Goal: Task Accomplishment & Management: Manage account settings

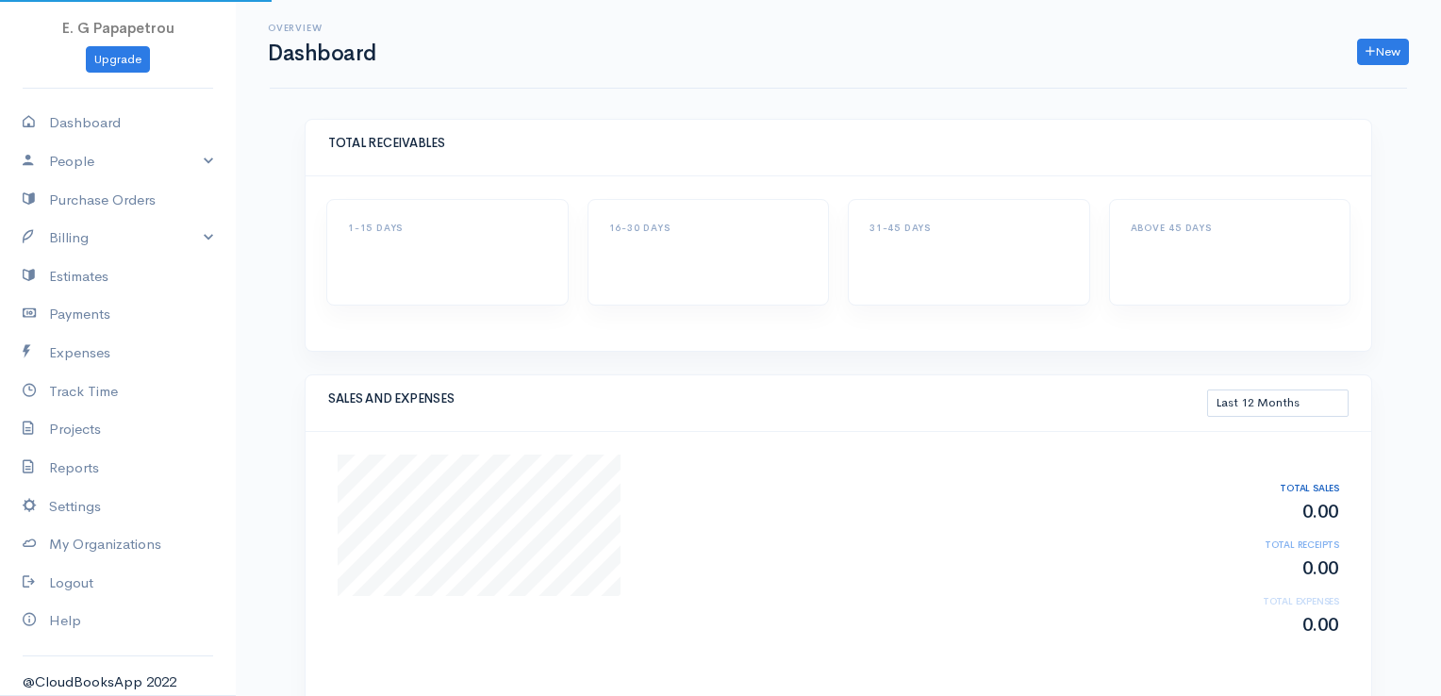
select select "365"
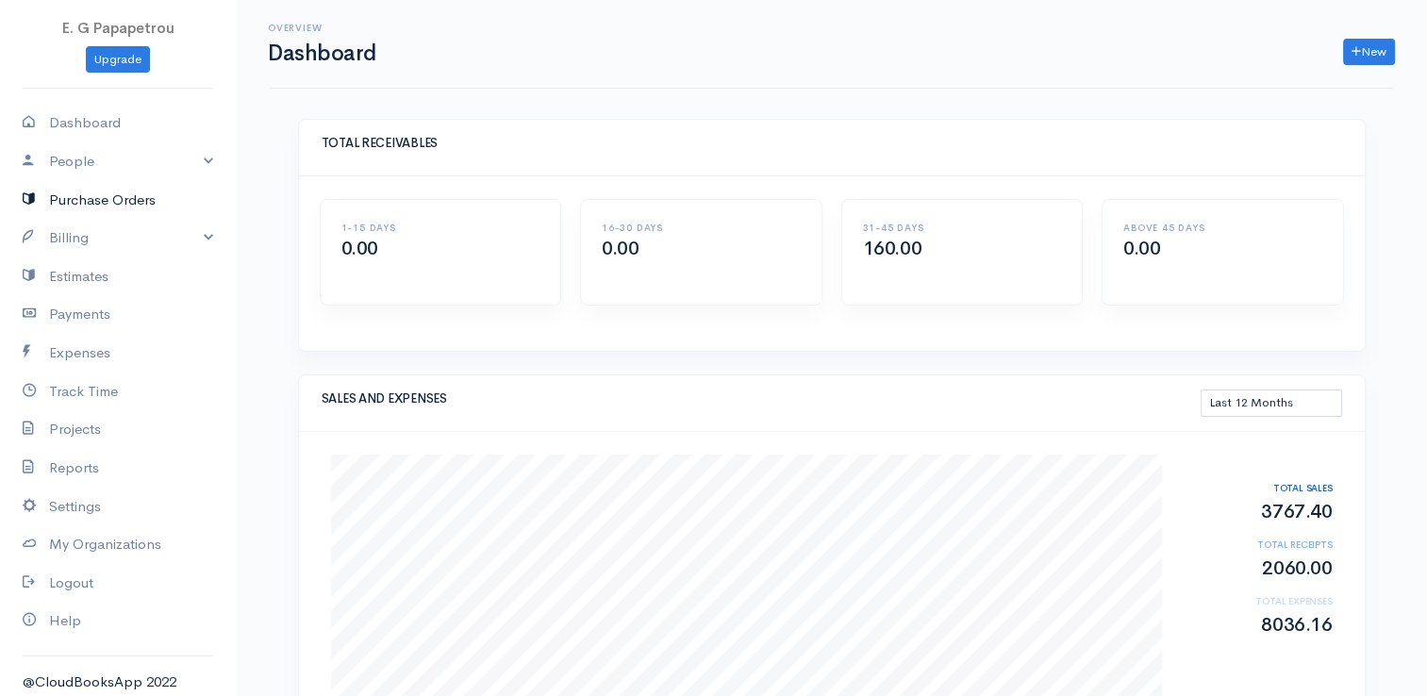
click at [106, 197] on link "Purchase Orders" at bounding box center [118, 200] width 236 height 39
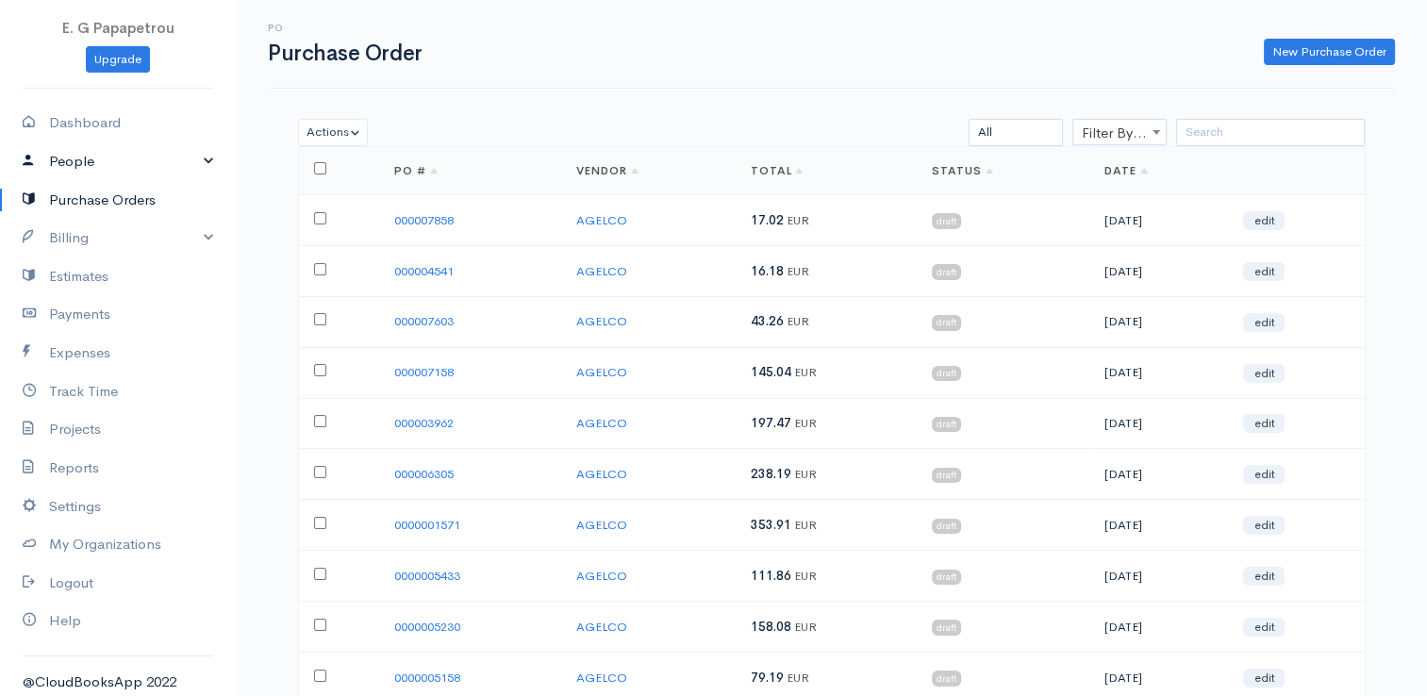
click at [98, 157] on link "People" at bounding box center [118, 161] width 236 height 39
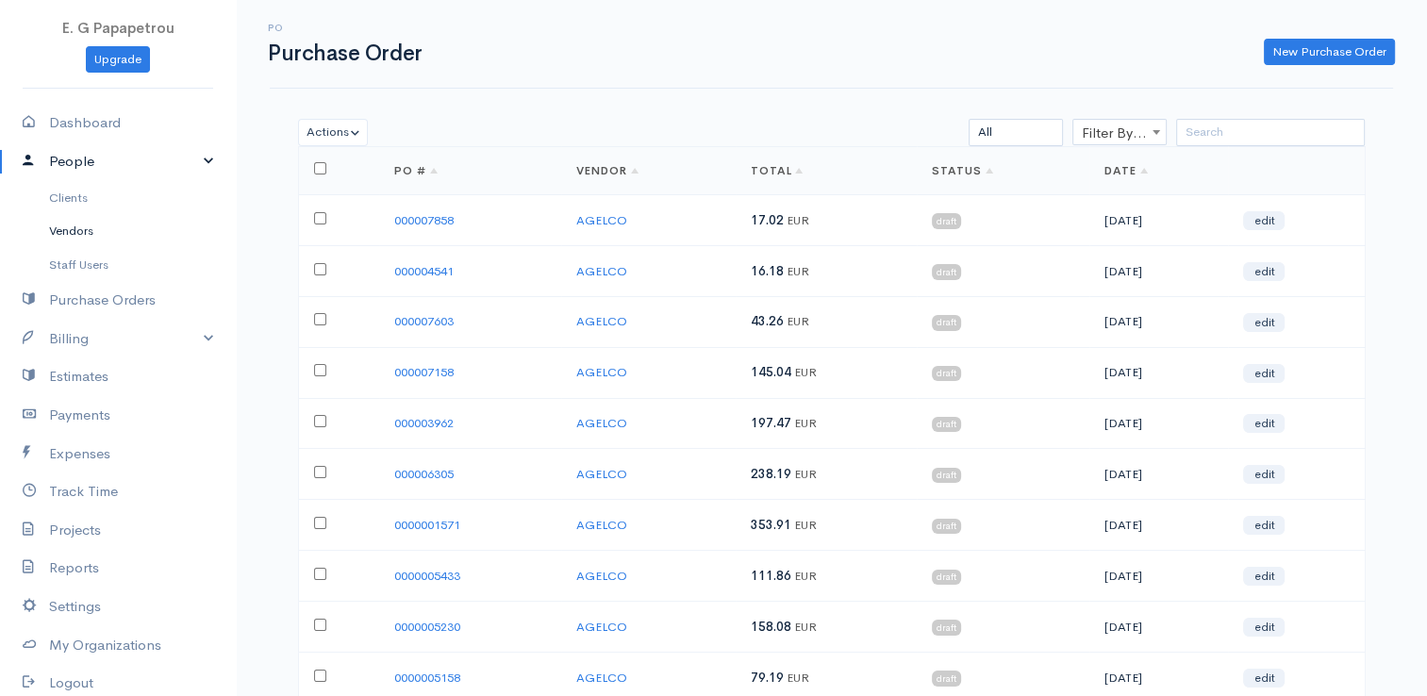
click at [84, 229] on link "Vendors" at bounding box center [118, 231] width 236 height 34
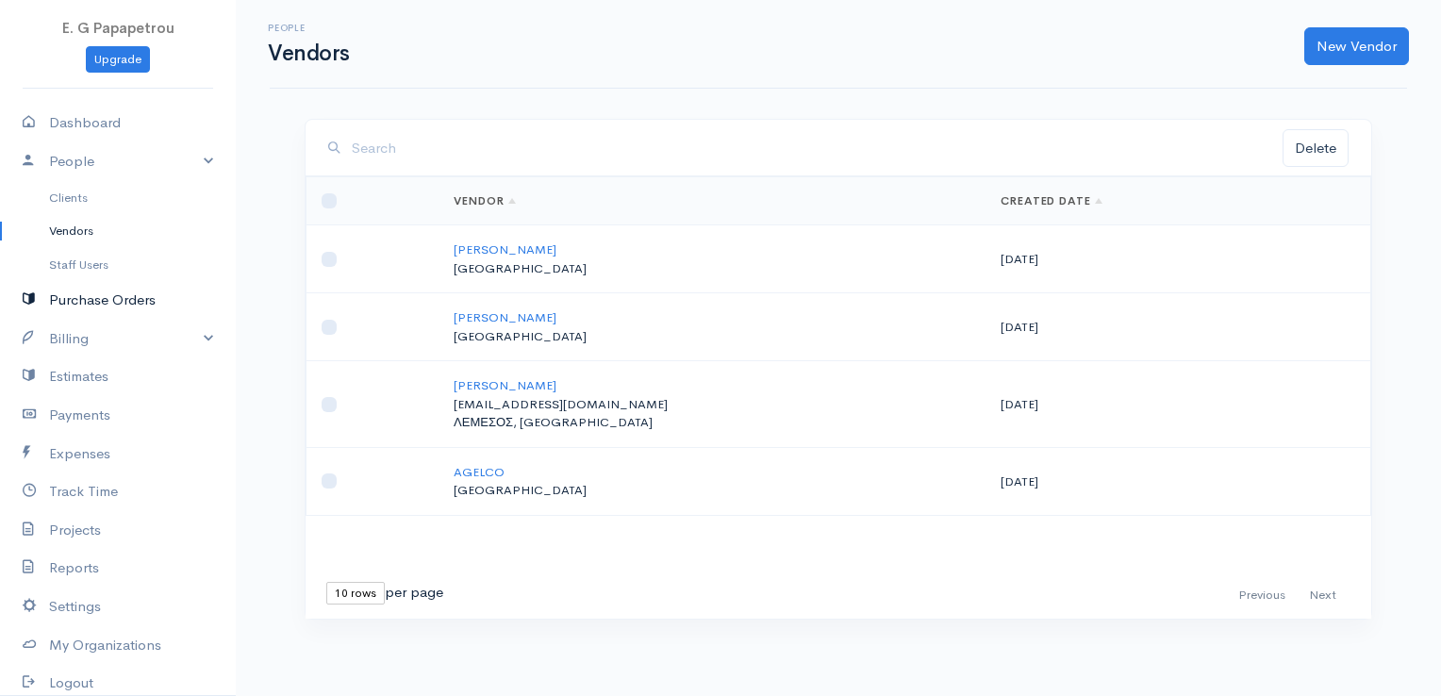
click at [102, 300] on link "Purchase Orders" at bounding box center [118, 300] width 236 height 39
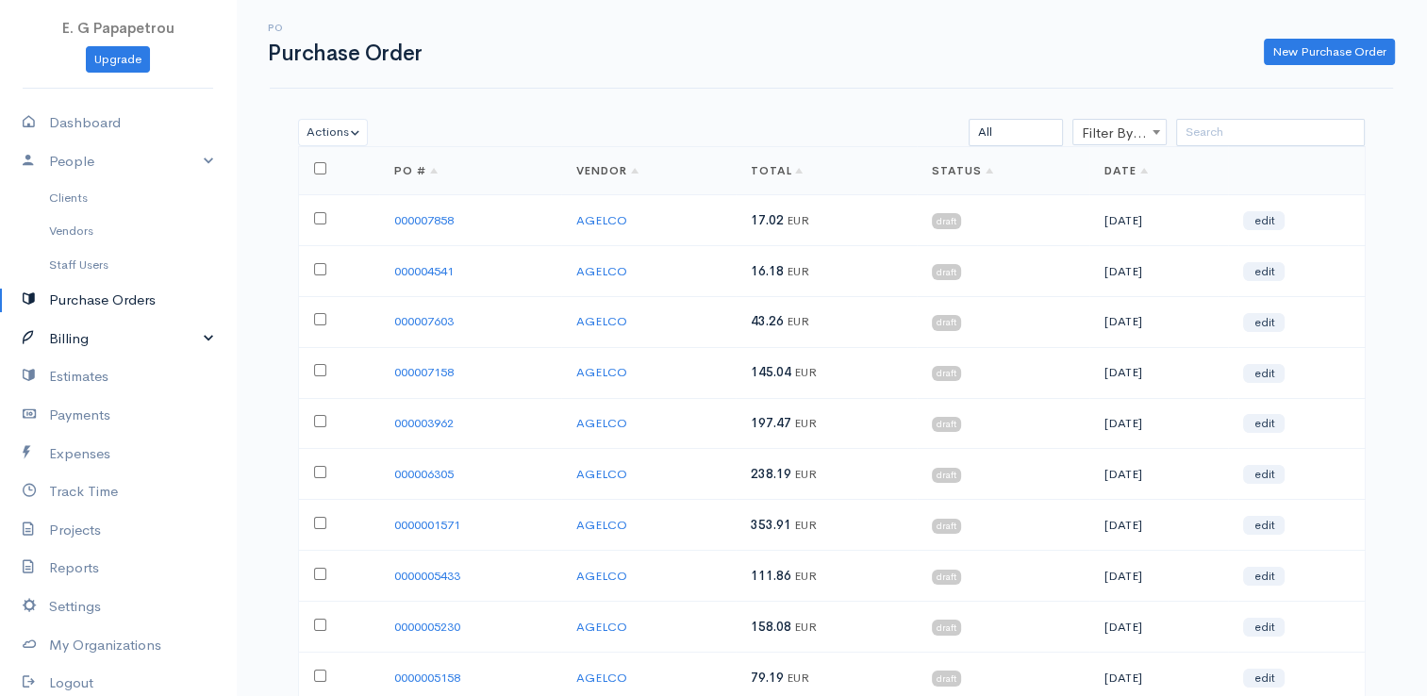
click at [107, 333] on link "Billing" at bounding box center [118, 339] width 236 height 39
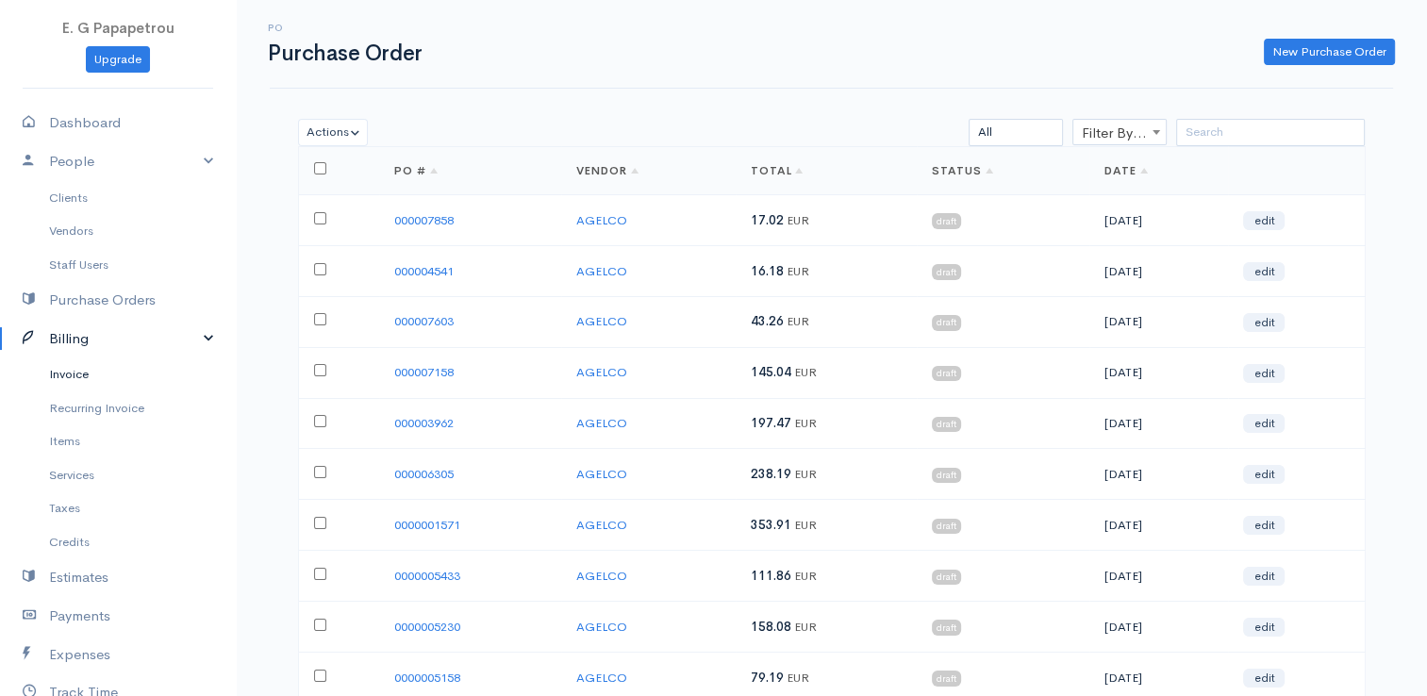
click at [79, 376] on link "Invoice" at bounding box center [118, 374] width 236 height 34
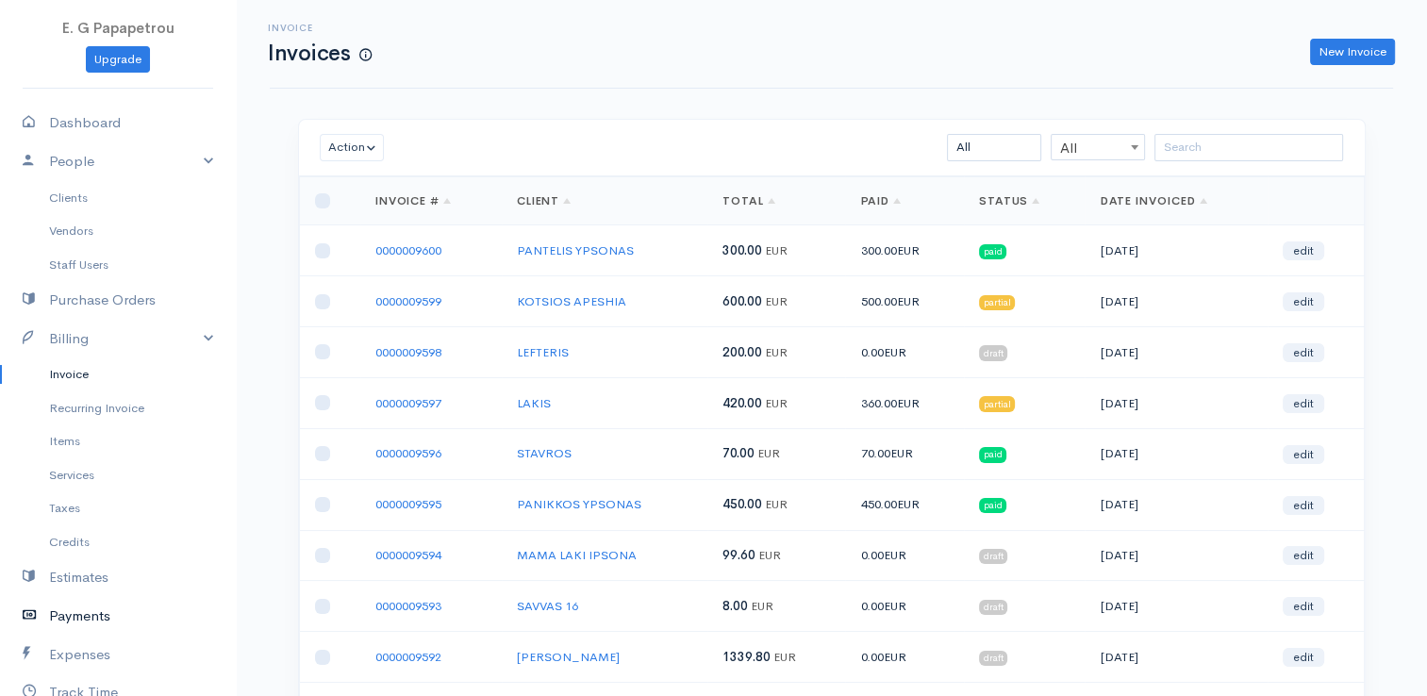
click at [94, 613] on link "Payments" at bounding box center [118, 616] width 236 height 39
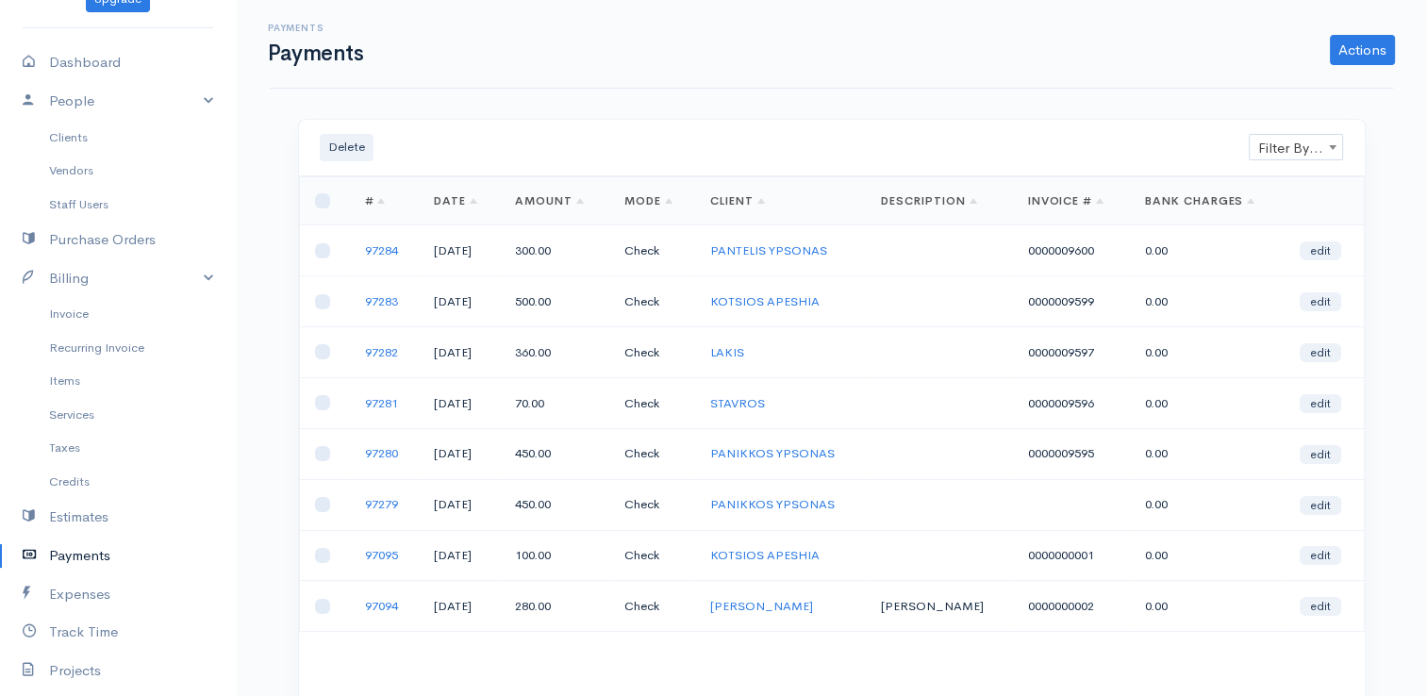
scroll to position [94, 0]
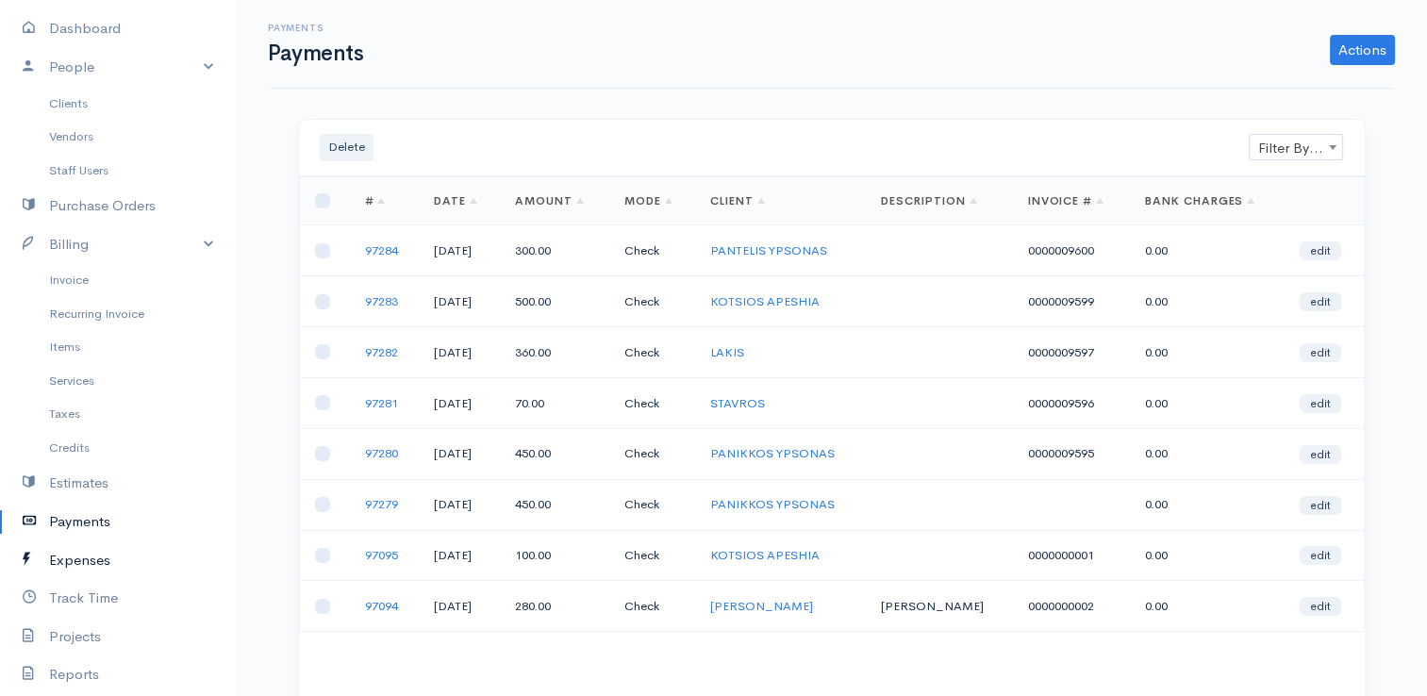
click at [91, 556] on link "Expenses" at bounding box center [118, 560] width 236 height 39
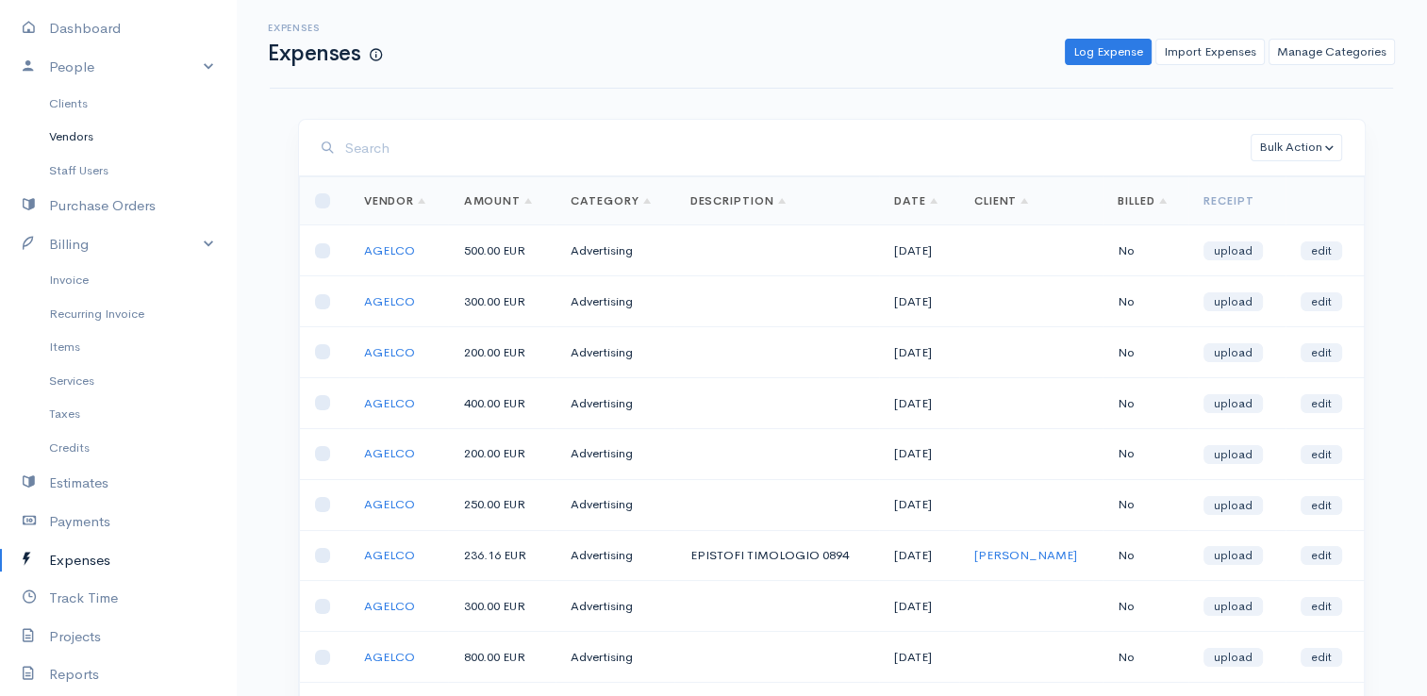
click at [79, 139] on link "Vendors" at bounding box center [118, 137] width 236 height 34
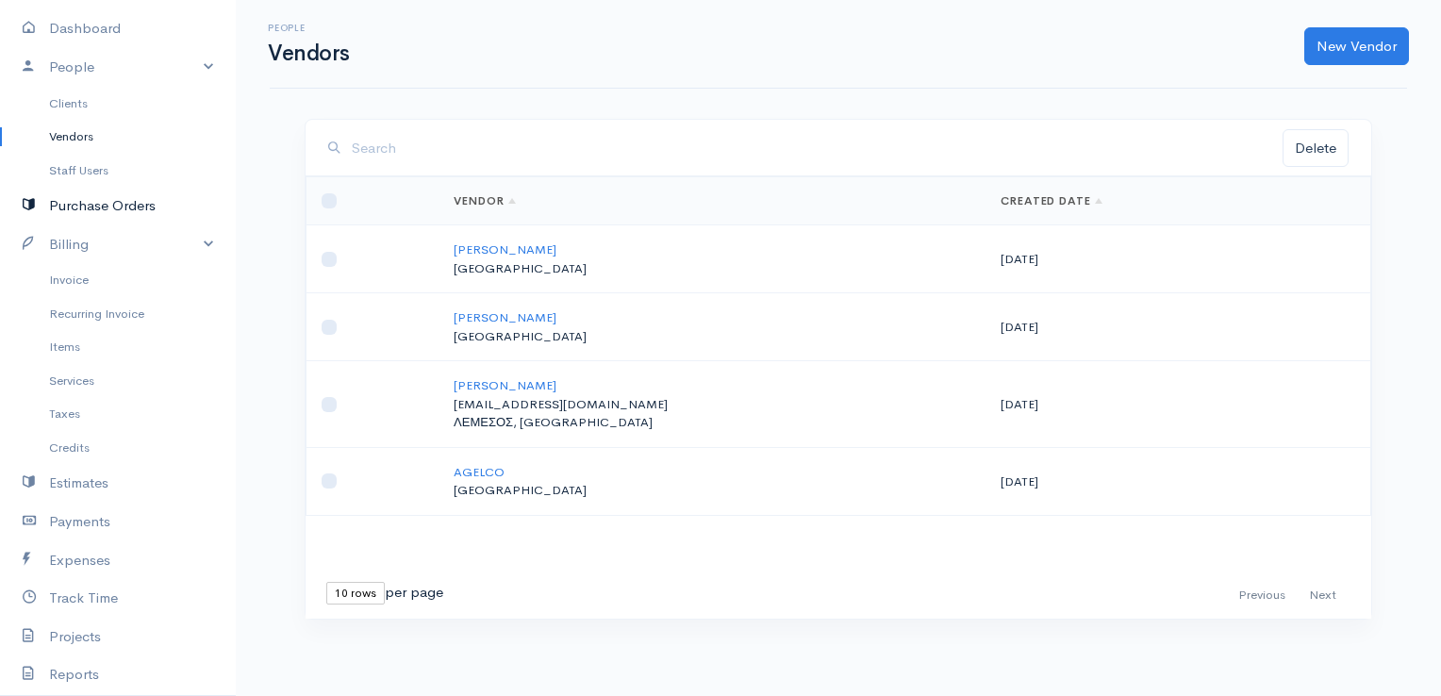
click at [78, 204] on link "Purchase Orders" at bounding box center [118, 206] width 236 height 39
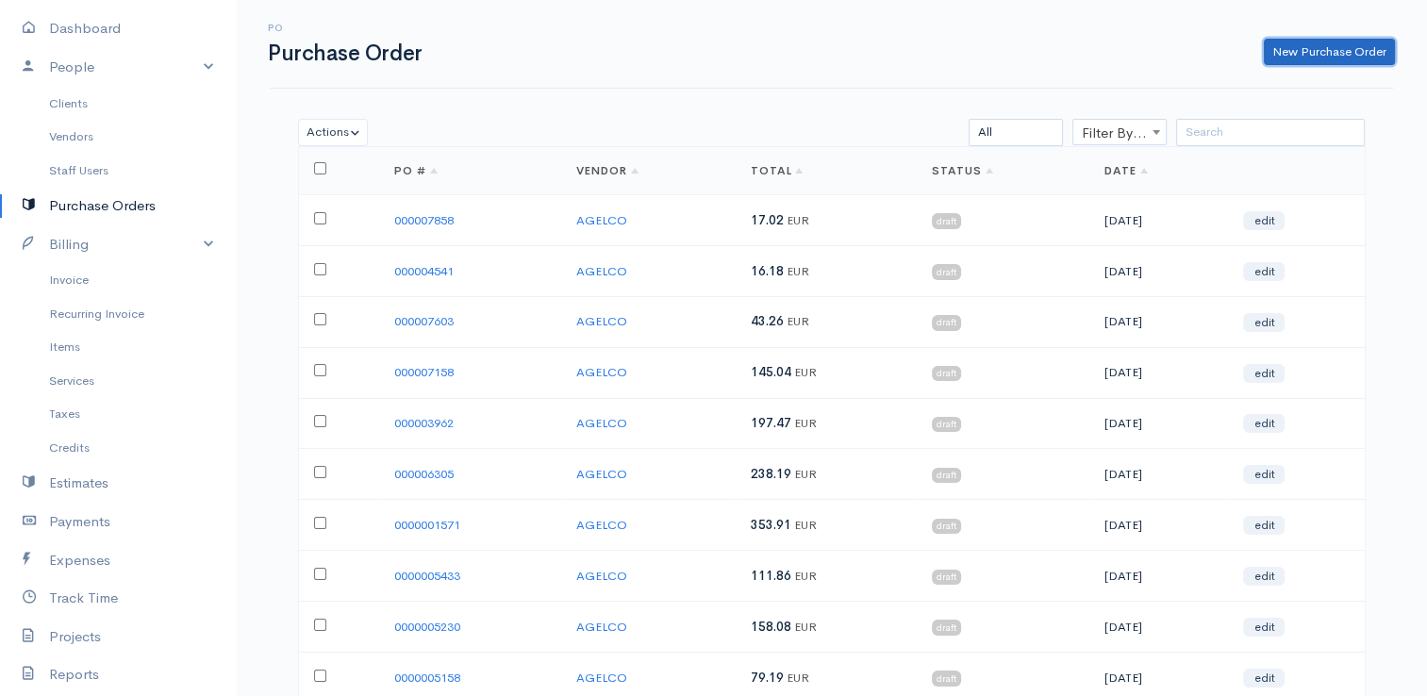
click at [1323, 55] on link "New Purchase Order" at bounding box center [1328, 52] width 131 height 27
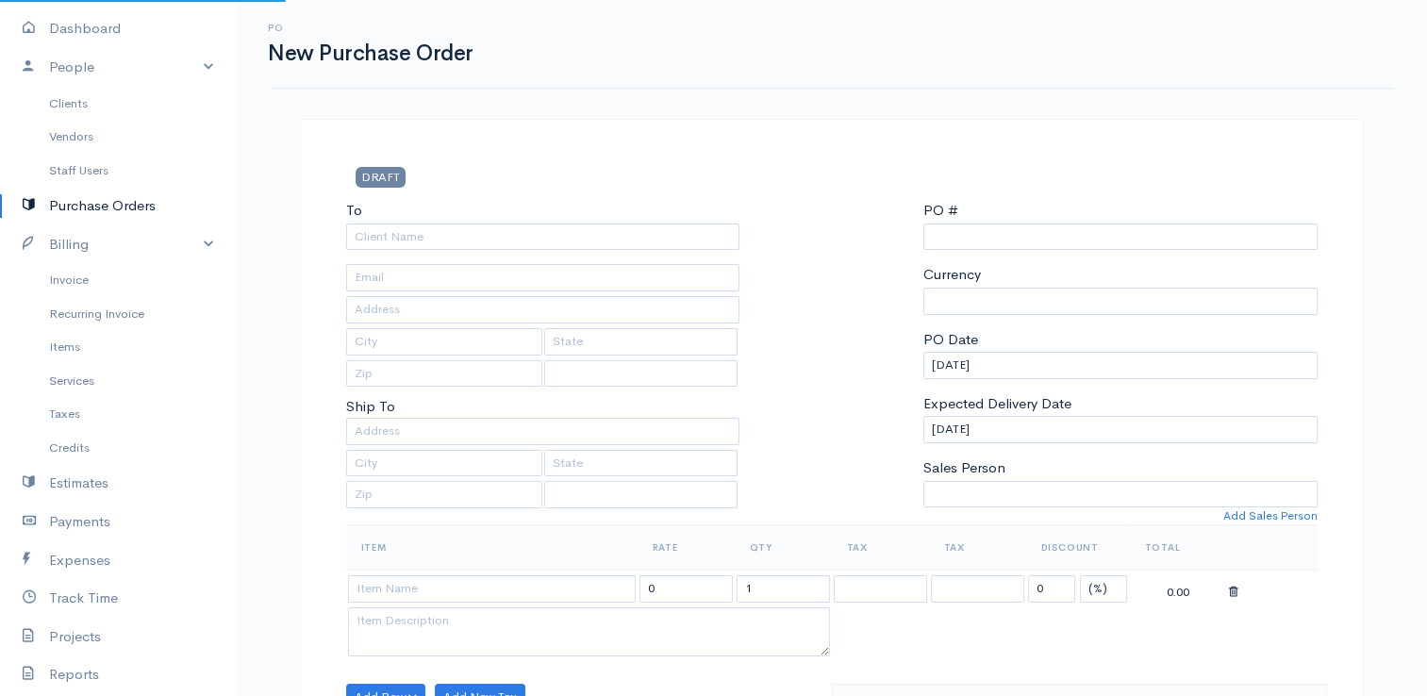
select select "[GEOGRAPHIC_DATA]"
select select "EUR"
type input "0000015717"
select select "[GEOGRAPHIC_DATA]"
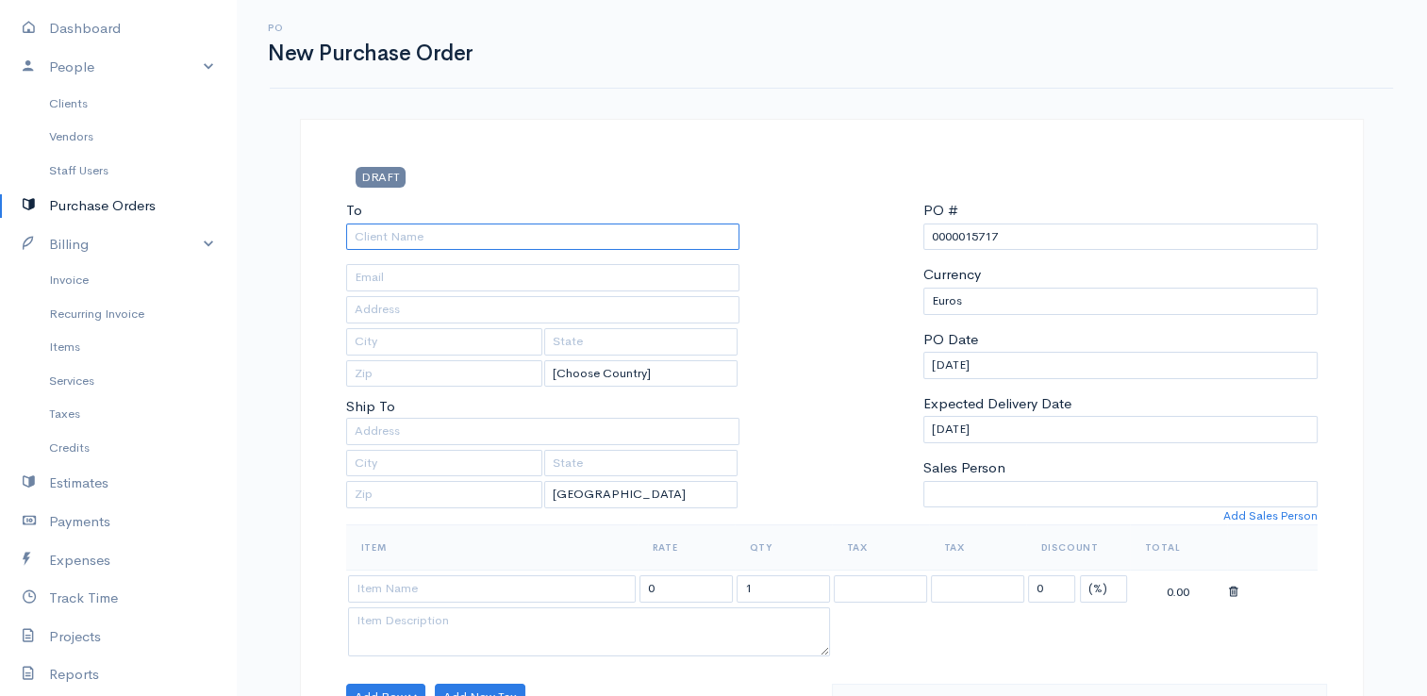
click at [577, 224] on input "To" at bounding box center [543, 236] width 394 height 27
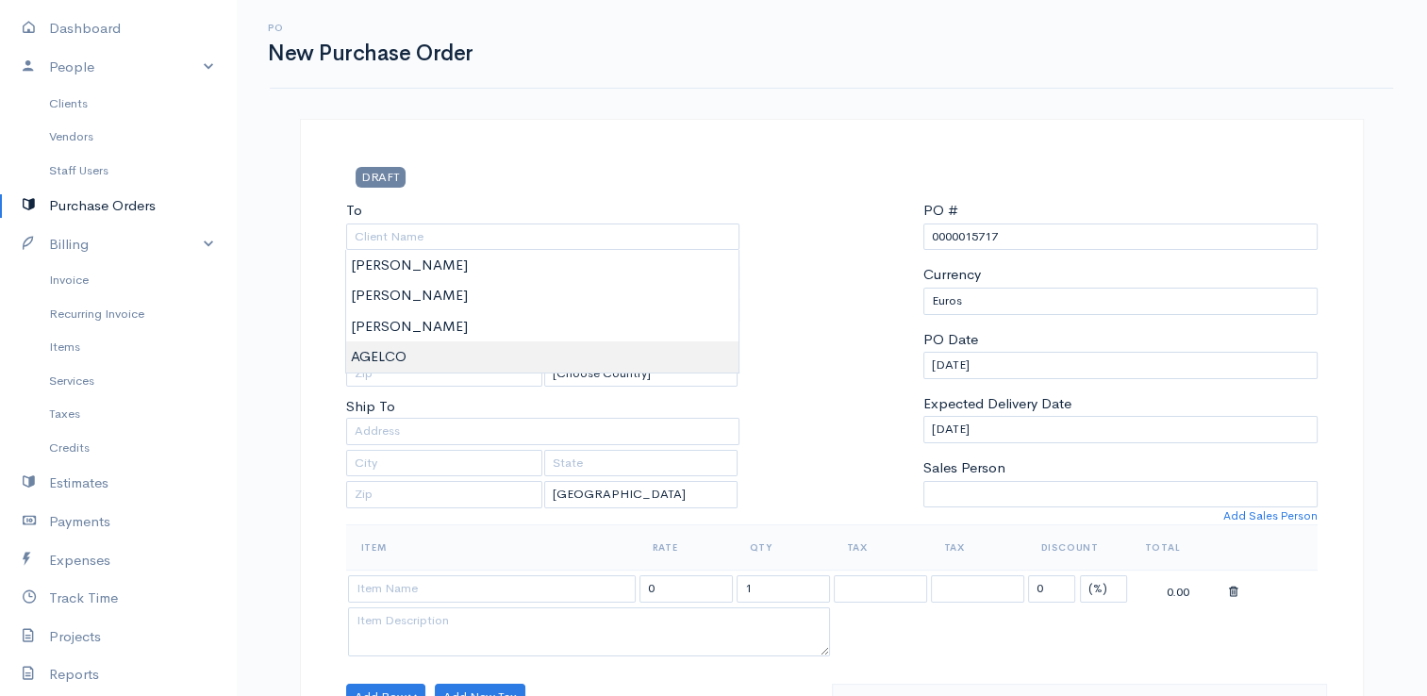
type input "AGELCO"
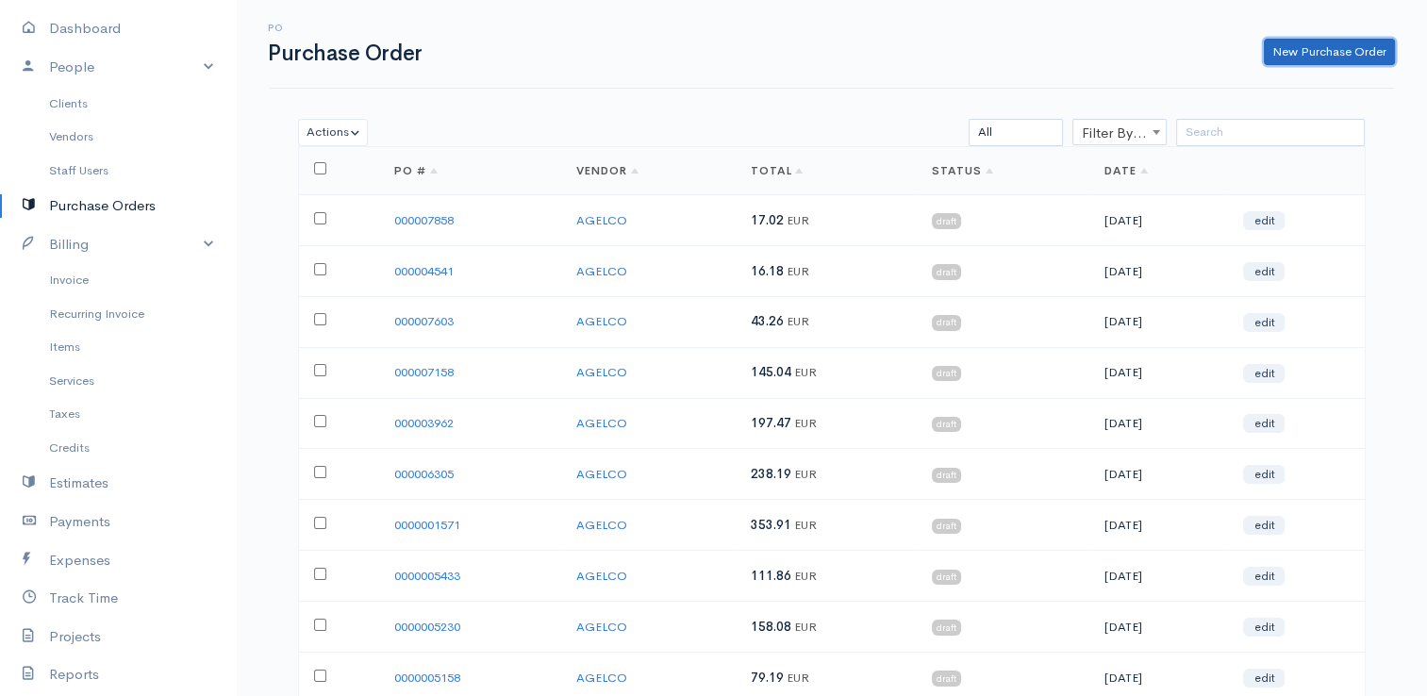
drag, startPoint x: 1304, startPoint y: 58, endPoint x: 1295, endPoint y: 65, distance: 11.5
click at [1304, 58] on link "New Purchase Order" at bounding box center [1328, 52] width 131 height 27
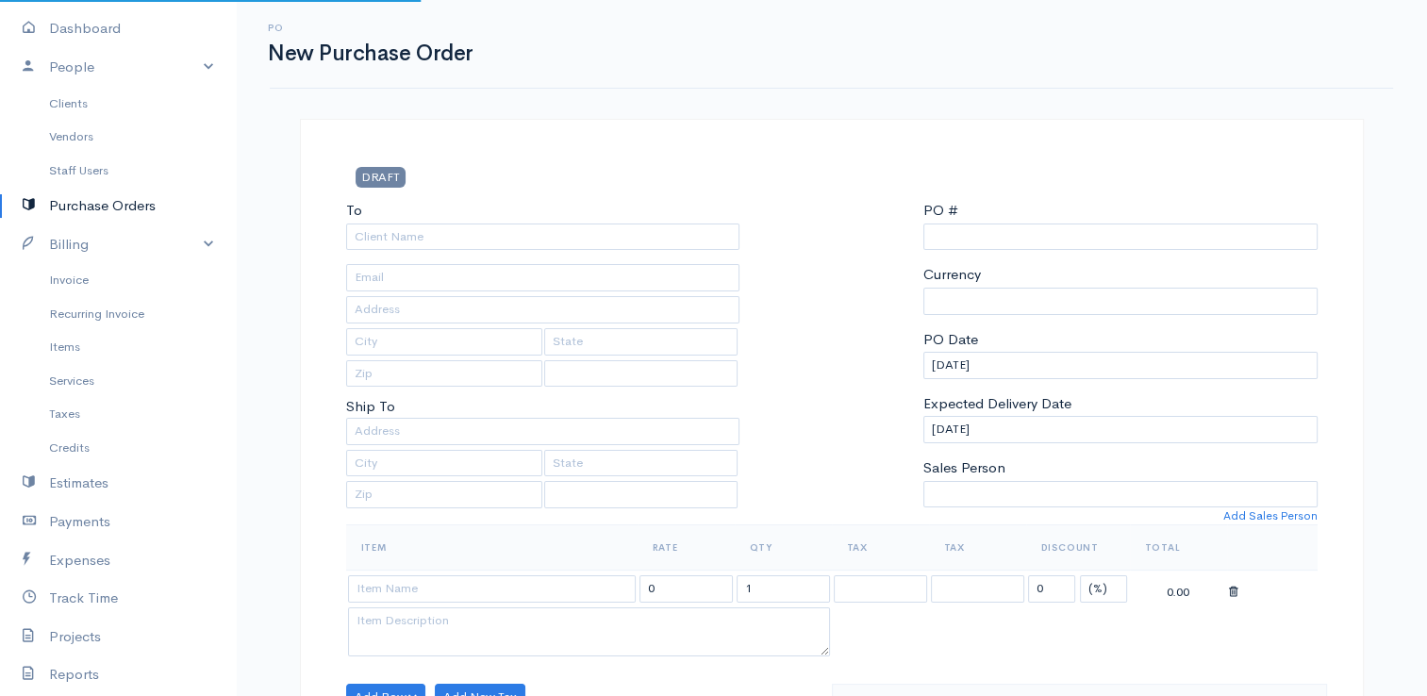
type input "0000015717"
select select "[GEOGRAPHIC_DATA]"
select select "EUR"
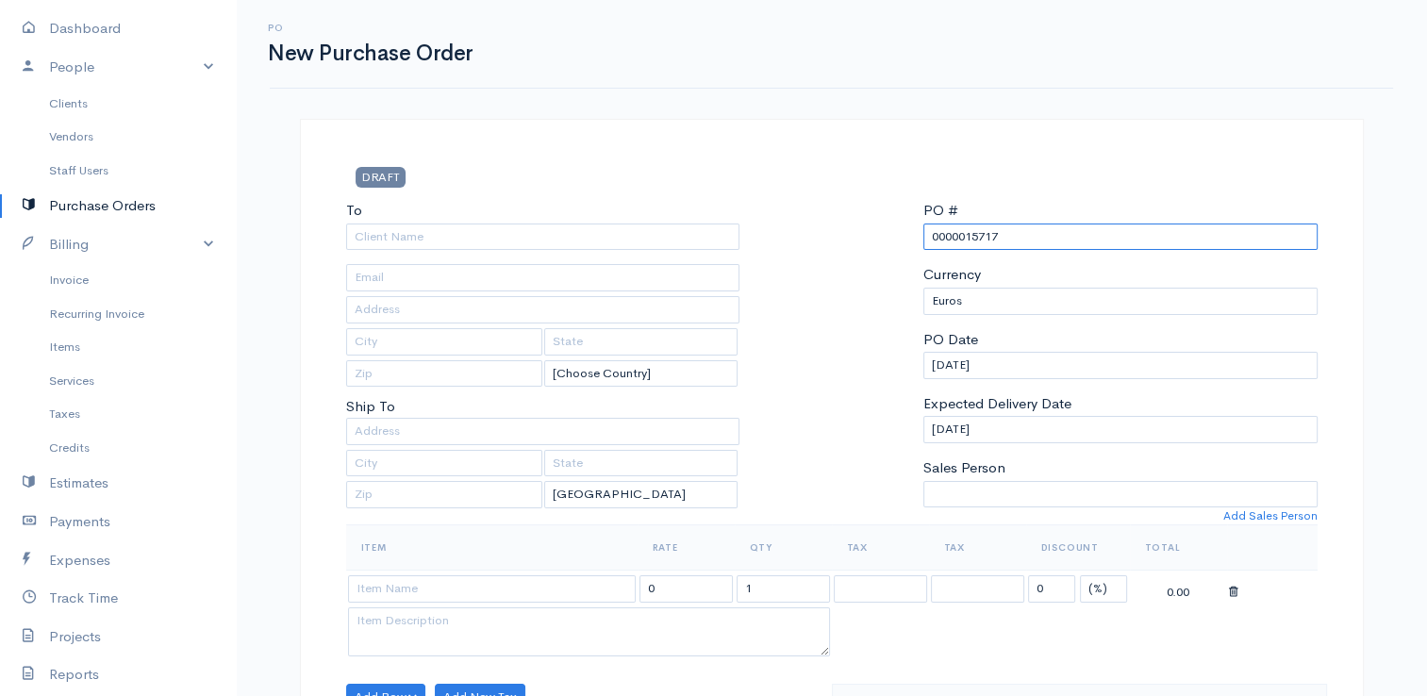
drag, startPoint x: 1010, startPoint y: 232, endPoint x: 965, endPoint y: 241, distance: 46.2
click at [965, 241] on input "0000015717" at bounding box center [1120, 236] width 394 height 27
type input "0000008097"
click at [593, 228] on input "To" at bounding box center [543, 236] width 394 height 27
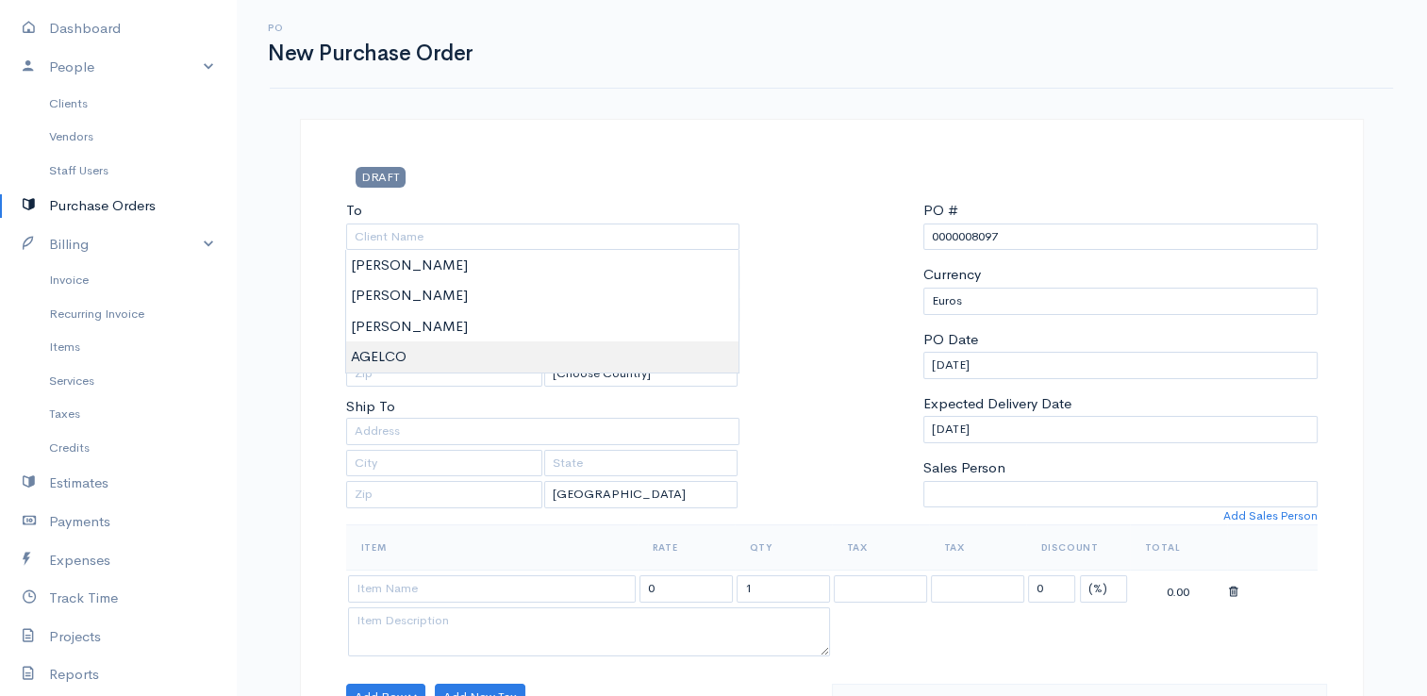
type input "AGELCO"
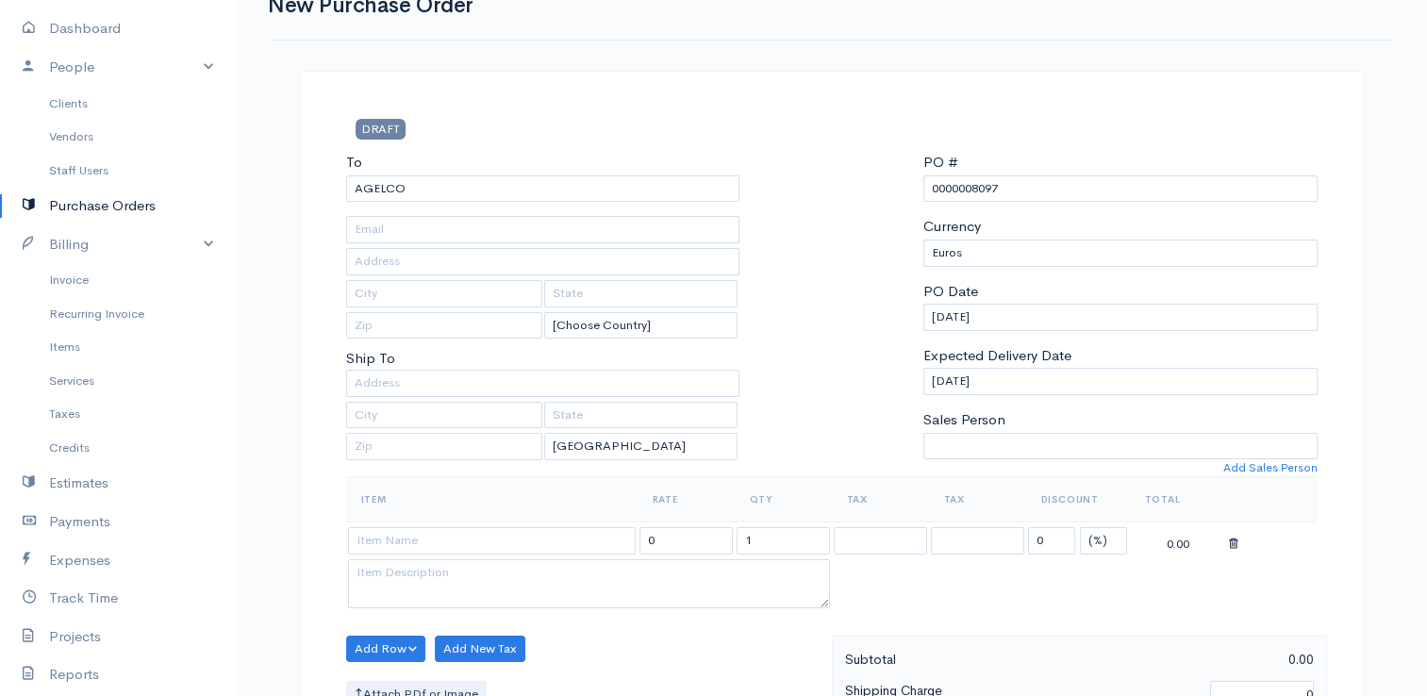
scroll to position [94, 0]
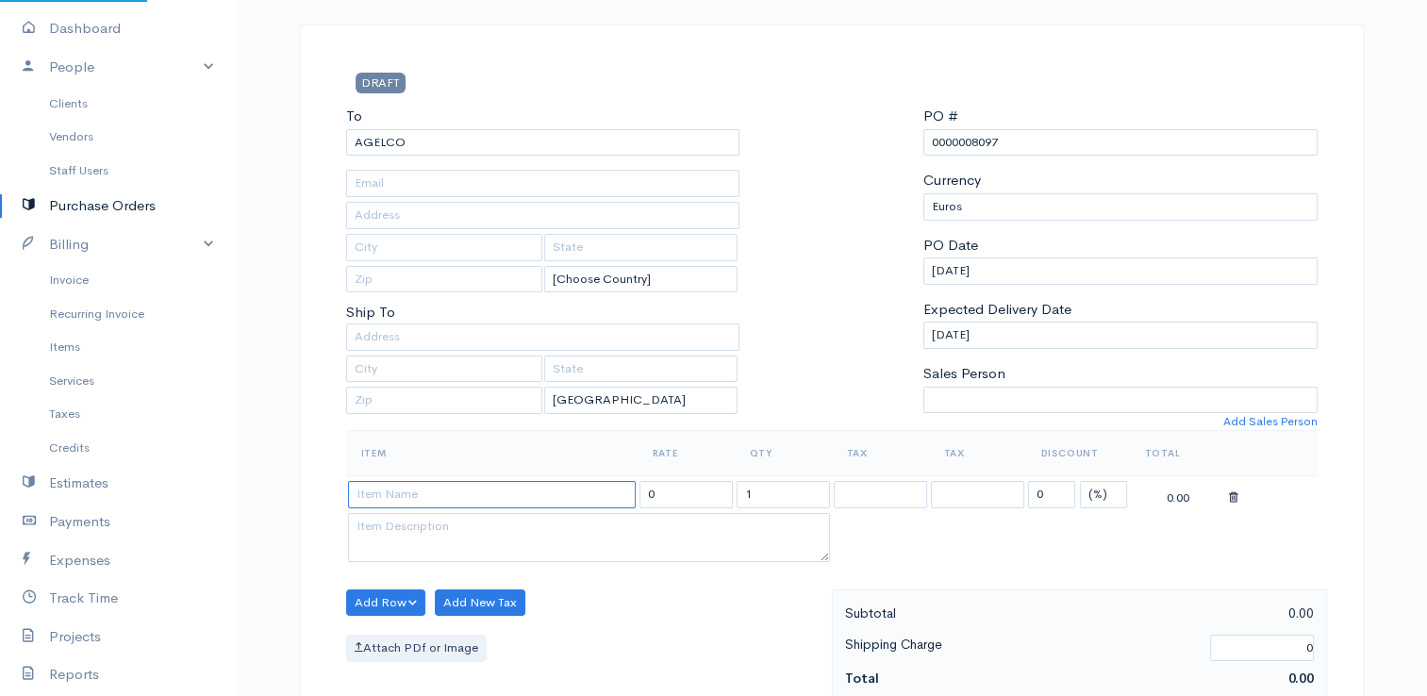
click at [463, 493] on input at bounding box center [492, 494] width 288 height 27
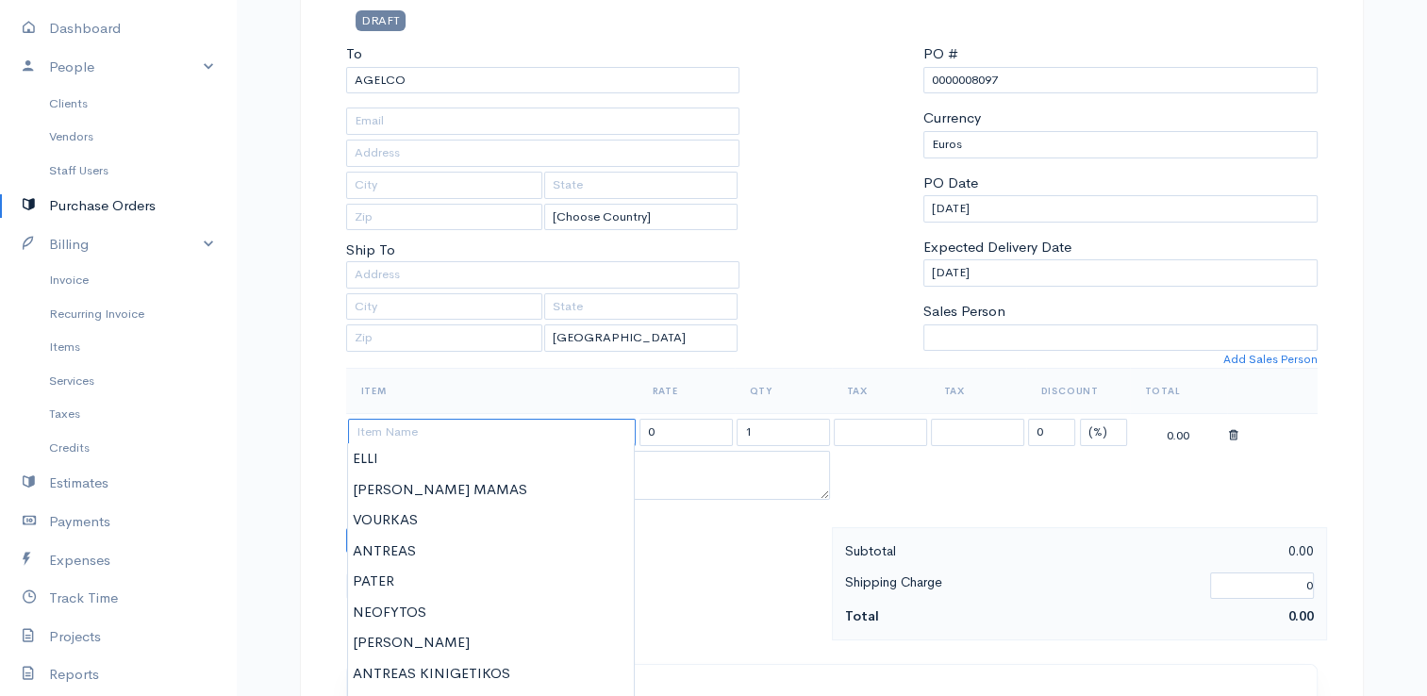
scroll to position [189, 0]
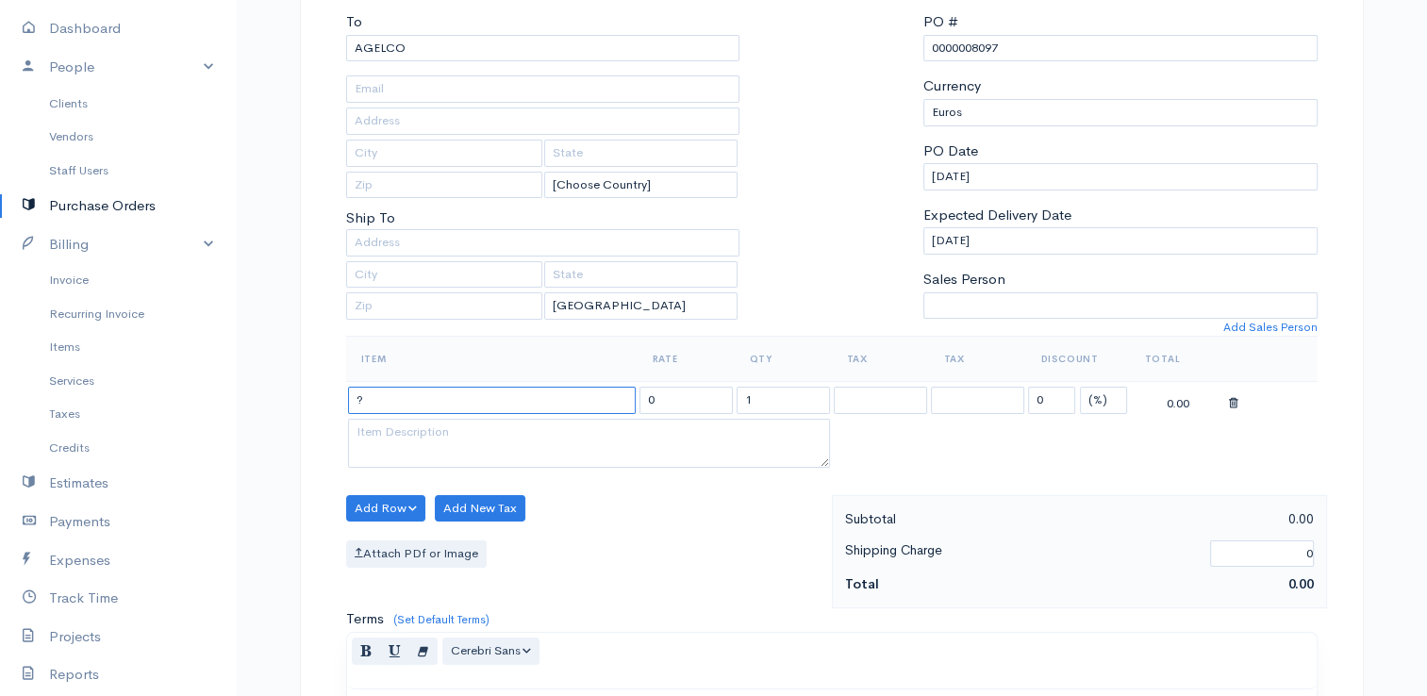
type input "?"
click at [688, 405] on input "0" at bounding box center [685, 400] width 93 height 27
drag, startPoint x: 683, startPoint y: 405, endPoint x: 626, endPoint y: 398, distance: 57.1
click at [626, 398] on tr "? 0 1 0 (%) Flat 0.00" at bounding box center [831, 400] width 971 height 37
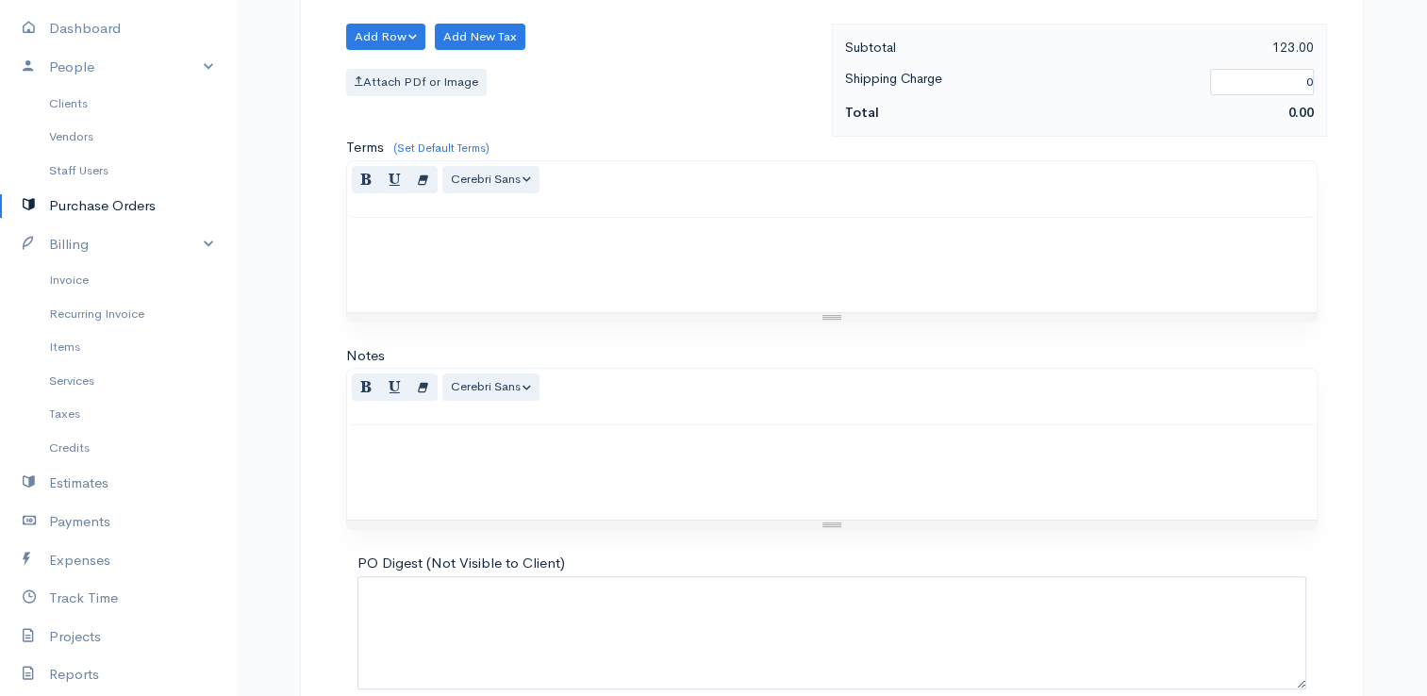
scroll to position [747, 0]
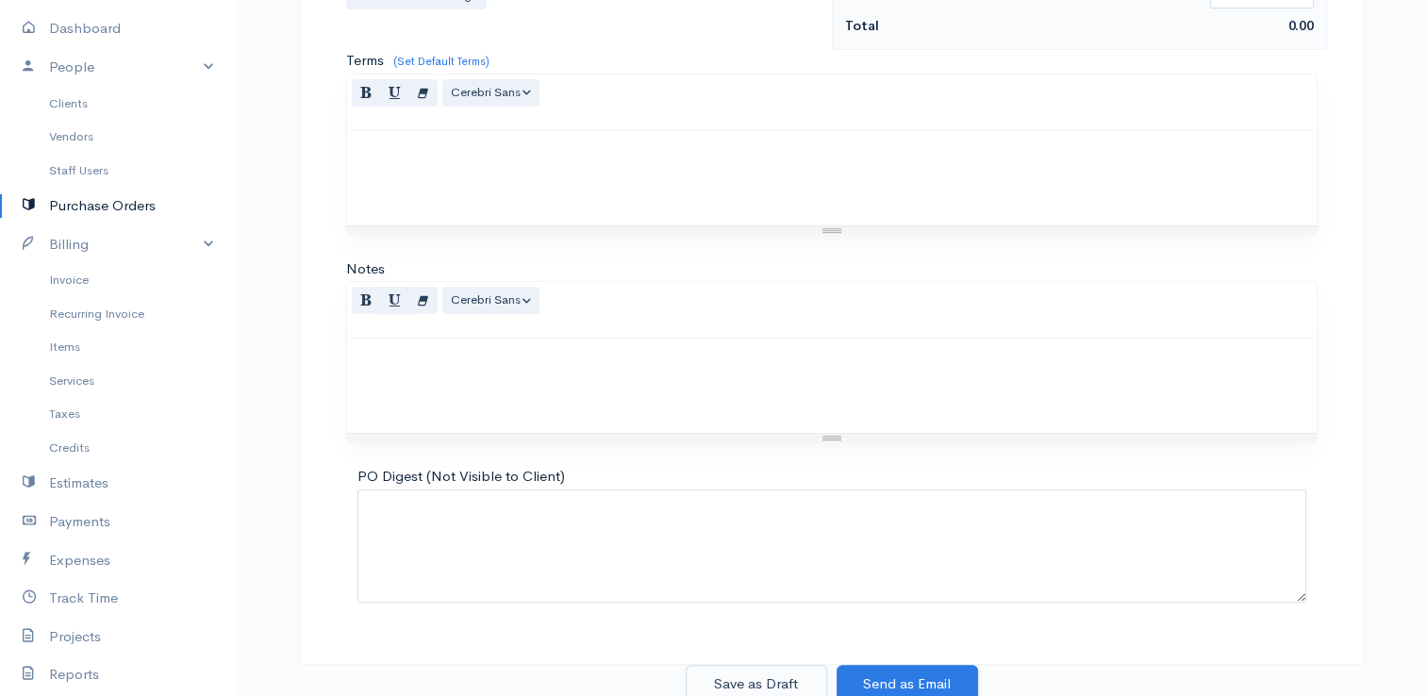
type input "123,45"
click at [767, 675] on button "Save as Draft" at bounding box center [755, 684] width 141 height 39
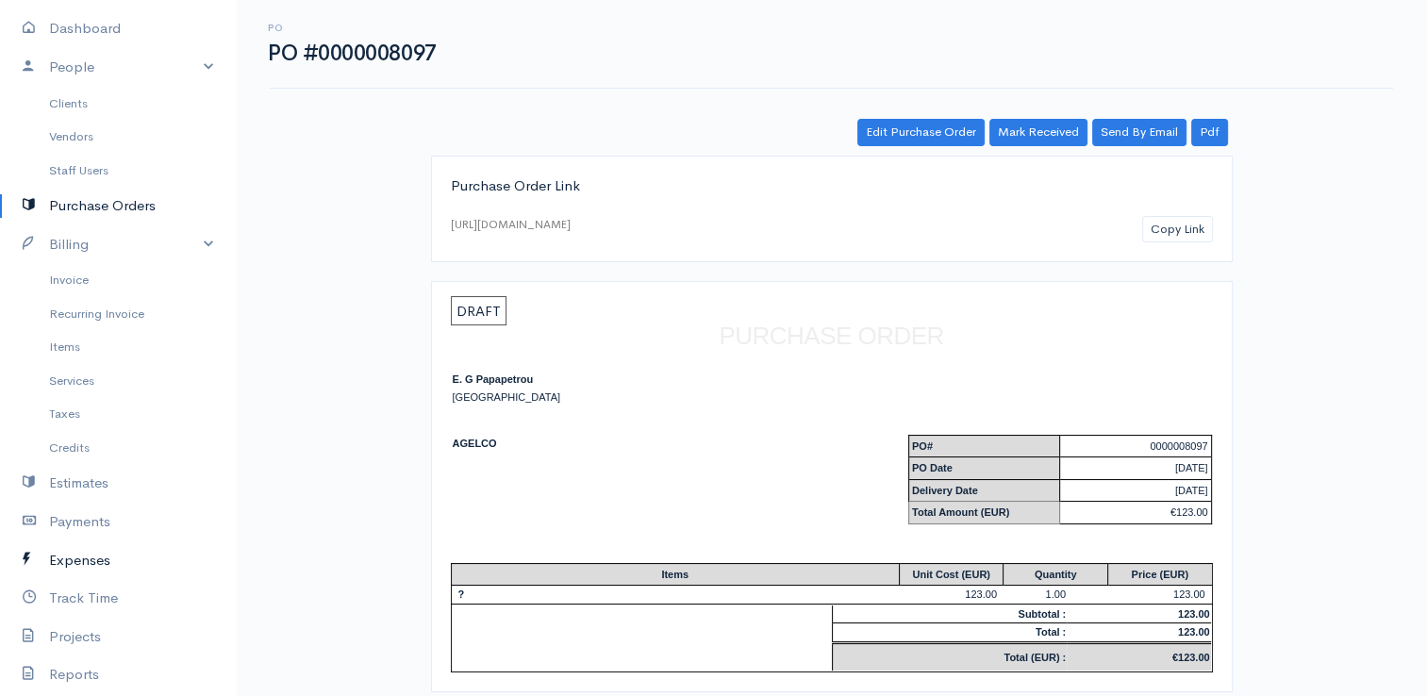
click at [63, 559] on link "Expenses" at bounding box center [118, 560] width 236 height 39
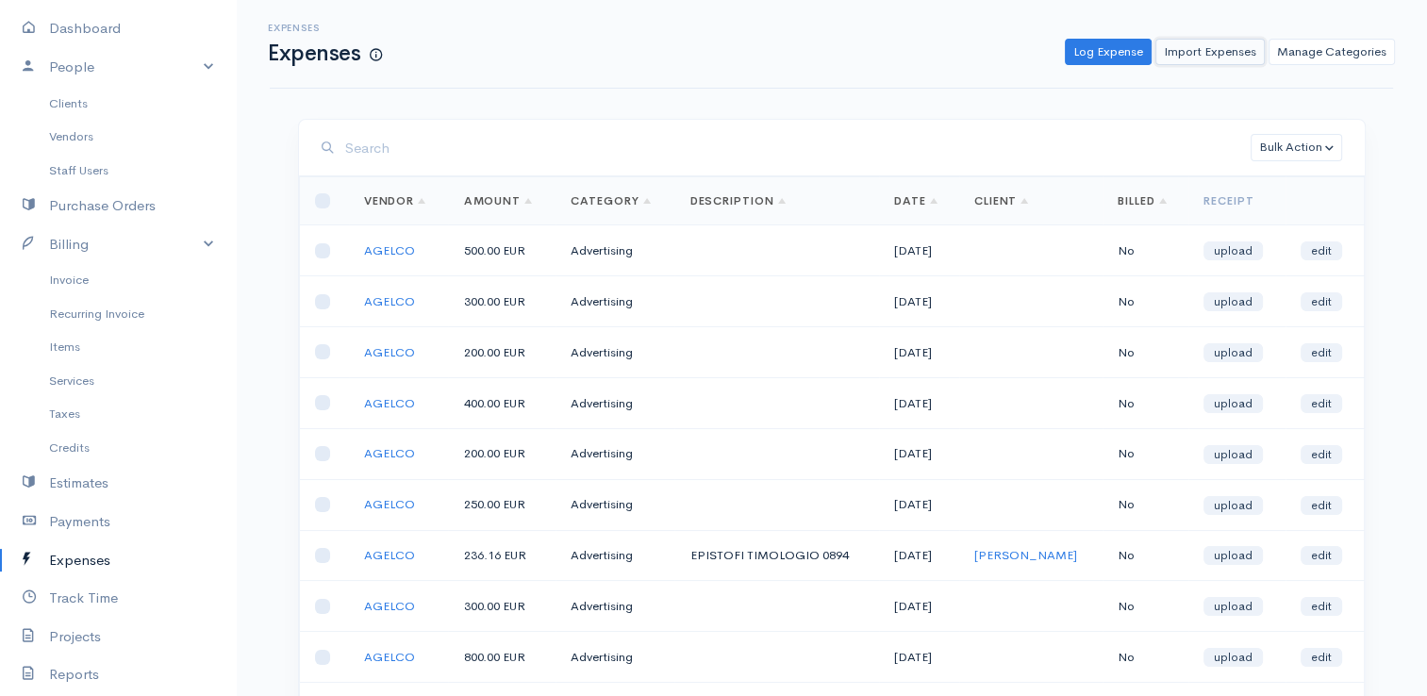
click at [1223, 55] on link "Import Expenses" at bounding box center [1209, 52] width 109 height 27
click at [1117, 55] on link "Log Expense" at bounding box center [1107, 52] width 87 height 27
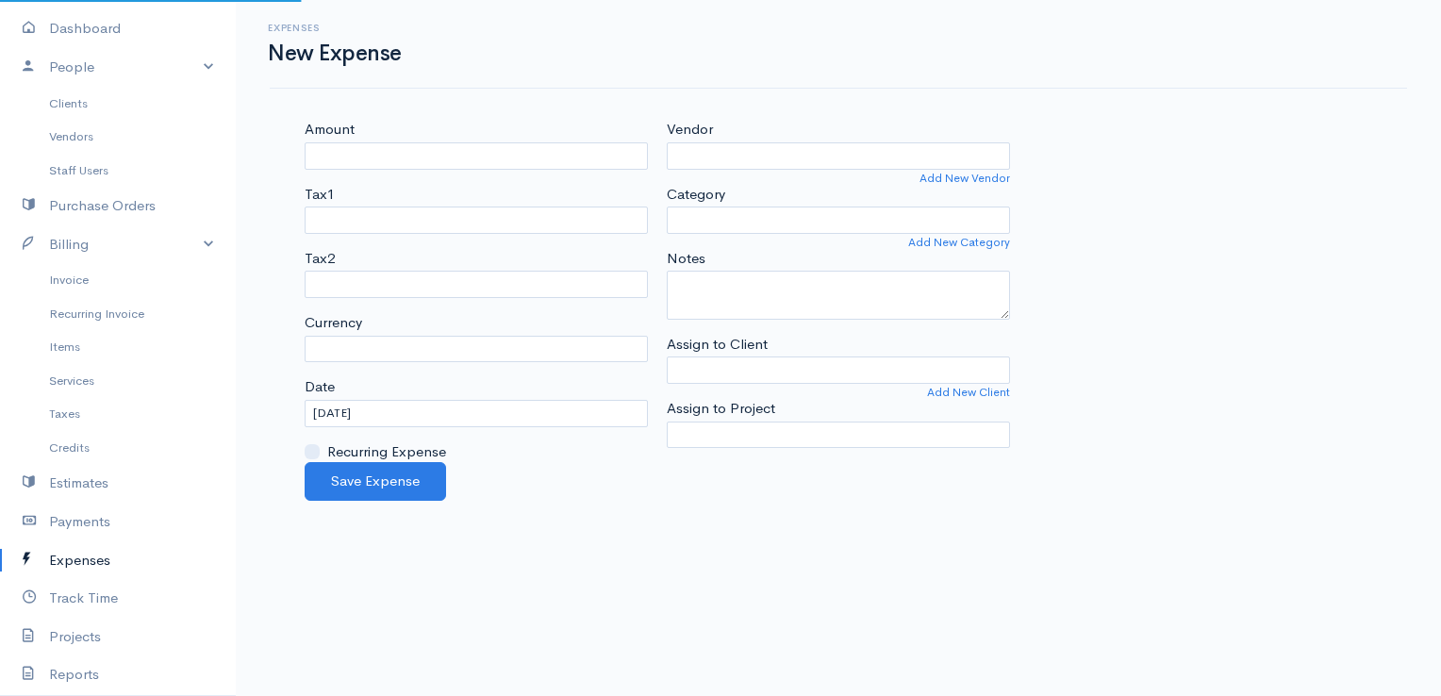
select select "EUR"
click at [509, 152] on input "Amount" at bounding box center [476, 155] width 343 height 27
type input "300"
click at [718, 157] on input "Vendor" at bounding box center [838, 155] width 343 height 27
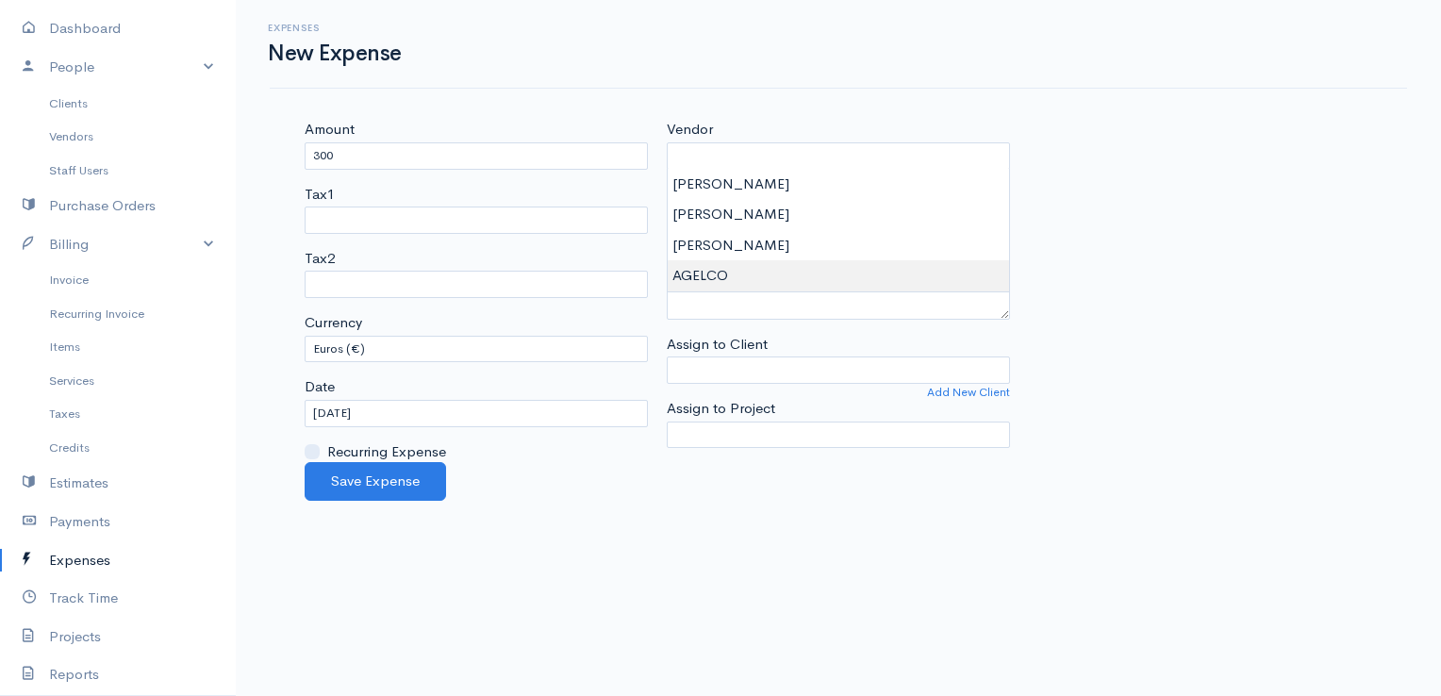
type input "AGELCO"
click at [690, 266] on body "E. G Papapetrou Upgrade Dashboard People Clients Vendors Staff Users Purchase O…" at bounding box center [720, 348] width 1441 height 696
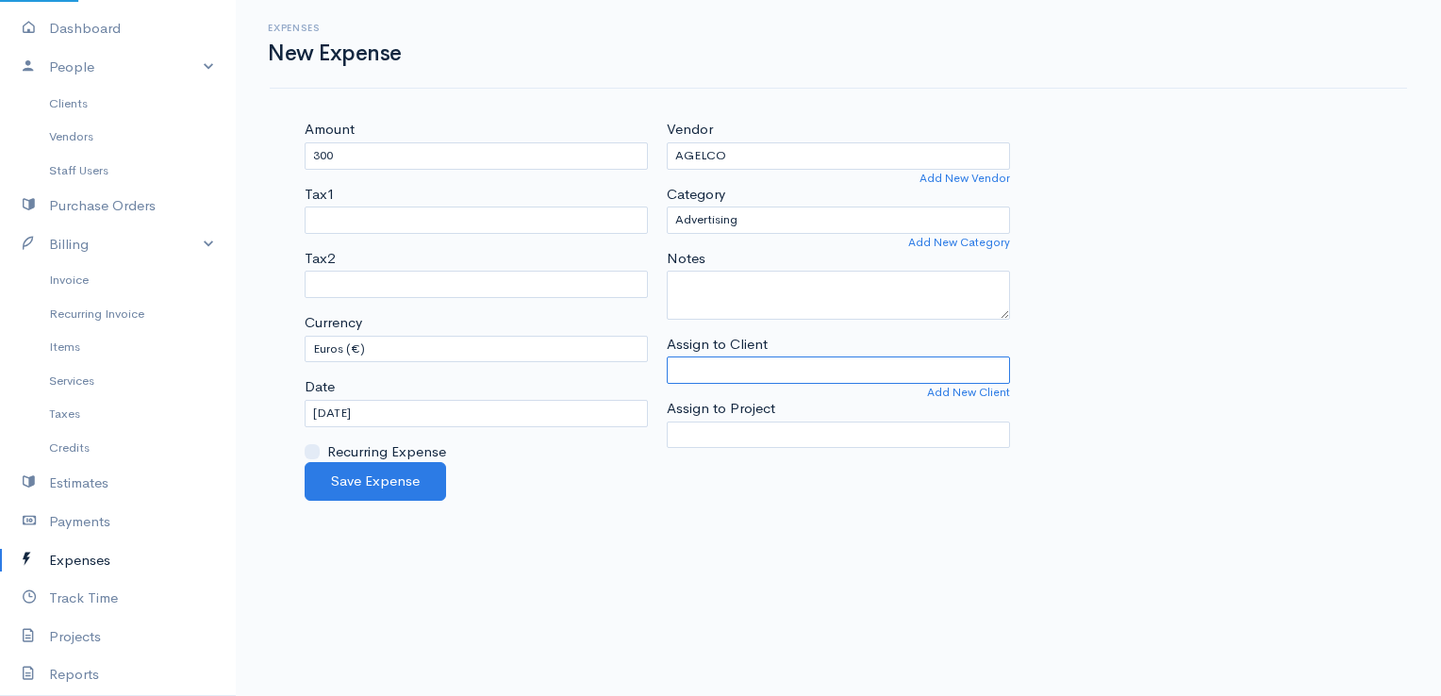
click at [697, 366] on input "Assign to Client" at bounding box center [838, 369] width 343 height 27
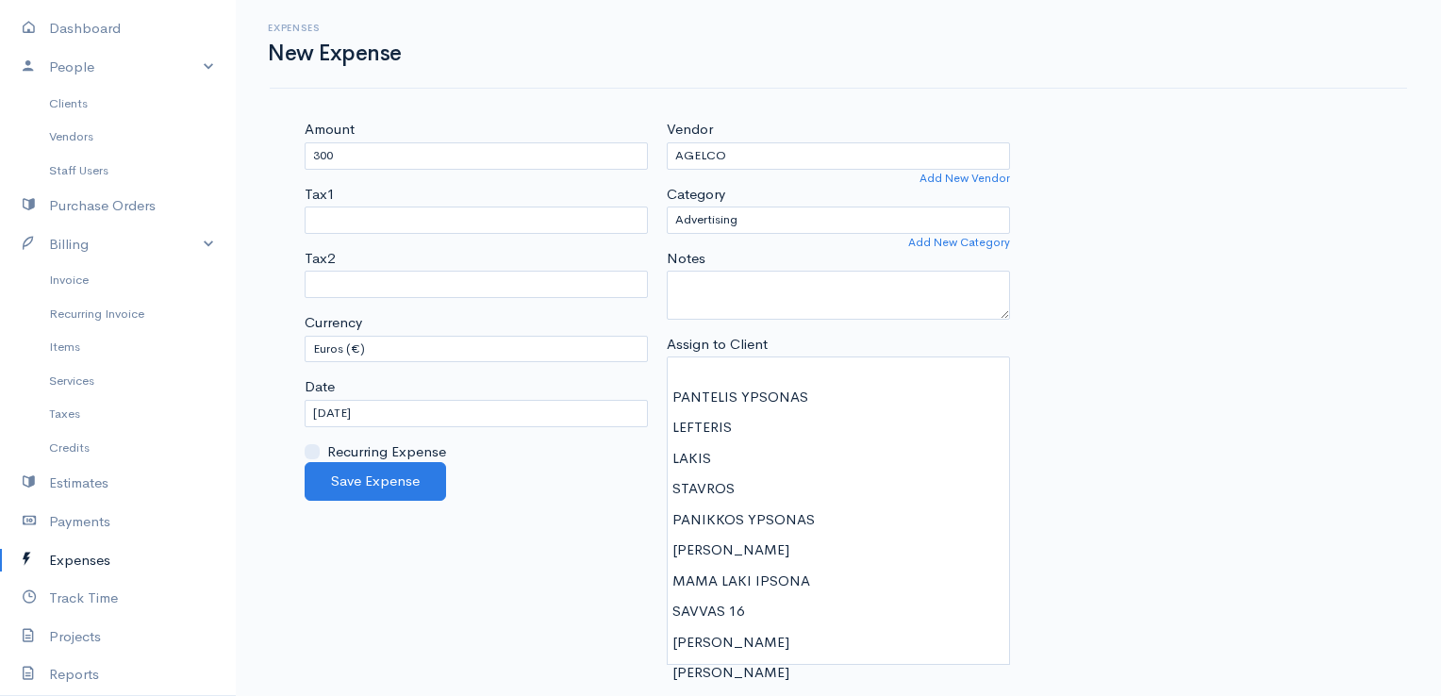
click at [593, 529] on body "E. G Papapetrou Upgrade Dashboard People Clients Vendors Staff Users Purchase O…" at bounding box center [720, 348] width 1441 height 696
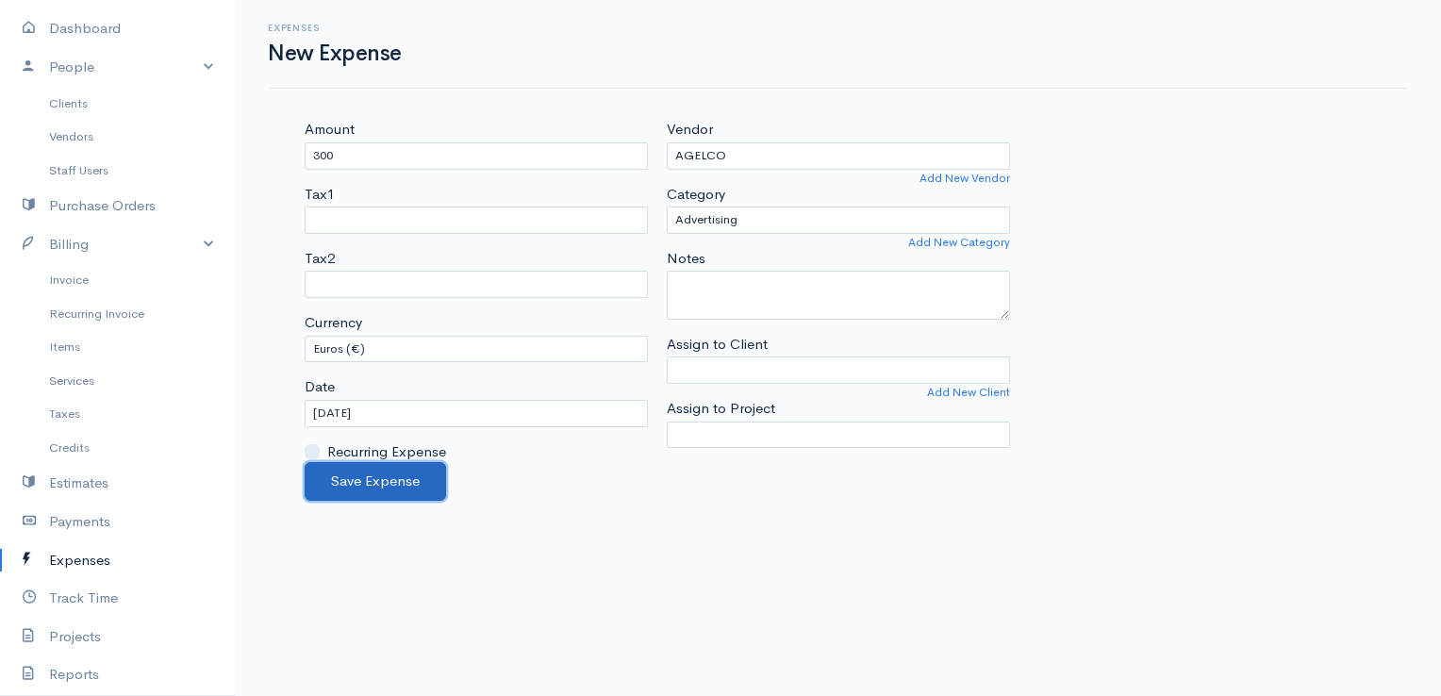
click at [343, 475] on button "Save Expense" at bounding box center [375, 481] width 141 height 39
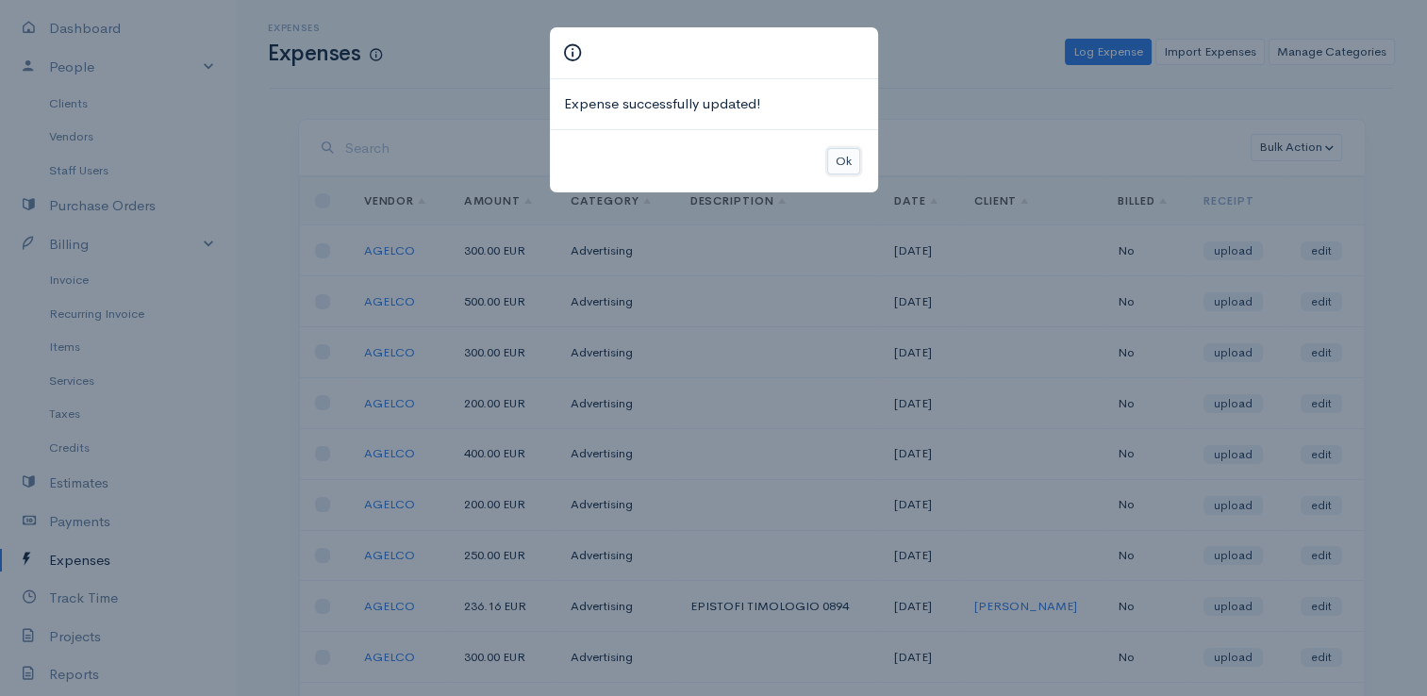
click at [843, 162] on button "Ok" at bounding box center [843, 161] width 33 height 27
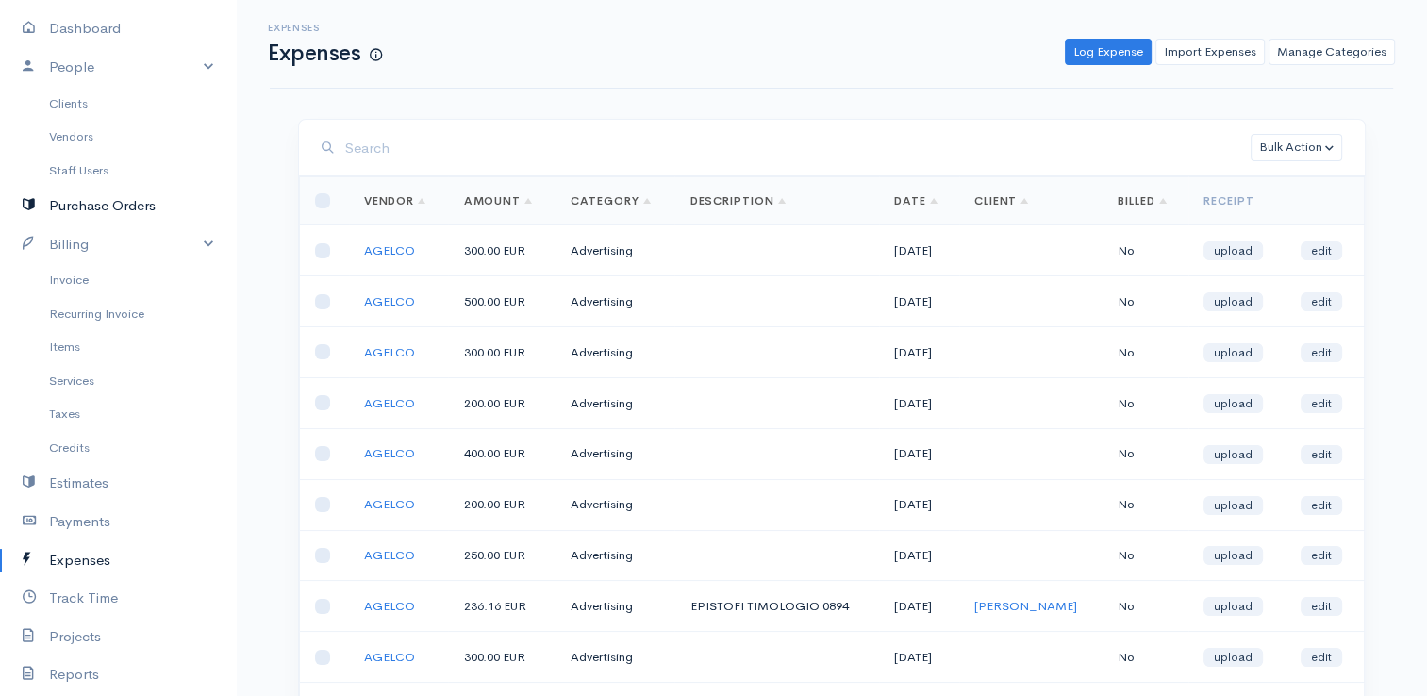
click at [74, 202] on link "Purchase Orders" at bounding box center [118, 206] width 236 height 39
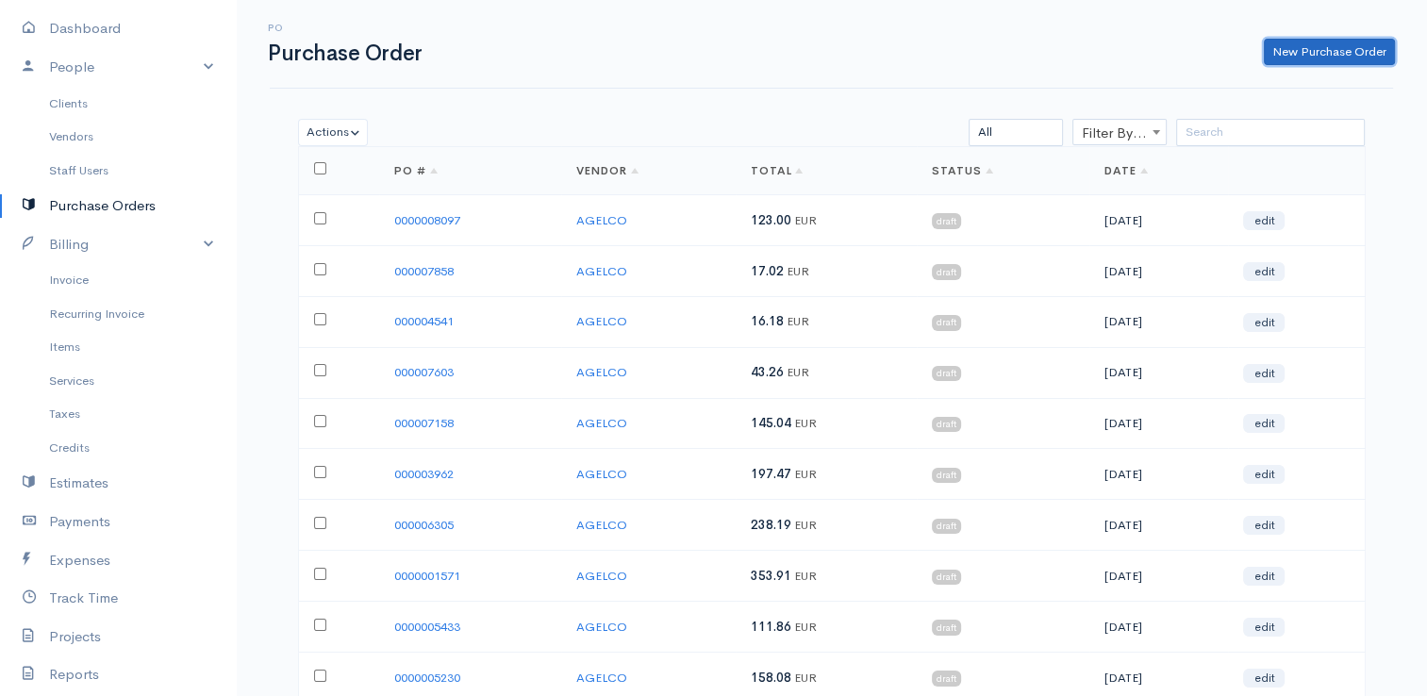
click at [1351, 55] on link "New Purchase Order" at bounding box center [1328, 52] width 131 height 27
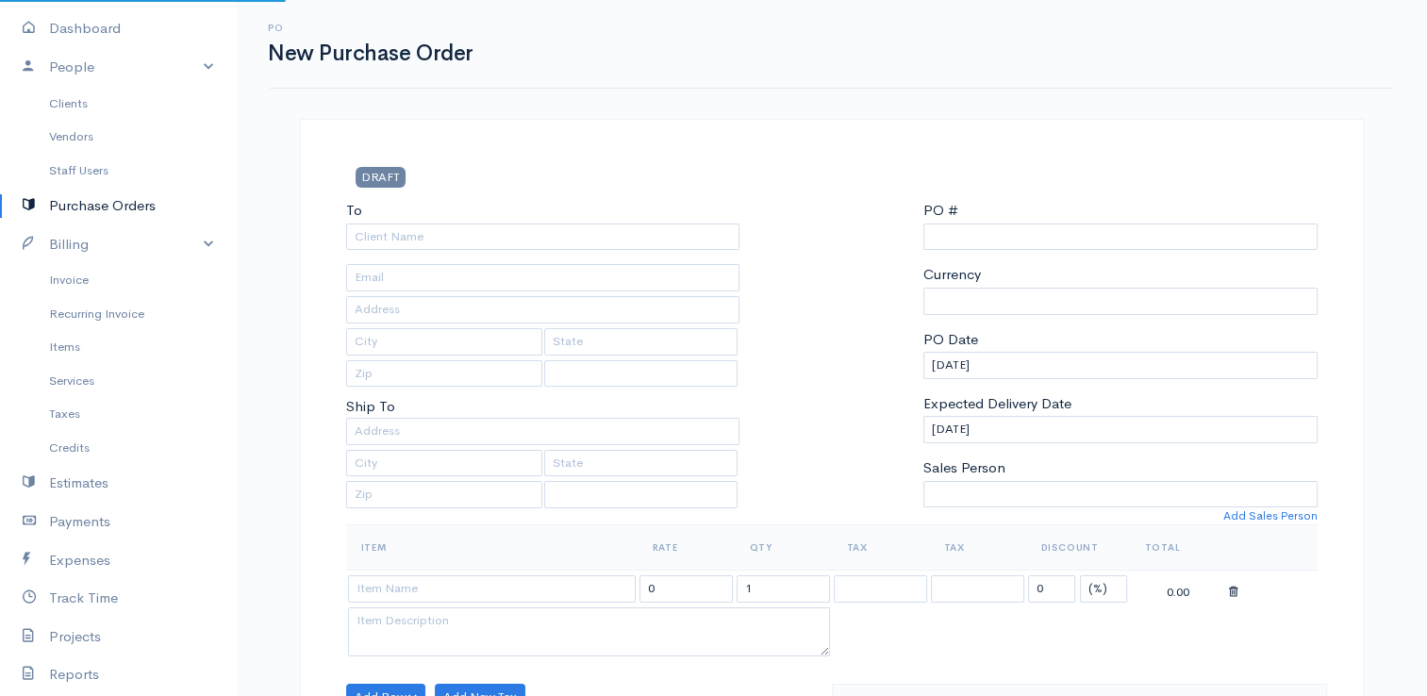
select select "[GEOGRAPHIC_DATA]"
select select "EUR"
type input "0000015717"
select select "[GEOGRAPHIC_DATA]"
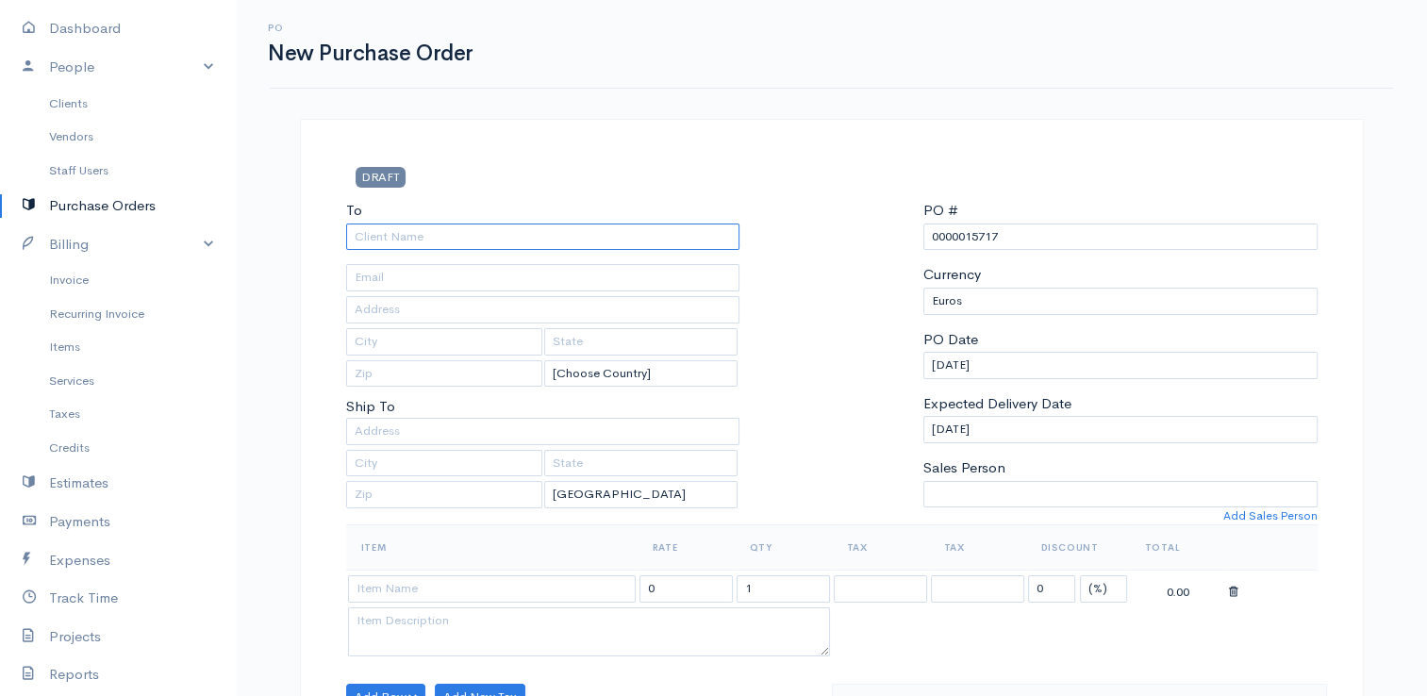
click at [572, 238] on input "To" at bounding box center [543, 236] width 394 height 27
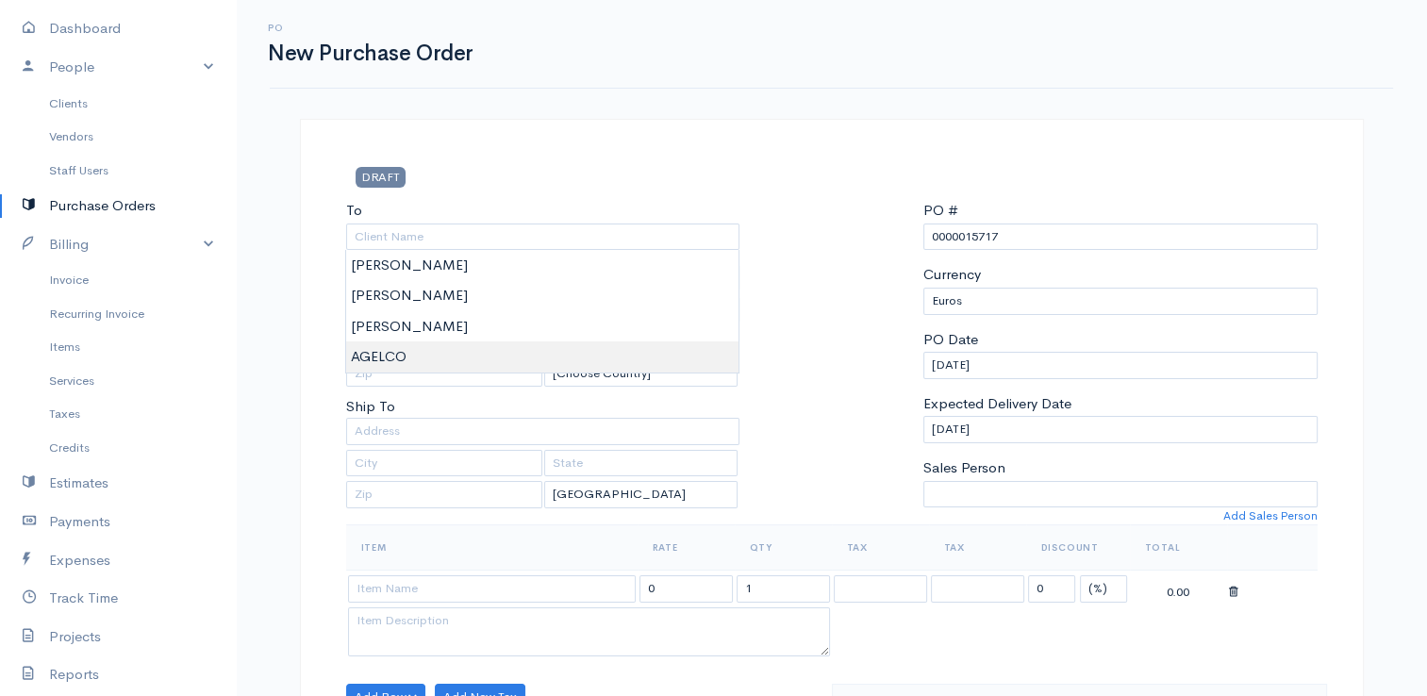
type input "AGELCO"
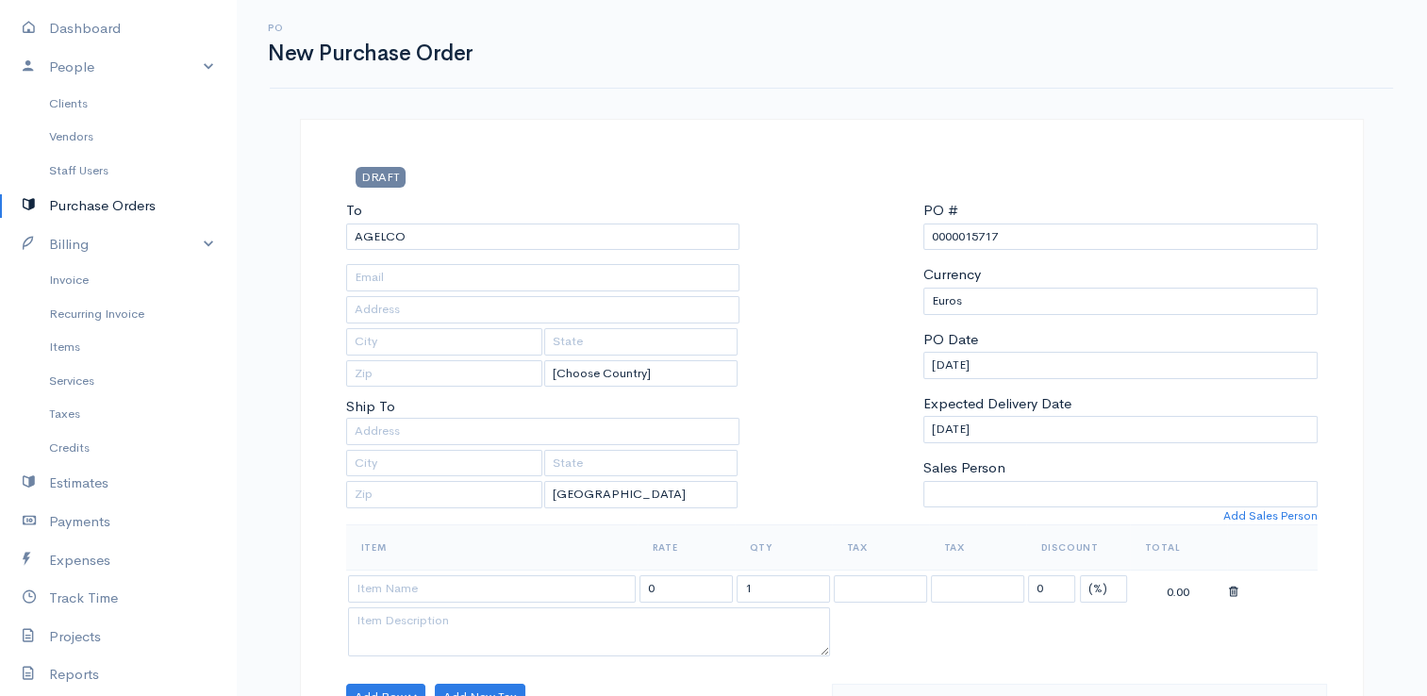
click at [503, 581] on input at bounding box center [492, 588] width 288 height 27
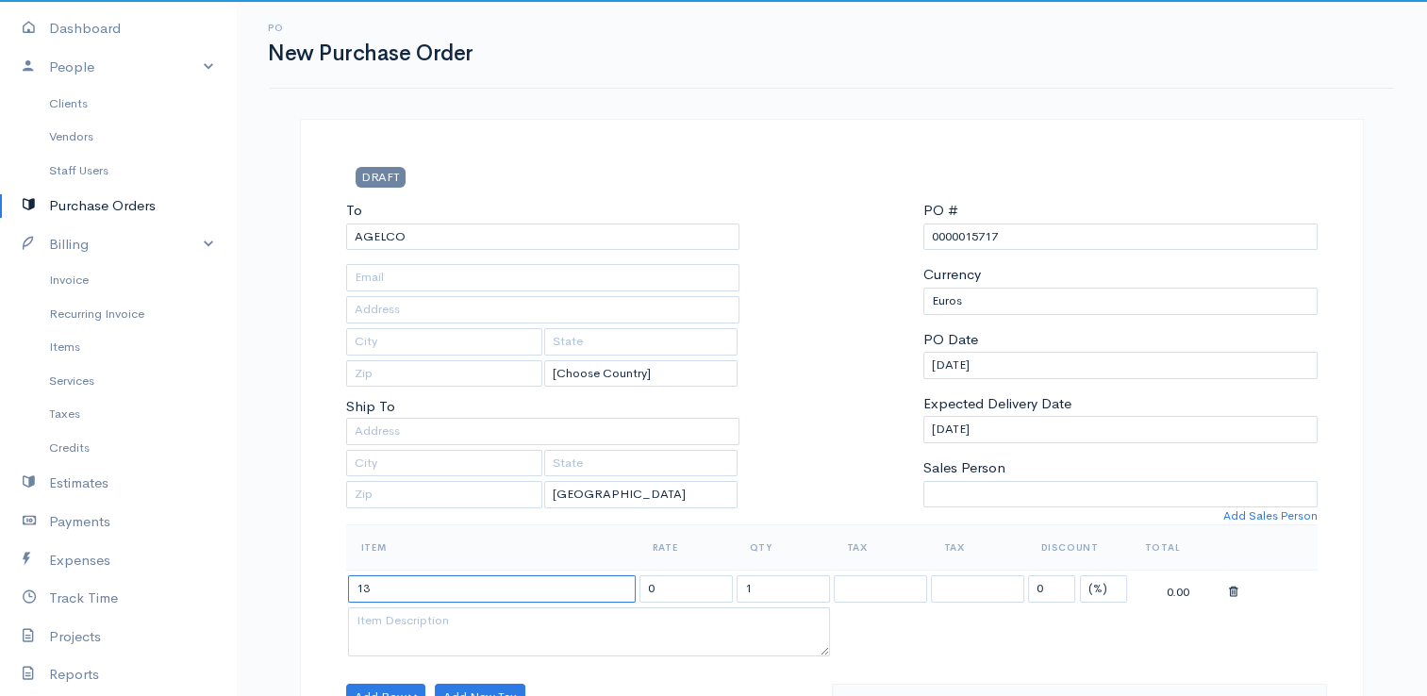
type input "1"
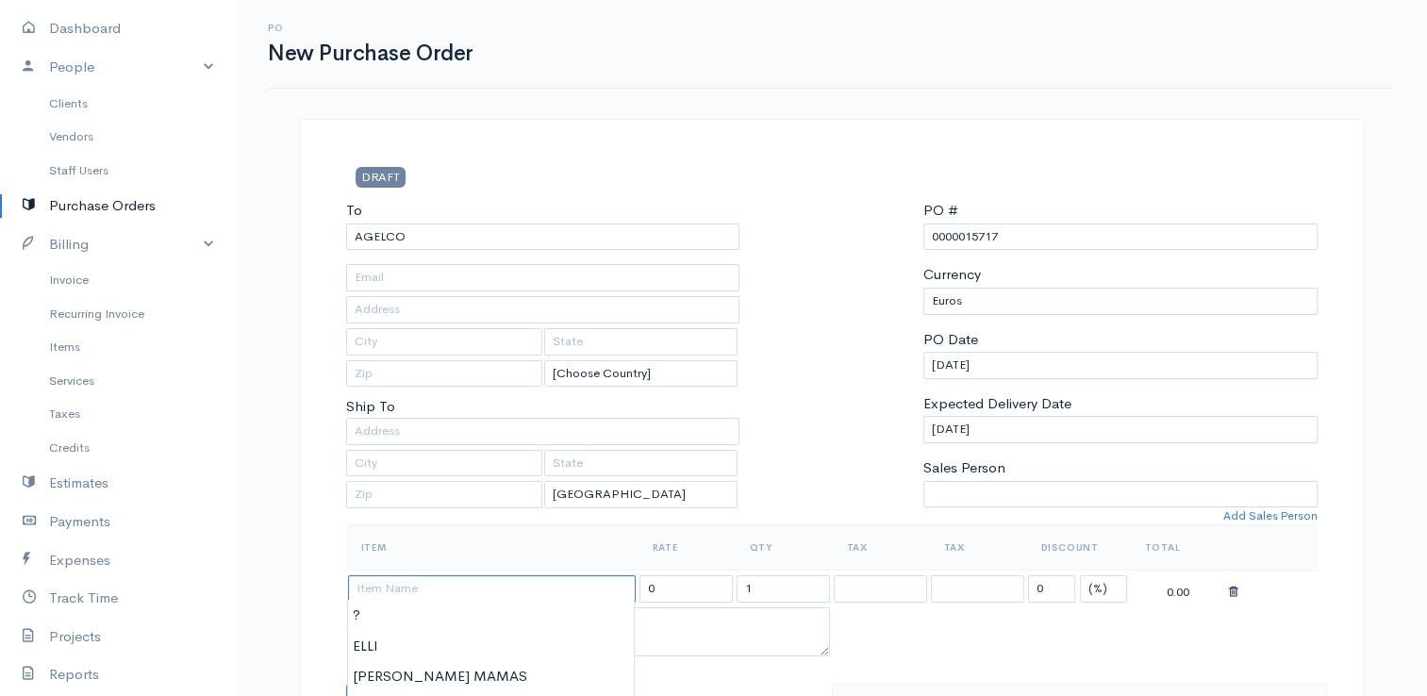
type input "?"
type input "123.00"
type input "?"
drag, startPoint x: 1041, startPoint y: 239, endPoint x: 964, endPoint y: 238, distance: 77.3
click at [964, 238] on input "0000015717" at bounding box center [1120, 236] width 394 height 27
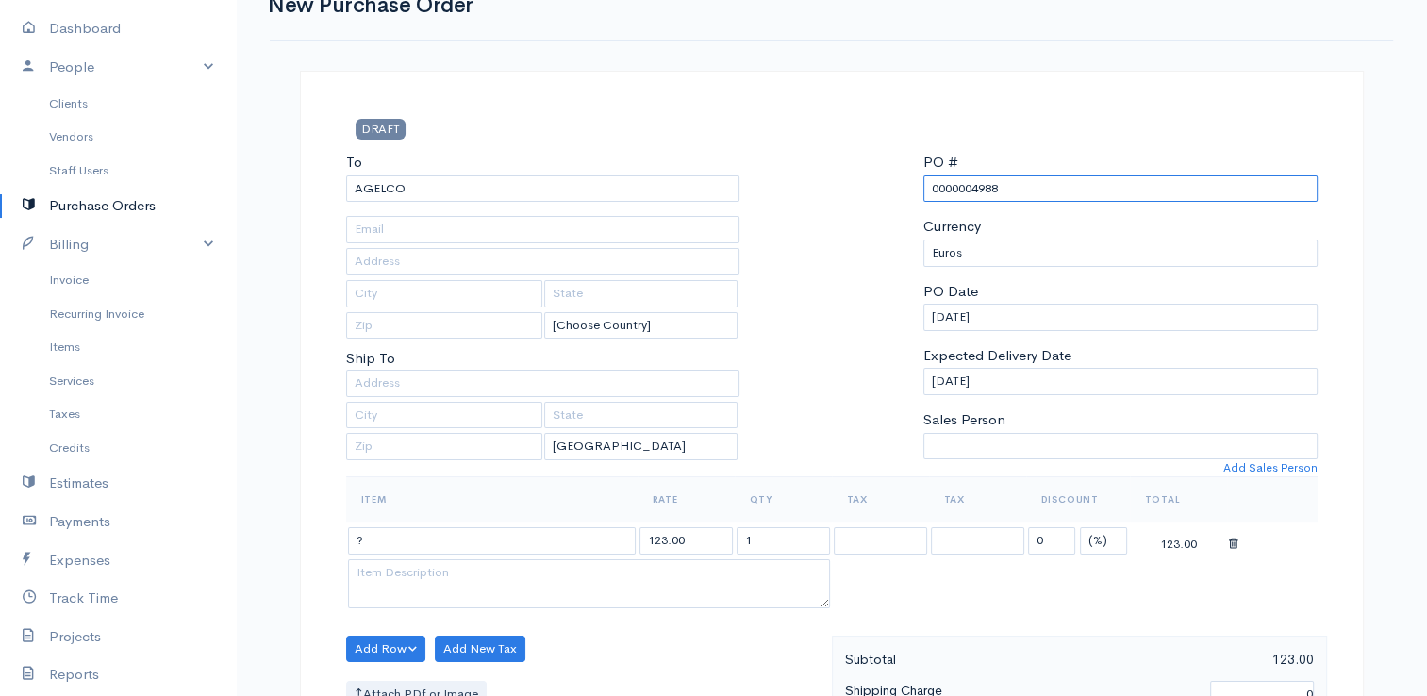
scroll to position [94, 0]
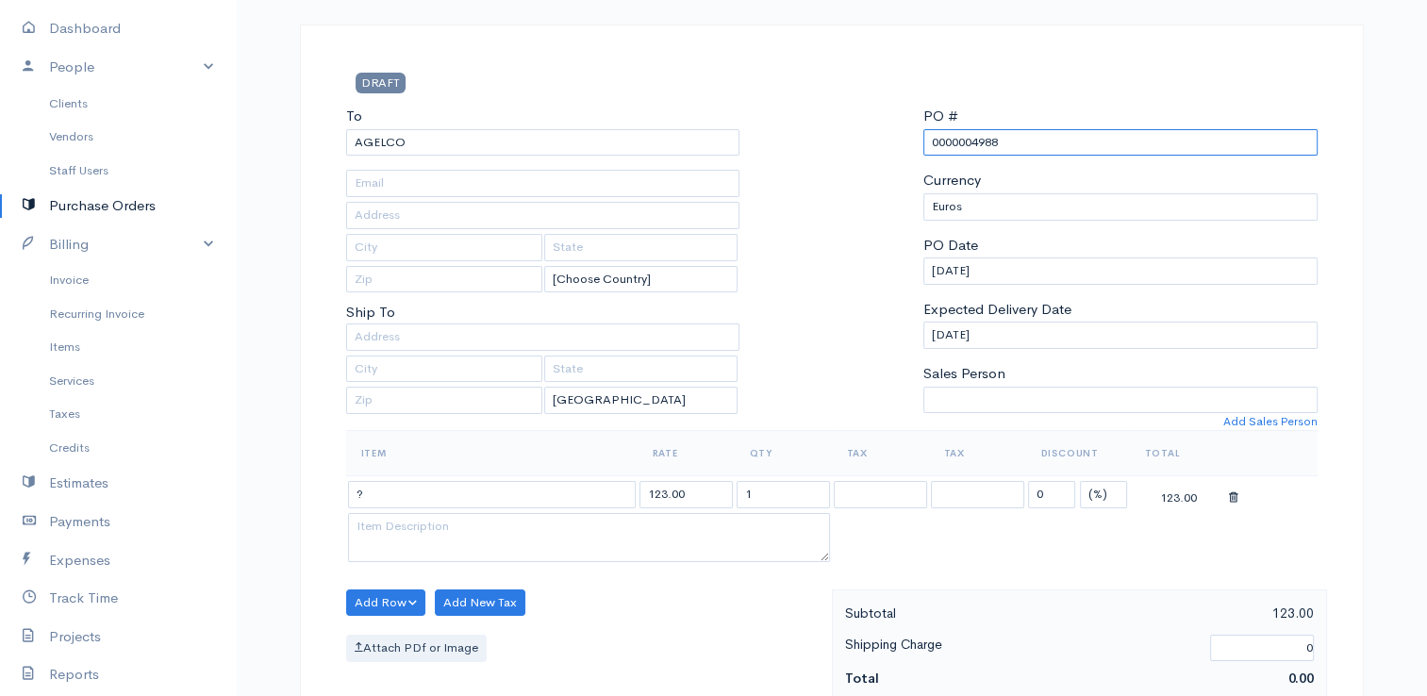
type input "0000004988"
drag, startPoint x: 701, startPoint y: 493, endPoint x: 568, endPoint y: 476, distance: 135.0
click at [568, 476] on tr "? 123.00 1 0 (%) Flat 123.00" at bounding box center [831, 494] width 971 height 37
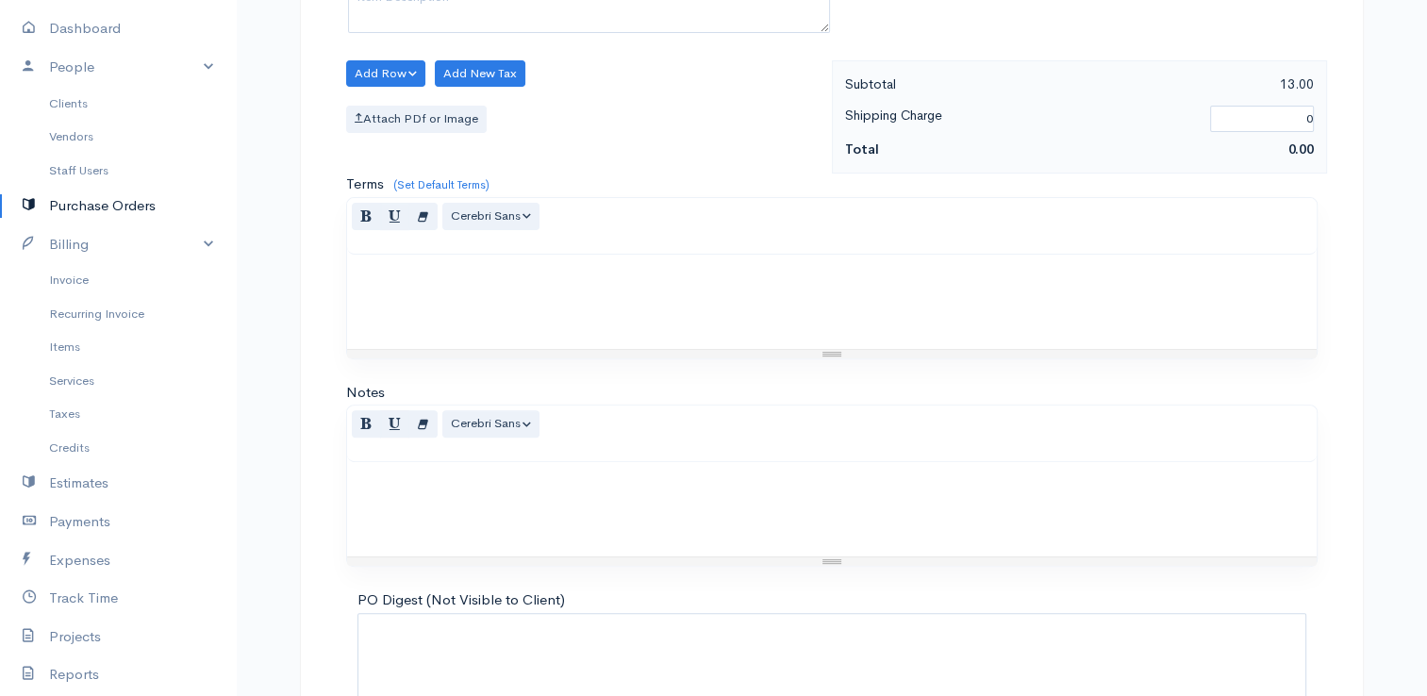
scroll to position [747, 0]
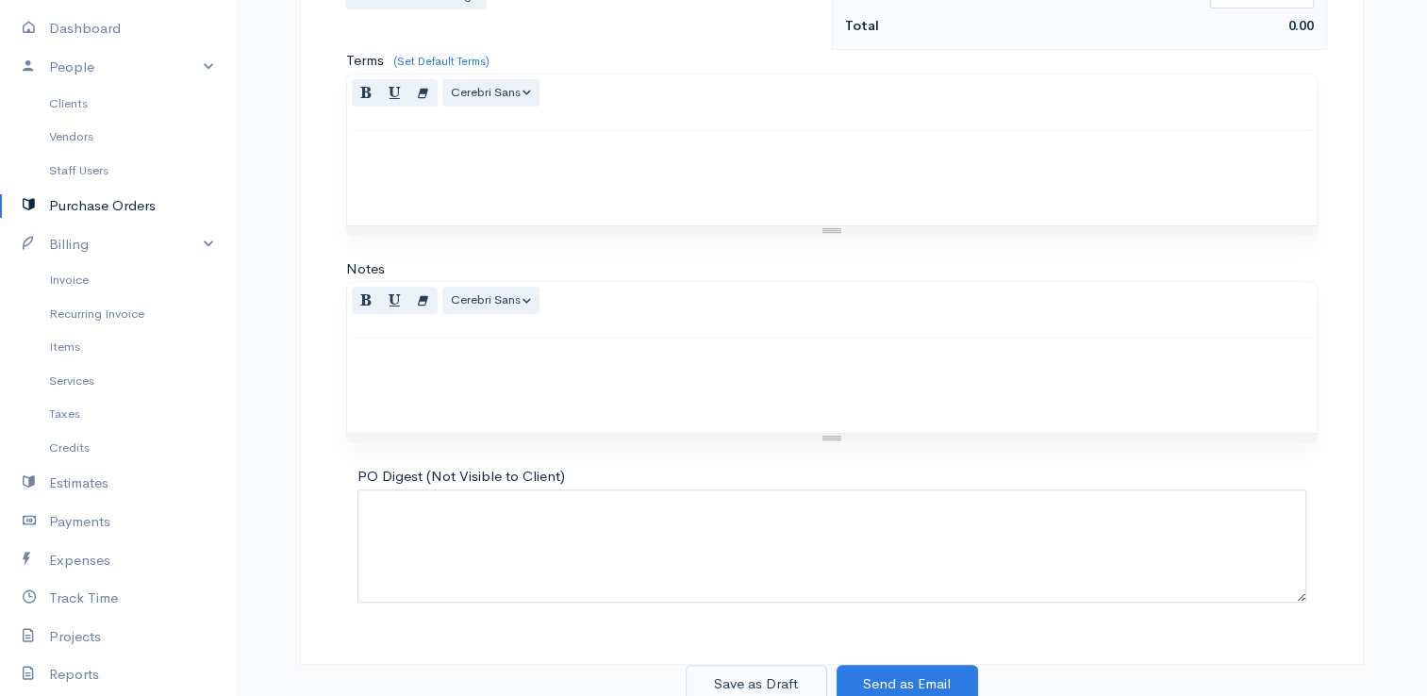
type input "13,51"
click at [789, 675] on button "Save as Draft" at bounding box center [755, 684] width 141 height 39
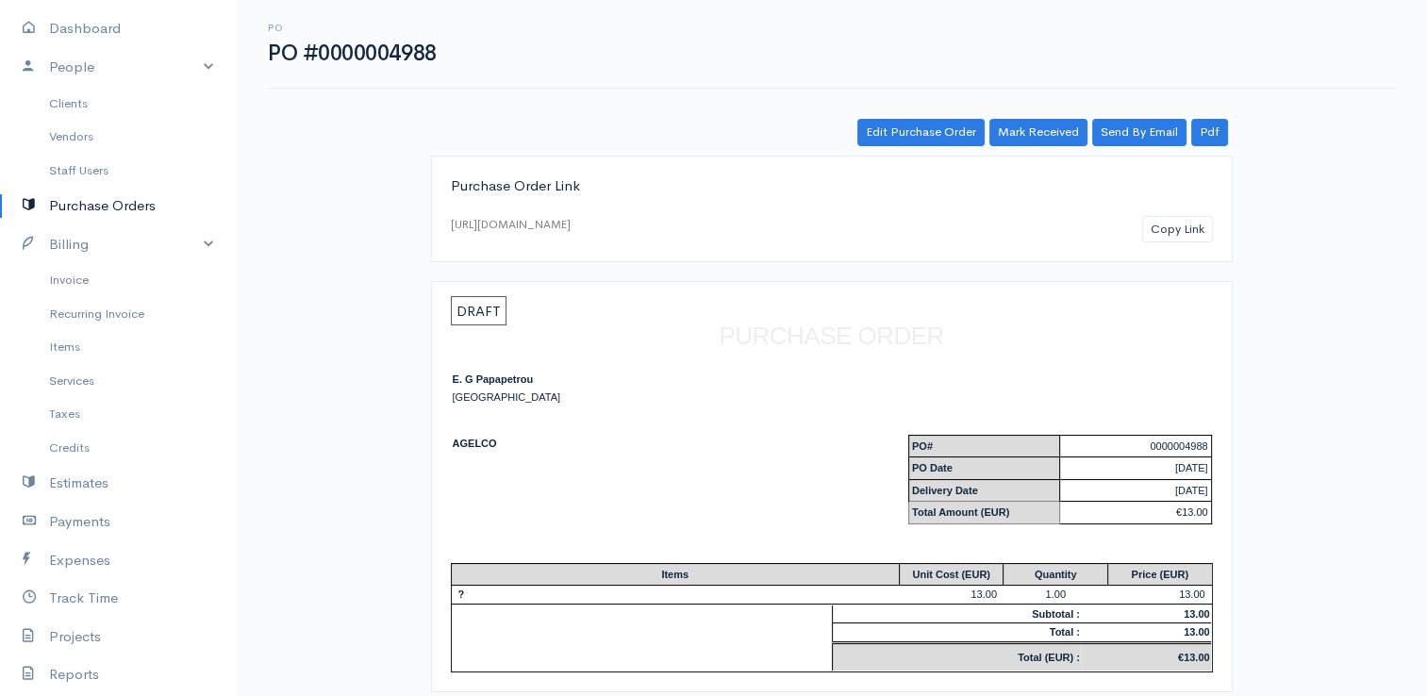
click at [116, 205] on link "Purchase Orders" at bounding box center [118, 206] width 236 height 39
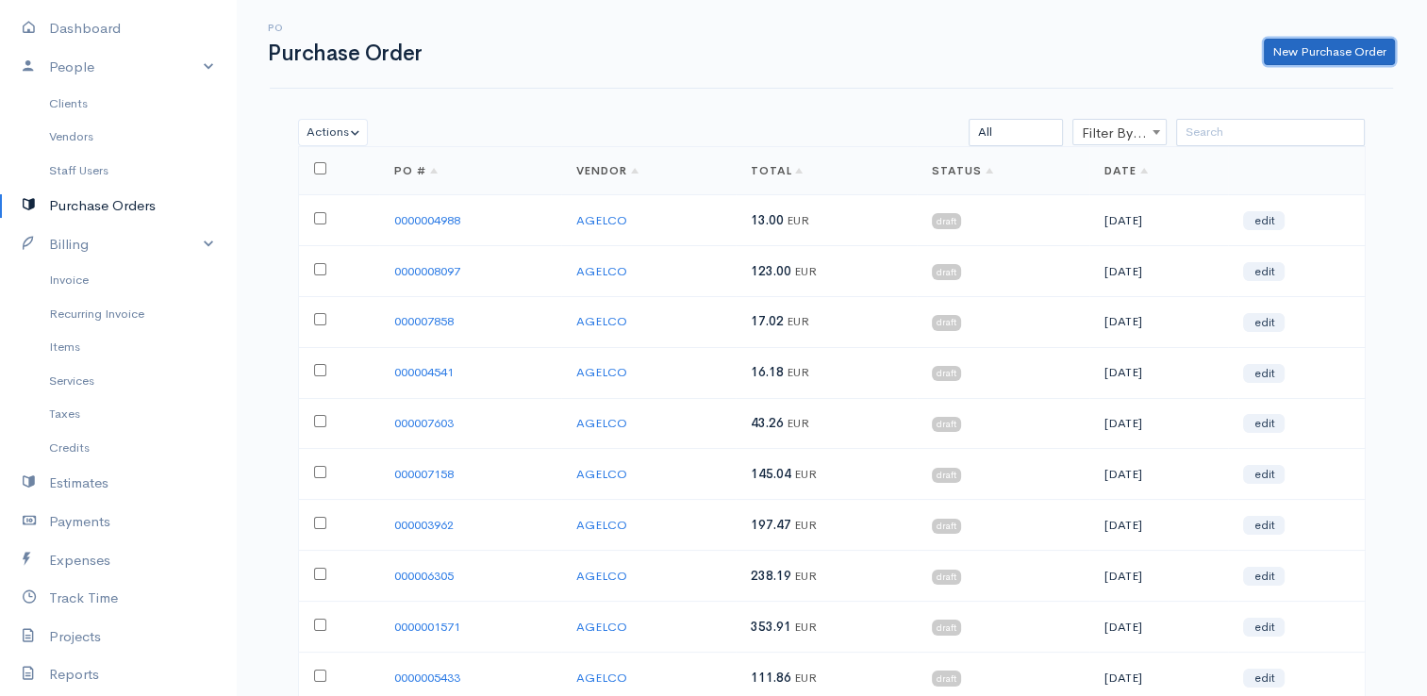
click at [1297, 58] on link "New Purchase Order" at bounding box center [1328, 52] width 131 height 27
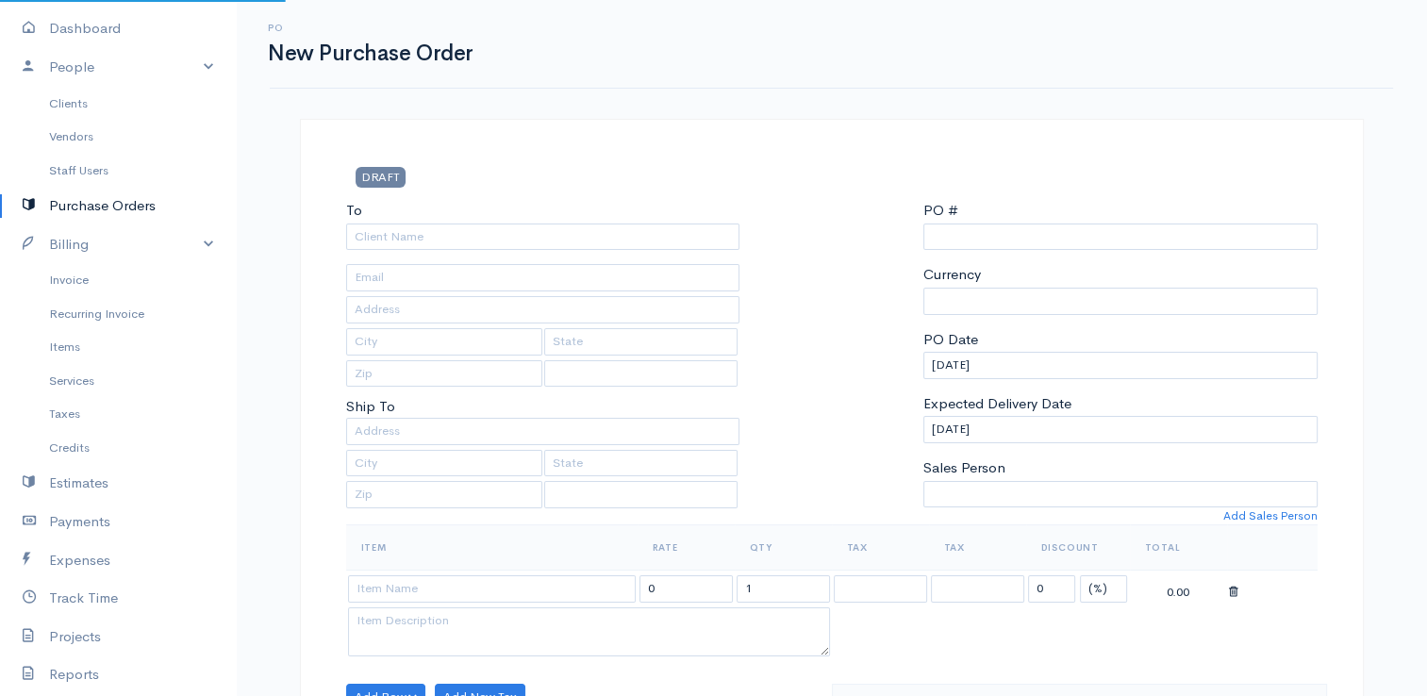
select select "EUR"
select select "[GEOGRAPHIC_DATA]"
type input "0000015717"
select select "[GEOGRAPHIC_DATA]"
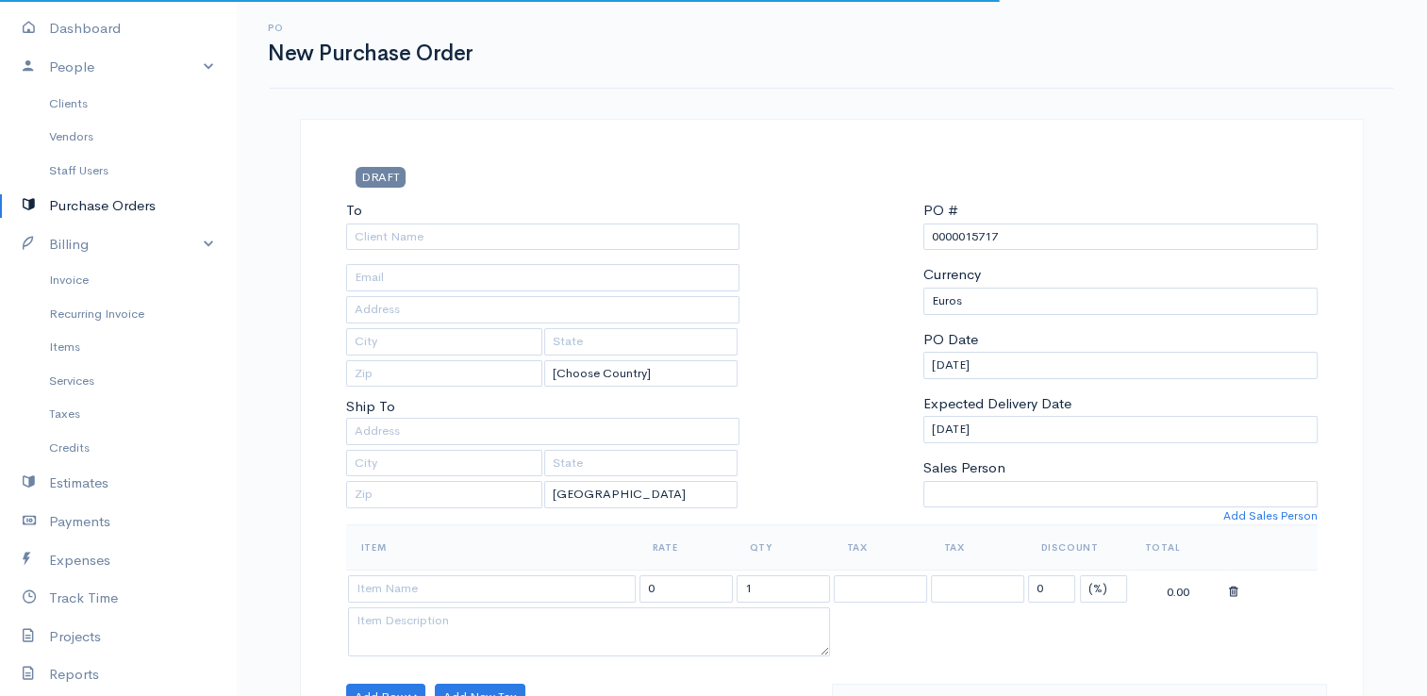
click at [569, 221] on div "To" at bounding box center [543, 225] width 394 height 50
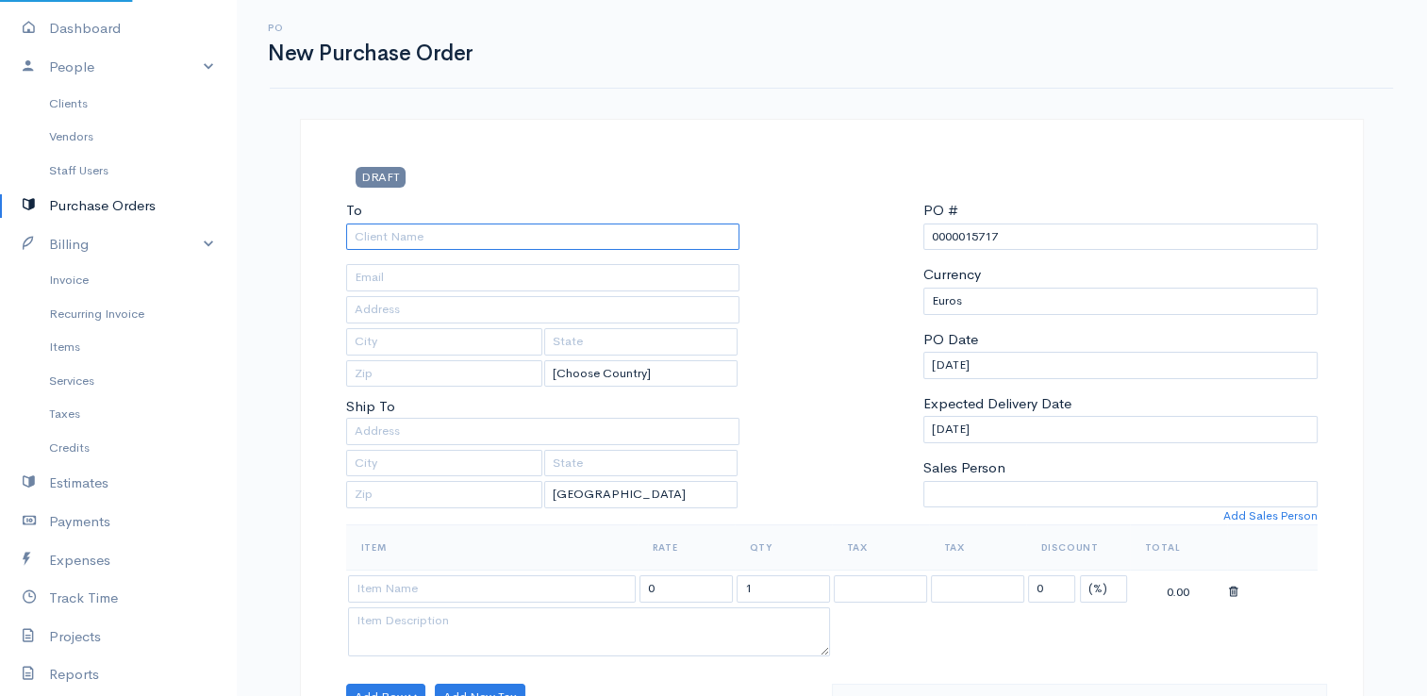
click at [566, 228] on input "To" at bounding box center [543, 236] width 394 height 27
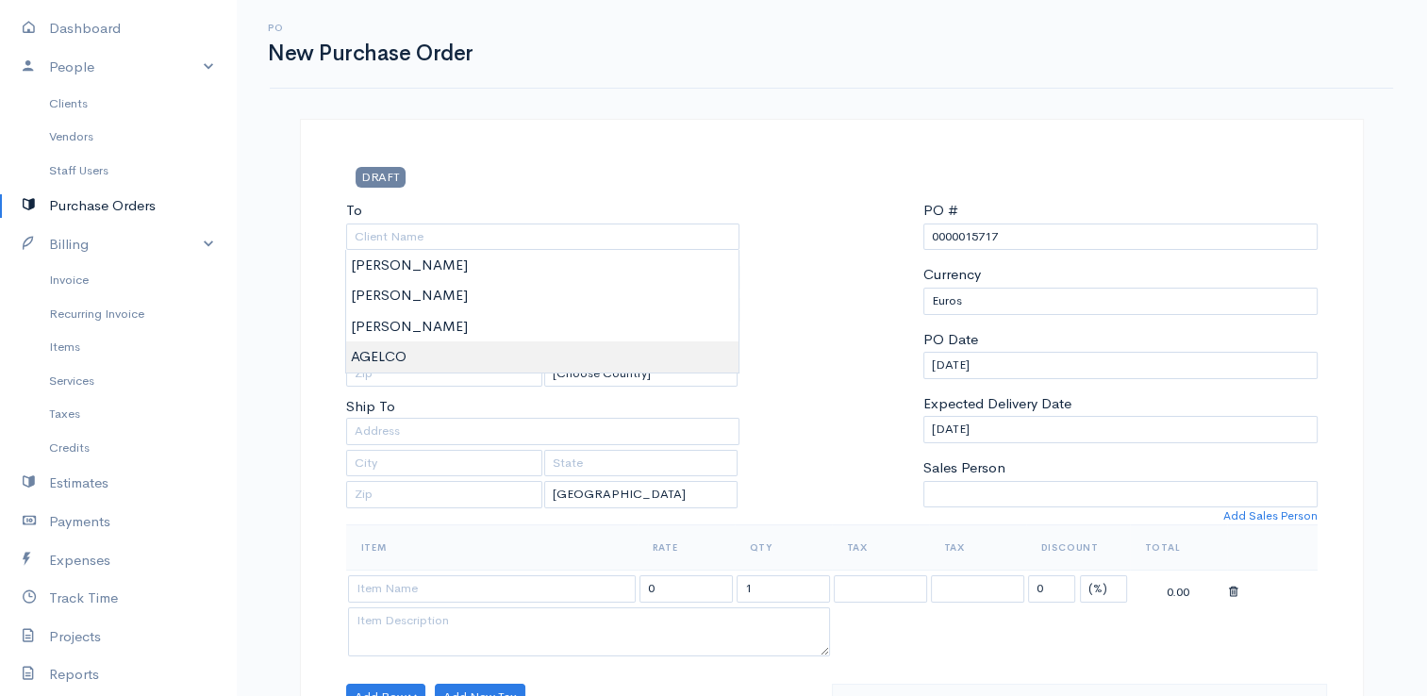
type input "AGELCO"
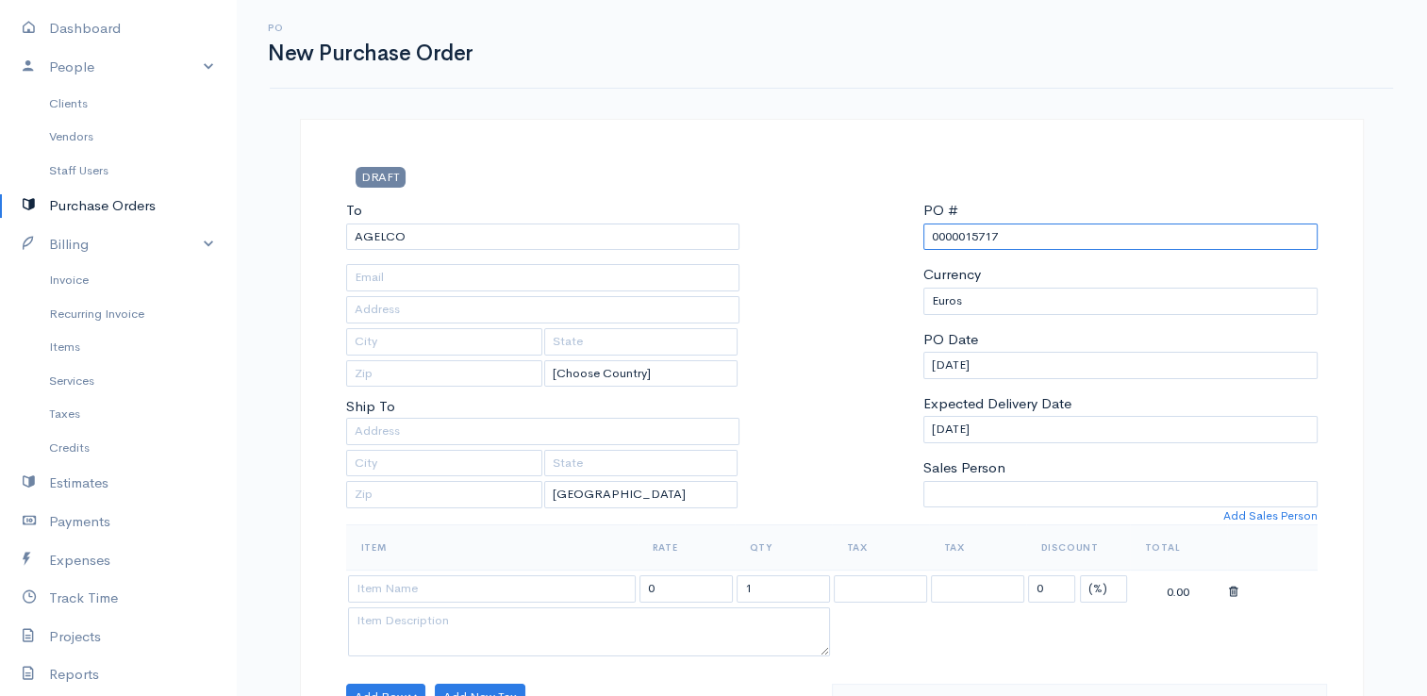
drag, startPoint x: 1015, startPoint y: 228, endPoint x: 967, endPoint y: 234, distance: 47.5
click at [967, 234] on input "0000015717" at bounding box center [1120, 236] width 394 height 27
type input "0000008404"
click at [573, 594] on input at bounding box center [492, 588] width 288 height 27
type input "?"
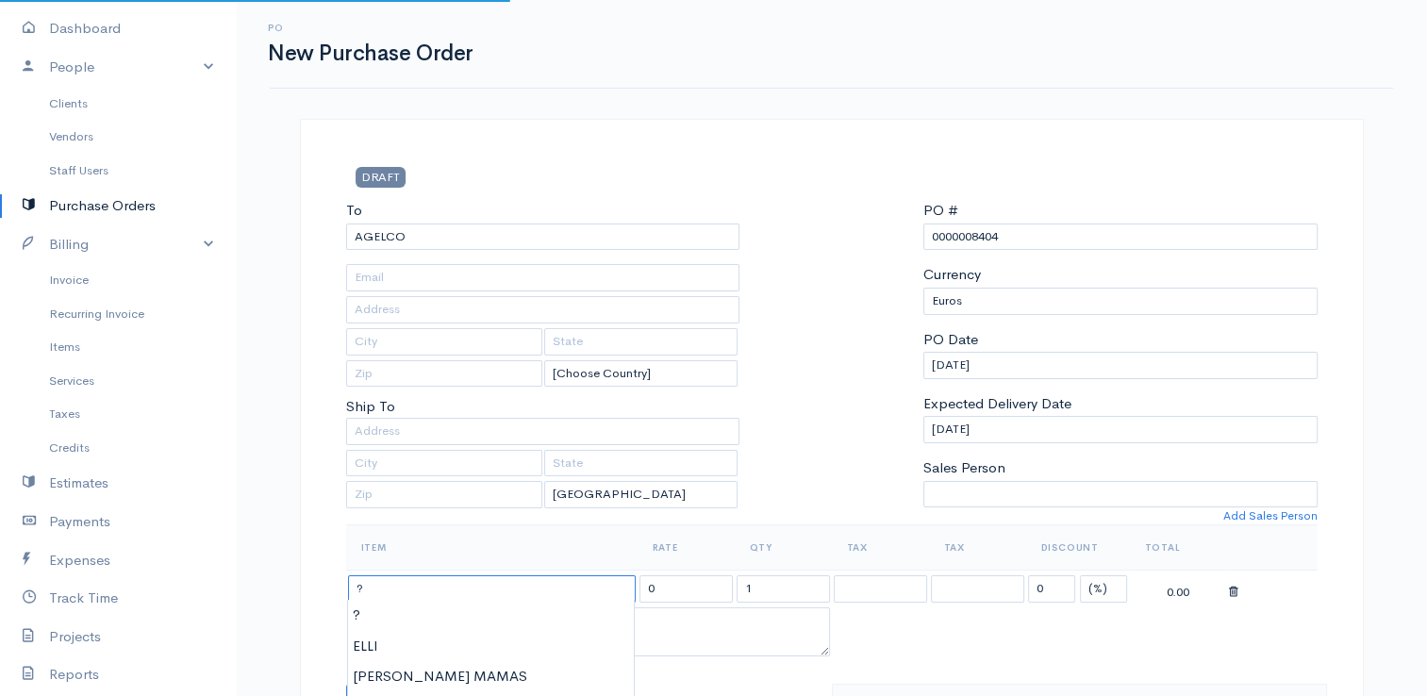
type input "123.00"
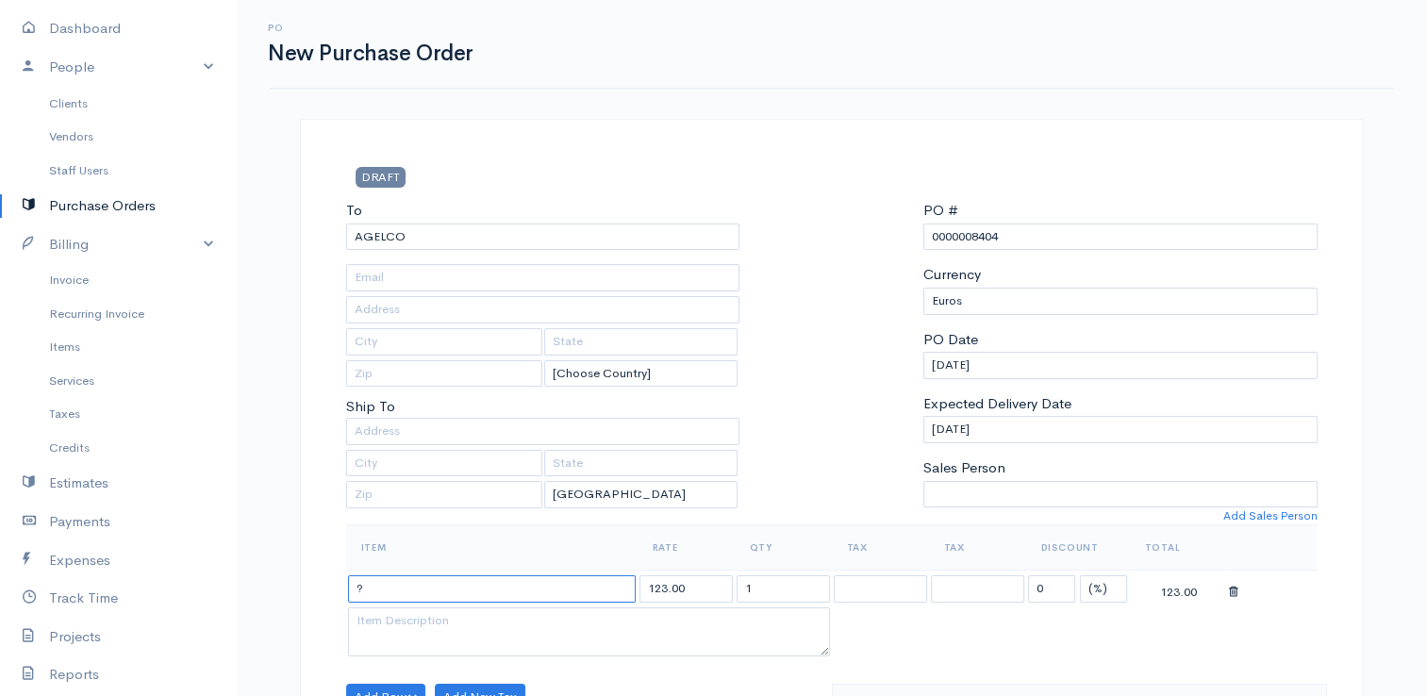
type input "?"
drag, startPoint x: 703, startPoint y: 586, endPoint x: 623, endPoint y: 585, distance: 80.1
click at [623, 585] on tr "? 123.00 1 0 (%) Flat 123.00" at bounding box center [831, 588] width 971 height 37
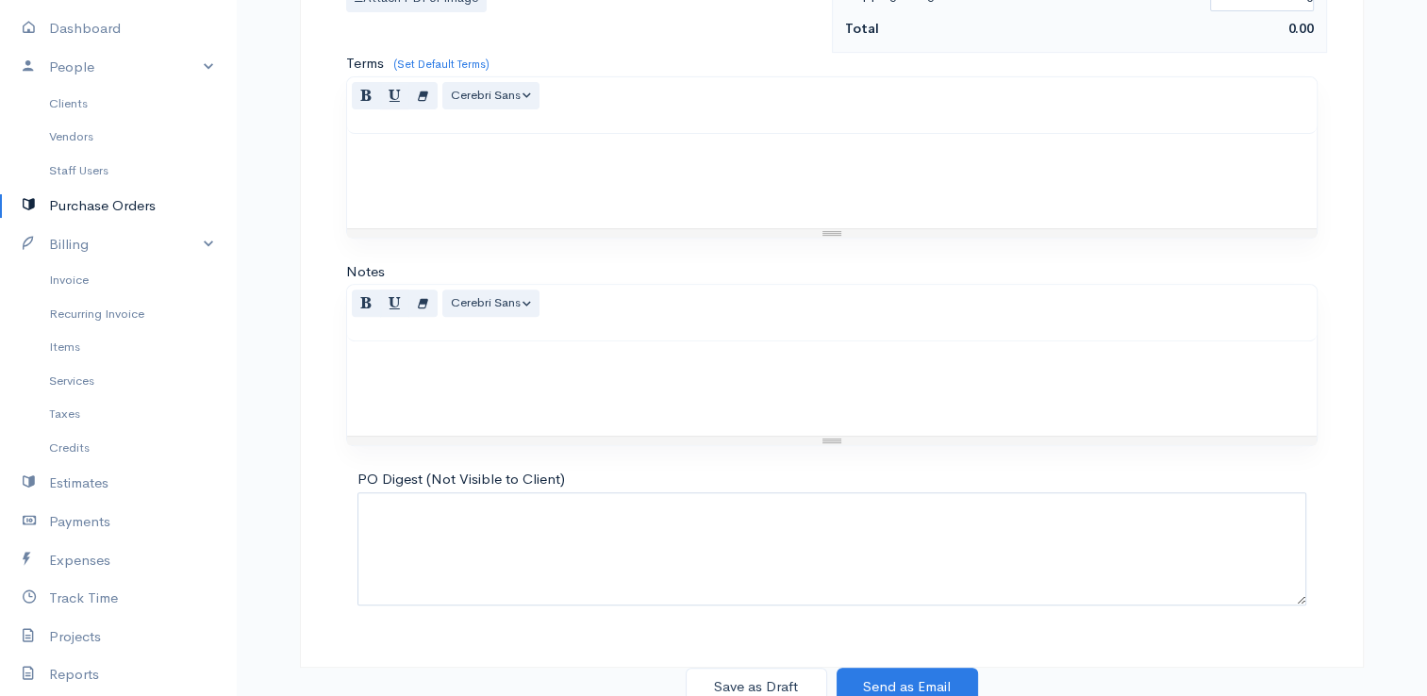
scroll to position [747, 0]
type input "50,40"
click at [784, 686] on button "Save as Draft" at bounding box center [755, 684] width 141 height 39
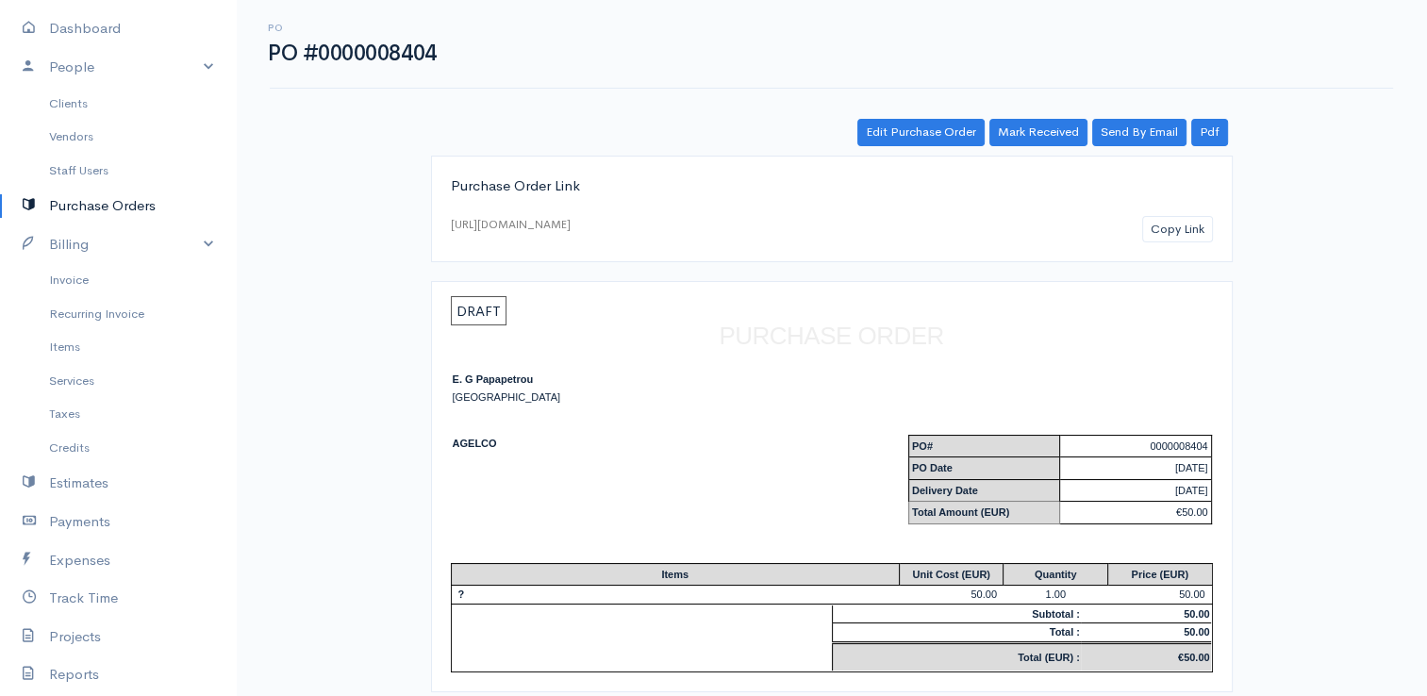
click at [72, 209] on link "Purchase Orders" at bounding box center [118, 206] width 236 height 39
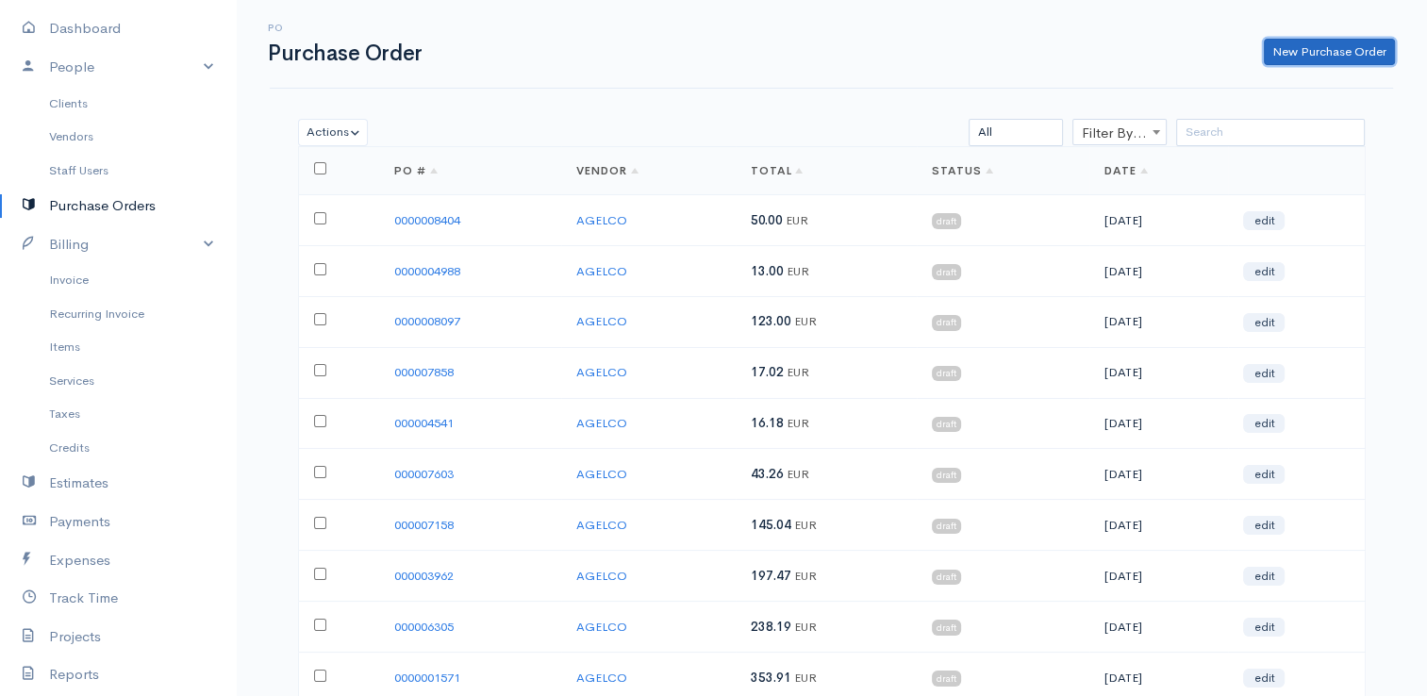
click at [1350, 55] on link "New Purchase Order" at bounding box center [1328, 52] width 131 height 27
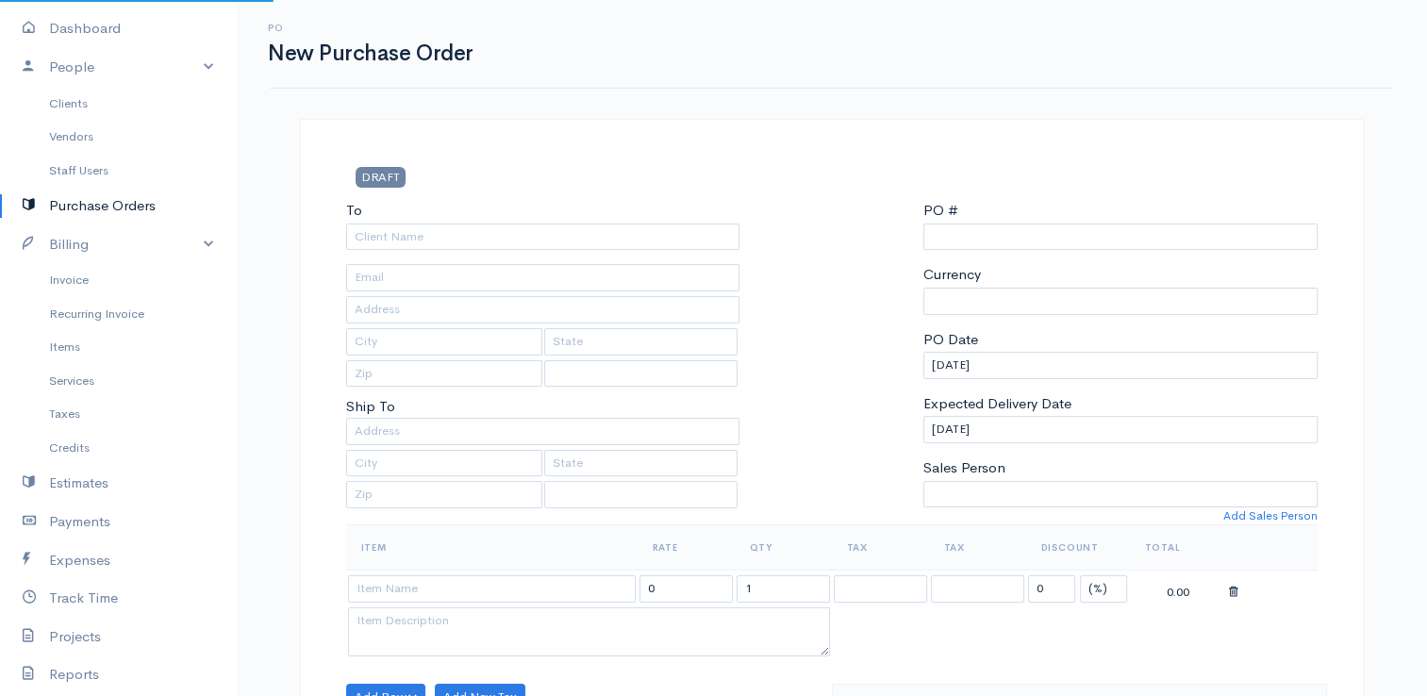
select select "EUR"
select select "[GEOGRAPHIC_DATA]"
type input "0000015717"
select select "[GEOGRAPHIC_DATA]"
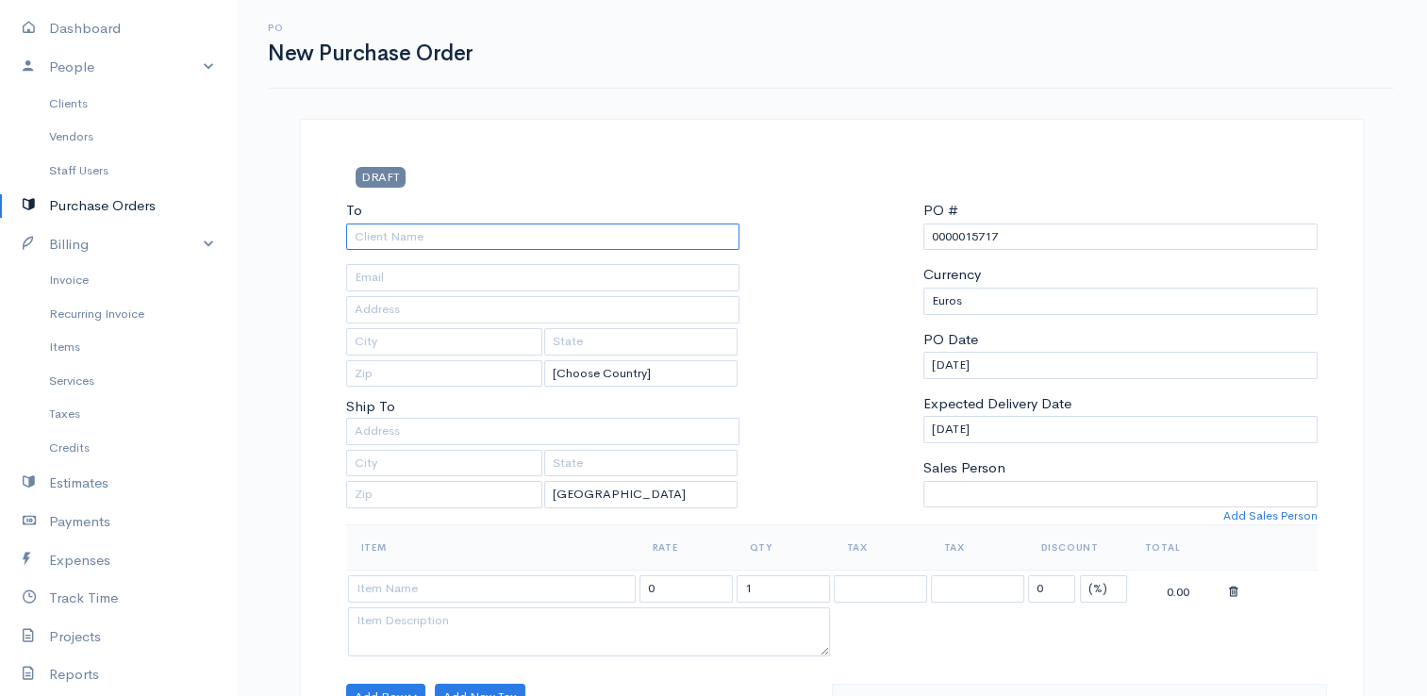
click at [696, 247] on input "To" at bounding box center [543, 236] width 394 height 27
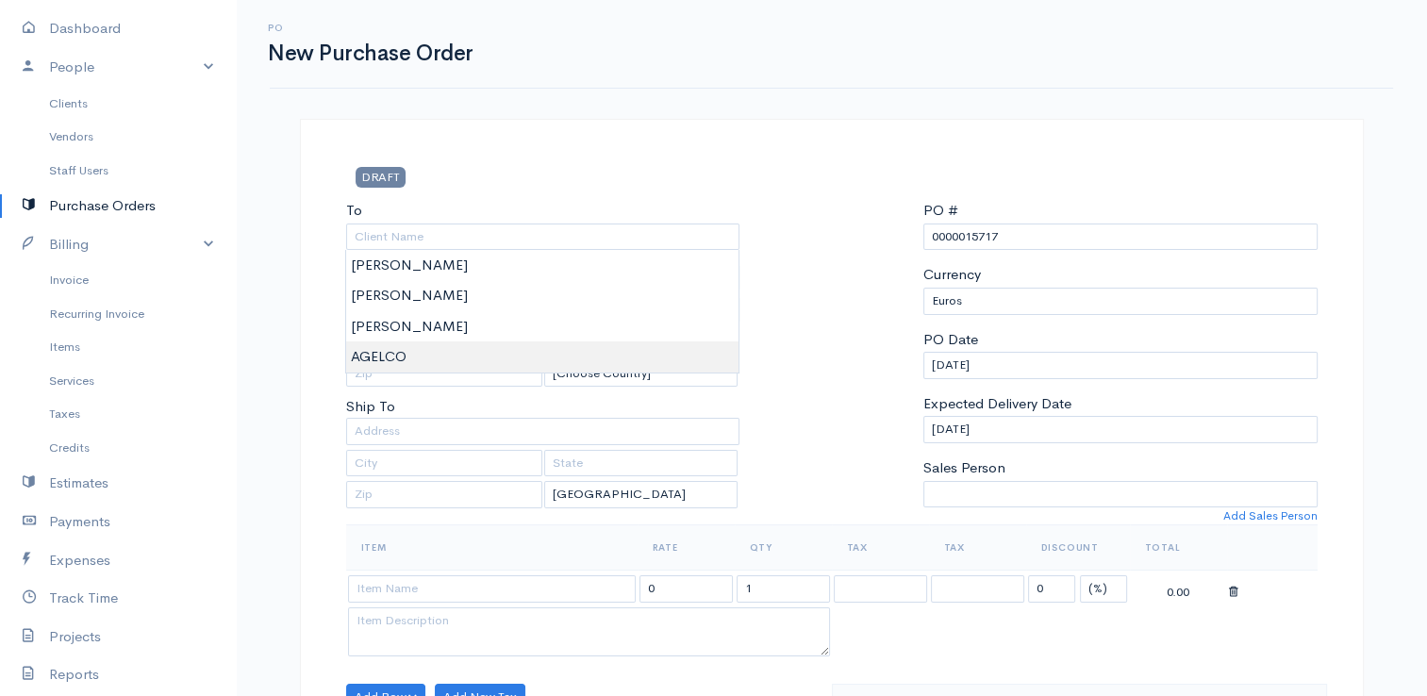
type input "AGELCO"
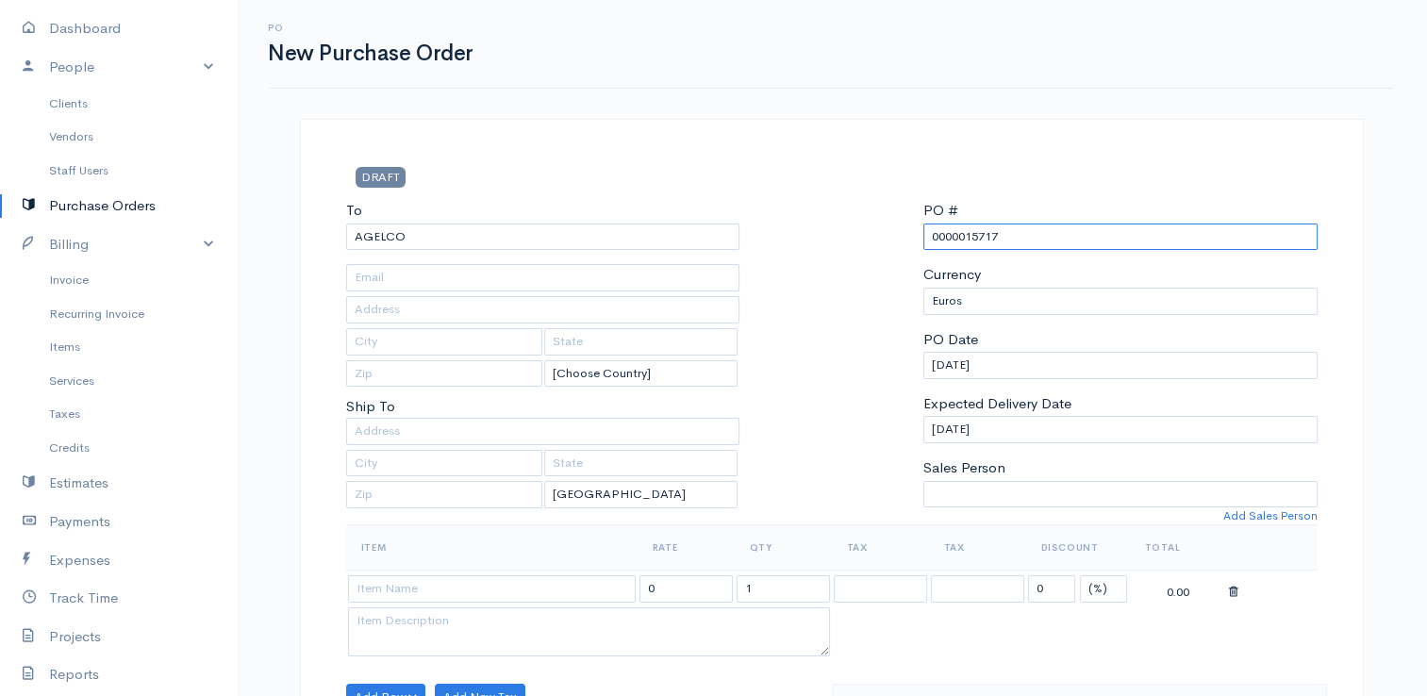
drag, startPoint x: 1050, startPoint y: 230, endPoint x: 963, endPoint y: 223, distance: 87.9
click at [963, 223] on input "0000015717" at bounding box center [1120, 236] width 394 height 27
type input "0000004878"
click at [449, 585] on input at bounding box center [492, 588] width 288 height 27
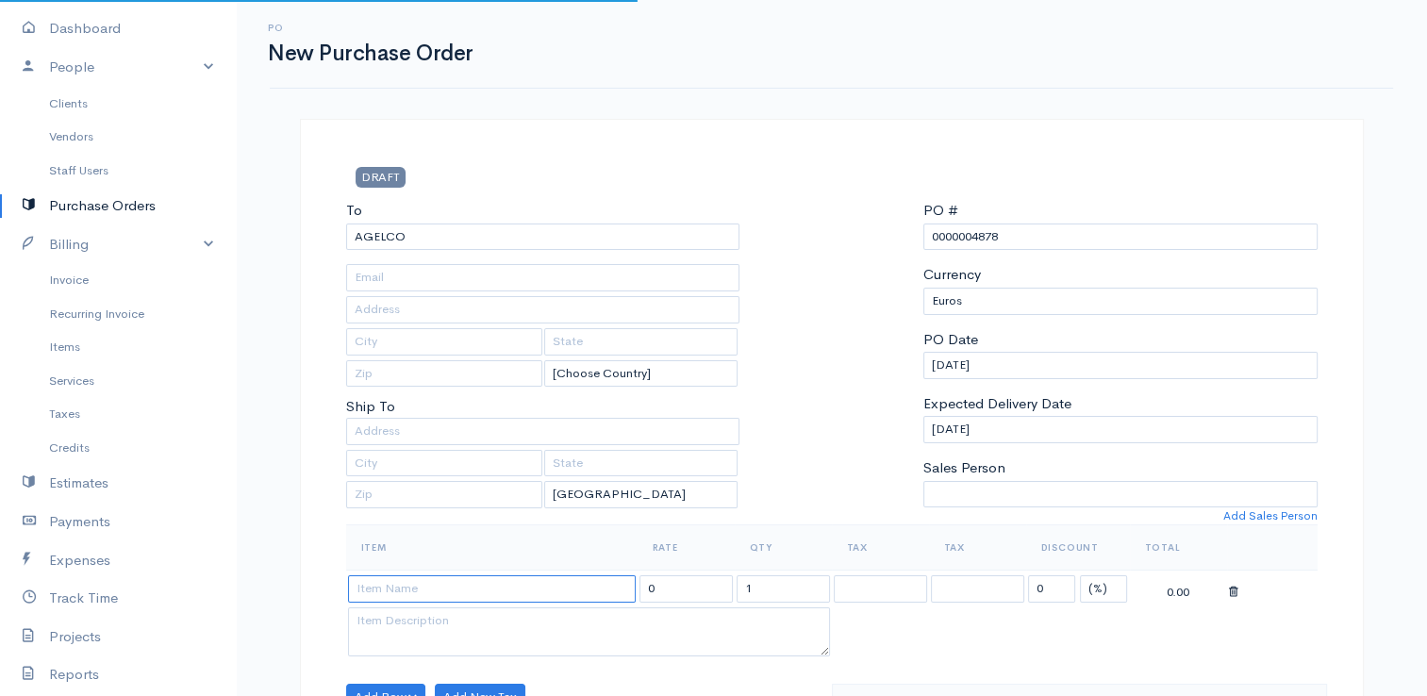
type input "?"
type input "123.00"
type input "?"
drag, startPoint x: 708, startPoint y: 578, endPoint x: 620, endPoint y: 574, distance: 87.8
click at [620, 574] on tr "? 123.00 1 0 (%) Flat 123.00" at bounding box center [831, 588] width 971 height 37
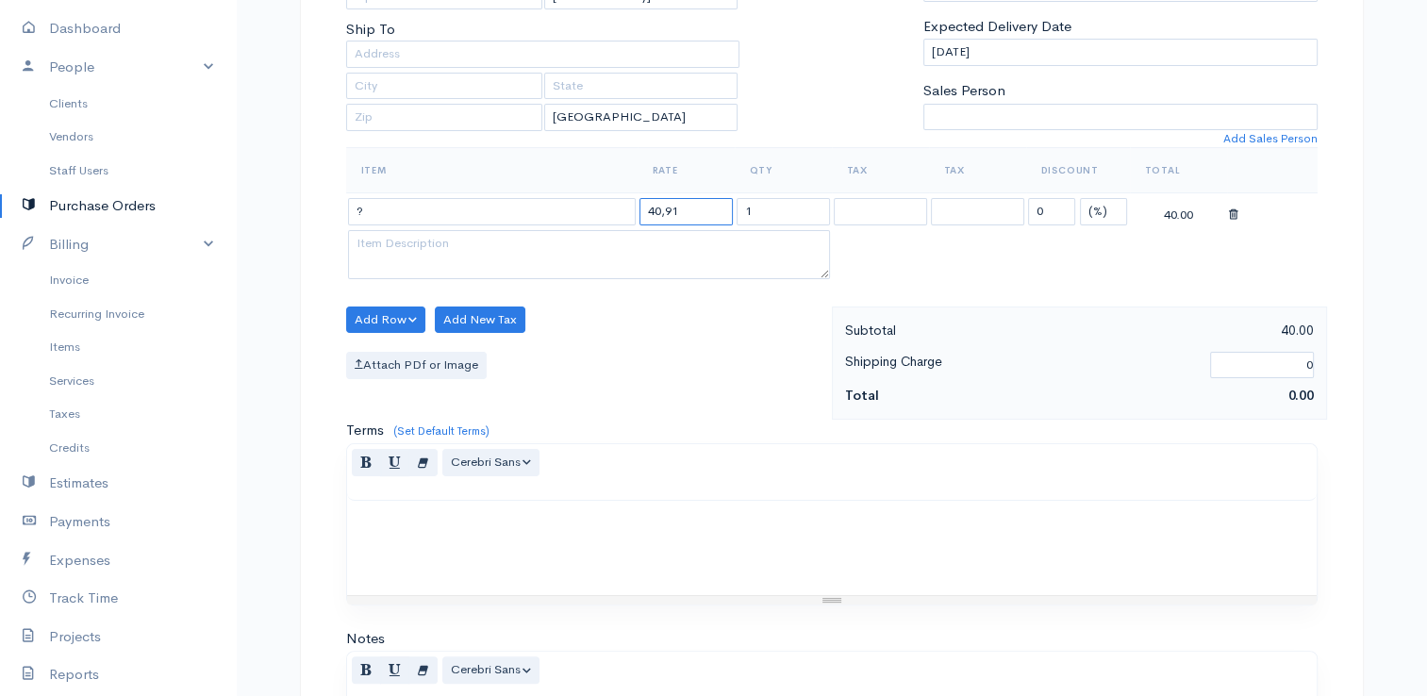
scroll to position [747, 0]
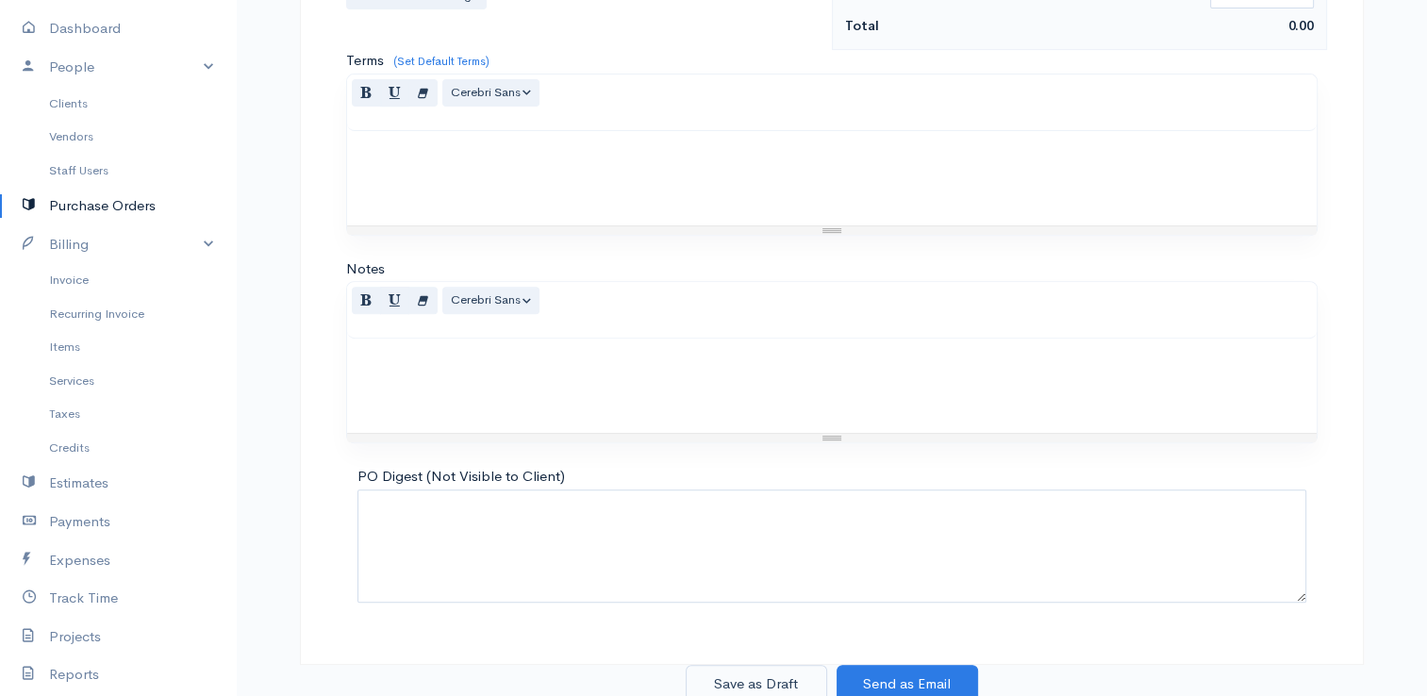
type input "40,91"
click at [762, 668] on button "Save as Draft" at bounding box center [755, 684] width 141 height 39
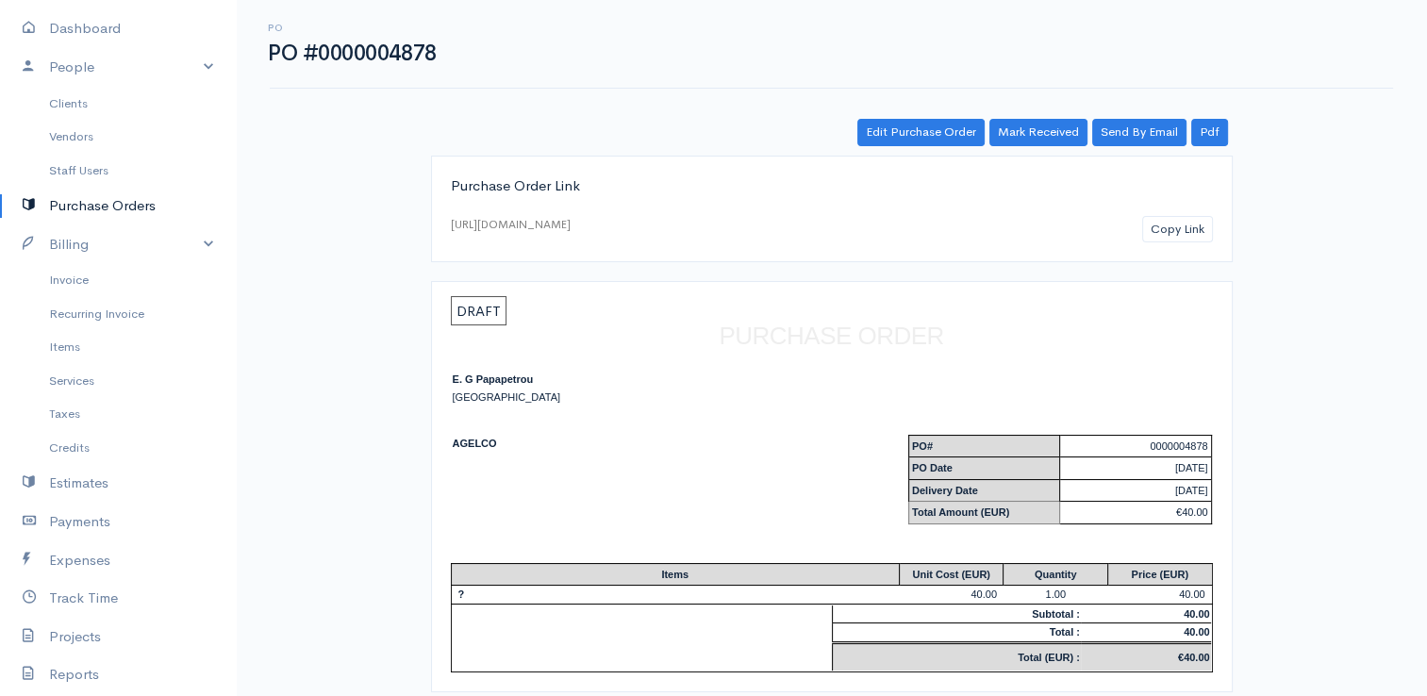
click at [83, 198] on link "Purchase Orders" at bounding box center [118, 206] width 236 height 39
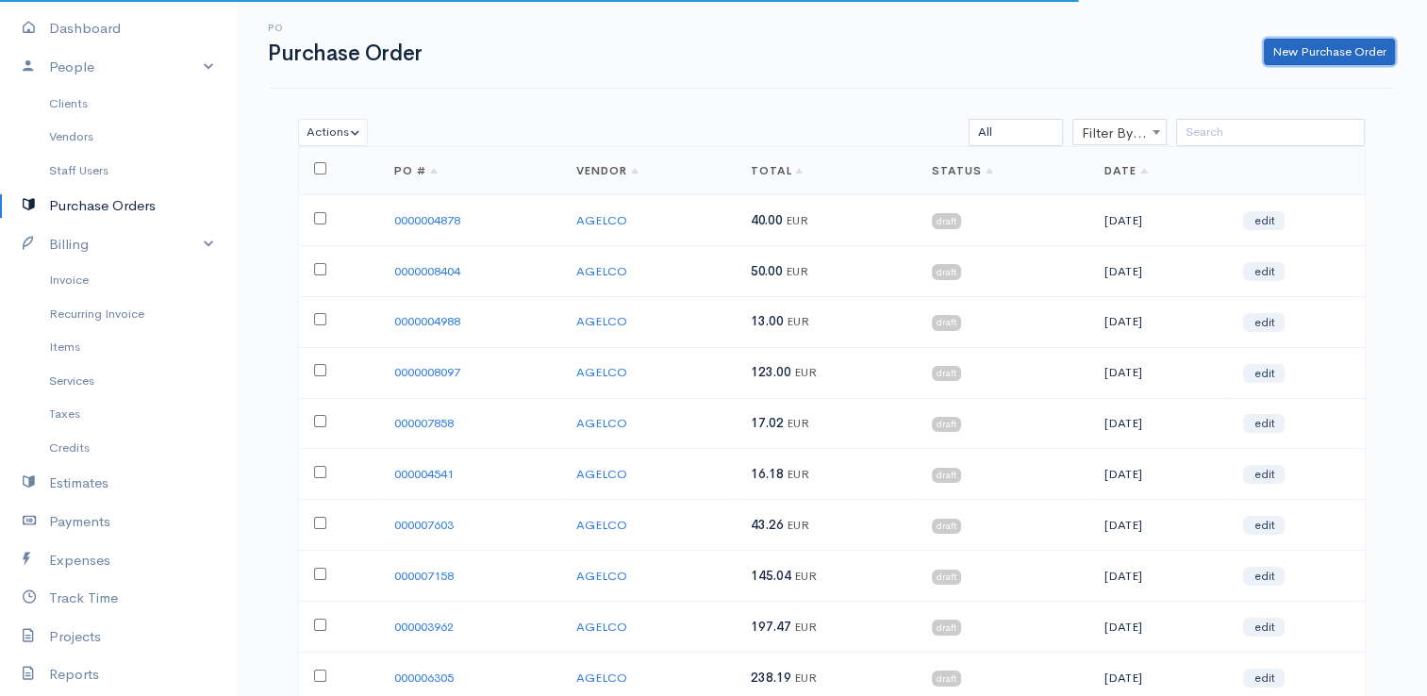
click at [1298, 56] on link "New Purchase Order" at bounding box center [1328, 52] width 131 height 27
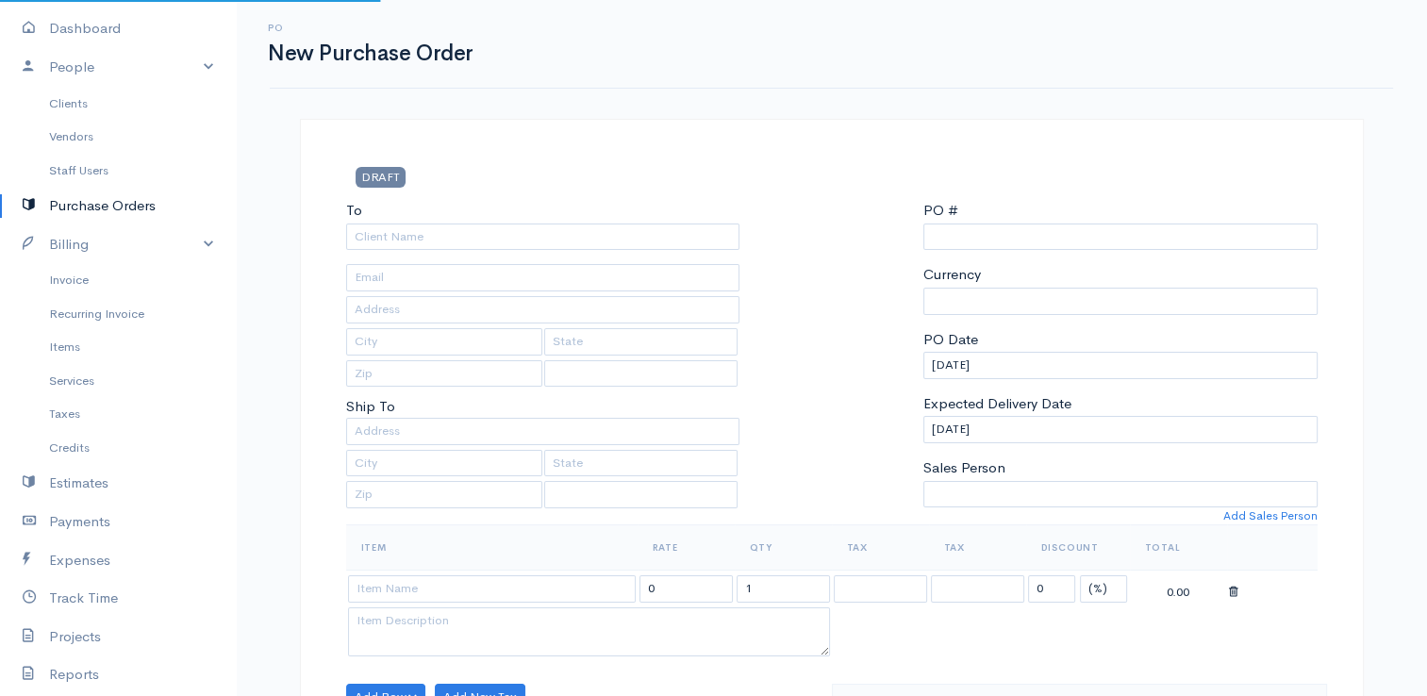
select select "[GEOGRAPHIC_DATA]"
select select "EUR"
type input "0000015717"
select select "[GEOGRAPHIC_DATA]"
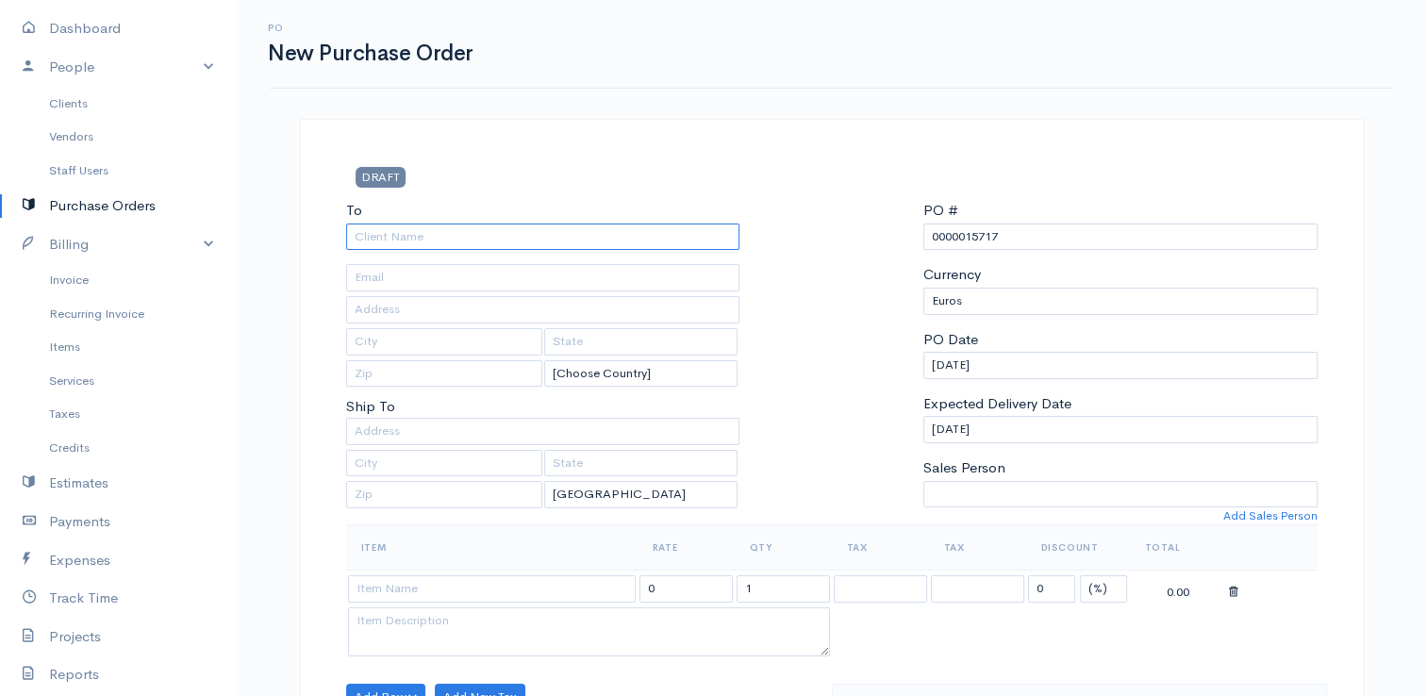
click at [484, 236] on input "To" at bounding box center [543, 236] width 394 height 27
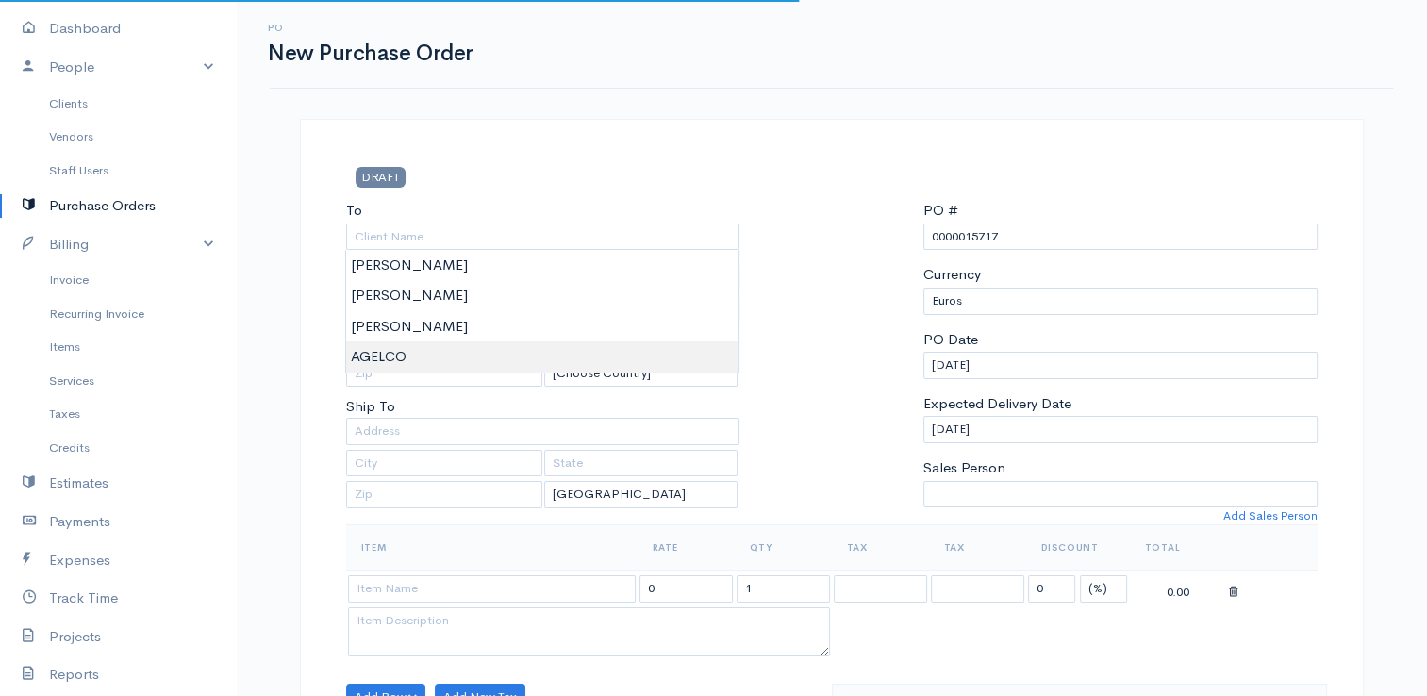
type input "AGELCO"
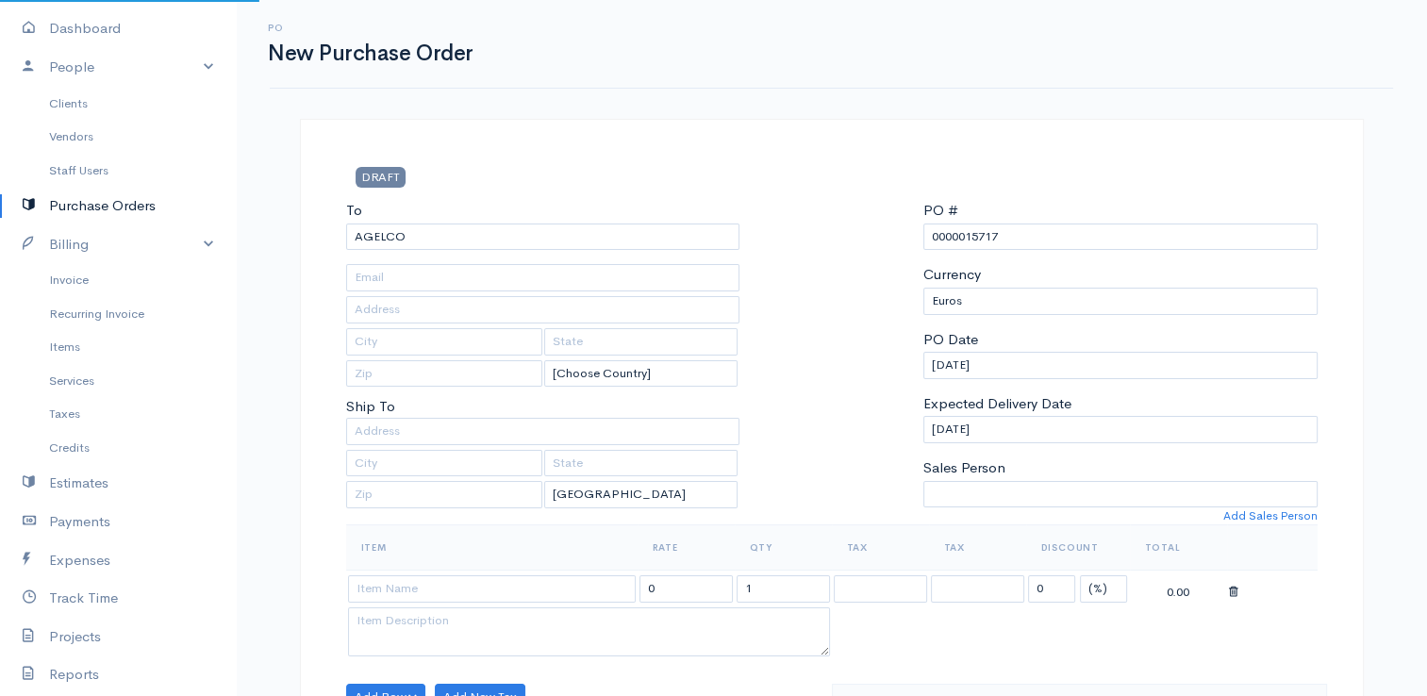
drag, startPoint x: 487, startPoint y: 358, endPoint x: 733, endPoint y: 322, distance: 248.7
drag, startPoint x: 1015, startPoint y: 239, endPoint x: 963, endPoint y: 239, distance: 51.9
click at [963, 239] on input "0000015717" at bounding box center [1120, 236] width 394 height 27
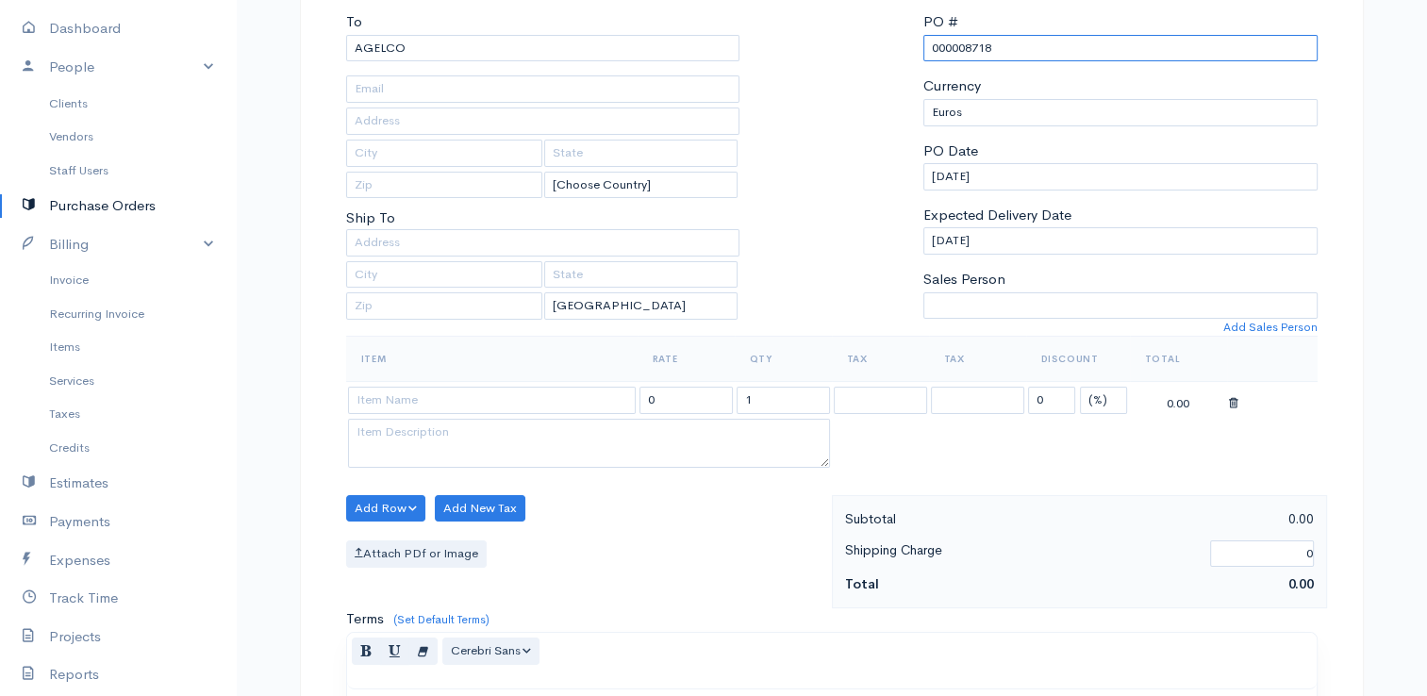
click at [965, 50] on input "000008718" at bounding box center [1120, 48] width 394 height 27
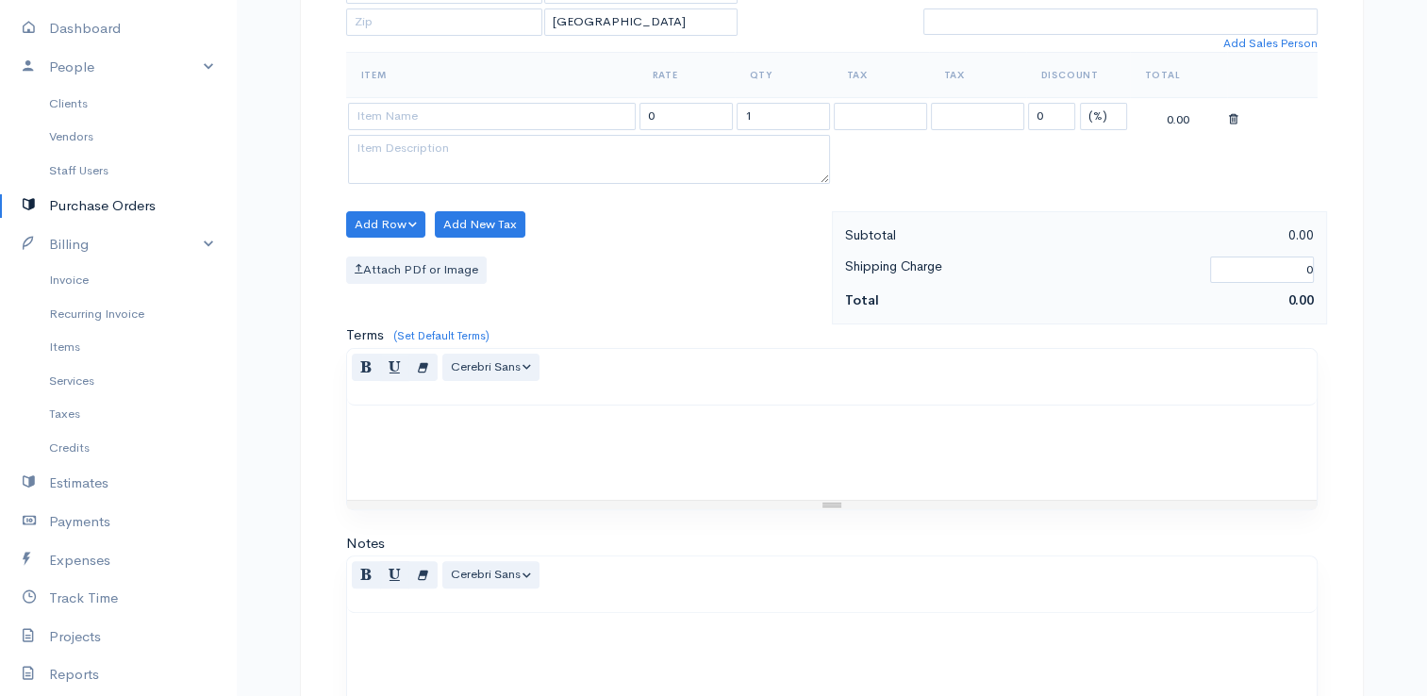
scroll to position [464, 0]
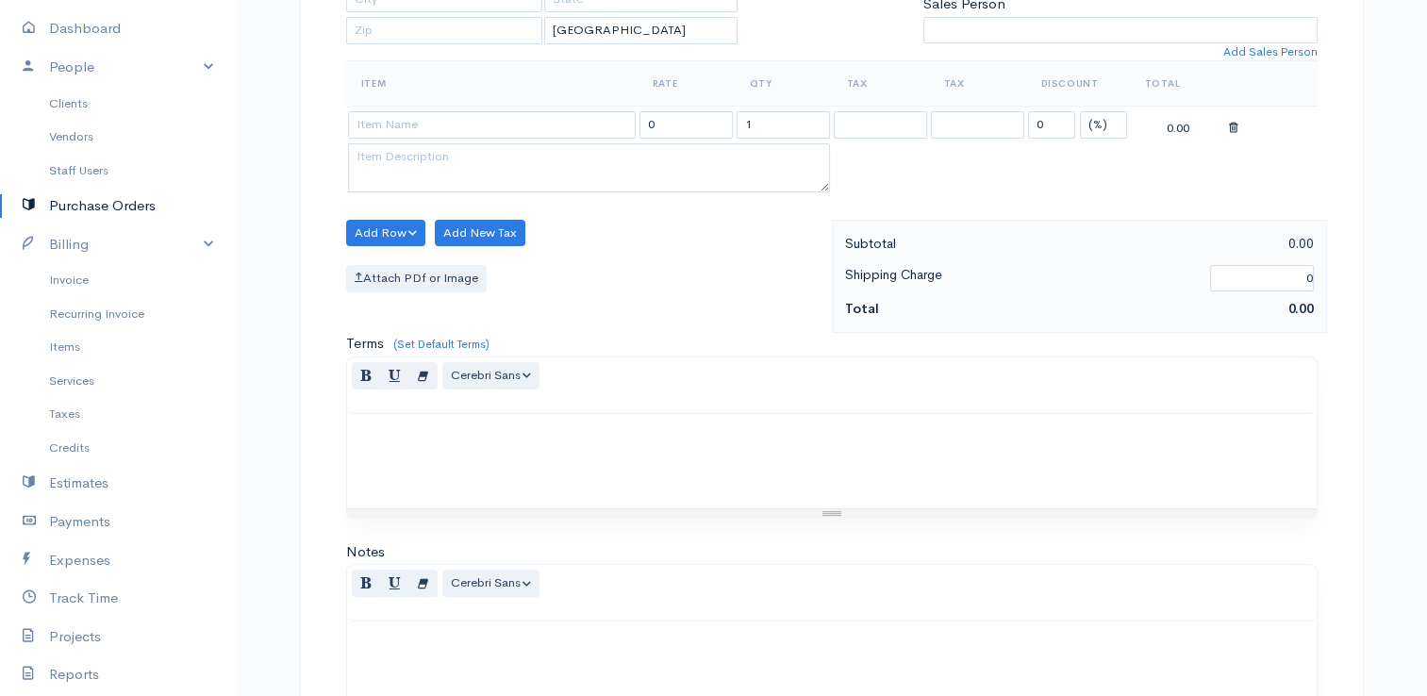
type input "000008718"
click at [529, 120] on input at bounding box center [492, 124] width 288 height 27
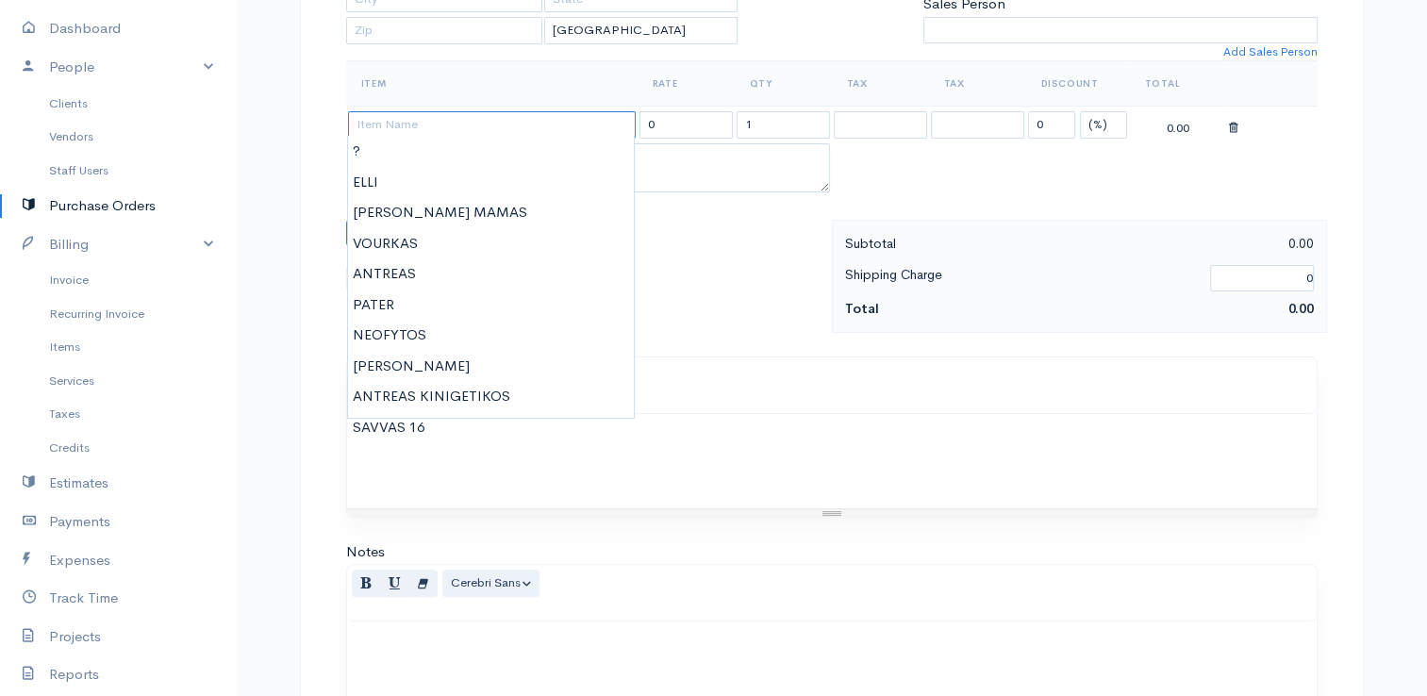
type input "?"
type input "123.00"
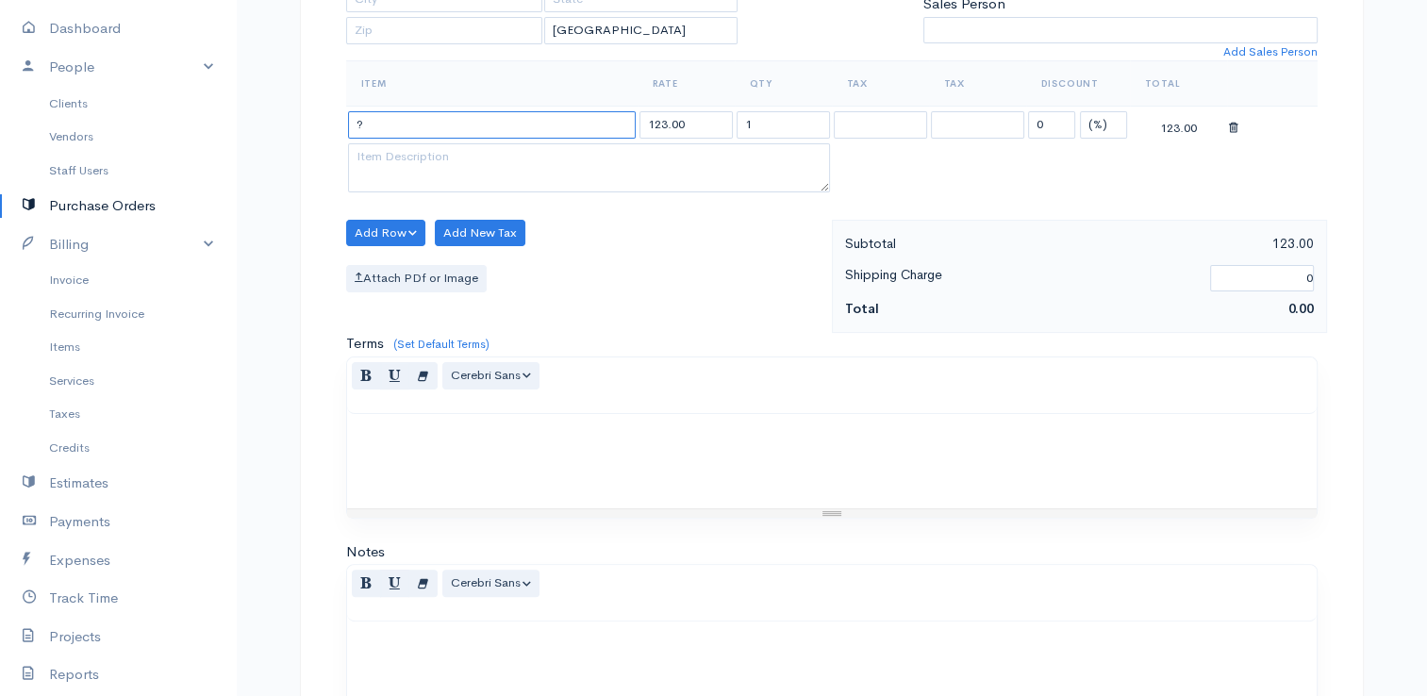
type input "?"
drag, startPoint x: 670, startPoint y: 115, endPoint x: 624, endPoint y: 115, distance: 46.2
click at [624, 115] on tr "? 123.00 1 0 (%) Flat 123.00" at bounding box center [831, 125] width 971 height 37
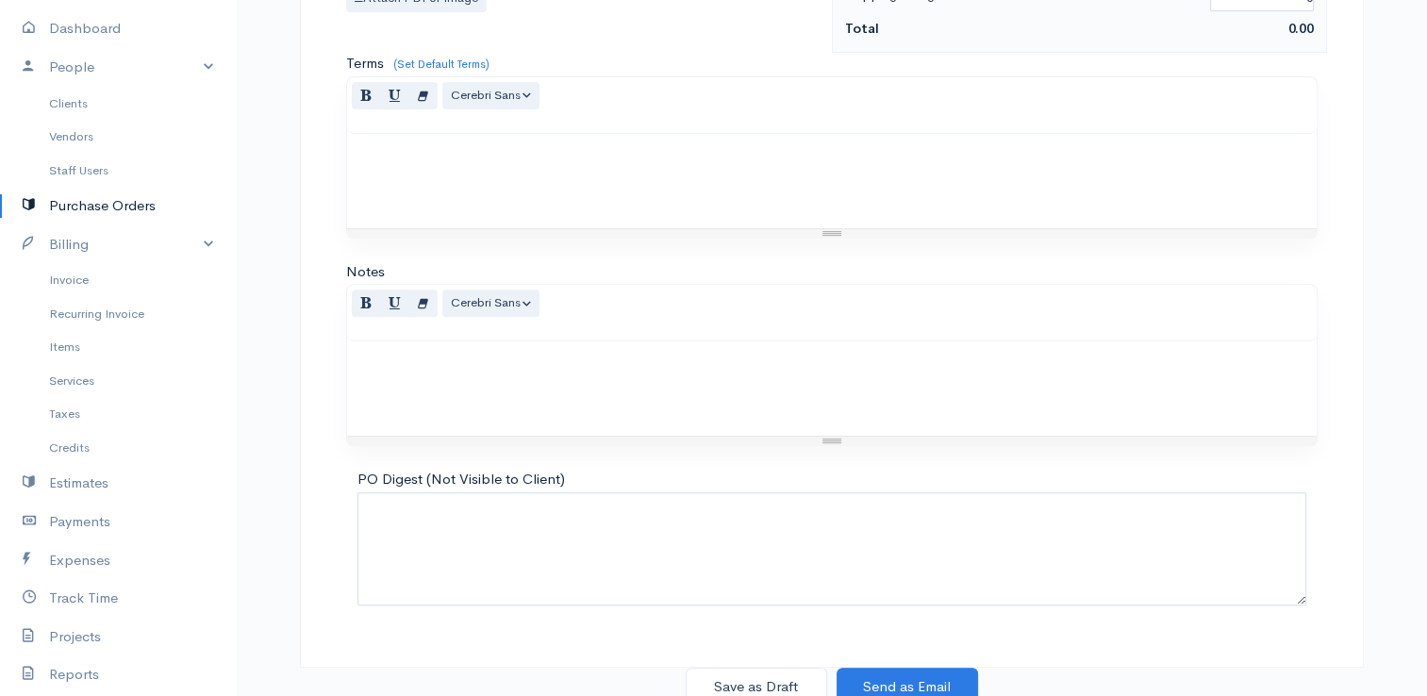
scroll to position [747, 0]
type input "6,15"
click at [727, 668] on button "Save as Draft" at bounding box center [755, 684] width 141 height 39
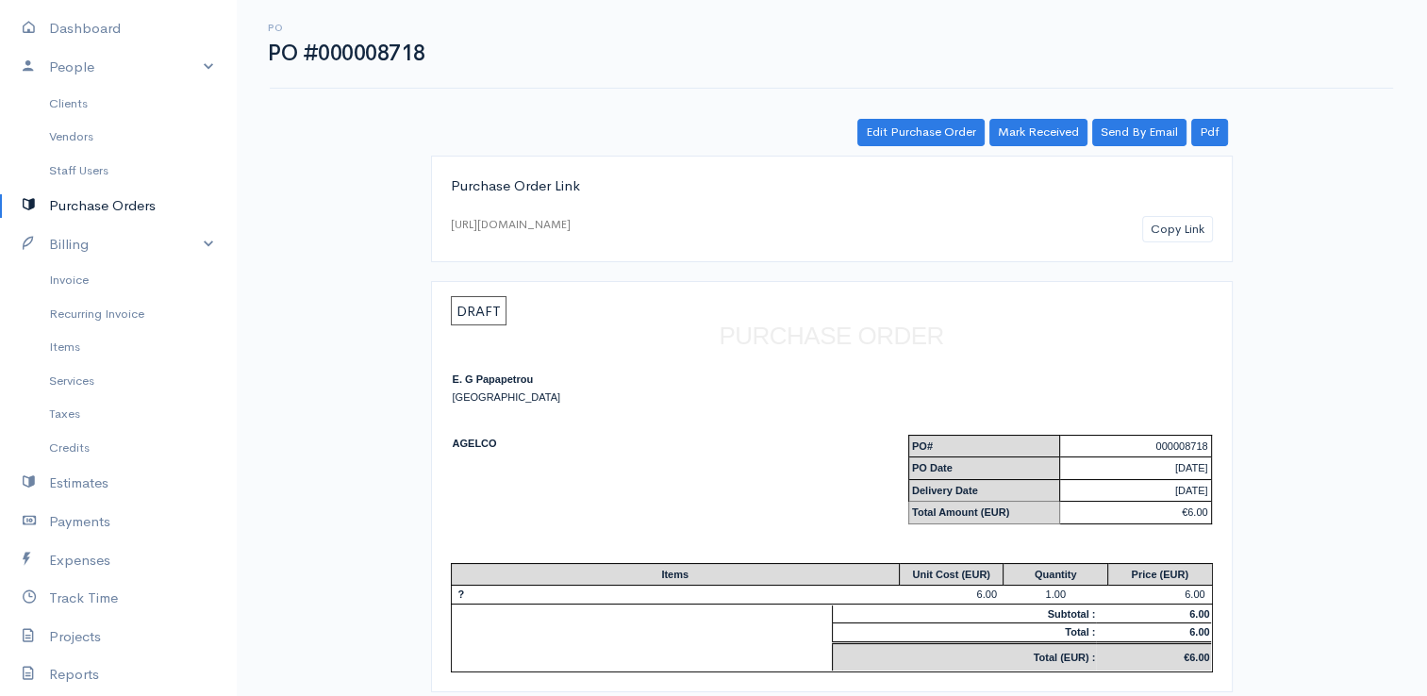
click at [102, 202] on link "Purchase Orders" at bounding box center [118, 206] width 236 height 39
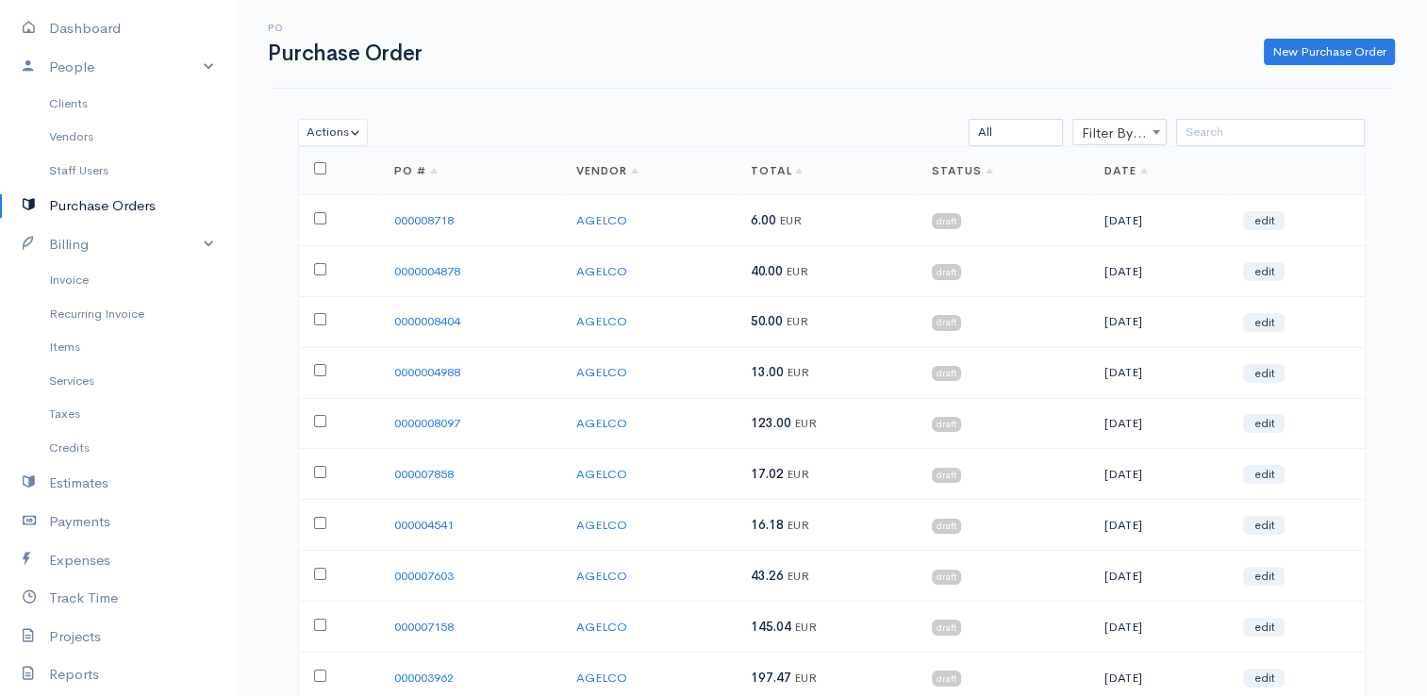
click at [316, 215] on input "checkbox" at bounding box center [320, 218] width 12 height 12
click at [352, 138] on button "Actions" at bounding box center [333, 132] width 71 height 27
click at [537, 101] on div "PO Purchase Order New Purchase Order Actions Delete Print Send [PERSON_NAME] as…" at bounding box center [831, 426] width 1191 height 853
click at [314, 215] on input "checkbox" at bounding box center [320, 218] width 12 height 12
checkbox input "false"
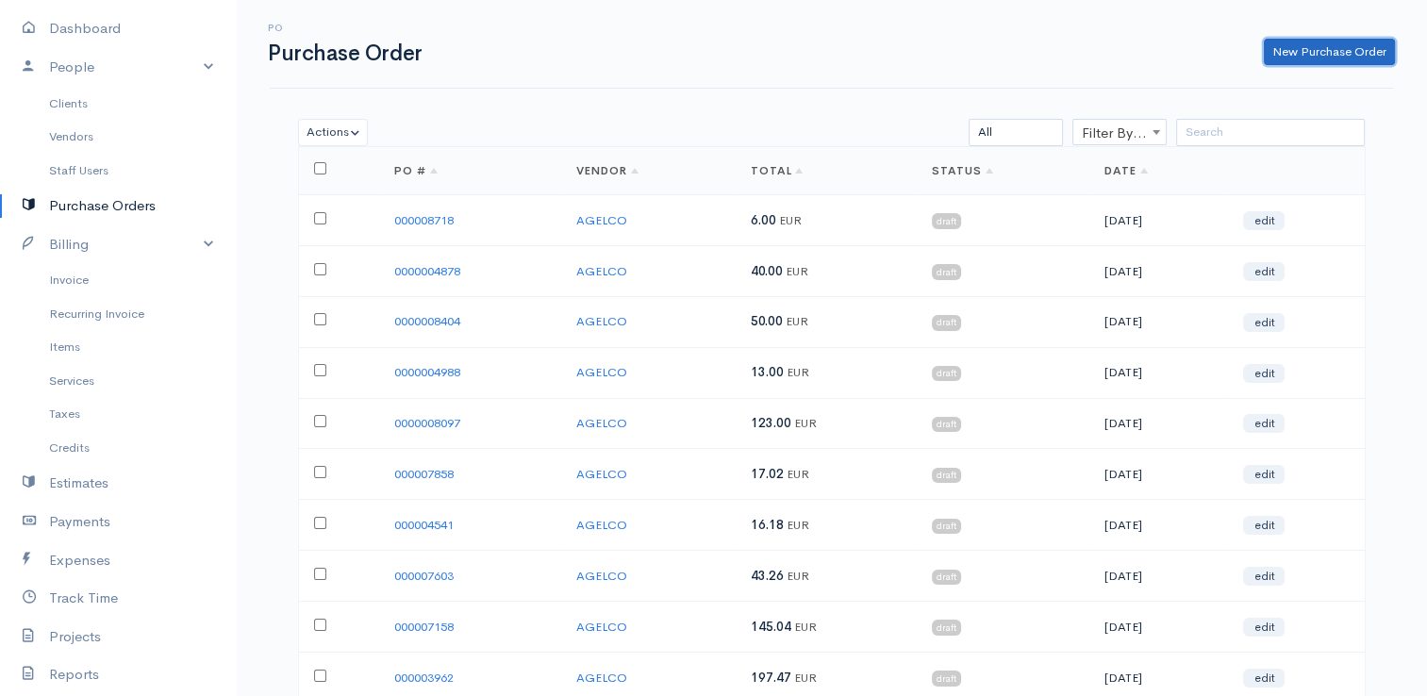
click at [1334, 56] on link "New Purchase Order" at bounding box center [1328, 52] width 131 height 27
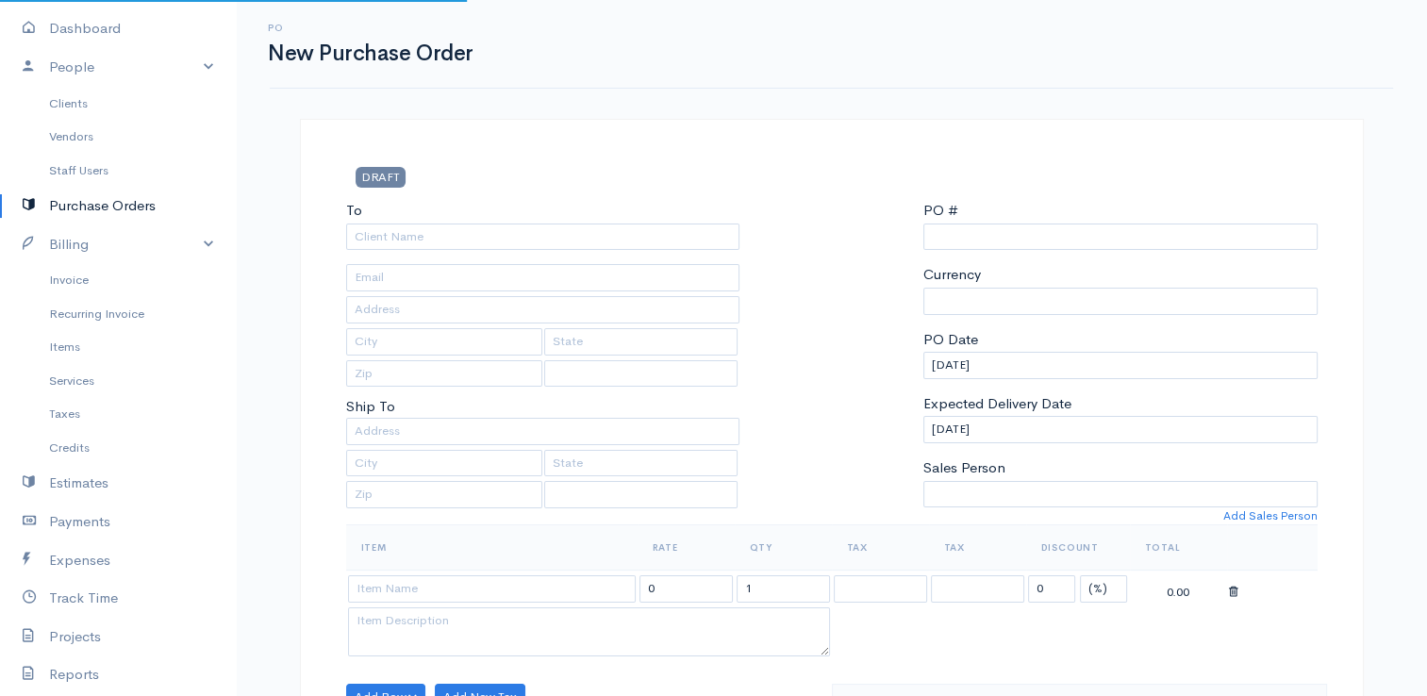
type input "0000015717"
select select "[GEOGRAPHIC_DATA]"
select select "EUR"
select select "[GEOGRAPHIC_DATA]"
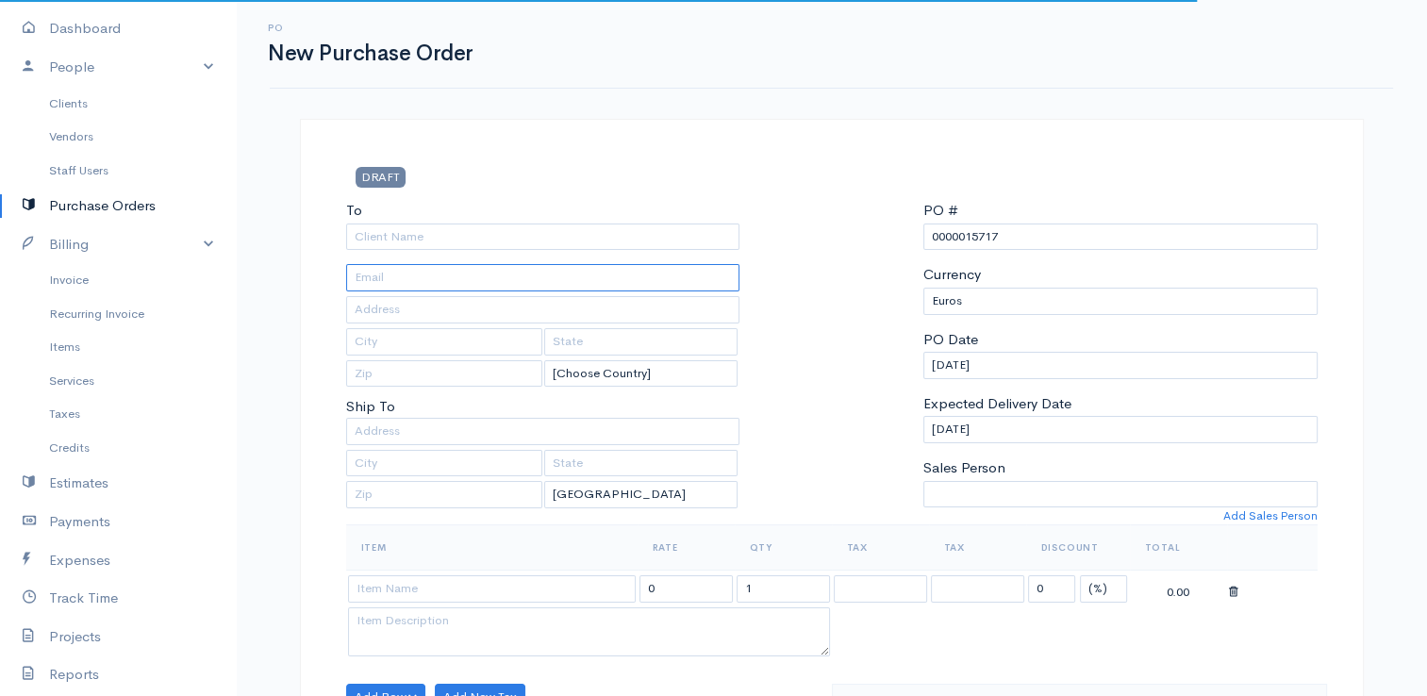
click at [470, 269] on input "text" at bounding box center [543, 277] width 394 height 27
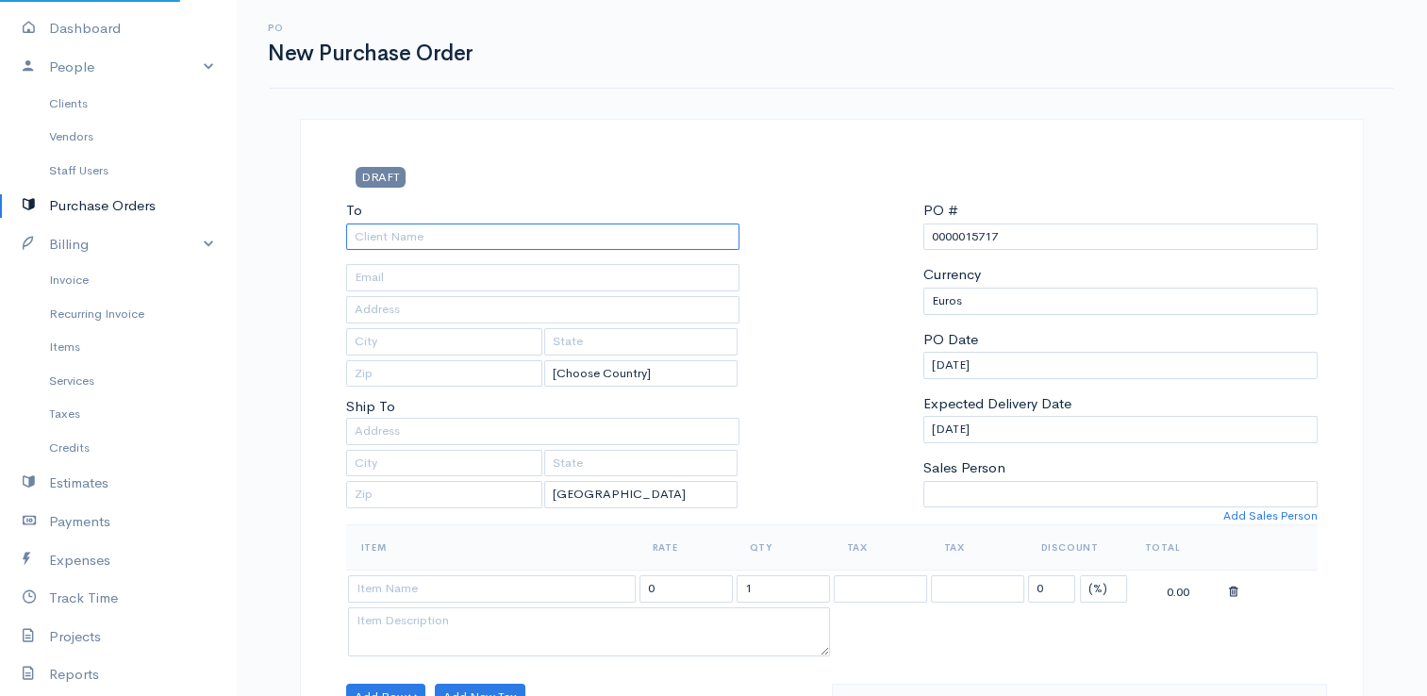
click at [456, 231] on input "To" at bounding box center [543, 236] width 394 height 27
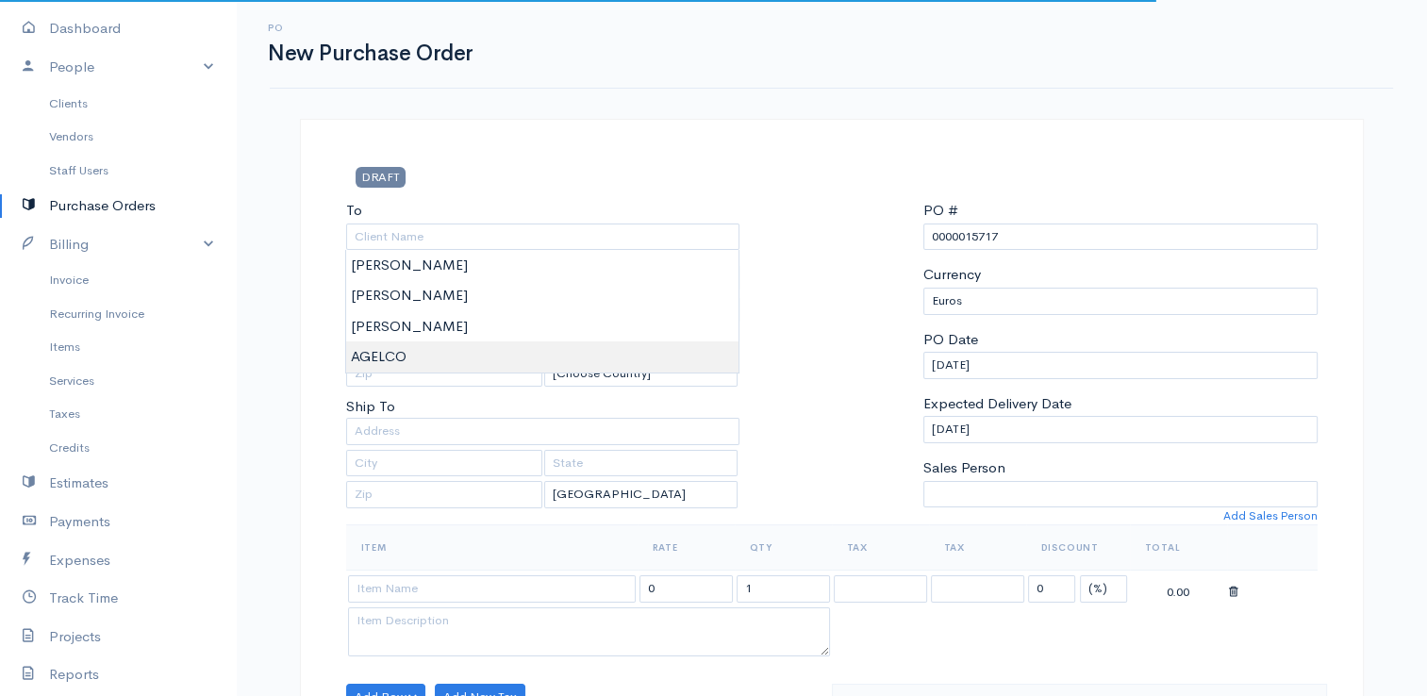
type input "AGELCO"
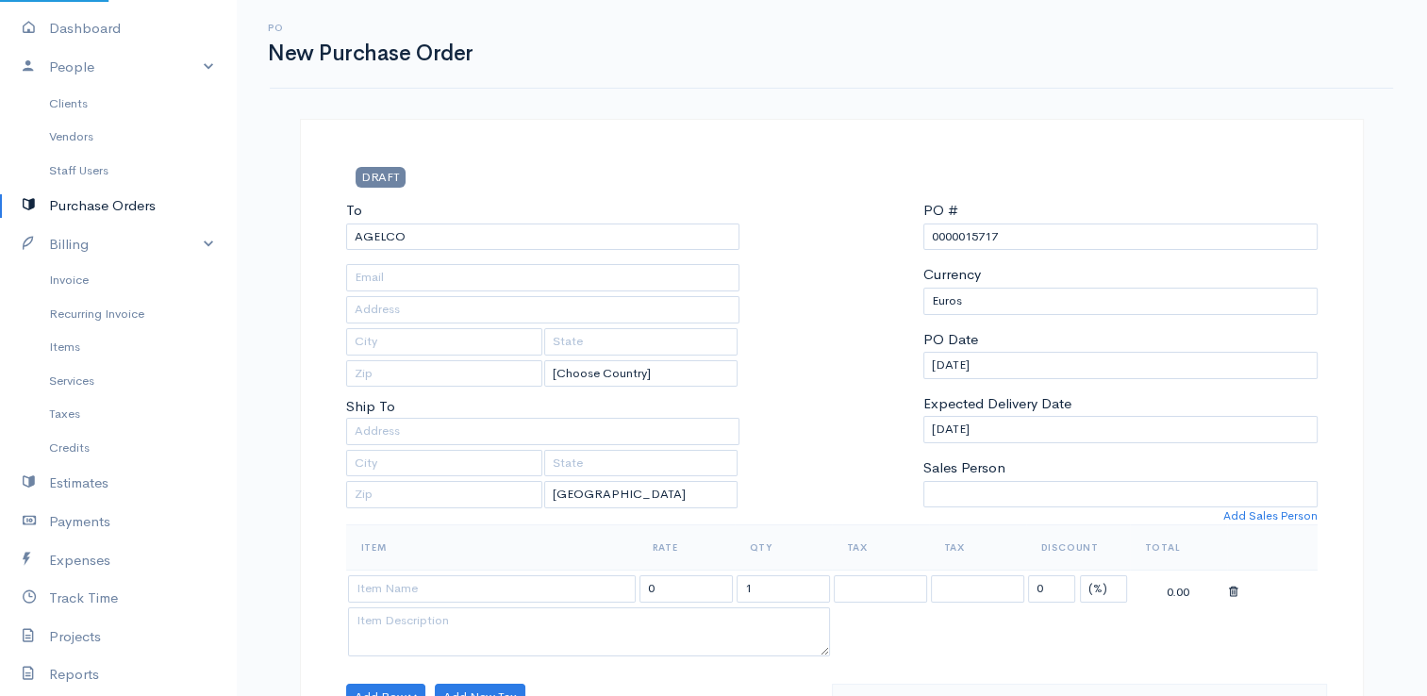
drag, startPoint x: 414, startPoint y: 364, endPoint x: 790, endPoint y: 287, distance: 384.1
drag, startPoint x: 1028, startPoint y: 235, endPoint x: 962, endPoint y: 236, distance: 66.0
click at [962, 236] on input "0000015717" at bounding box center [1120, 236] width 394 height 27
type input "0000008446"
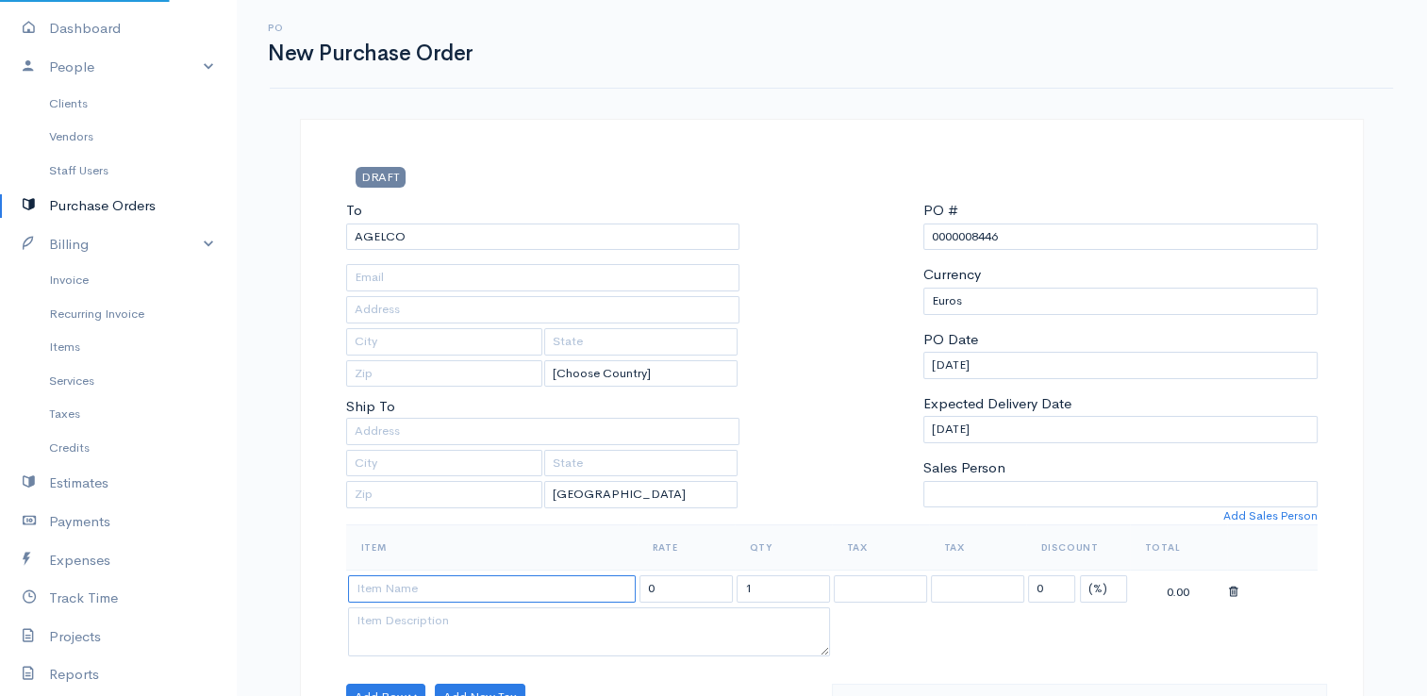
click at [413, 588] on input at bounding box center [492, 588] width 288 height 27
type input "?"
type input "123.00"
type input "?"
drag, startPoint x: 695, startPoint y: 589, endPoint x: 607, endPoint y: 579, distance: 88.3
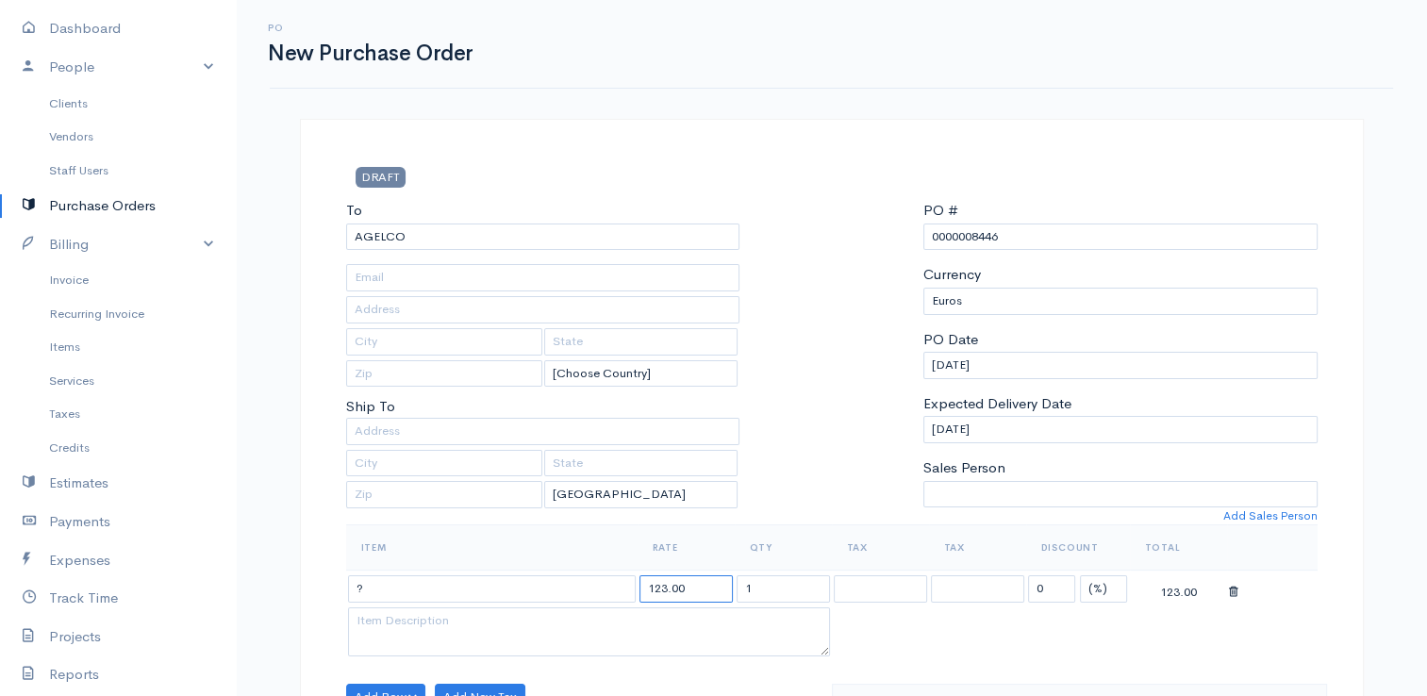
click at [607, 579] on tr "? 123.00 1 0 (%) Flat 123.00" at bounding box center [831, 588] width 971 height 37
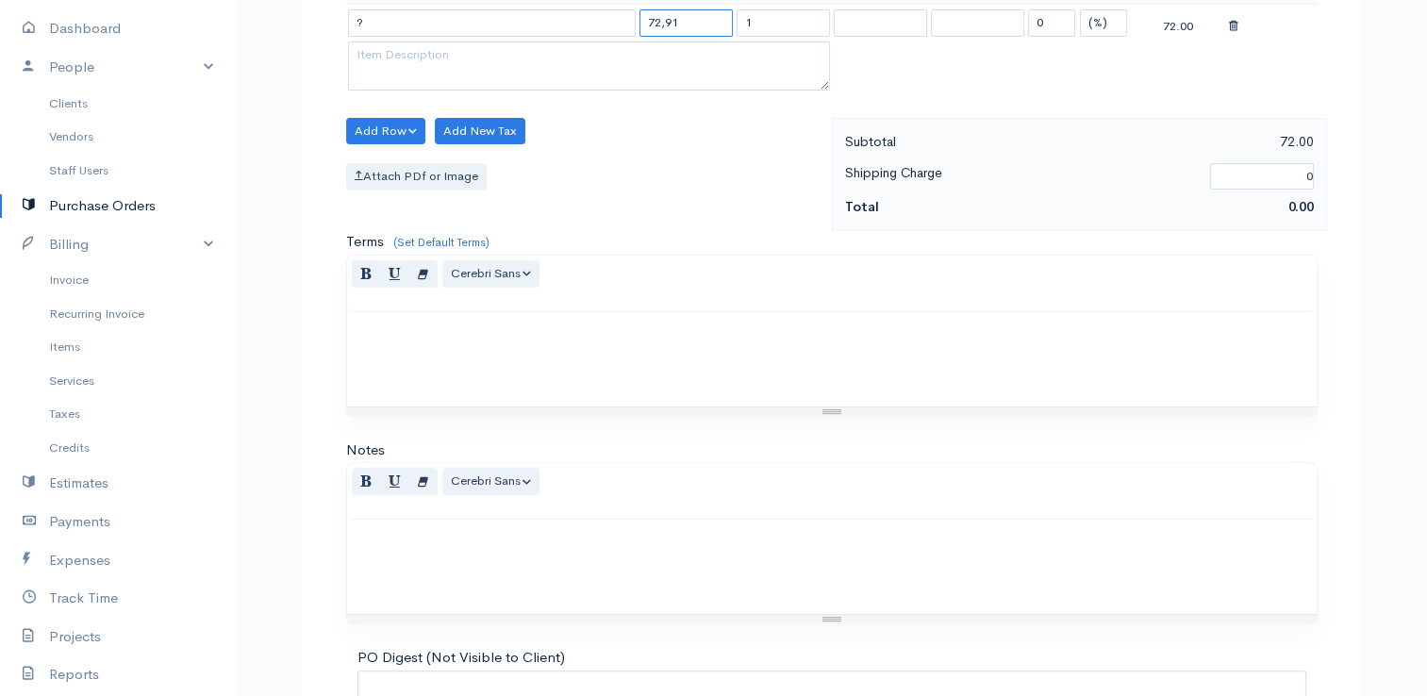
scroll to position [747, 0]
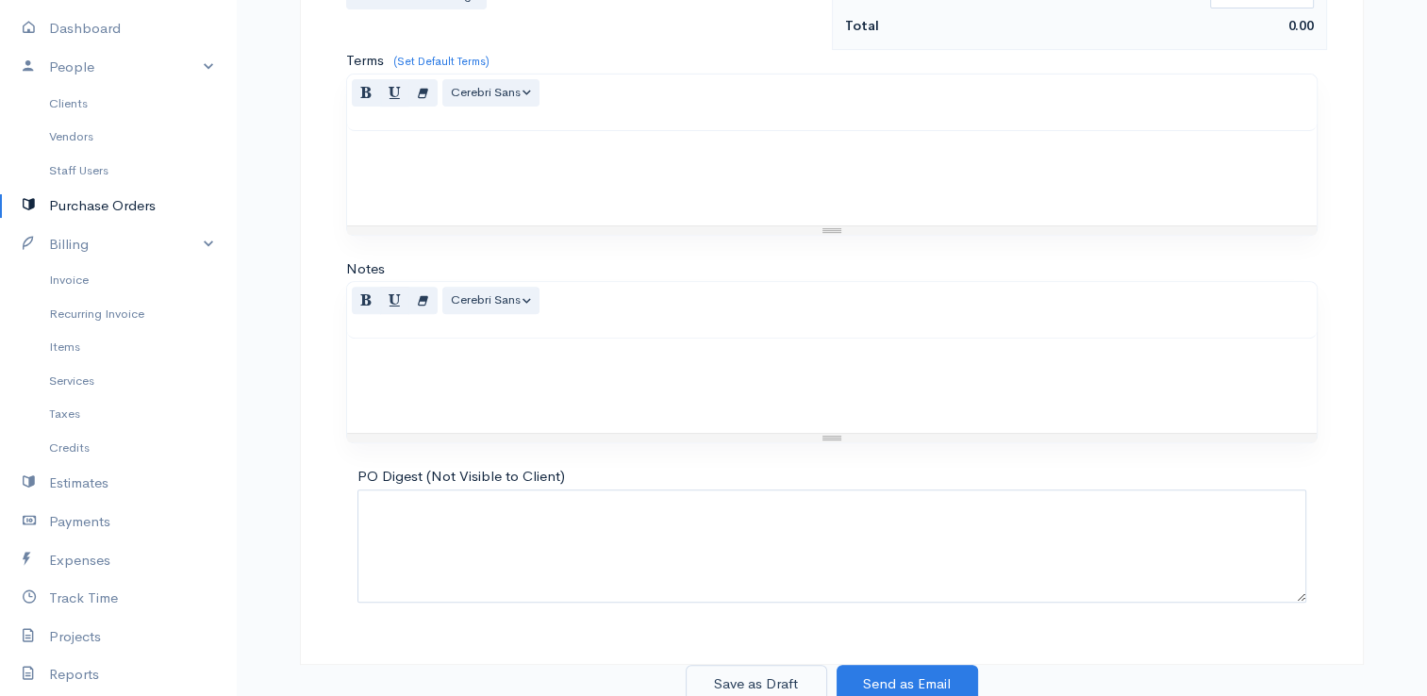
type input "72,91"
click at [781, 669] on button "Save as Draft" at bounding box center [755, 684] width 141 height 39
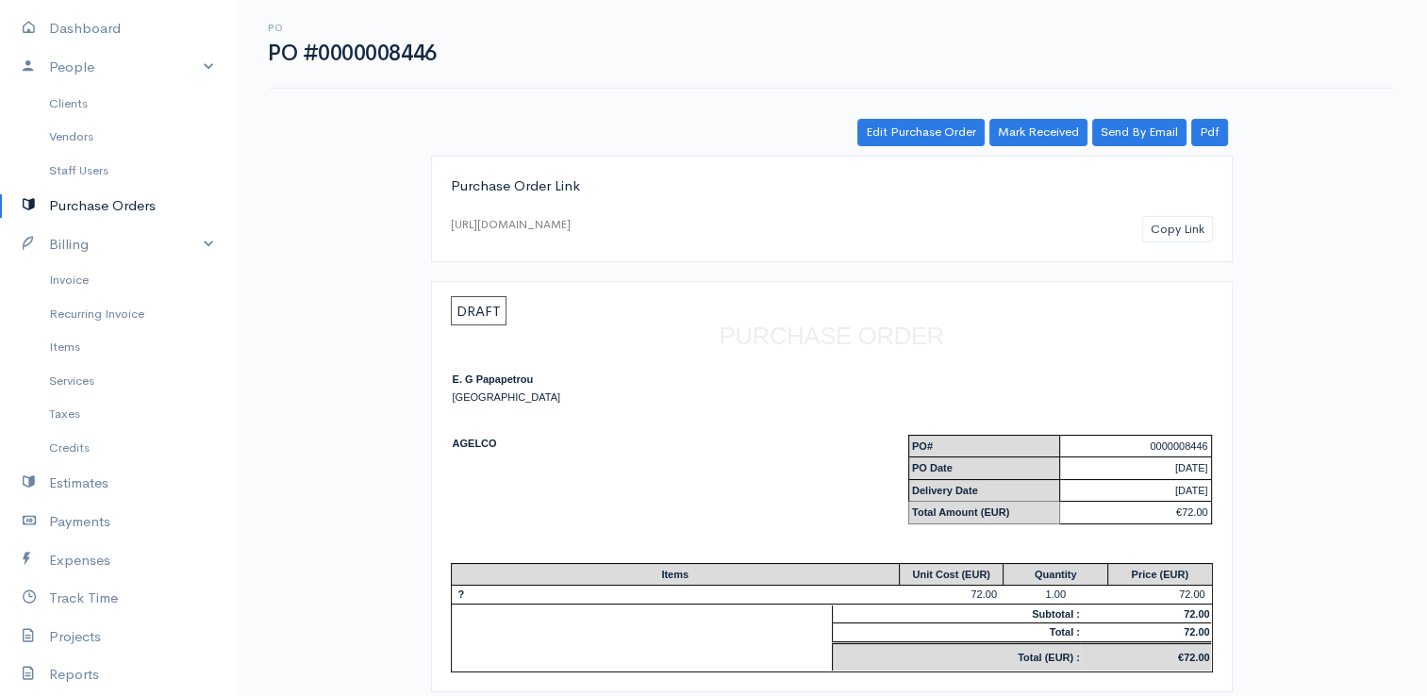
click at [120, 203] on link "Purchase Orders" at bounding box center [118, 206] width 236 height 39
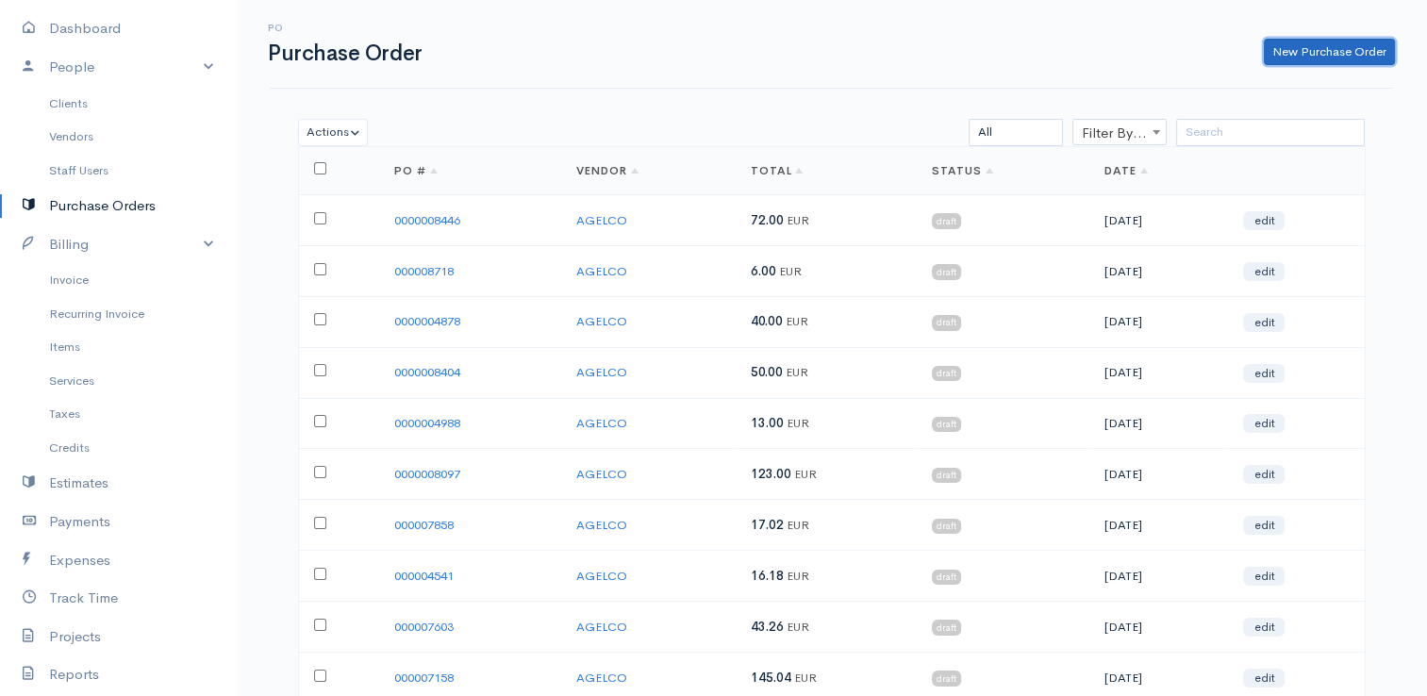
click at [1305, 54] on link "New Purchase Order" at bounding box center [1328, 52] width 131 height 27
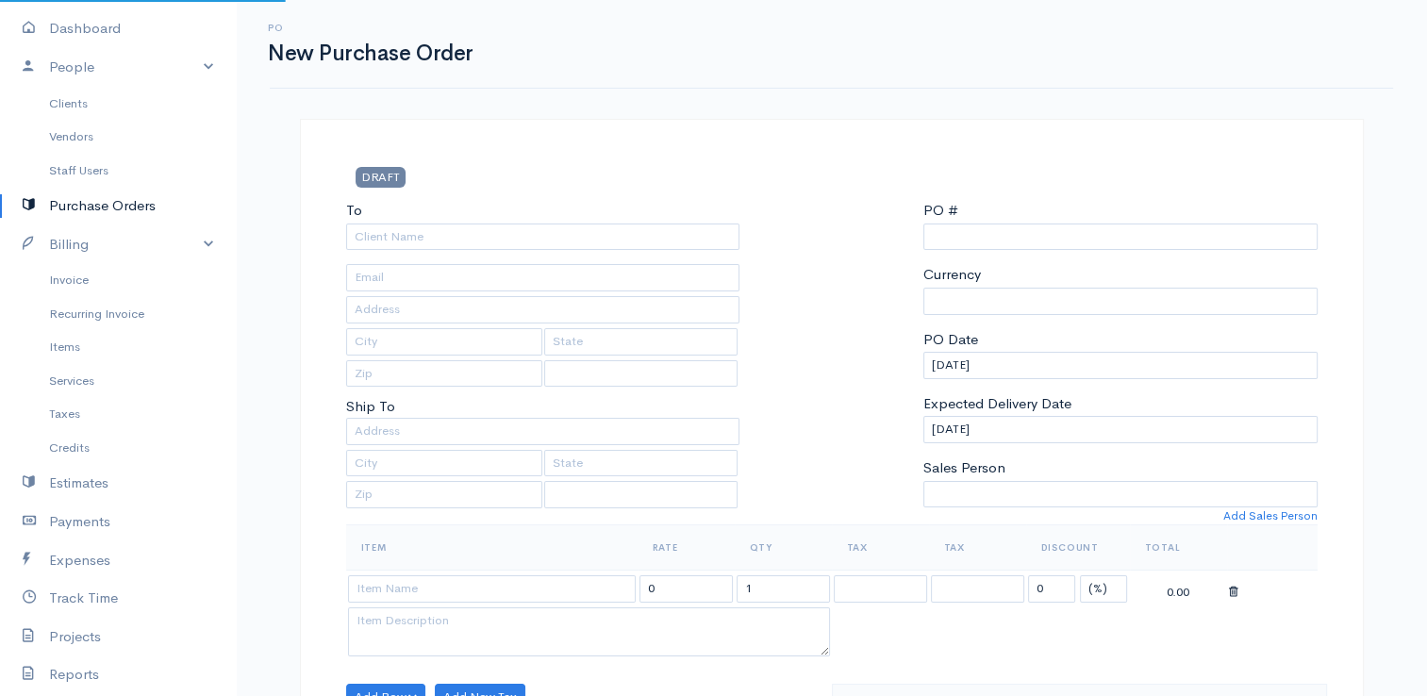
select select "[GEOGRAPHIC_DATA]"
select select "EUR"
type input "0000015717"
select select "[GEOGRAPHIC_DATA]"
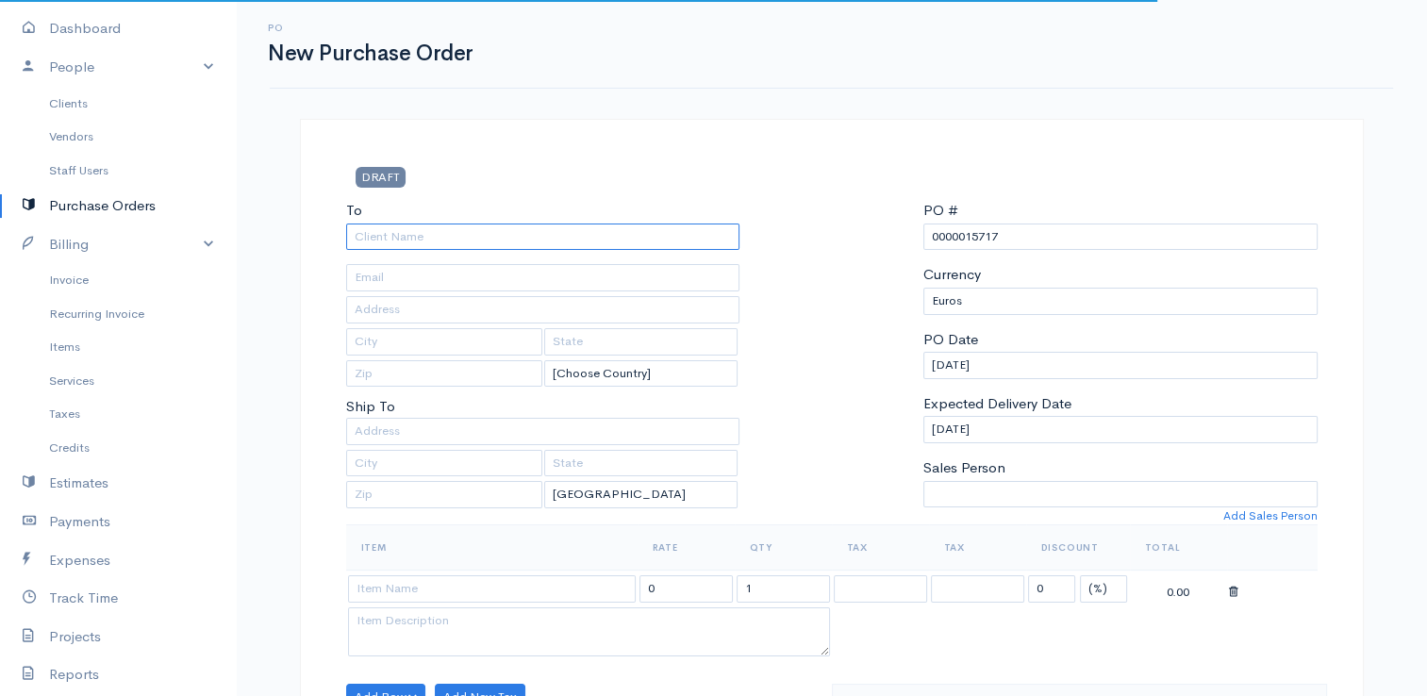
click at [406, 246] on input "To" at bounding box center [543, 236] width 394 height 27
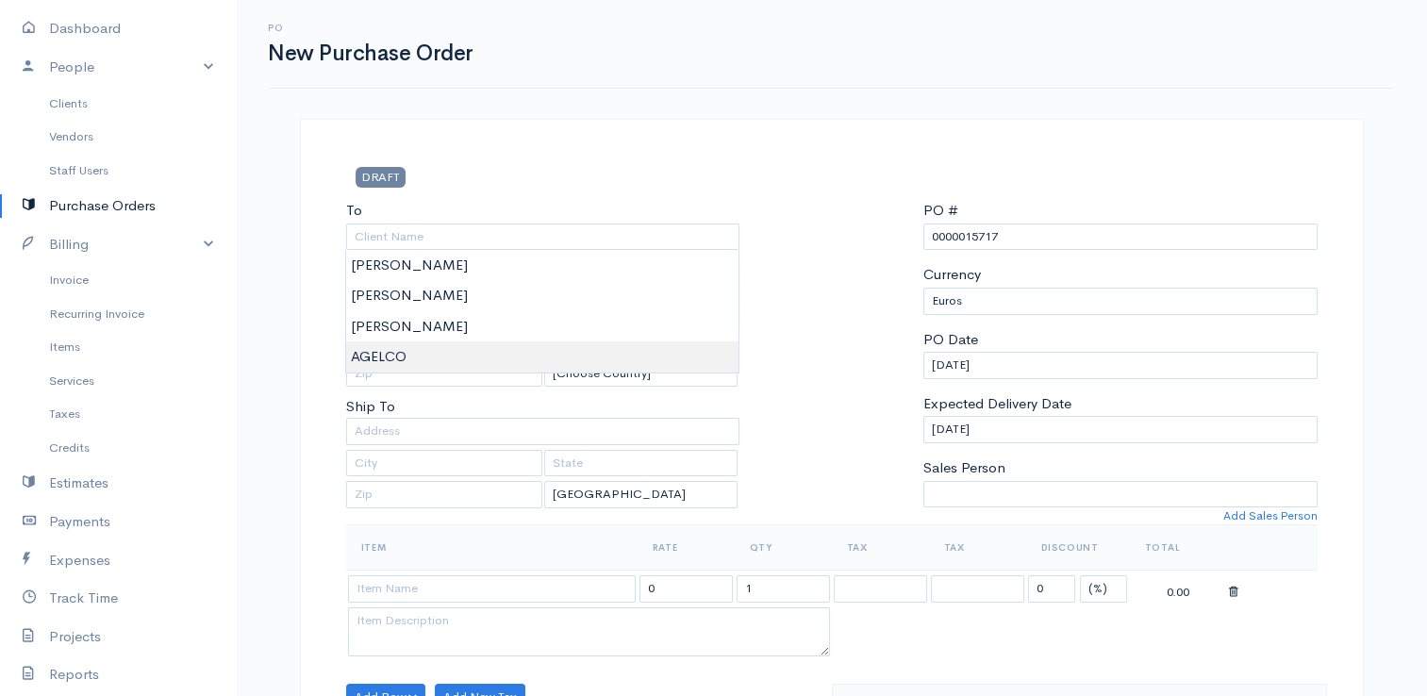
type input "AGELCO"
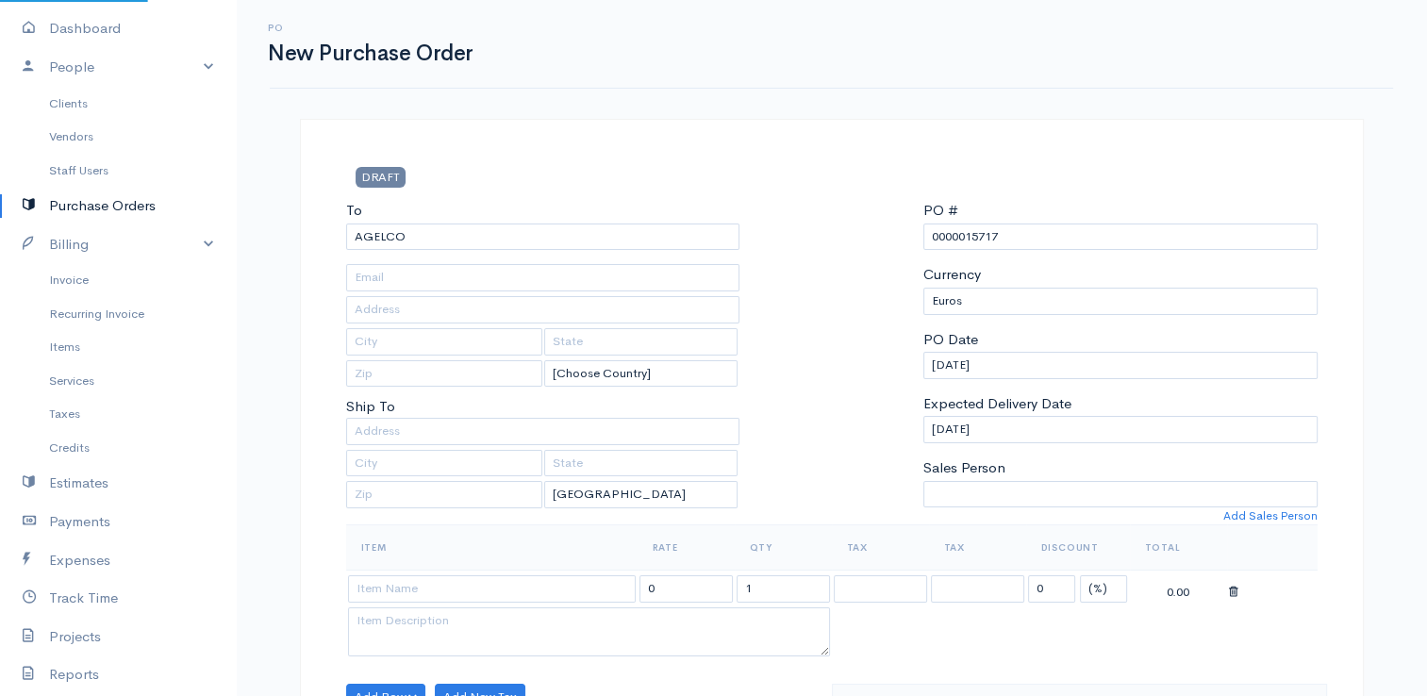
drag, startPoint x: 1057, startPoint y: 232, endPoint x: 964, endPoint y: 239, distance: 93.6
click at [964, 239] on input "0000015717" at bounding box center [1120, 236] width 394 height 27
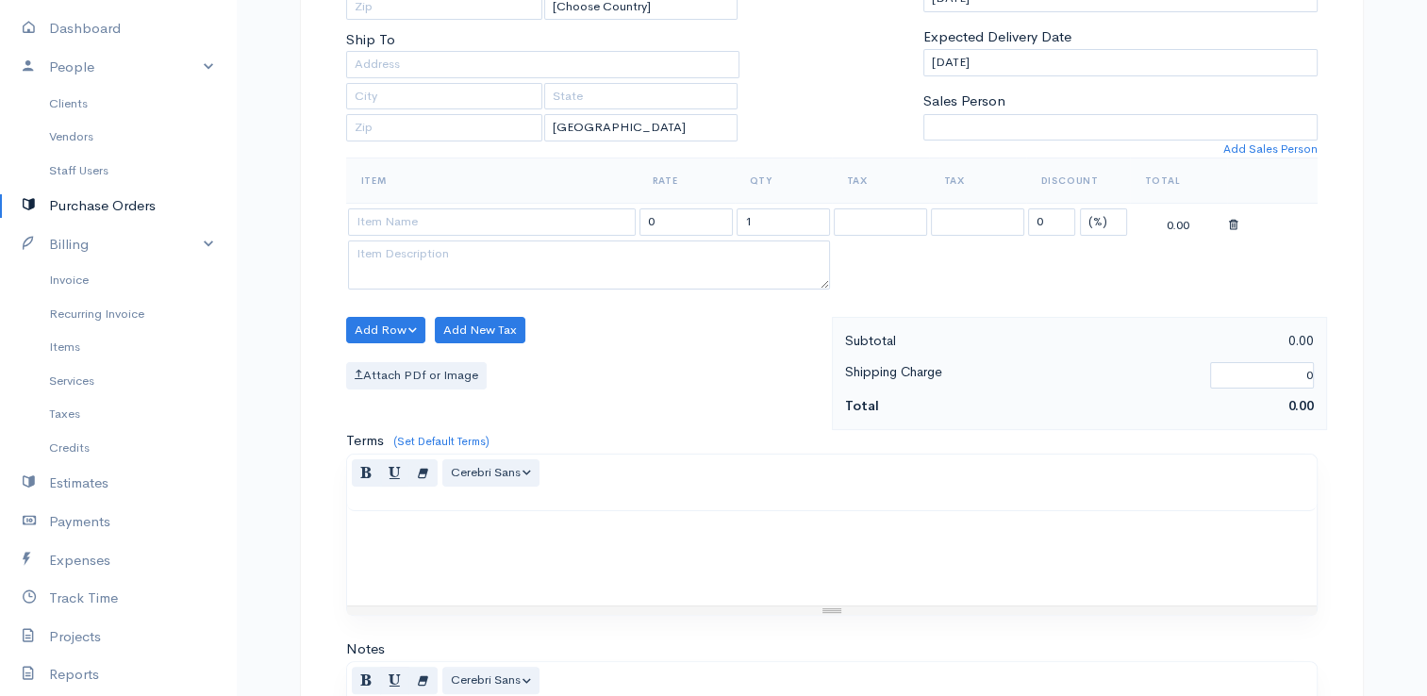
scroll to position [377, 0]
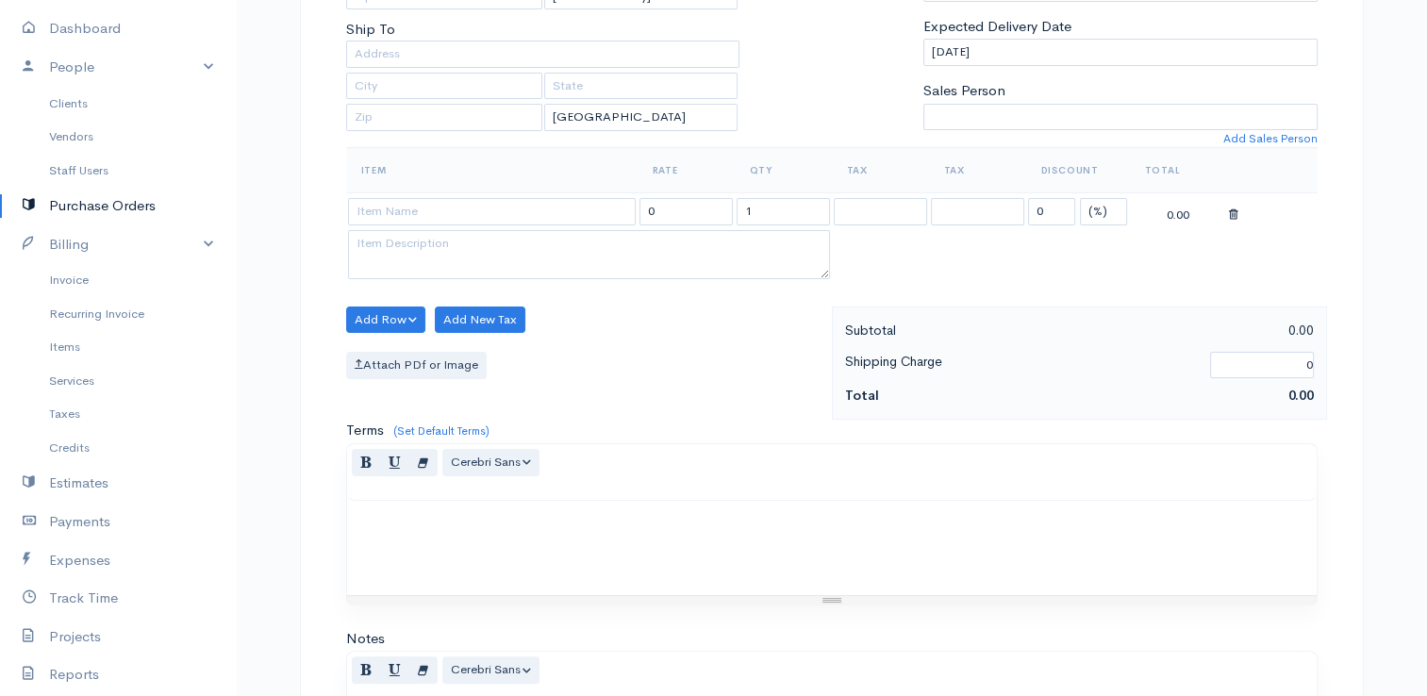
type input "0000008847"
click at [517, 209] on input at bounding box center [492, 211] width 288 height 27
drag, startPoint x: 709, startPoint y: 215, endPoint x: 609, endPoint y: 205, distance: 100.5
click at [609, 205] on tr "0 1 0 (%) Flat 0.00" at bounding box center [831, 211] width 971 height 37
type input "26,07"
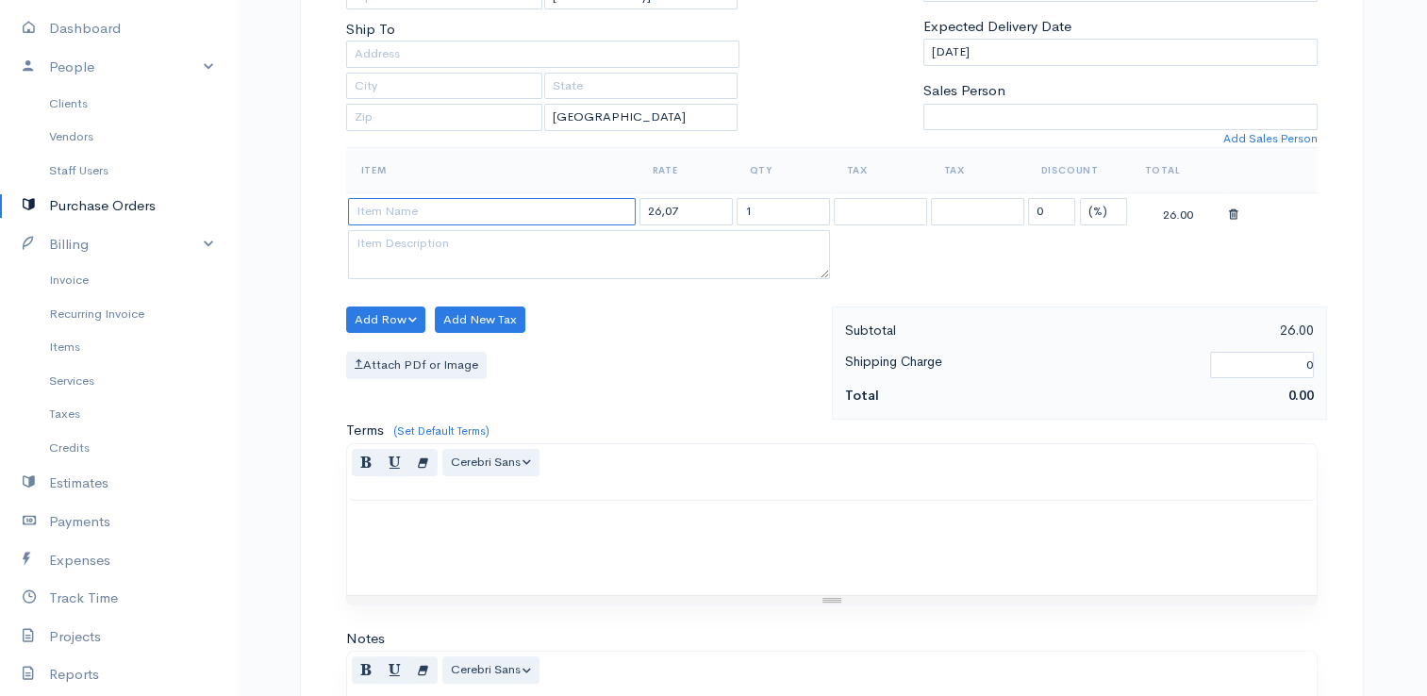
click at [586, 206] on input at bounding box center [492, 211] width 288 height 27
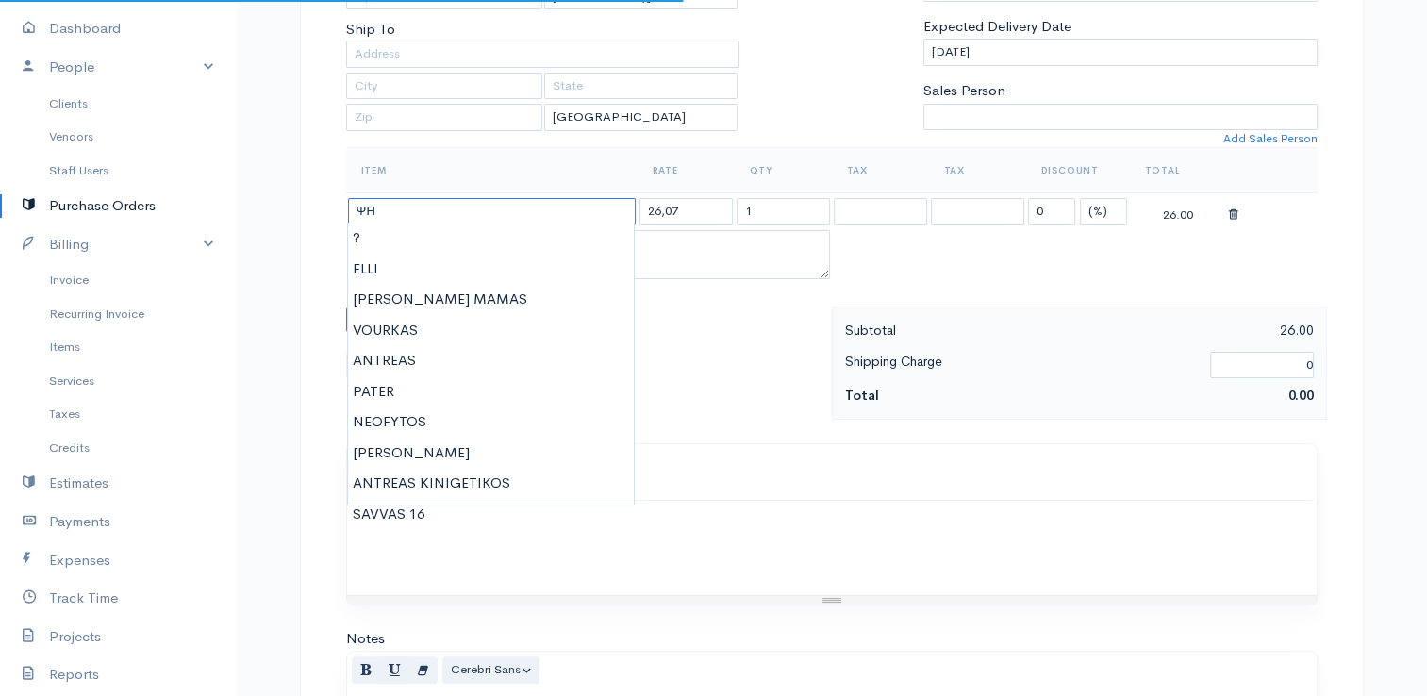
type input "Ψ"
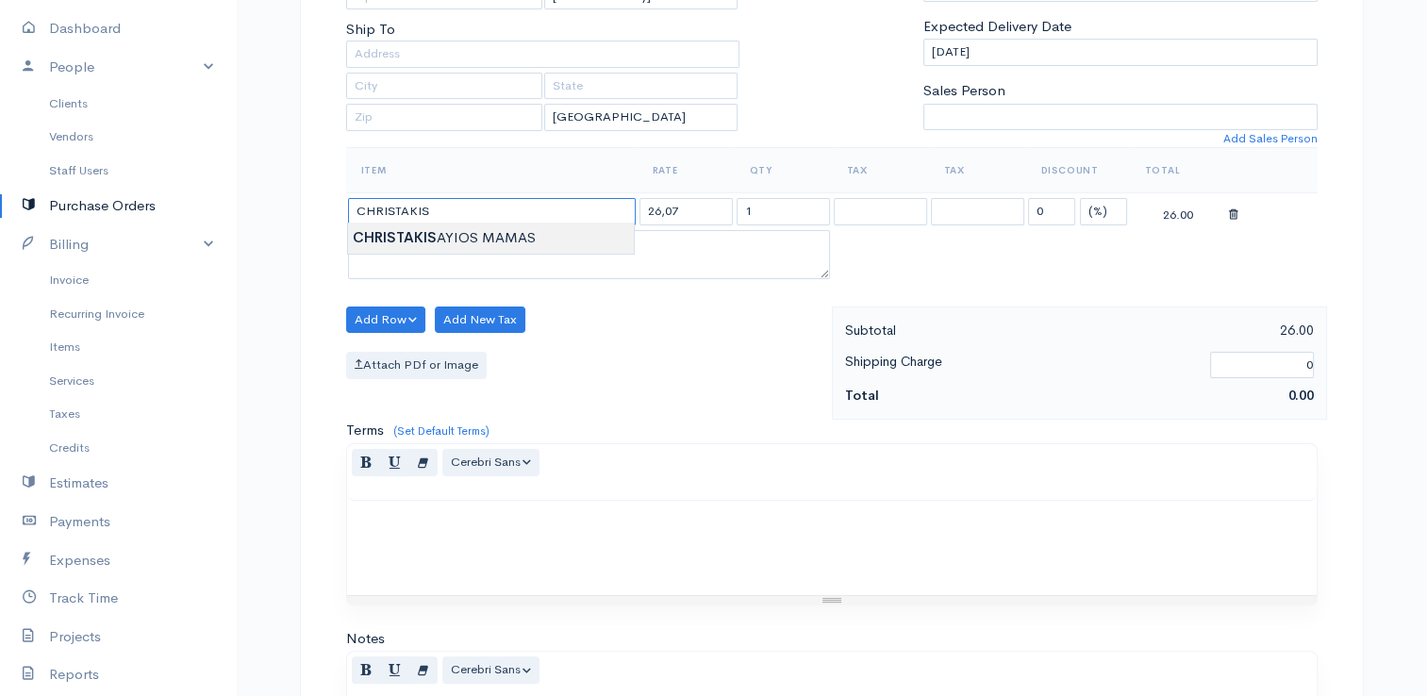
type input "[PERSON_NAME] MAMAS"
click at [582, 232] on body "E. G Papapetrou Upgrade Dashboard People Clients Vendors Staff Users Purchase O…" at bounding box center [713, 347] width 1427 height 1449
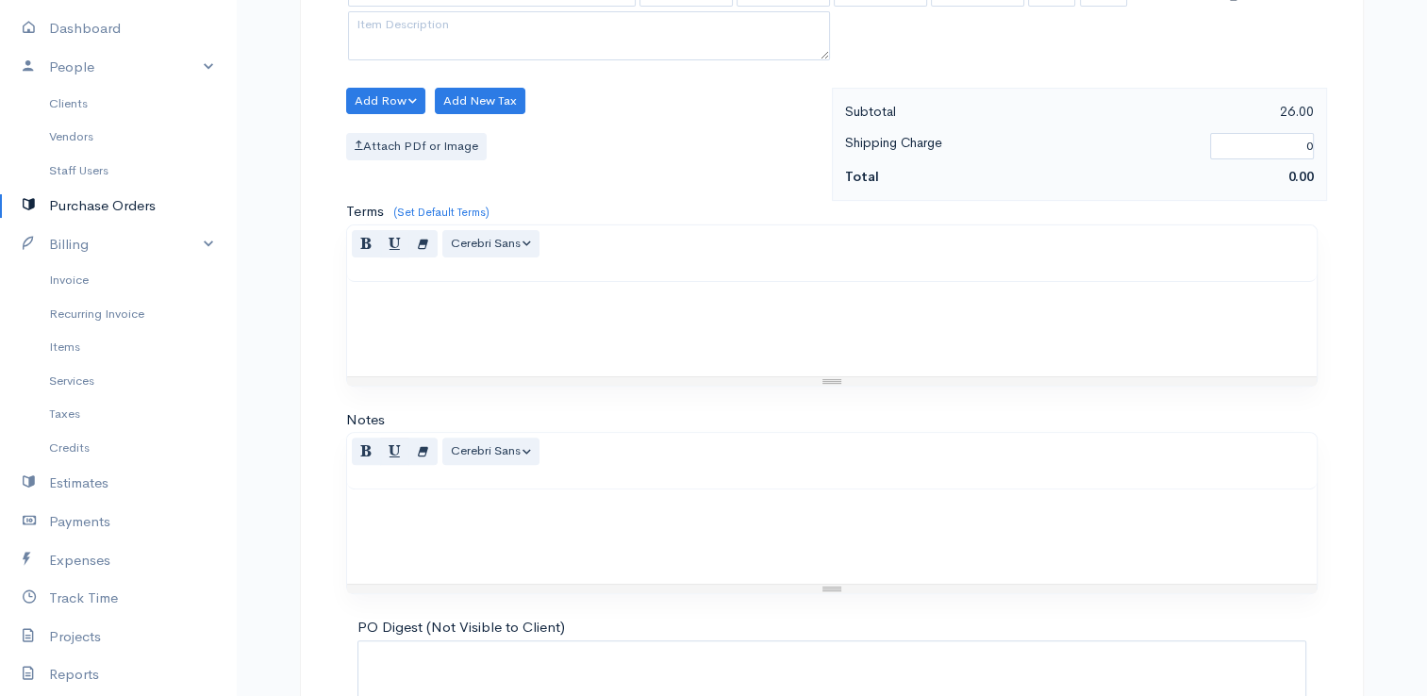
scroll to position [747, 0]
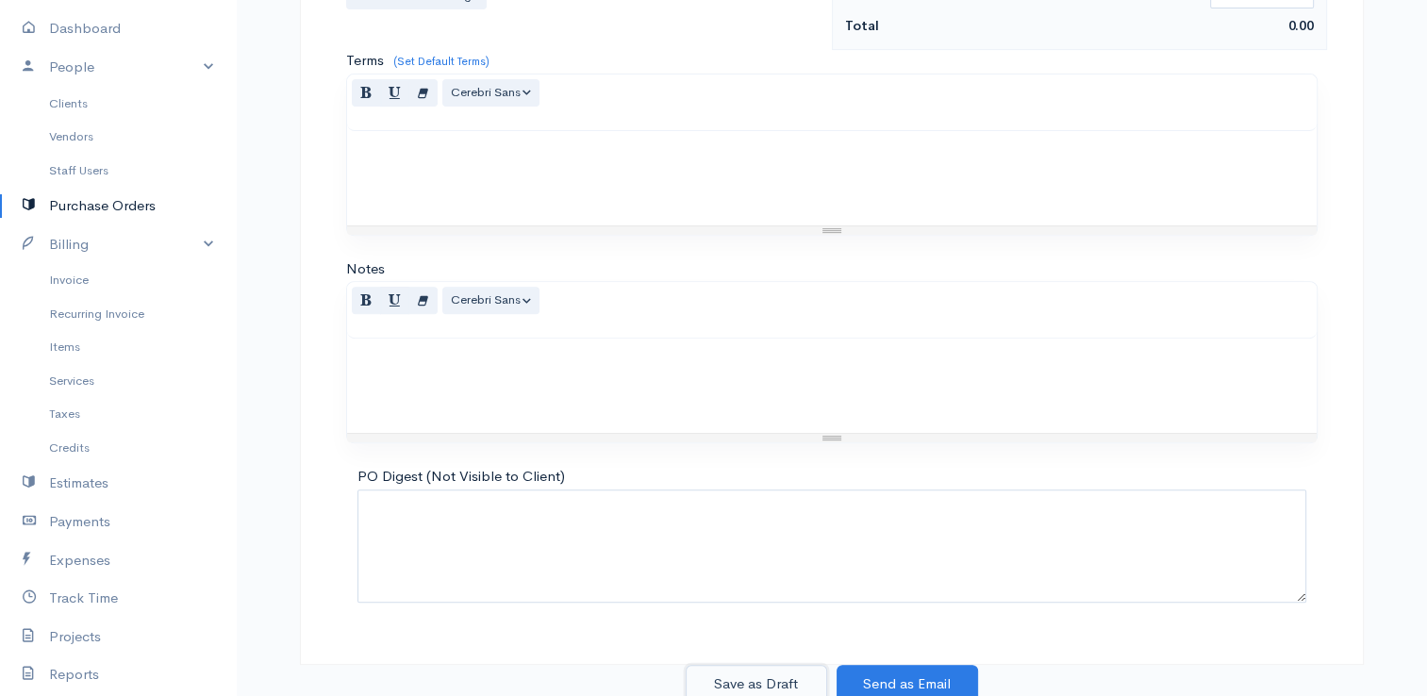
click at [788, 685] on button "Save as Draft" at bounding box center [755, 684] width 141 height 39
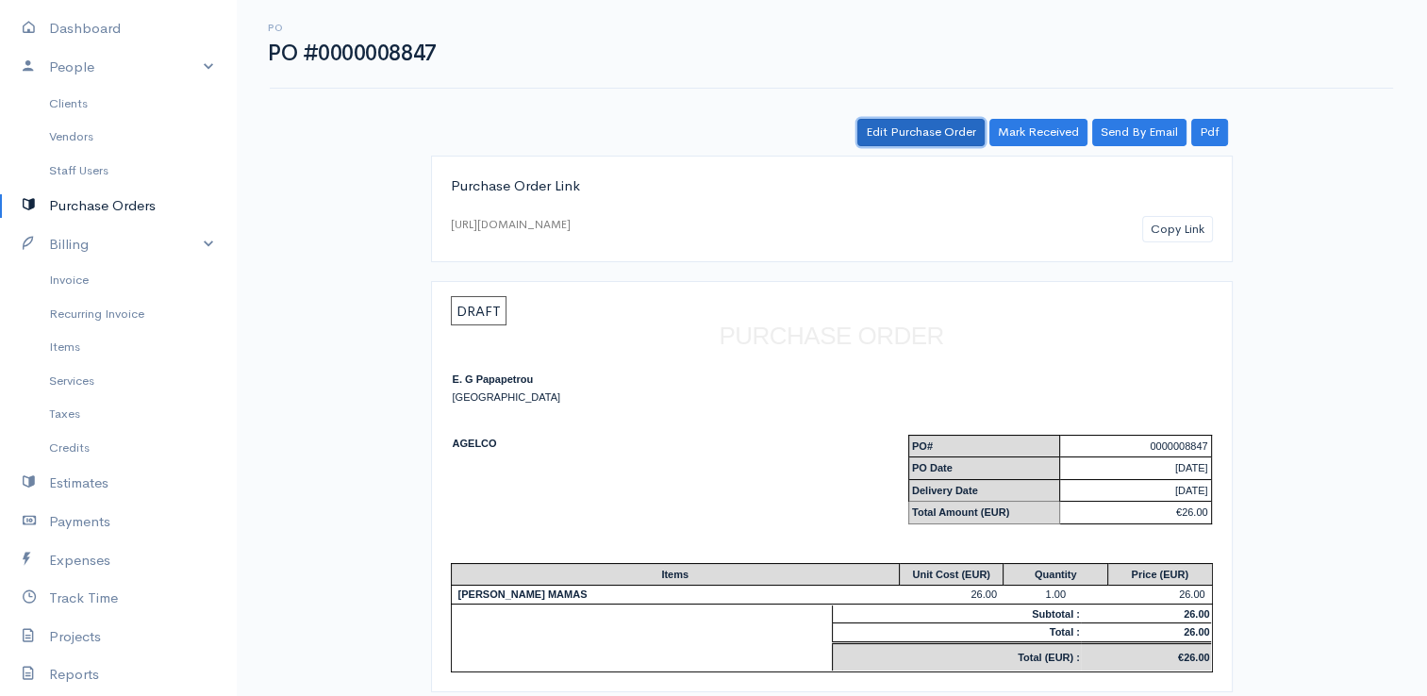
click at [899, 133] on link "Edit Purchase Order" at bounding box center [920, 132] width 127 height 27
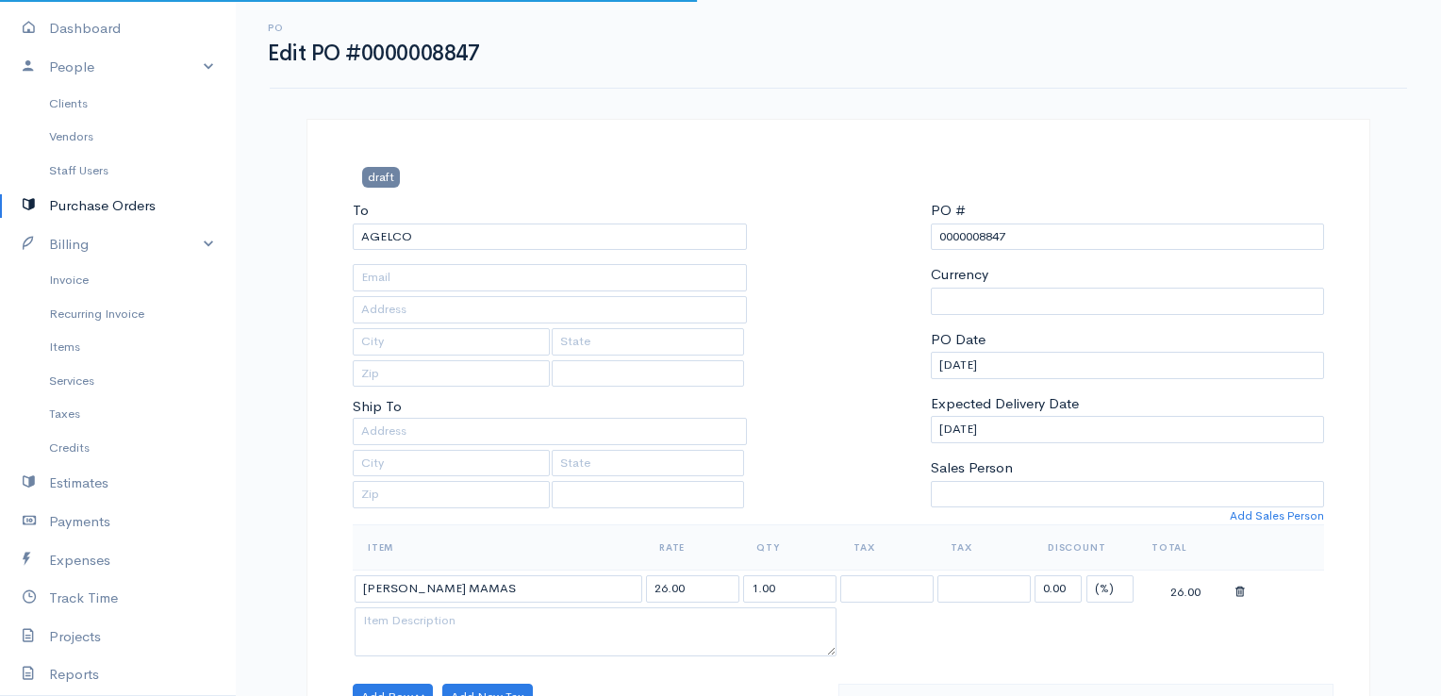
select select "[GEOGRAPHIC_DATA]"
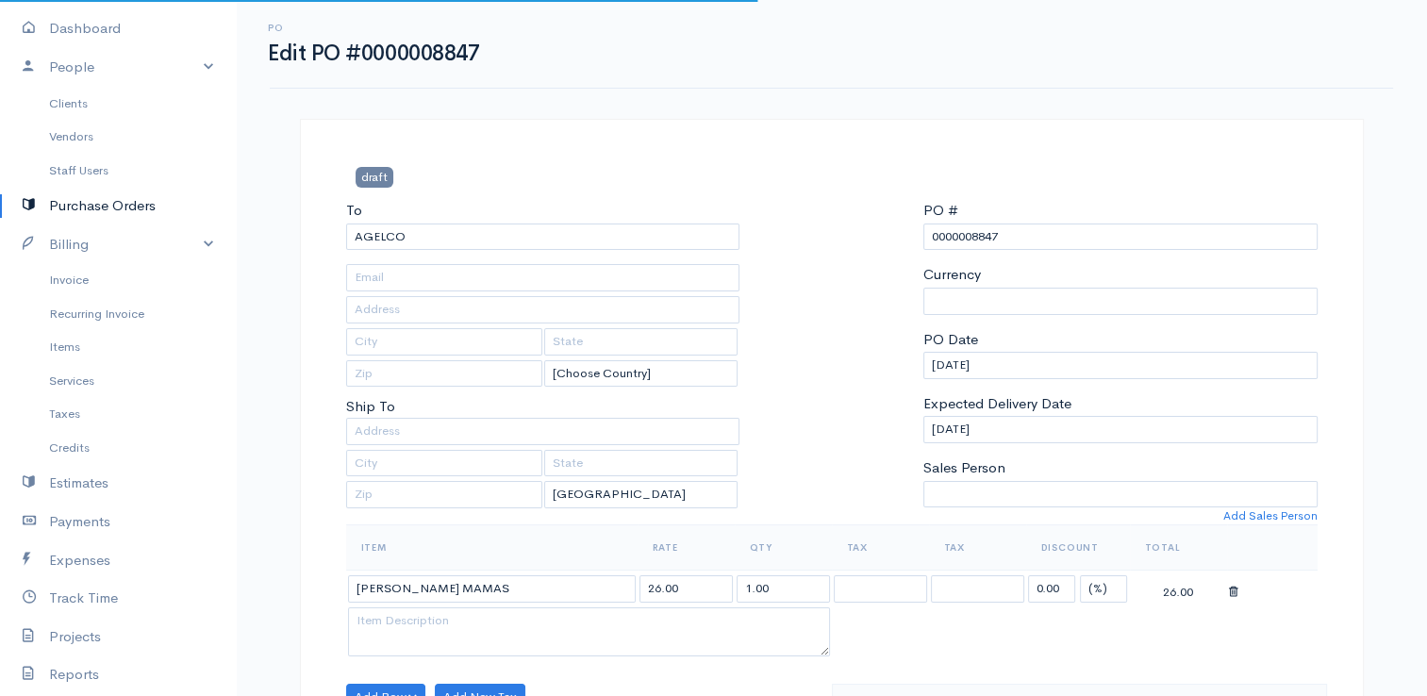
select select "[GEOGRAPHIC_DATA]"
select select "EUR"
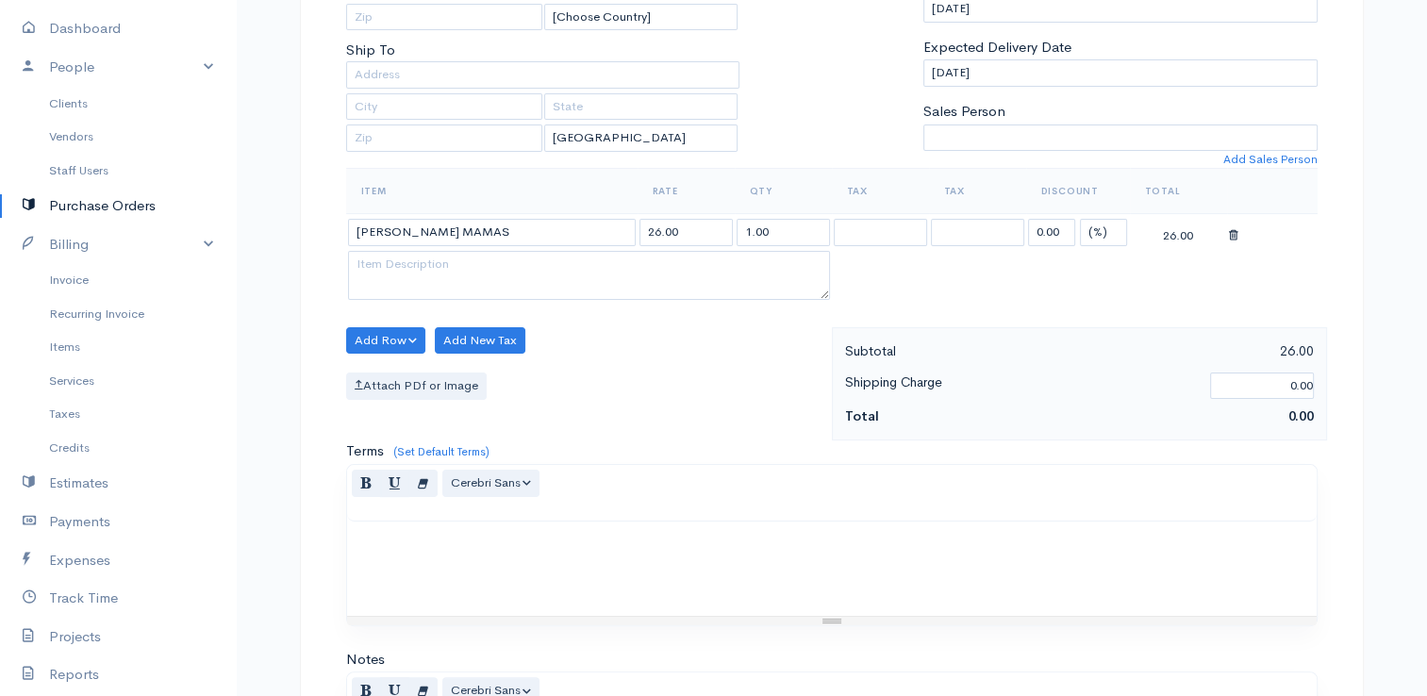
scroll to position [377, 0]
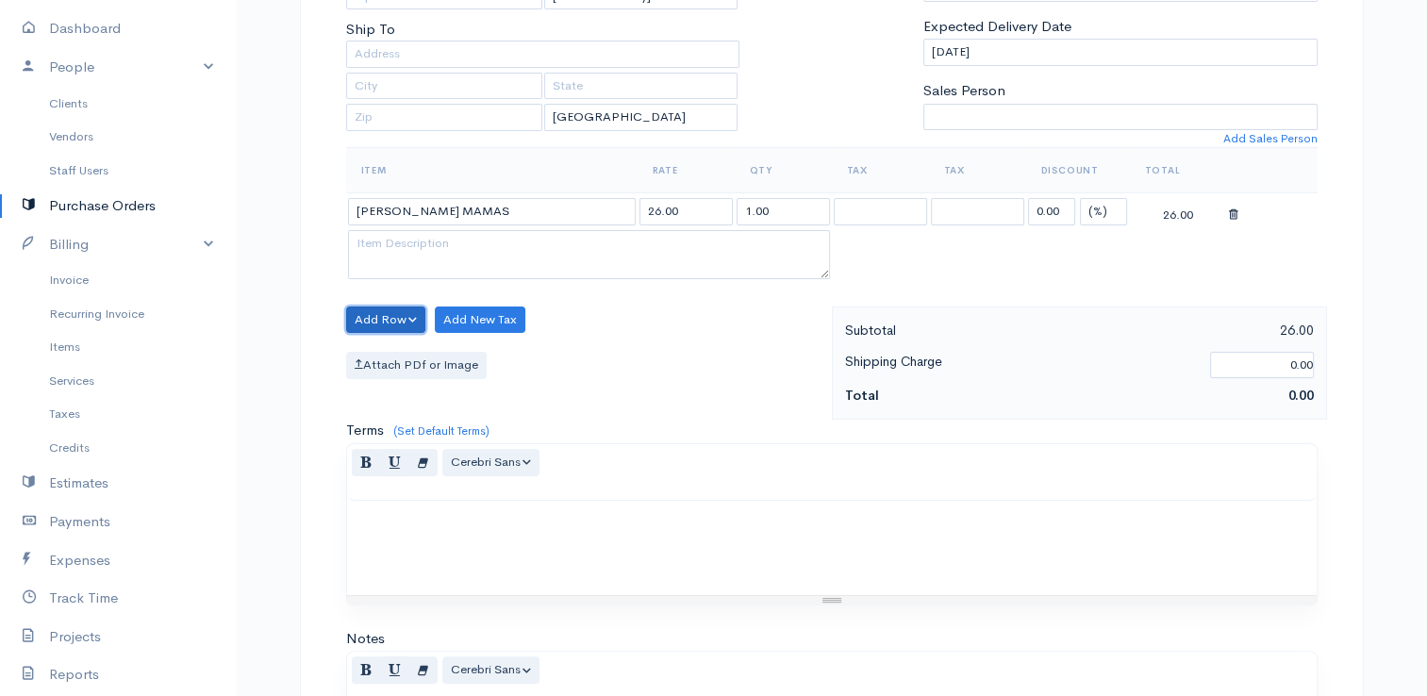
click at [363, 322] on button "Add Row" at bounding box center [386, 319] width 80 height 27
click at [399, 361] on link "Add Item Row" at bounding box center [421, 358] width 149 height 33
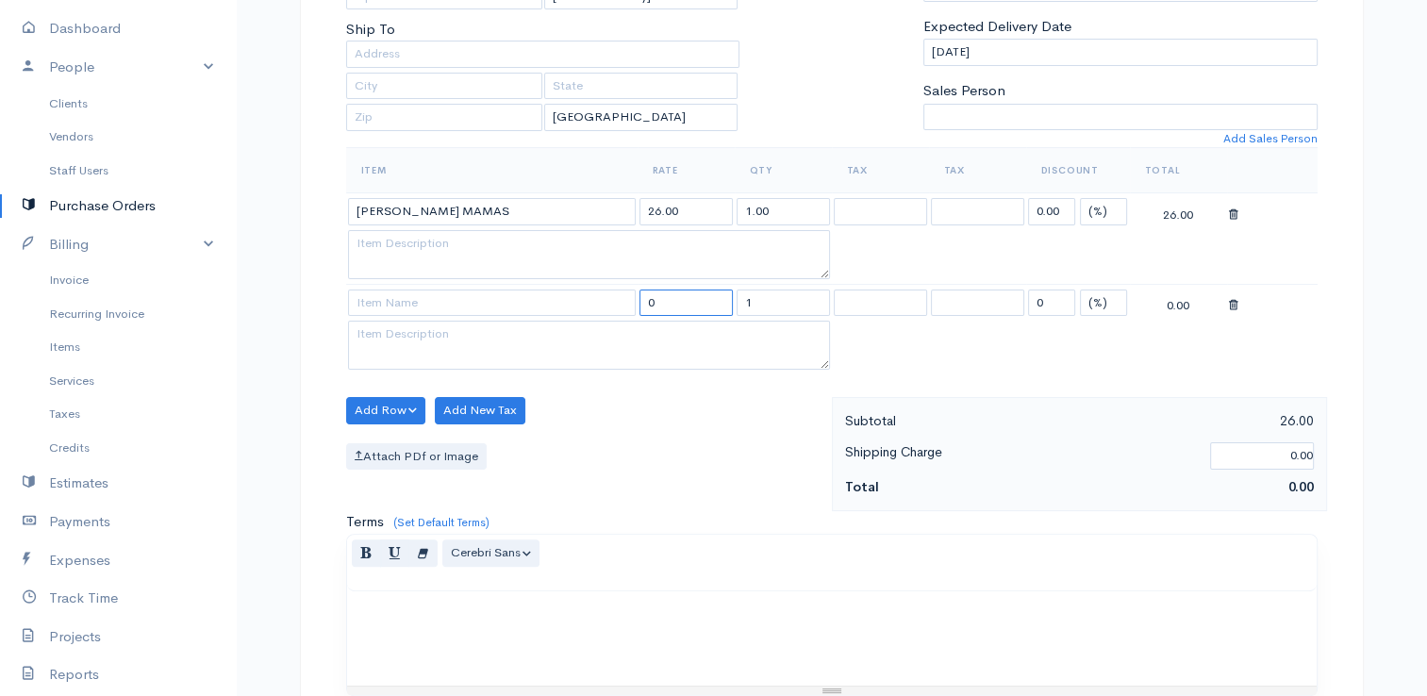
drag, startPoint x: 675, startPoint y: 299, endPoint x: 603, endPoint y: 290, distance: 72.2
click at [603, 290] on tr "0 1 0 (%) Flat 0.00" at bounding box center [831, 302] width 971 height 37
type input "66.6"
click at [600, 291] on input at bounding box center [492, 302] width 288 height 27
type input "ANALOSIMA"
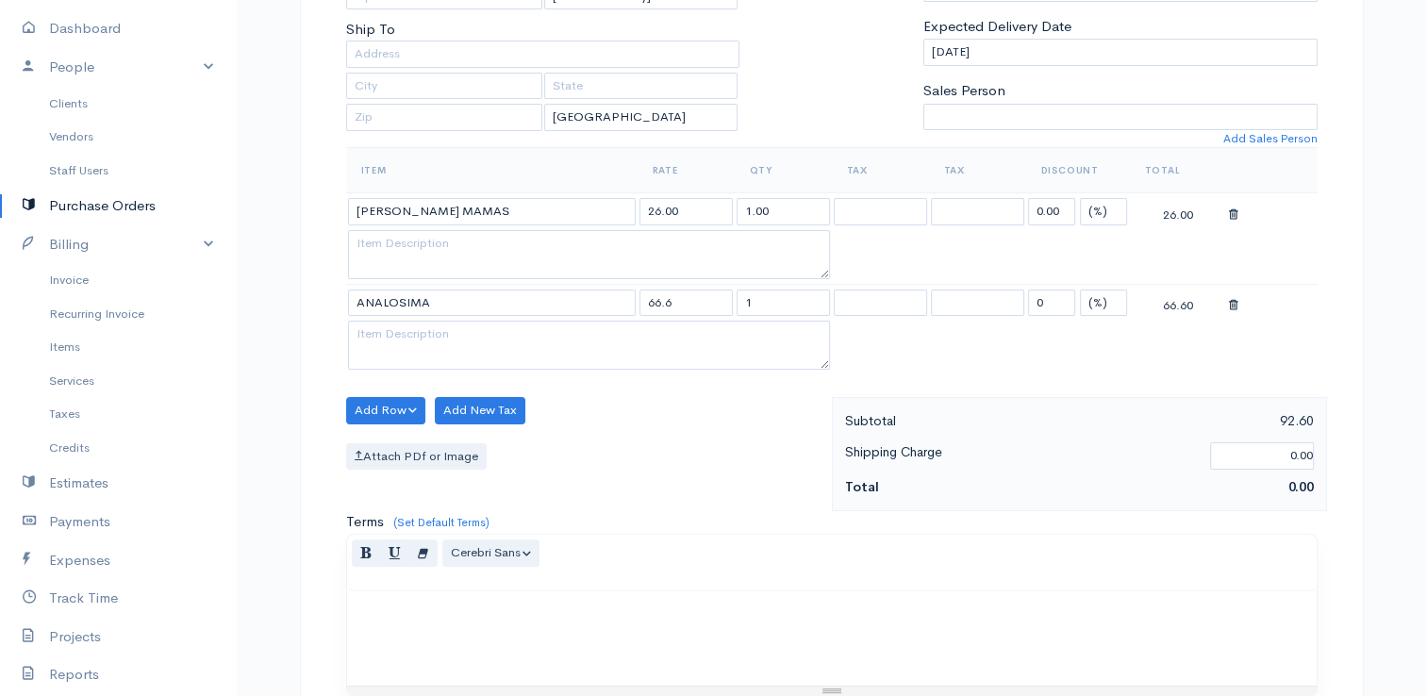
click at [424, 339] on body "E. G Papapetrou Upgrade Dashboard People Clients Vendors Staff Users Purchase O…" at bounding box center [713, 393] width 1427 height 1540
click at [394, 412] on button "Add Row" at bounding box center [386, 410] width 80 height 27
click at [424, 454] on link "Add Item Row" at bounding box center [421, 449] width 149 height 33
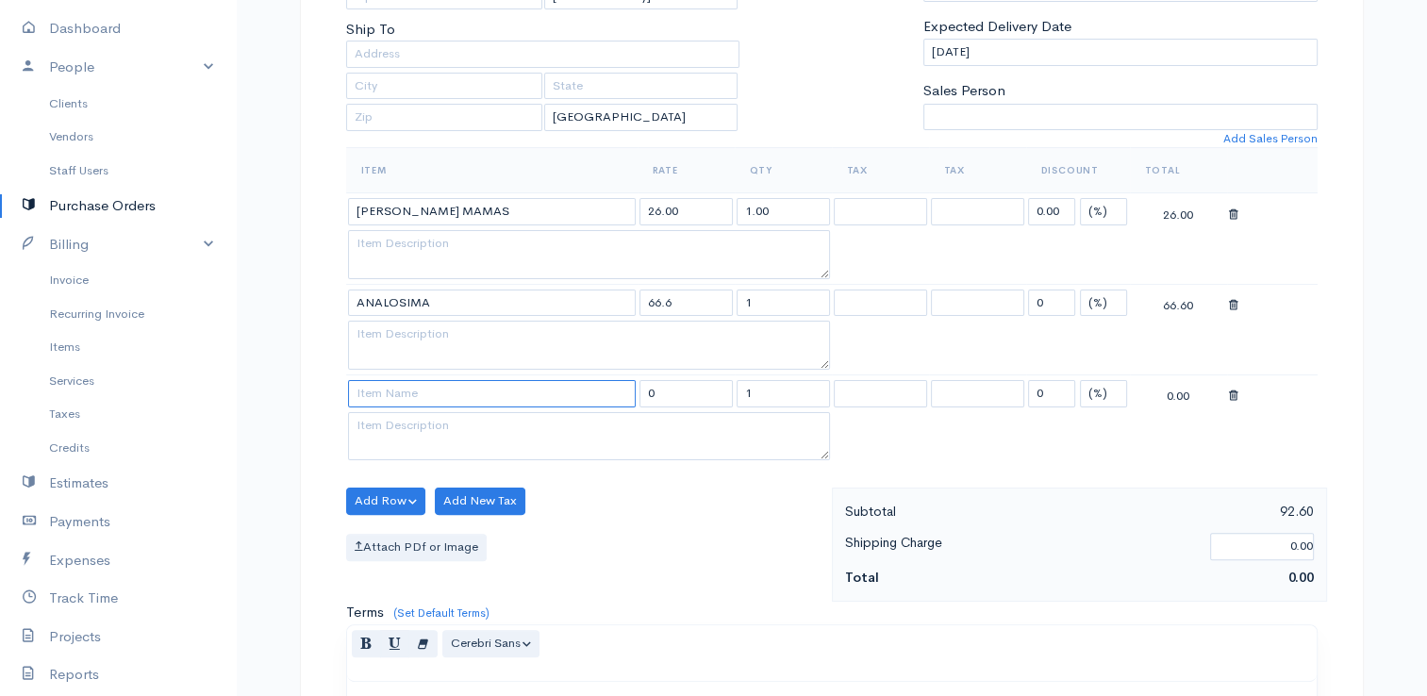
click at [487, 393] on input at bounding box center [492, 393] width 288 height 27
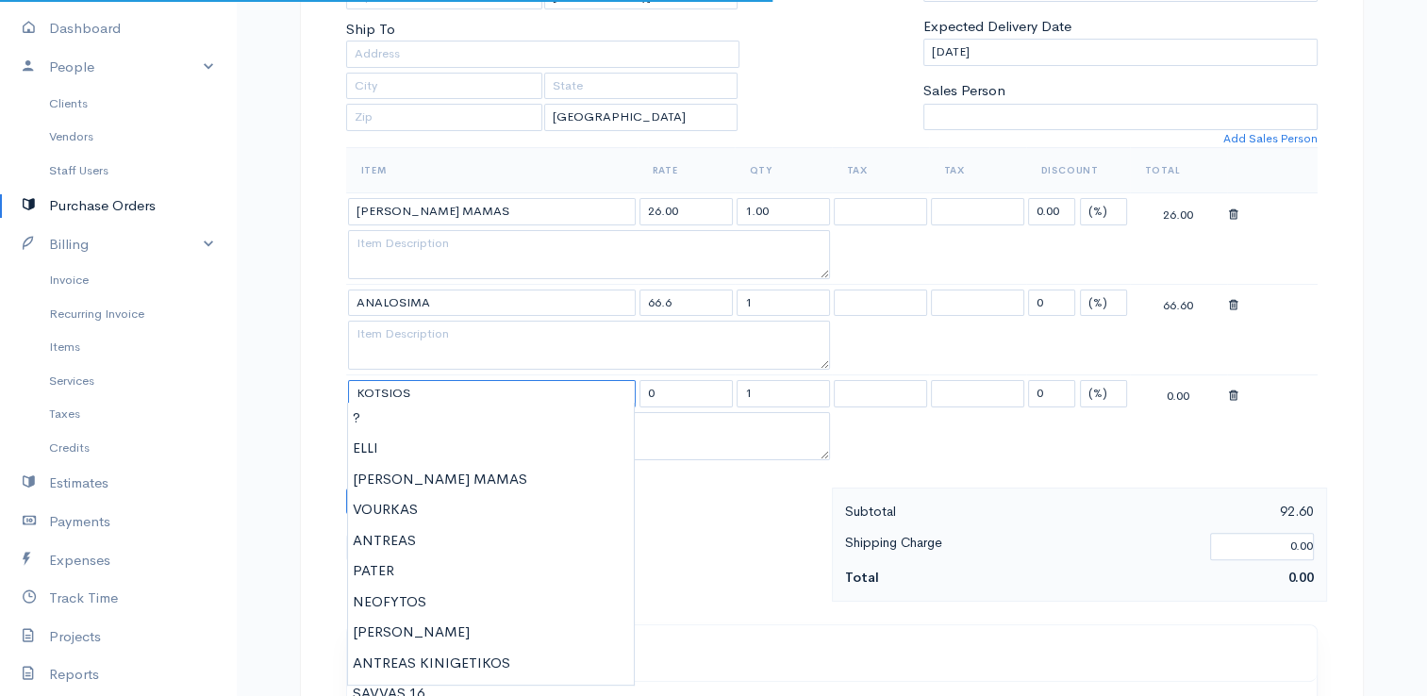
type input "KOTSIOS"
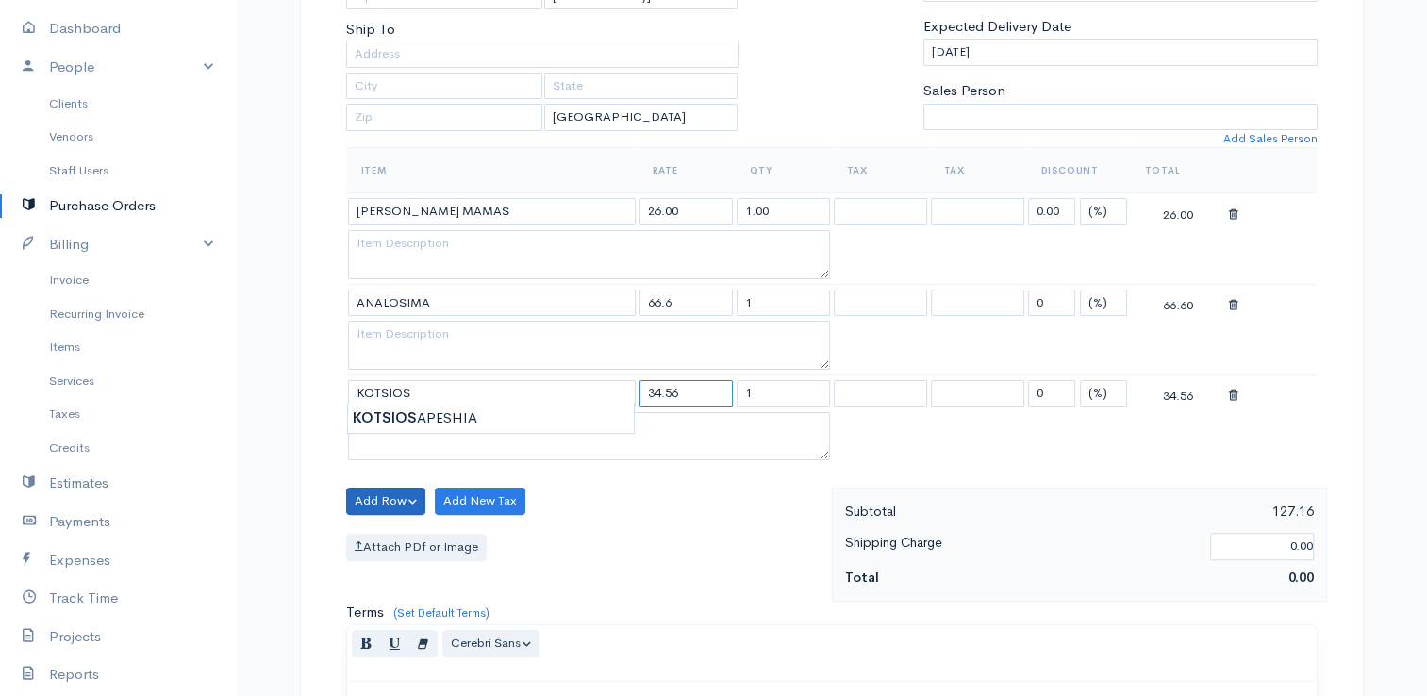
type input "34.56"
click at [407, 505] on button "Add Row" at bounding box center [386, 500] width 80 height 27
click at [401, 541] on link "Add Item Row" at bounding box center [421, 539] width 149 height 33
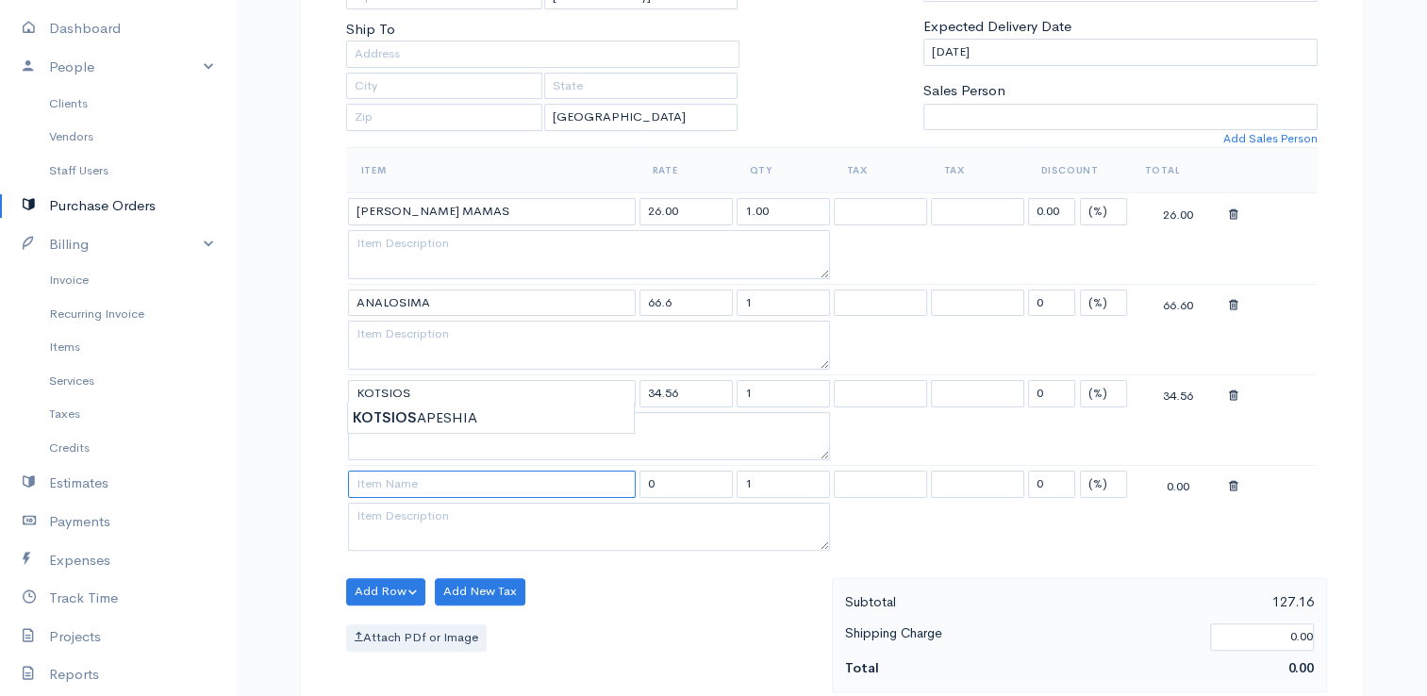
click at [427, 487] on input at bounding box center [492, 483] width 288 height 27
type input "TTOOGLIS"
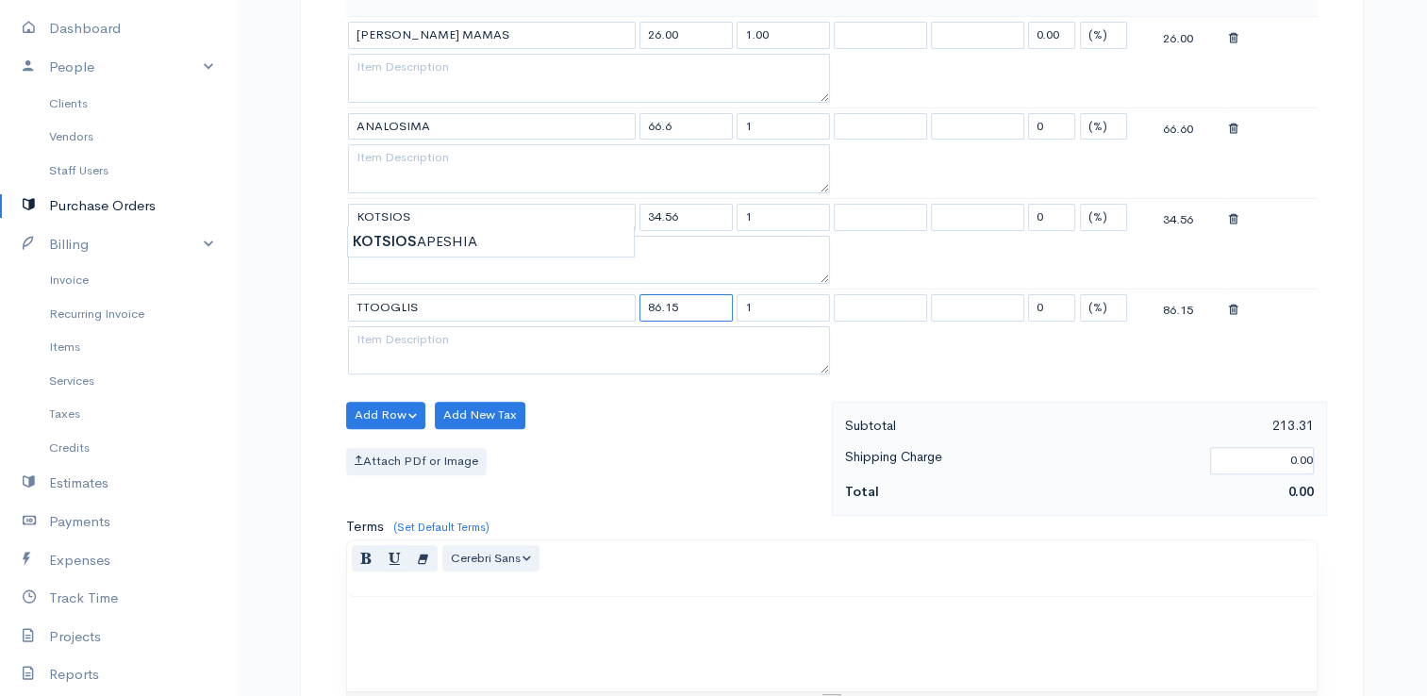
scroll to position [566, 0]
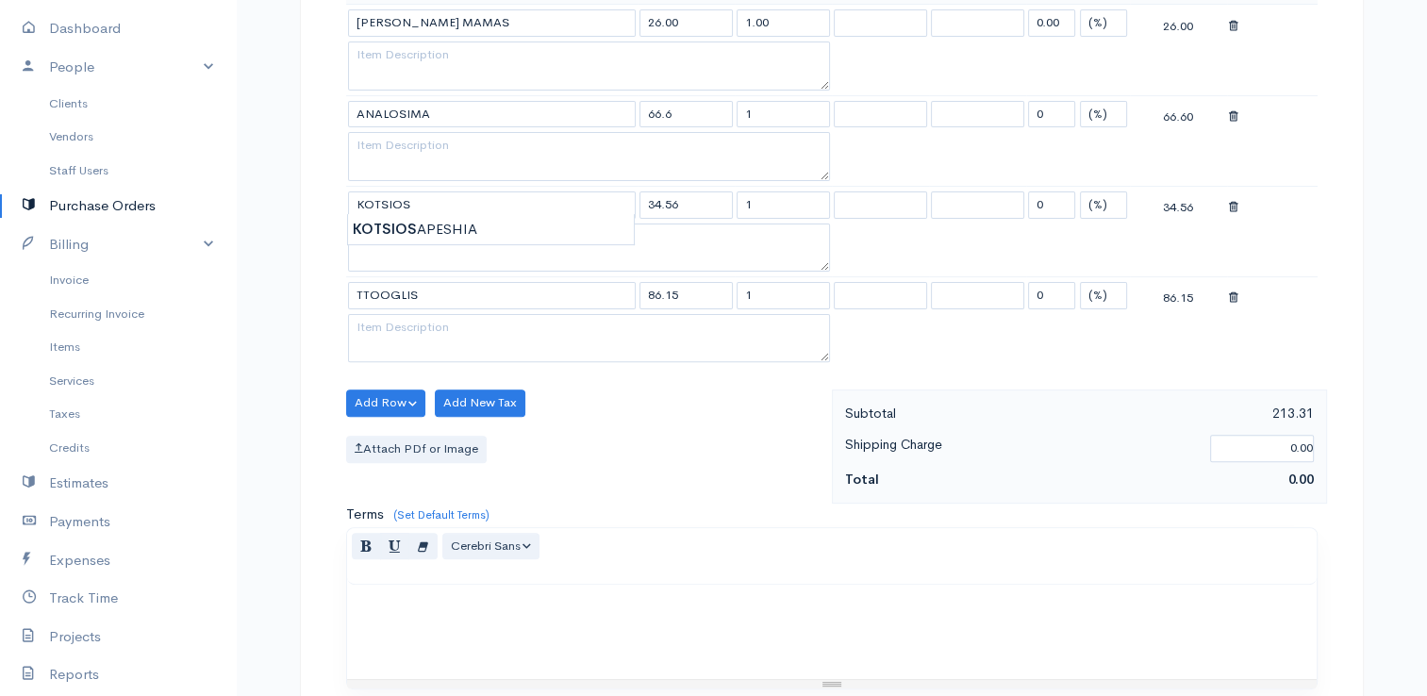
click at [590, 372] on div "Item Rate Qty Tax Tax Discount Total CHRISTAKIS AYIOS MAMAS 26.00 1.00 0.00 (%)…" at bounding box center [831, 174] width 971 height 431
drag, startPoint x: 686, startPoint y: 292, endPoint x: 597, endPoint y: 263, distance: 94.2
click at [597, 263] on tbody "CHRISTAKIS AYIOS MAMAS 26.00 1.00 0.00 (%) Flat 26.00 ANALOSIMA 66.6 1 0 (%) Fl…" at bounding box center [831, 186] width 971 height 363
type input "136.10"
click at [585, 330] on textarea at bounding box center [589, 338] width 482 height 49
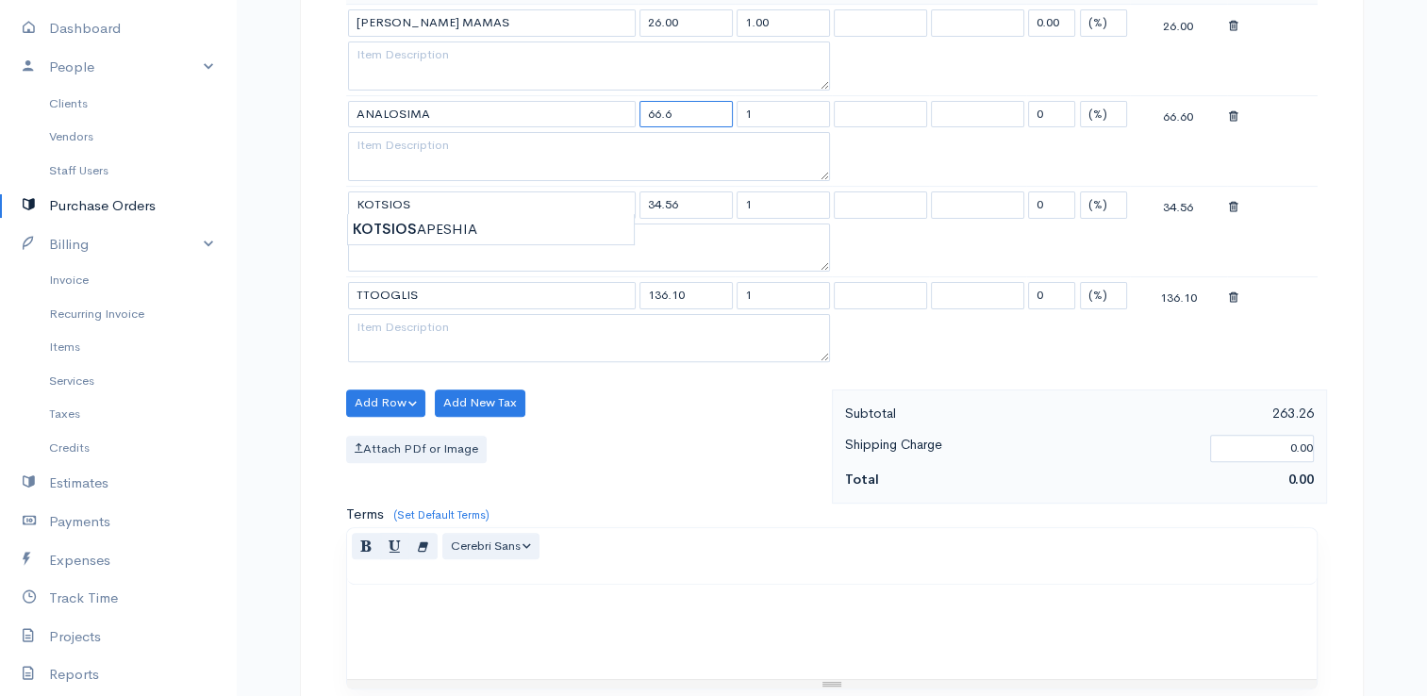
drag, startPoint x: 698, startPoint y: 121, endPoint x: 536, endPoint y: 92, distance: 164.6
click at [536, 95] on tr "ANALOSIMA 66.6 1 0 (%) Flat 66.60" at bounding box center [831, 113] width 971 height 37
type input "70"
click at [532, 180] on td at bounding box center [589, 159] width 486 height 54
click at [702, 25] on input "26.00" at bounding box center [685, 22] width 93 height 27
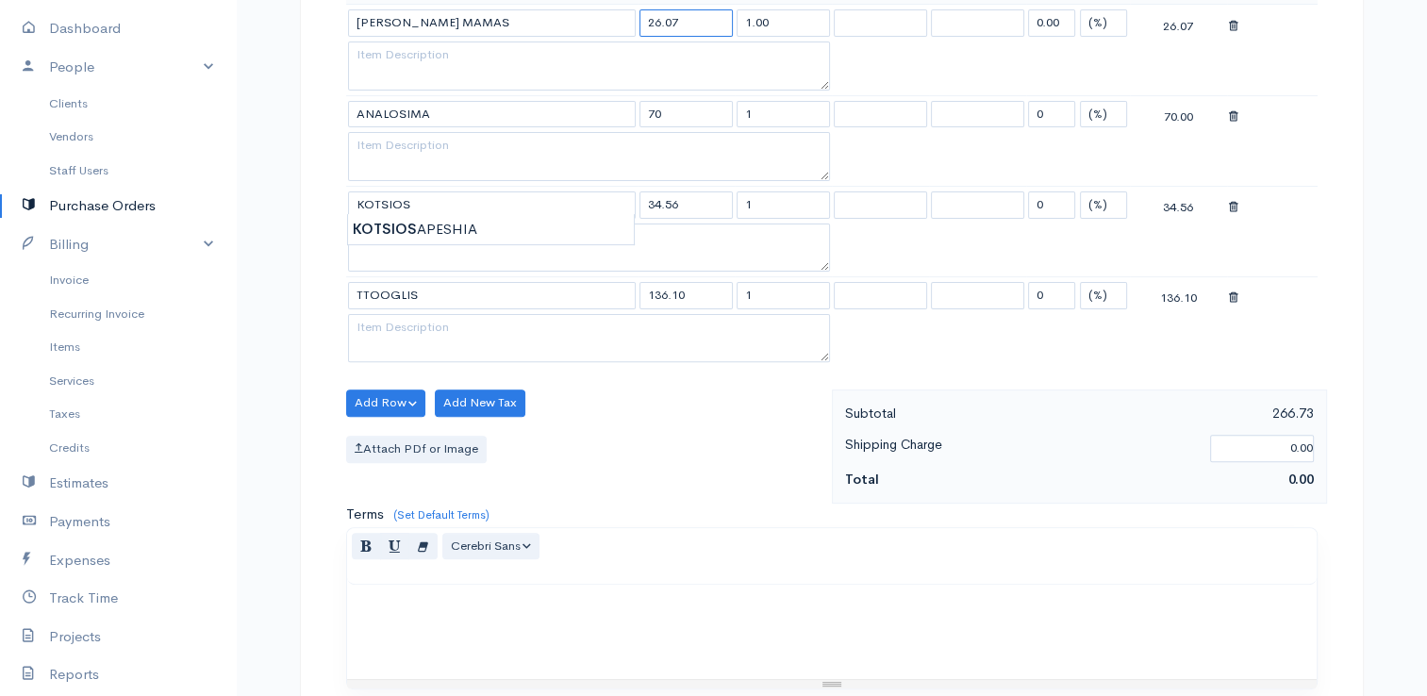
type input "26.07"
drag, startPoint x: 656, startPoint y: 289, endPoint x: 675, endPoint y: 292, distance: 19.1
click at [657, 290] on input "136.10" at bounding box center [685, 295] width 93 height 27
click at [717, 217] on td "34.56" at bounding box center [685, 204] width 97 height 37
click at [656, 296] on input "126.10" at bounding box center [685, 295] width 93 height 27
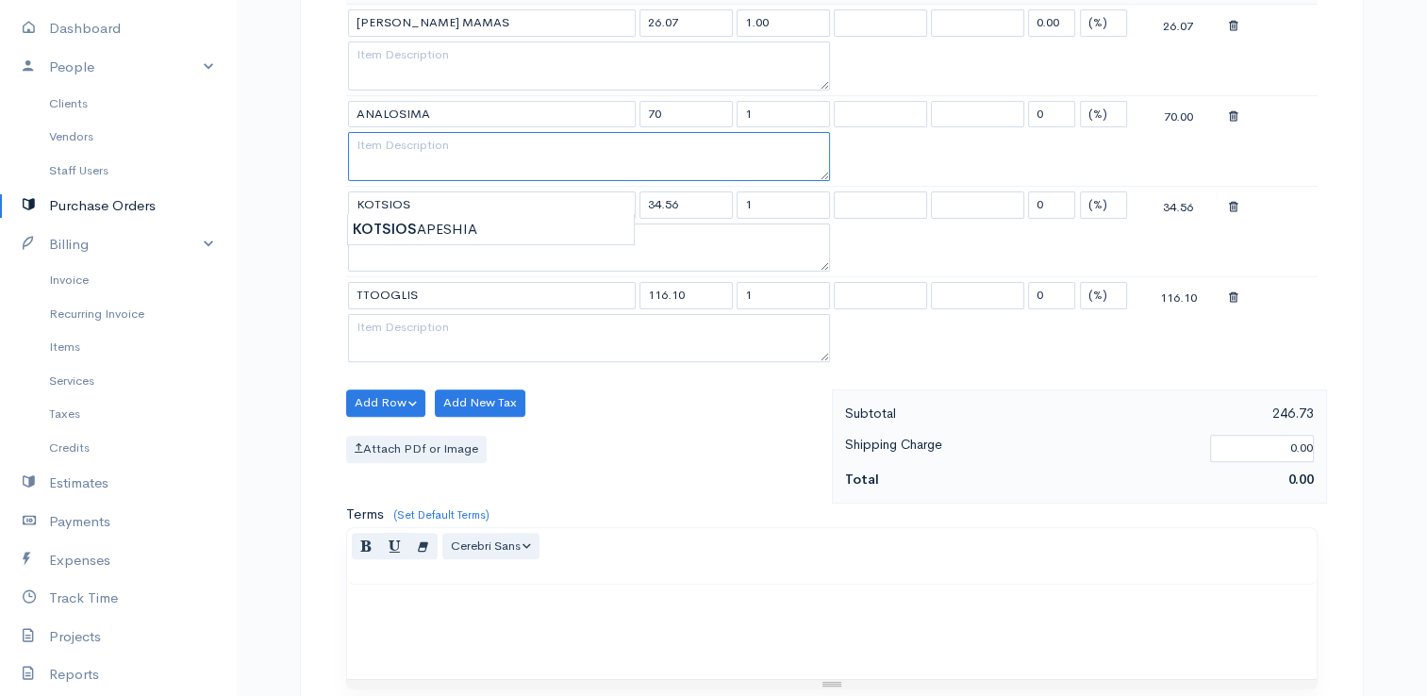
click at [731, 158] on textarea at bounding box center [589, 156] width 482 height 49
click at [525, 304] on td "TTOOGLIS" at bounding box center [491, 295] width 291 height 37
click at [383, 398] on button "Add Row" at bounding box center [386, 402] width 80 height 27
click at [385, 425] on link "Add Item Row" at bounding box center [421, 441] width 149 height 33
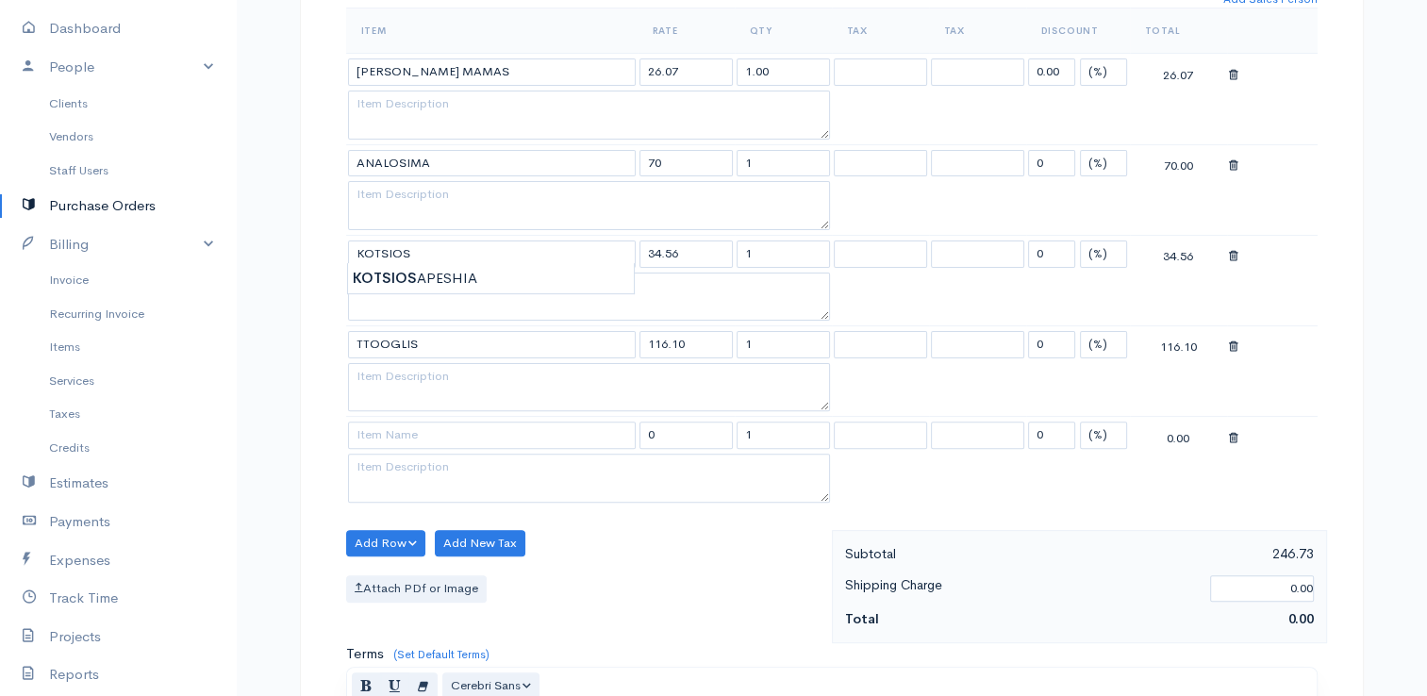
scroll to position [471, 0]
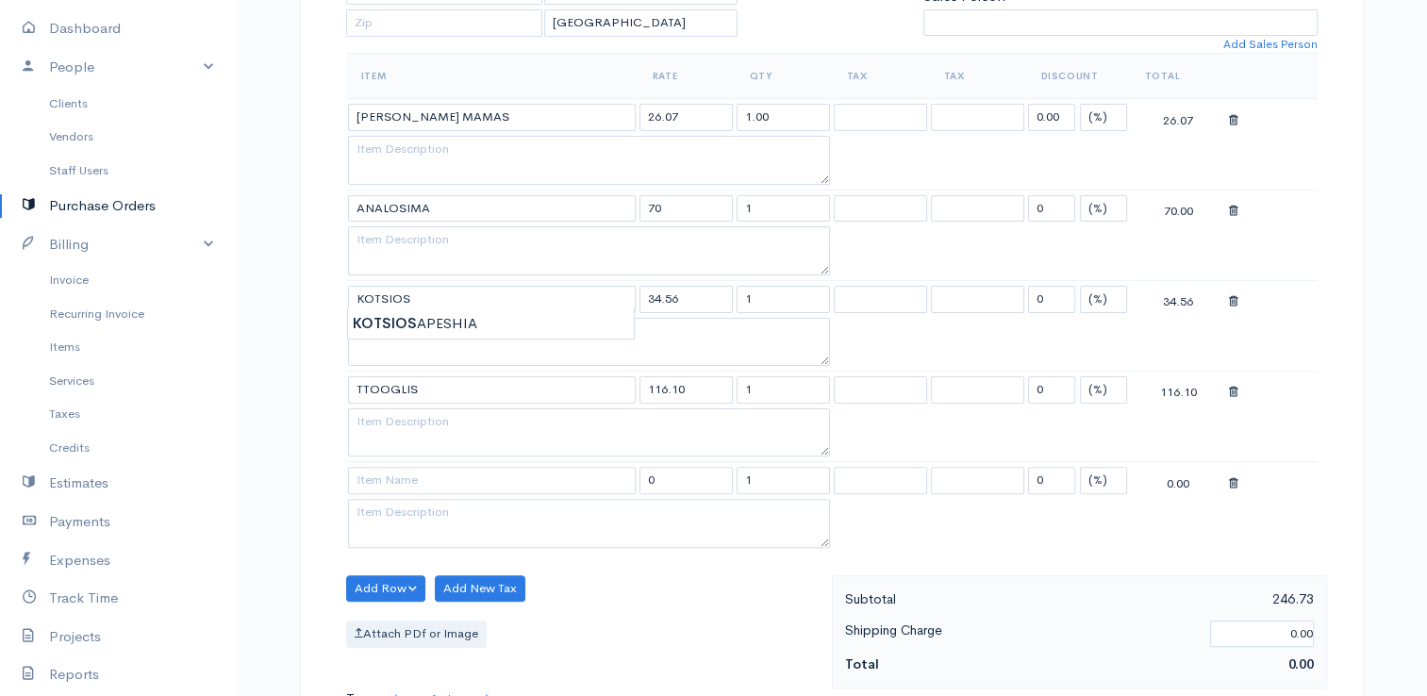
click at [666, 399] on td "116.10" at bounding box center [685, 389] width 97 height 37
click at [664, 388] on input "116.10" at bounding box center [685, 389] width 93 height 27
click at [526, 355] on textarea at bounding box center [589, 342] width 482 height 49
drag, startPoint x: 686, startPoint y: 388, endPoint x: 660, endPoint y: 390, distance: 26.5
click at [660, 390] on input "112.10" at bounding box center [685, 389] width 93 height 27
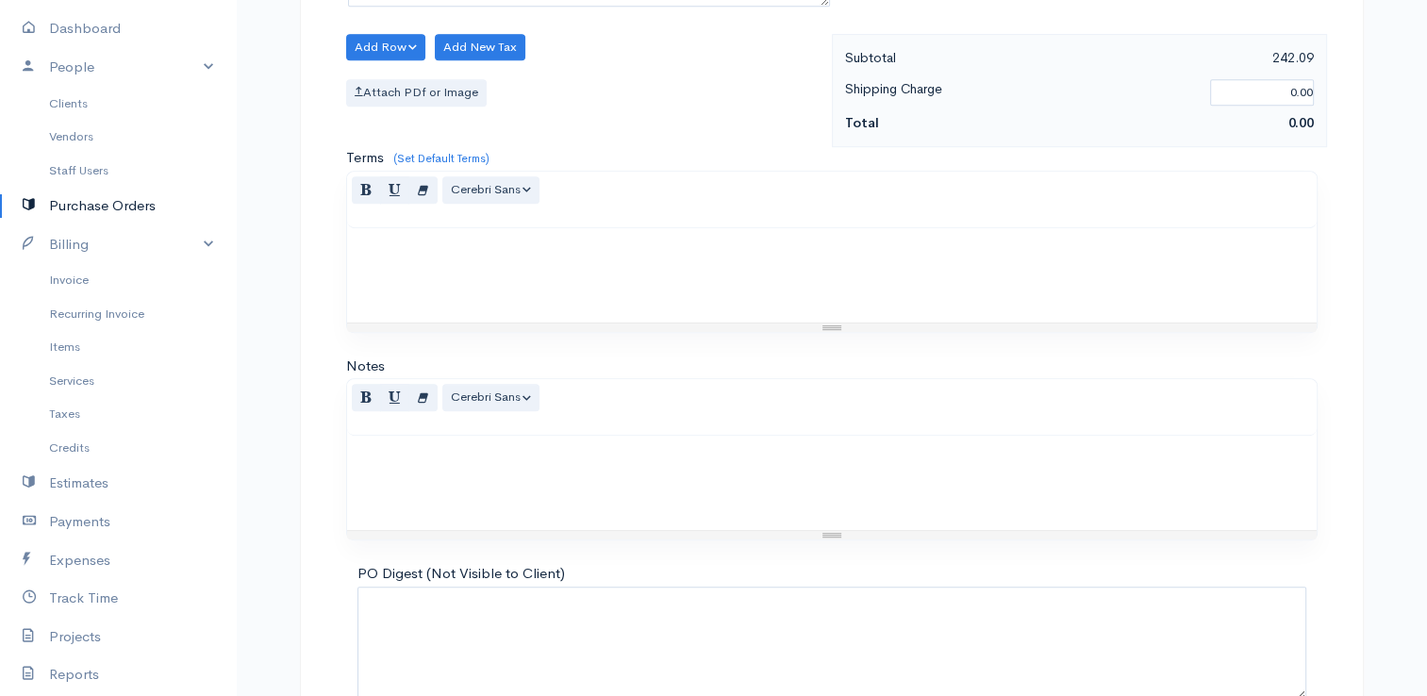
scroll to position [1106, 0]
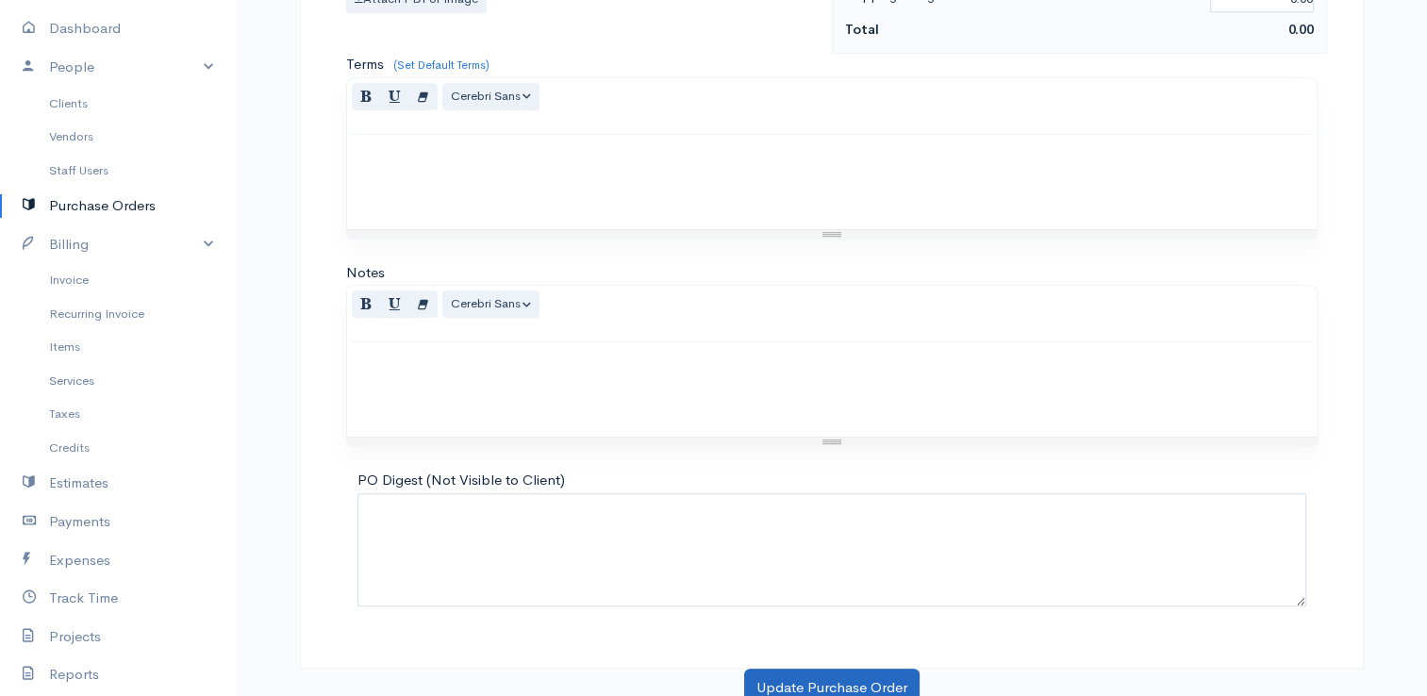
type input "111.46"
click at [805, 673] on button "Update Purchase Order" at bounding box center [831, 687] width 175 height 39
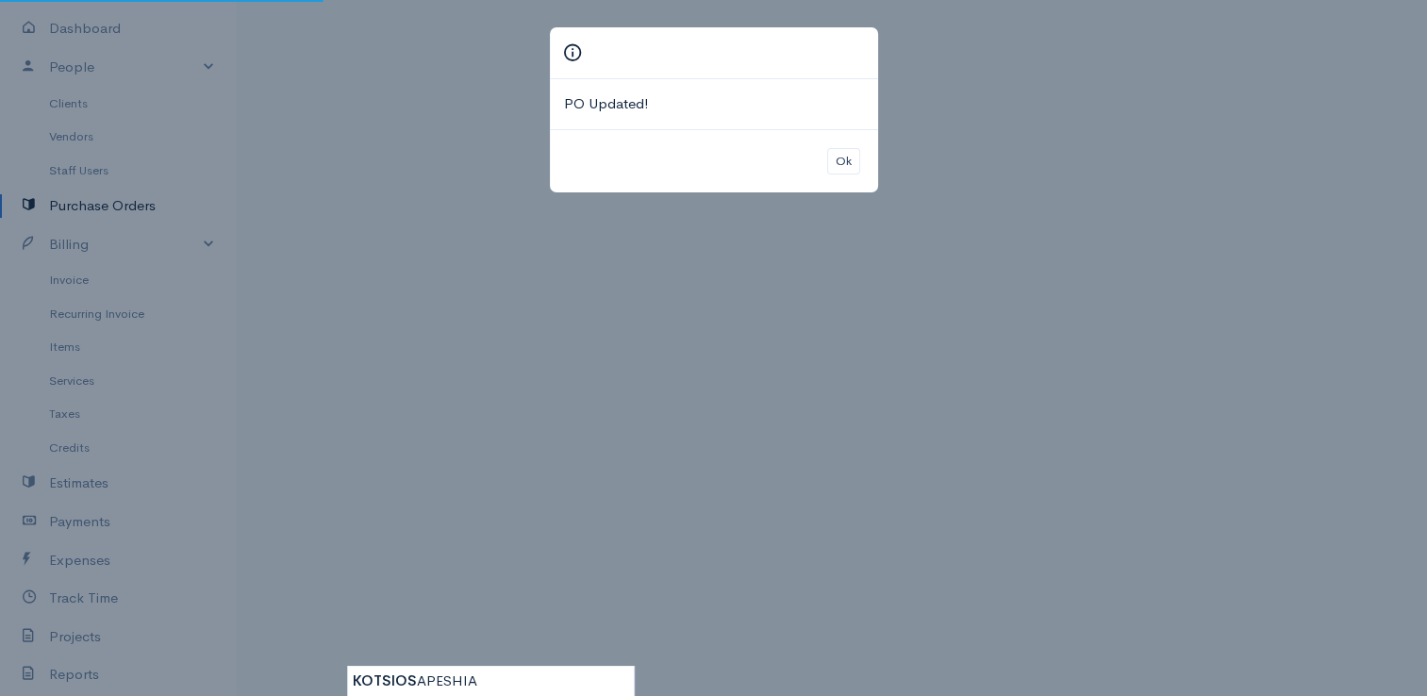
scroll to position [296, 0]
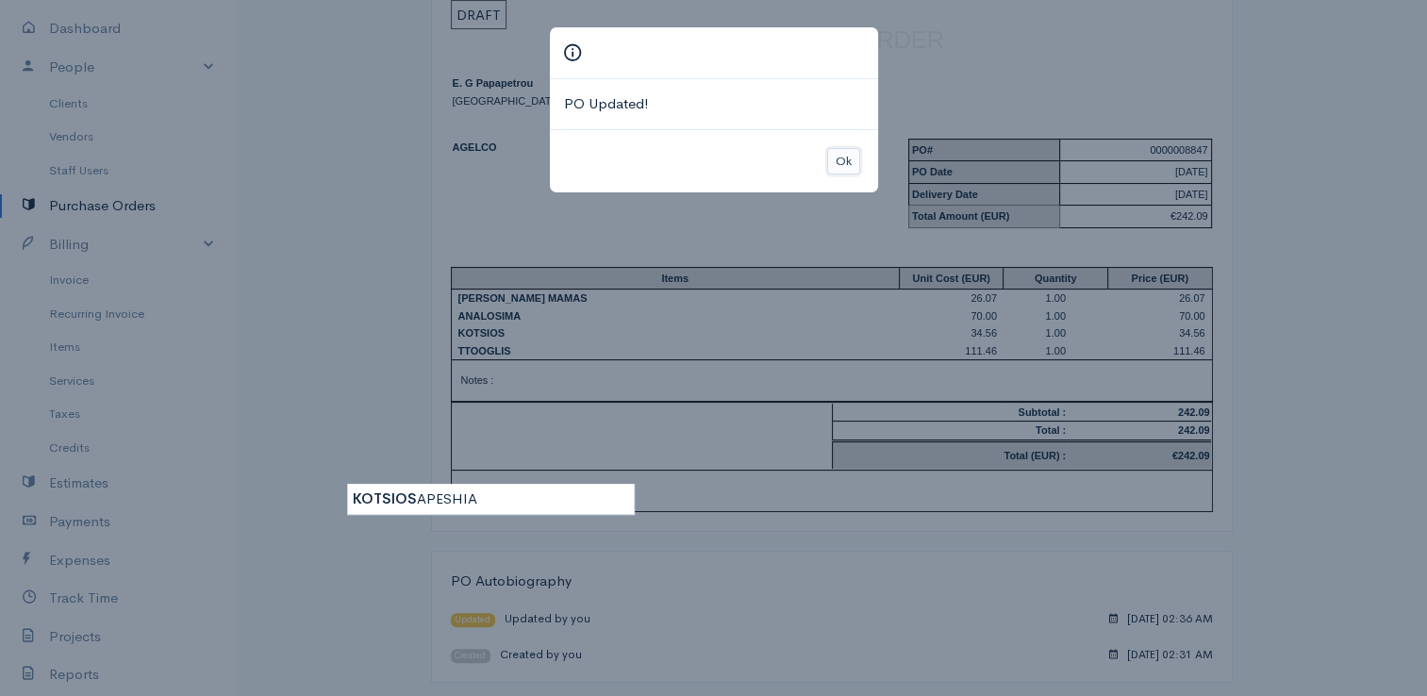
click at [845, 164] on button "Ok" at bounding box center [843, 161] width 33 height 27
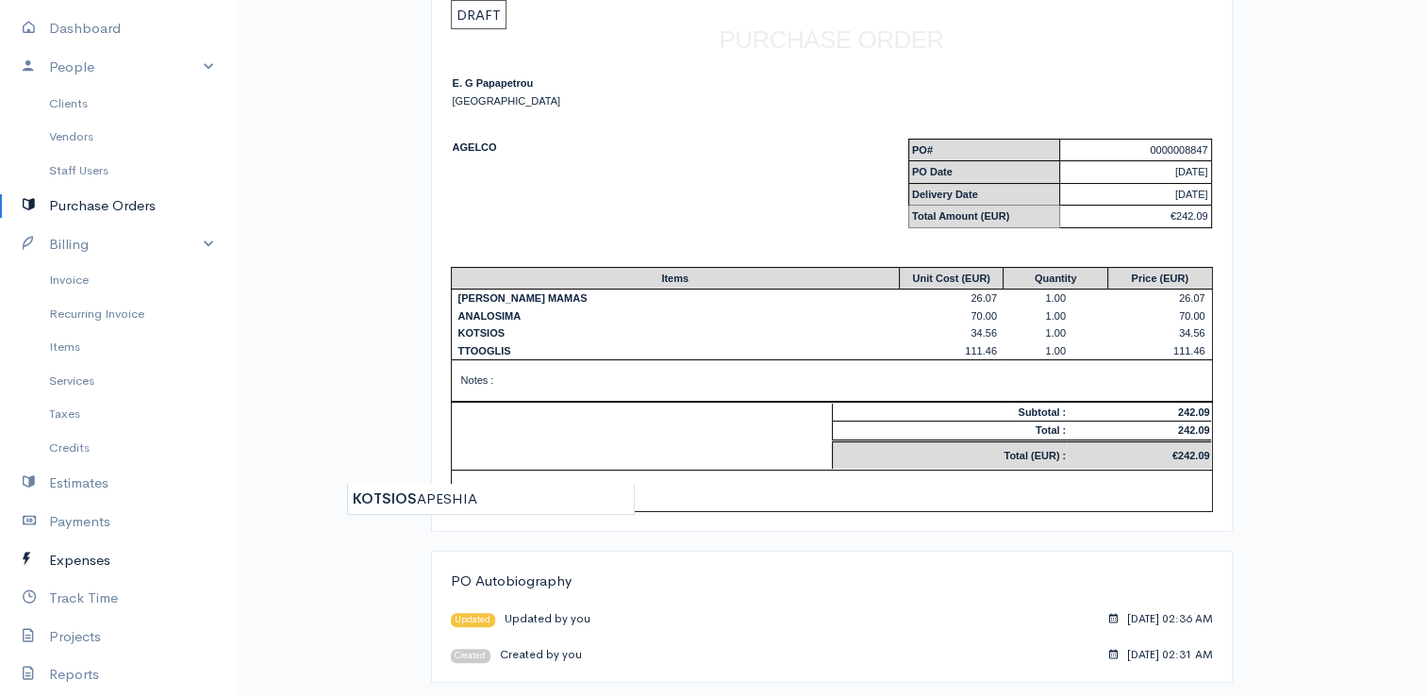
click at [85, 557] on link "Expenses" at bounding box center [118, 560] width 236 height 39
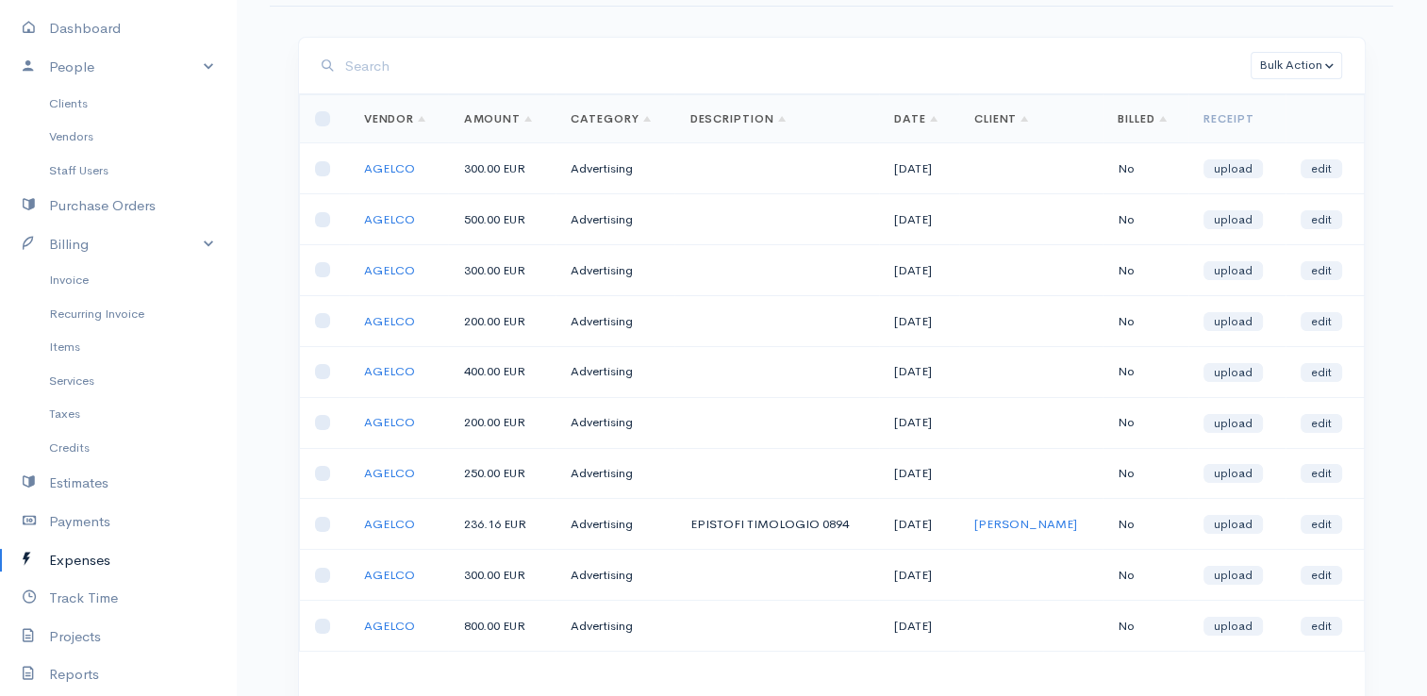
scroll to position [13, 0]
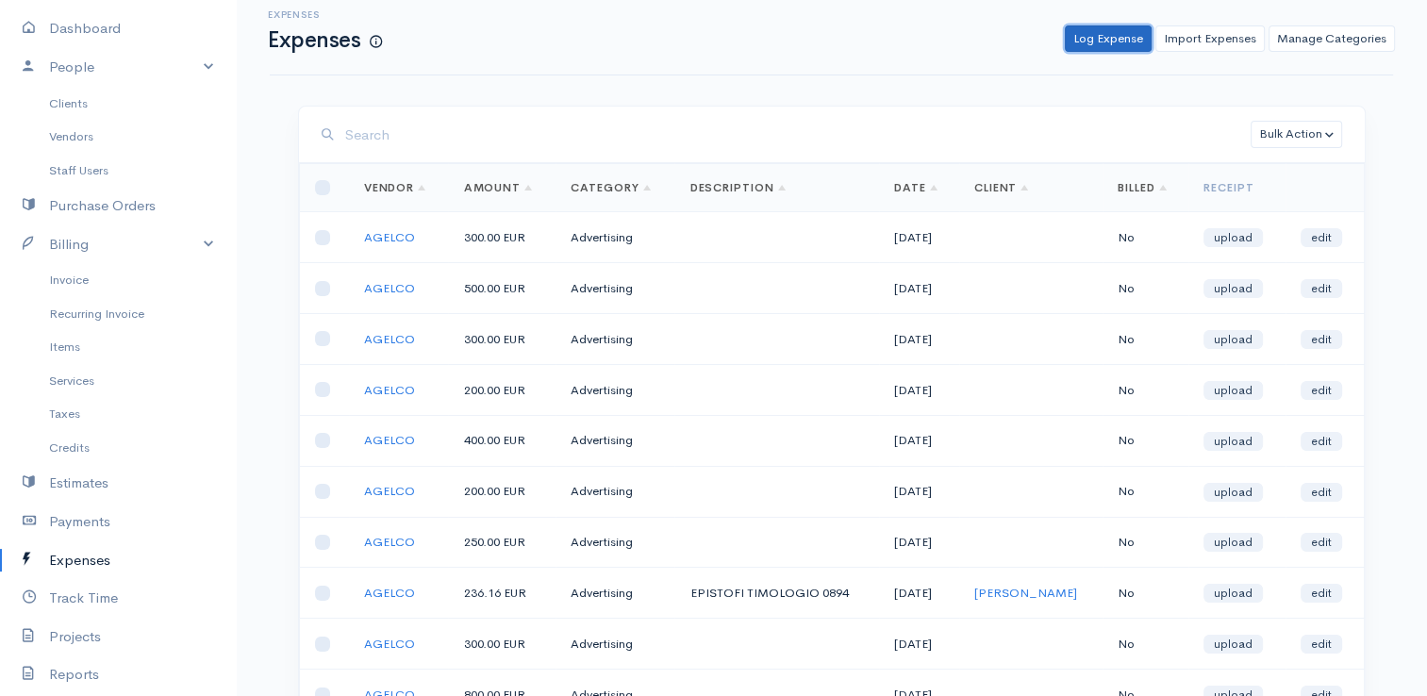
click at [1097, 47] on link "Log Expense" at bounding box center [1107, 38] width 87 height 27
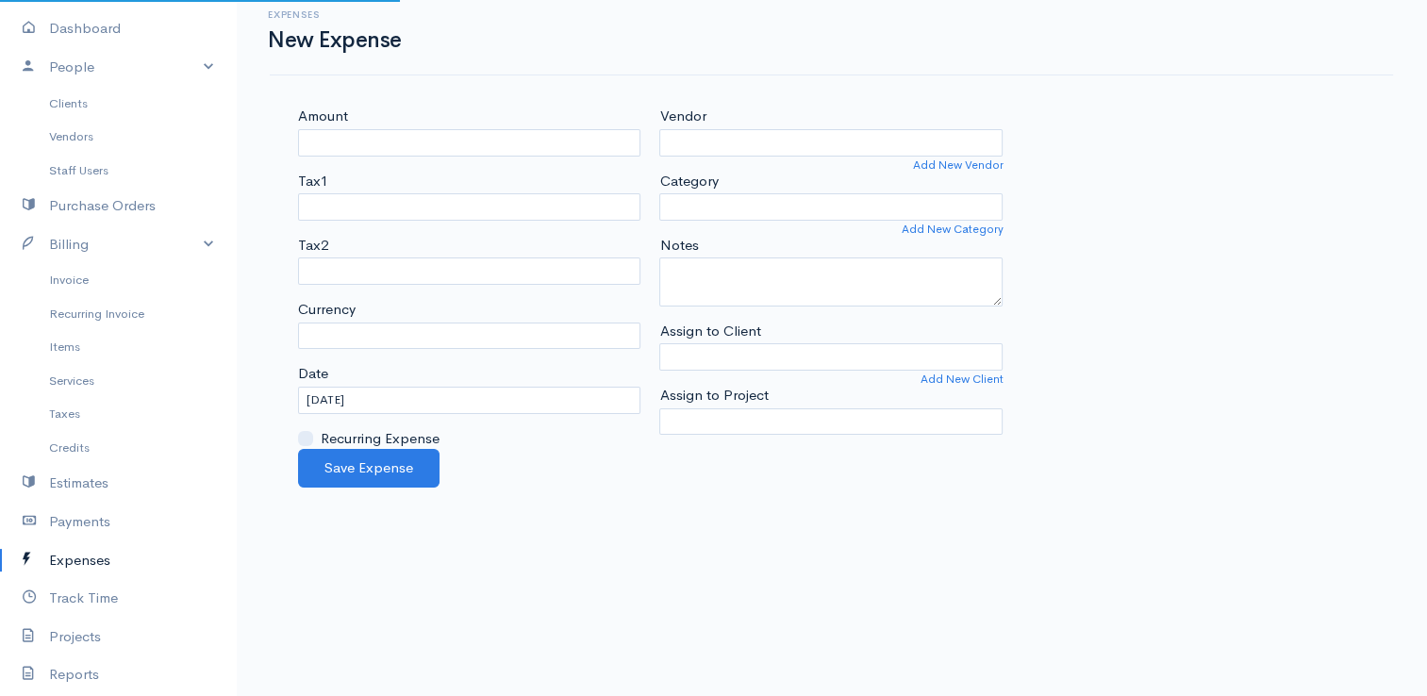
select select "EUR"
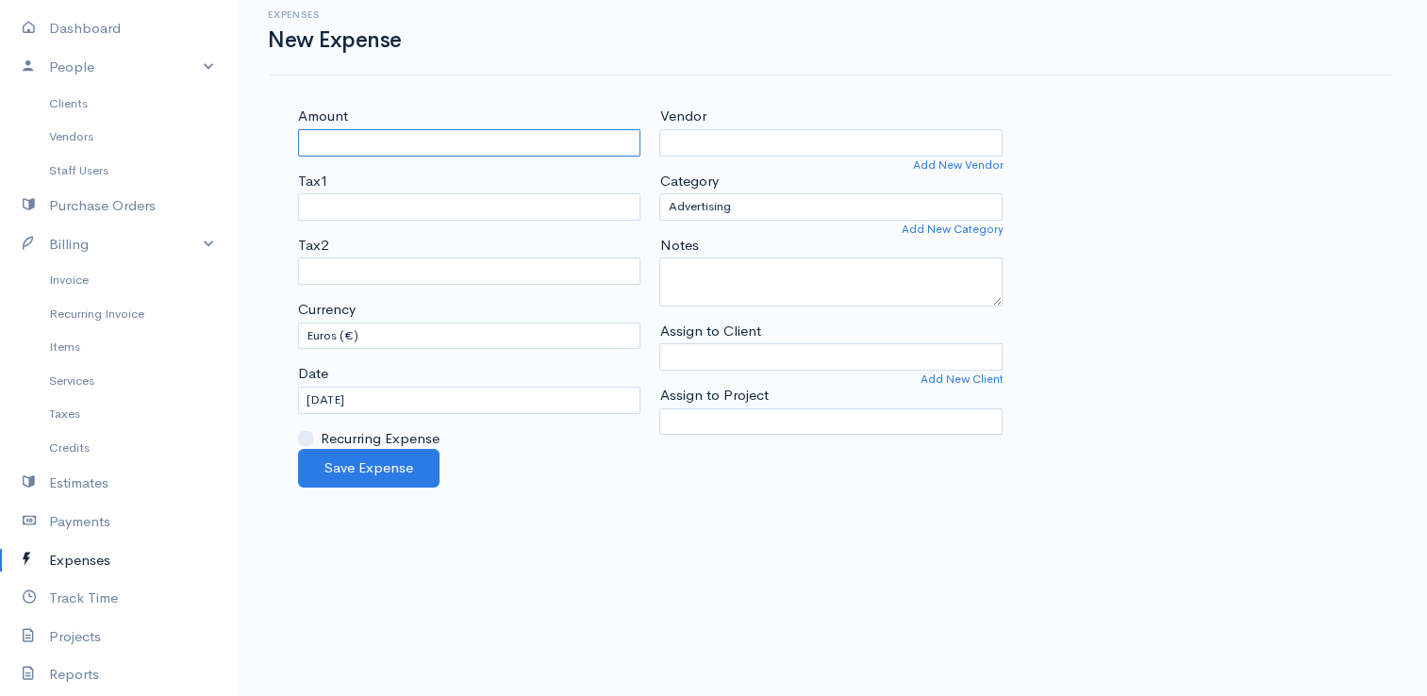
click at [433, 138] on input "Amount" at bounding box center [469, 142] width 343 height 27
type input "300"
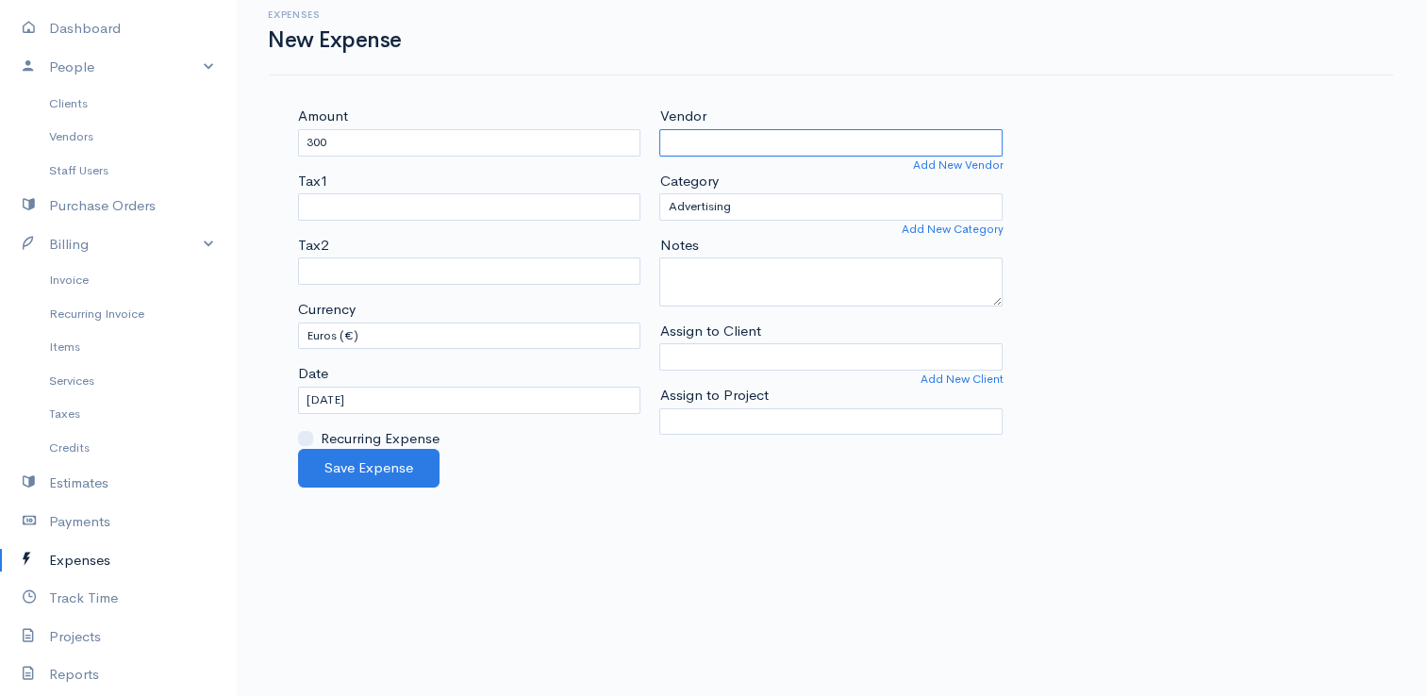
click at [715, 147] on input "Vendor" at bounding box center [830, 142] width 343 height 27
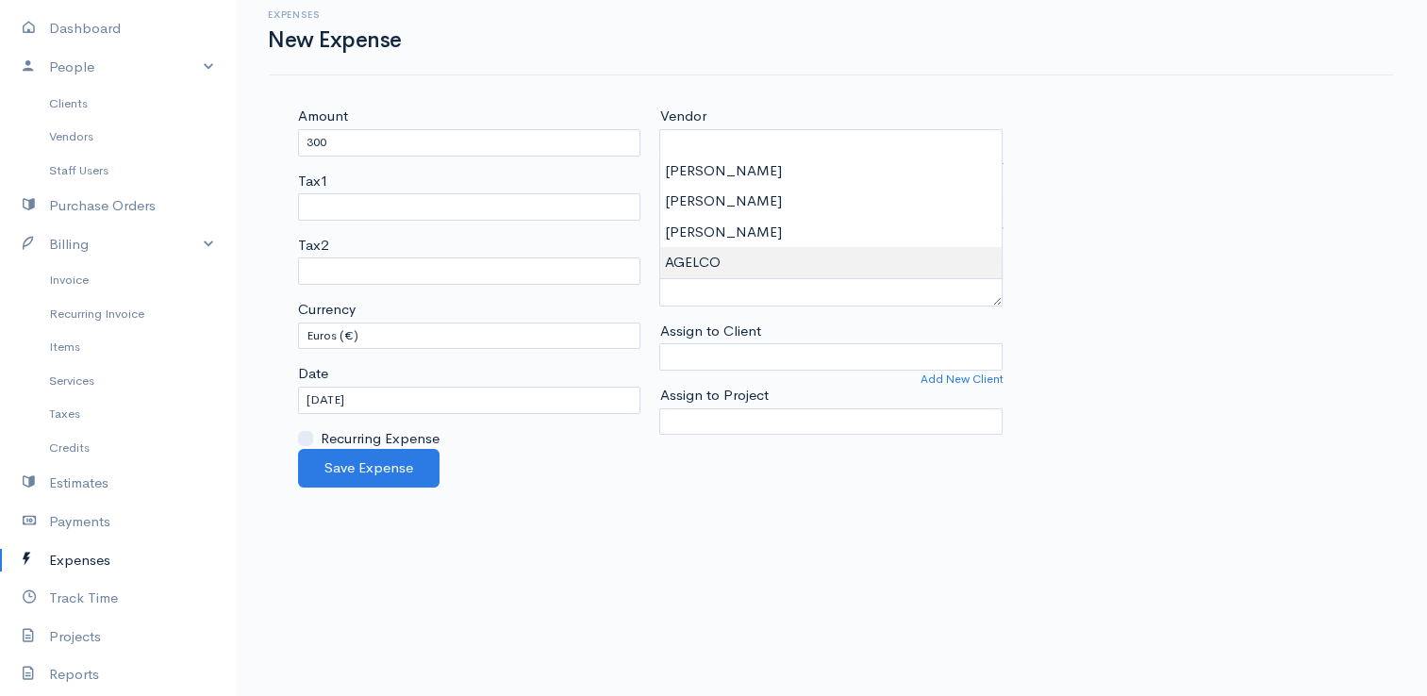
type input "AGELCO"
click at [730, 260] on body "E. G Papapetrou Upgrade Dashboard People Clients Vendors Staff Users Purchase O…" at bounding box center [713, 335] width 1427 height 696
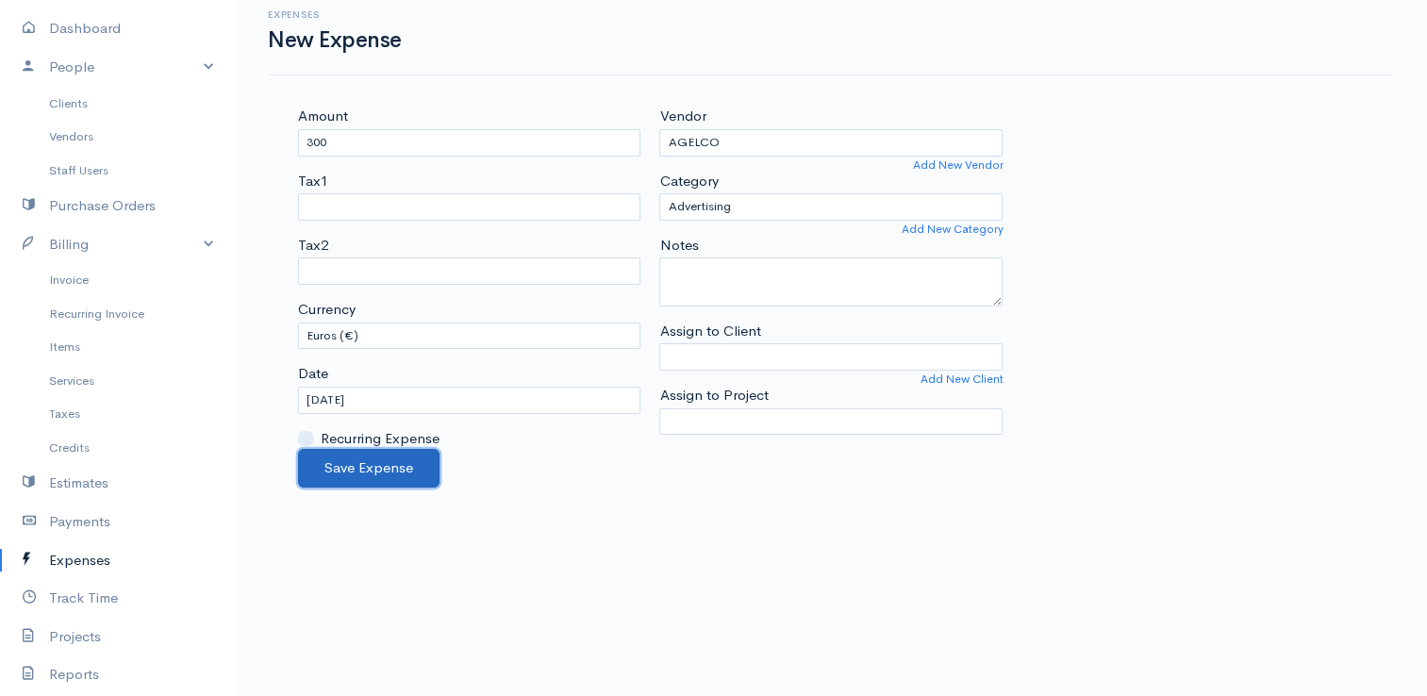
click at [372, 454] on button "Save Expense" at bounding box center [368, 468] width 141 height 39
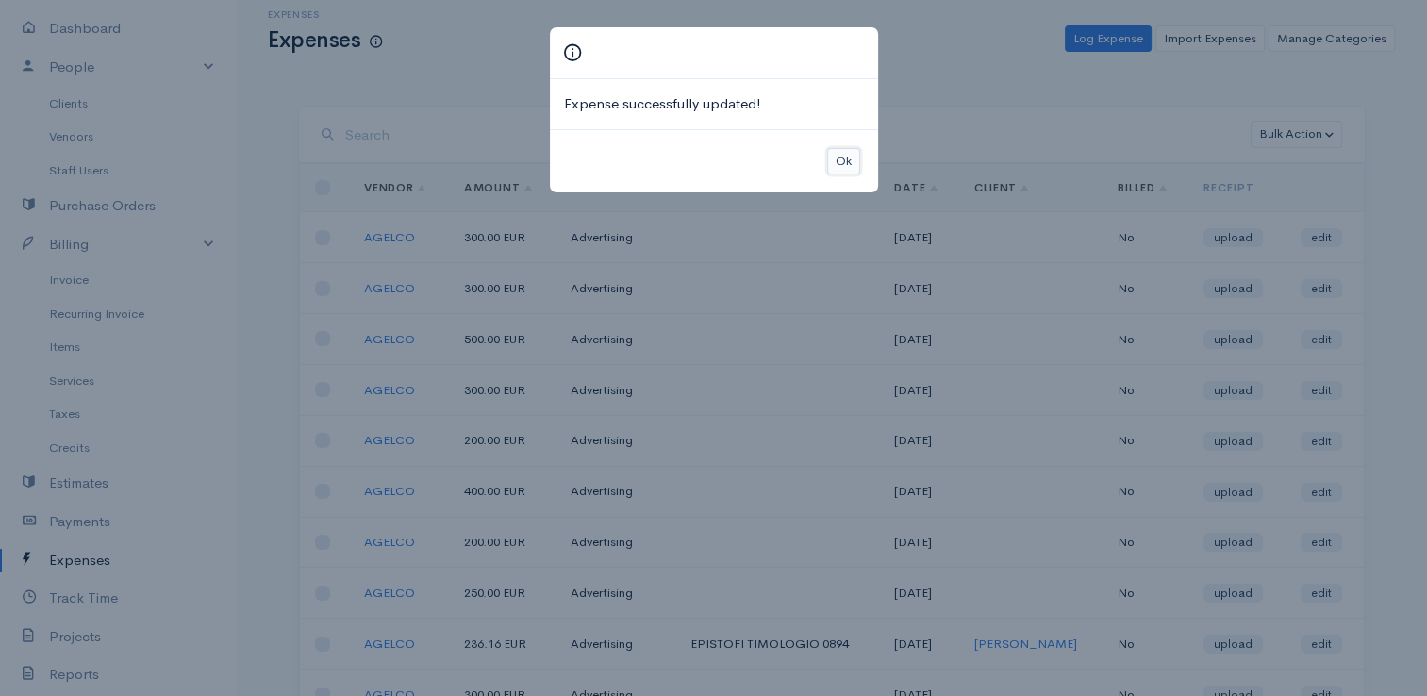
click at [834, 164] on button "Ok" at bounding box center [843, 161] width 33 height 27
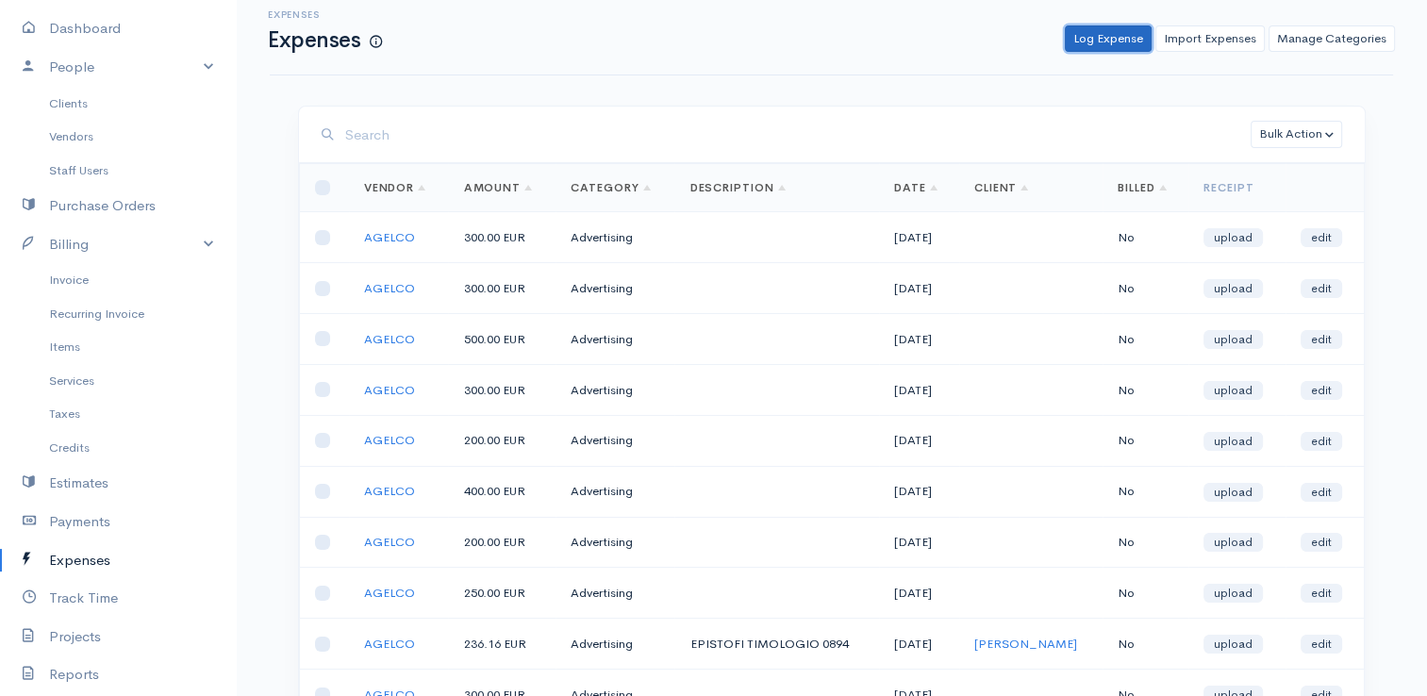
click at [1116, 40] on link "Log Expense" at bounding box center [1107, 38] width 87 height 27
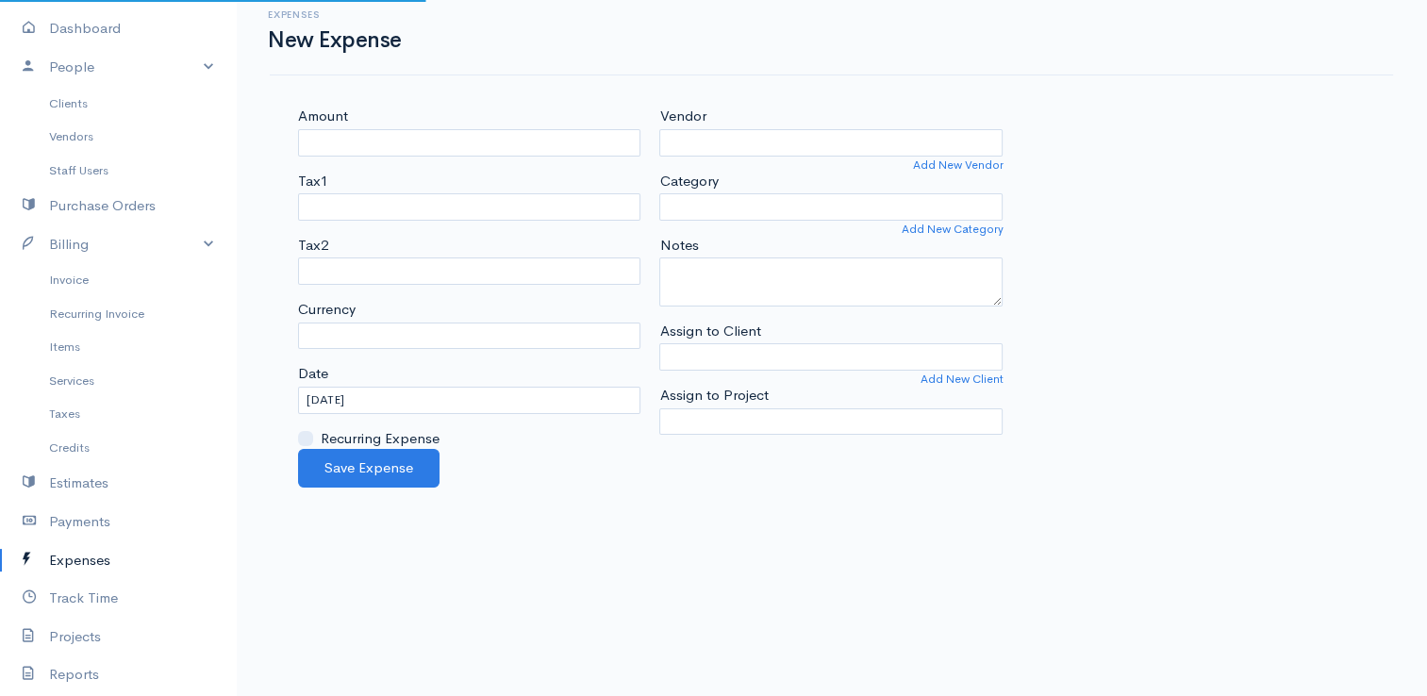
select select "EUR"
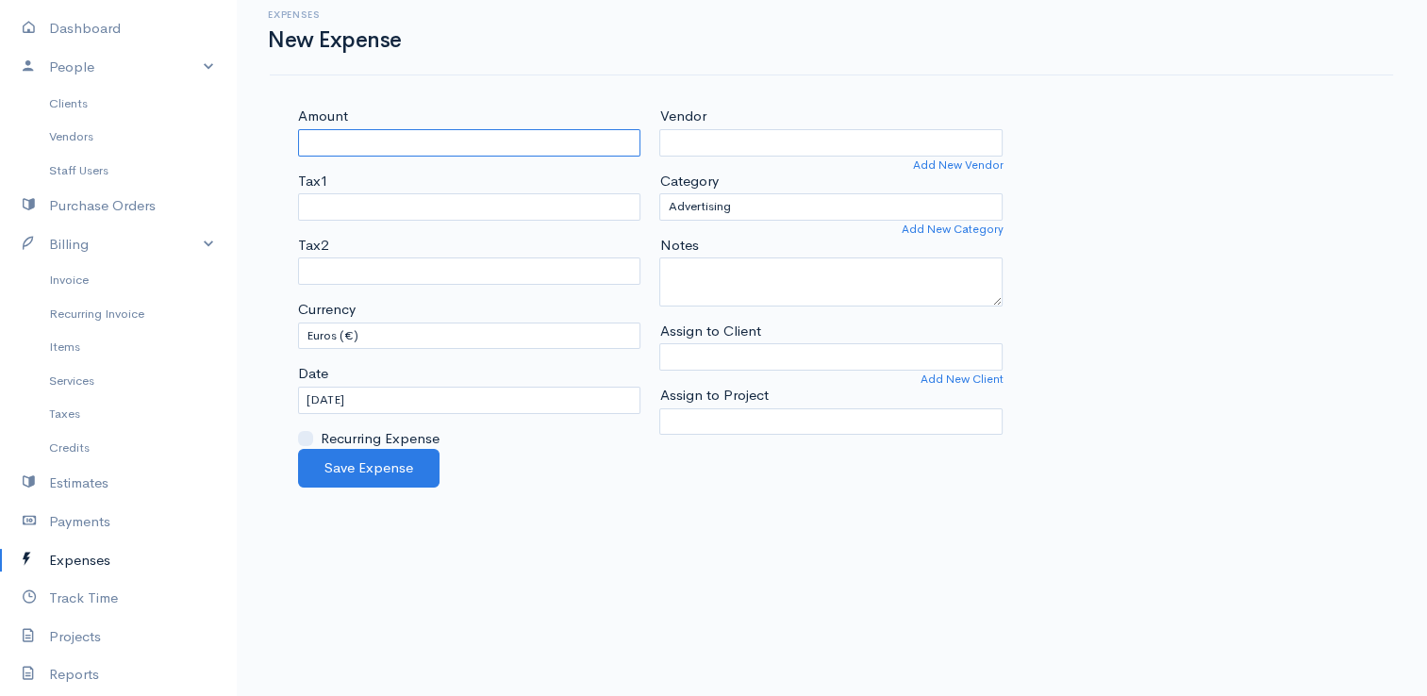
click at [576, 134] on input "Amount" at bounding box center [469, 142] width 343 height 27
click at [66, 206] on link "Purchase Orders" at bounding box center [118, 206] width 236 height 39
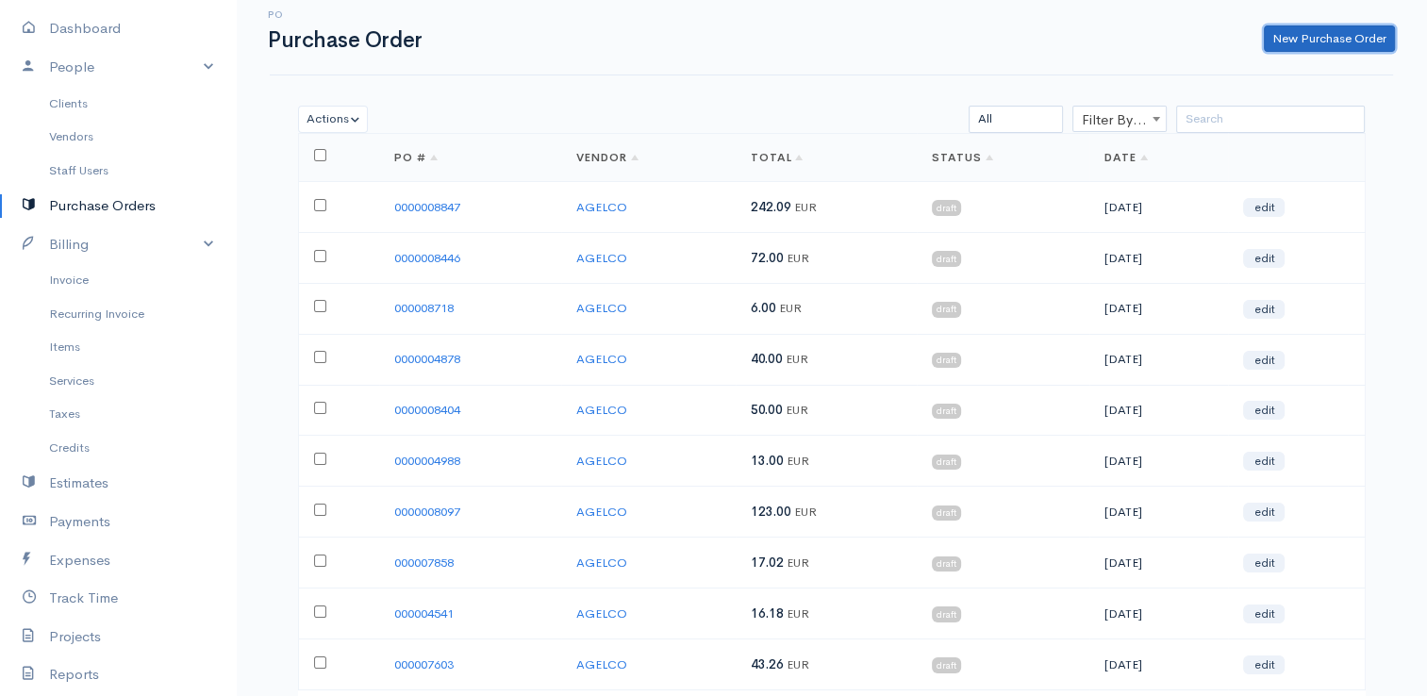
click at [1276, 36] on link "New Purchase Order" at bounding box center [1328, 38] width 131 height 27
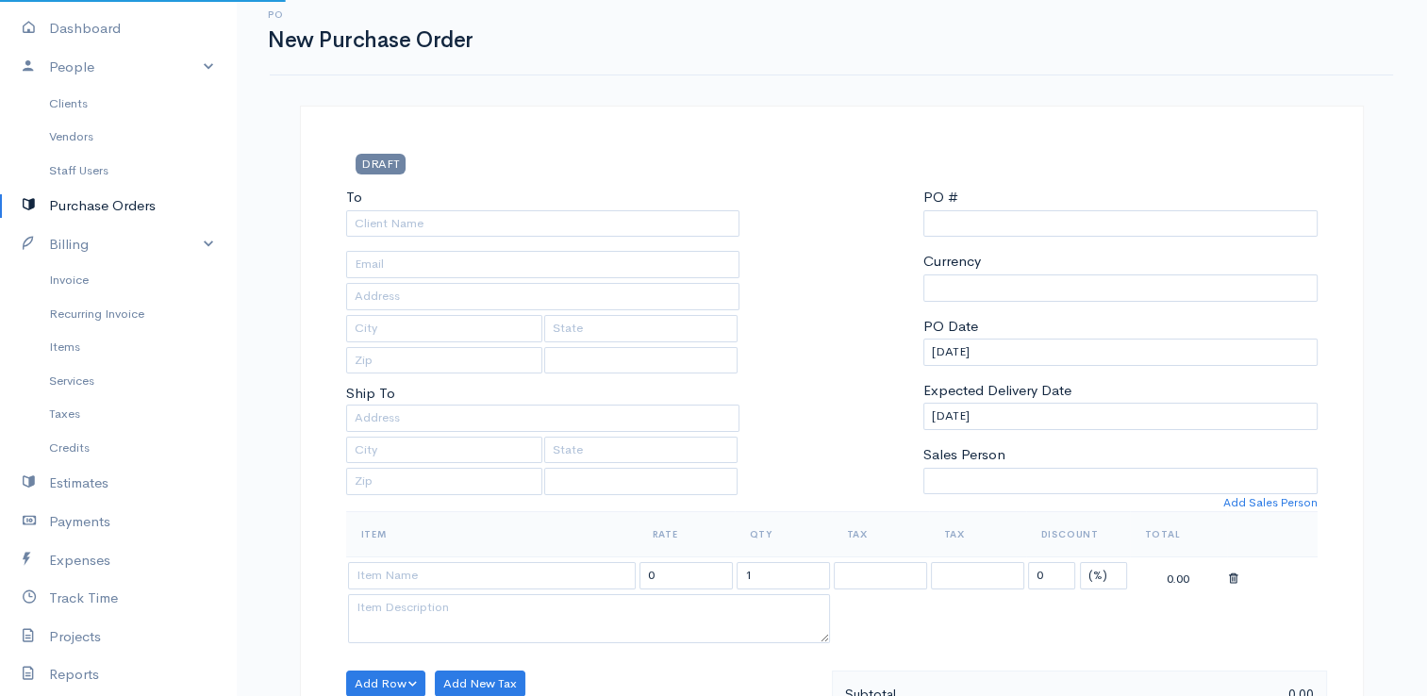
select select "EUR"
type input "0000015717"
select select "[GEOGRAPHIC_DATA]"
click at [606, 223] on input "To" at bounding box center [543, 223] width 394 height 27
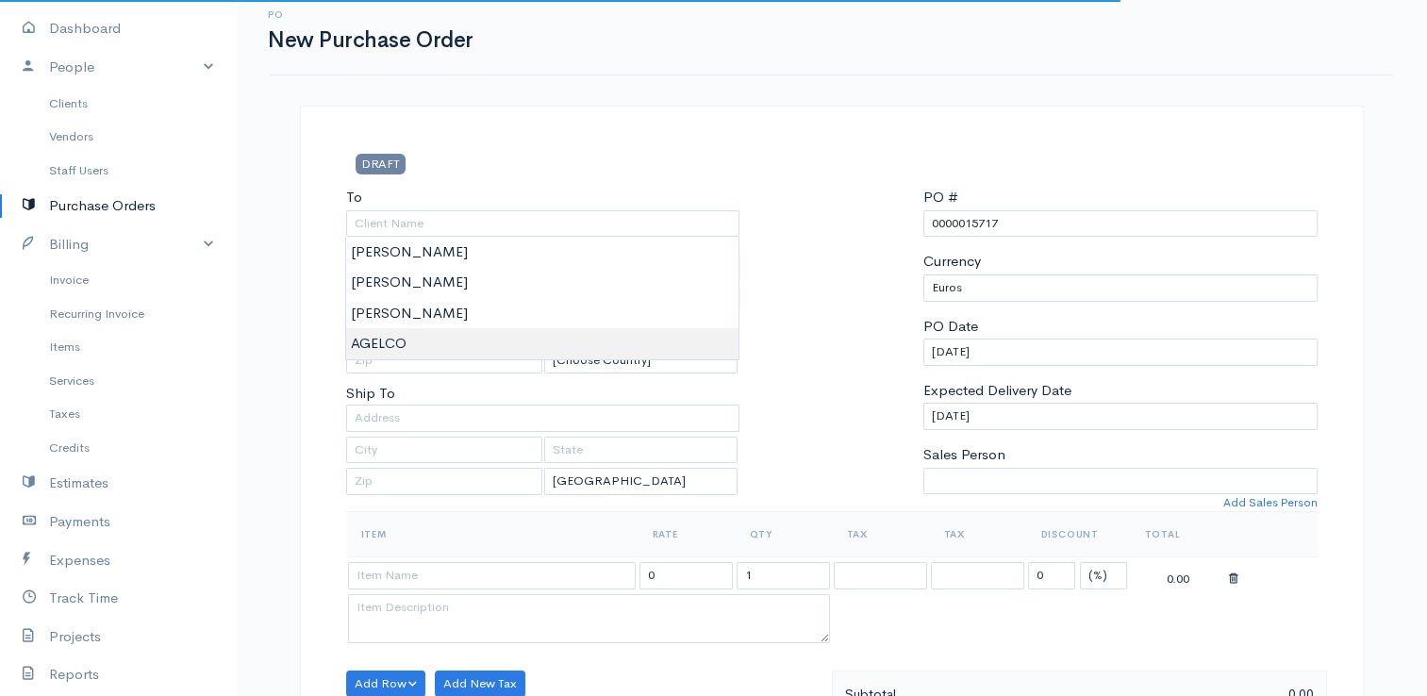
type input "AGELCO"
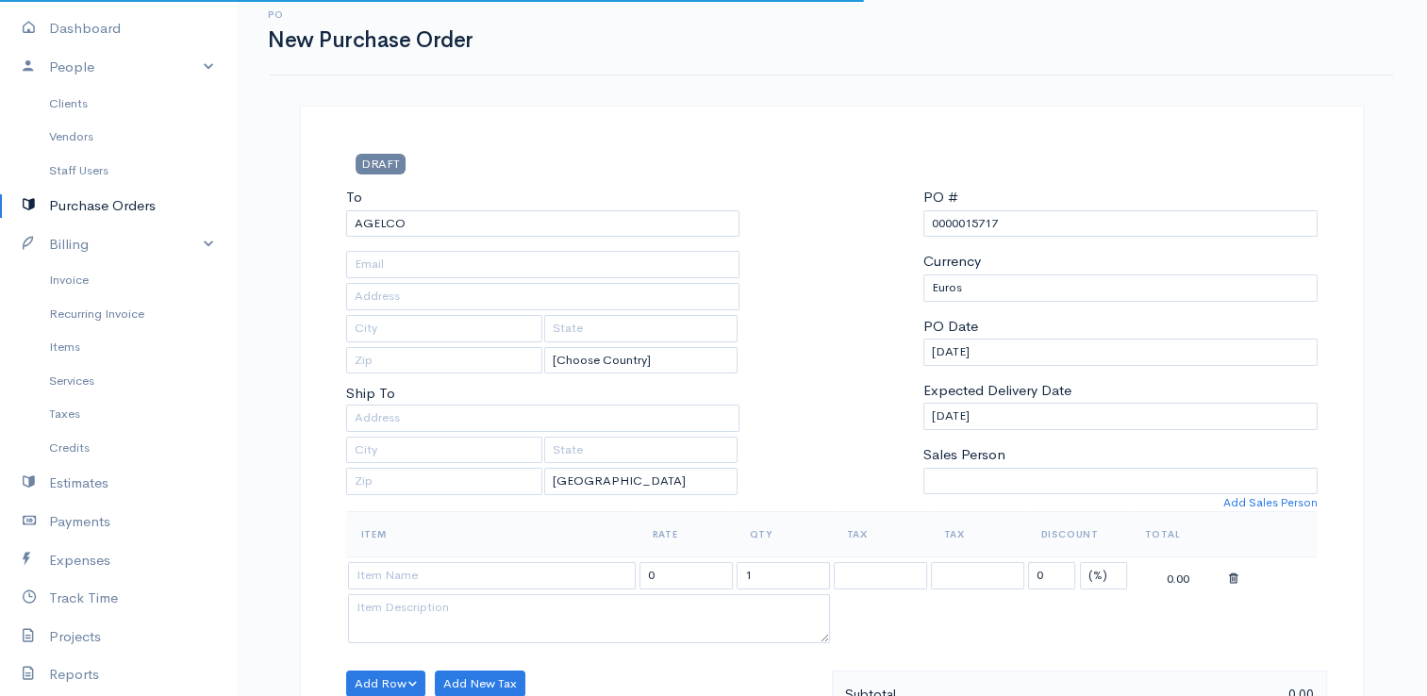
click at [1100, 236] on div "PO # 0000015717 Currency U.S. Dollars Canadian Dollars British Pounds Sterling …" at bounding box center [1120, 349] width 413 height 324
drag, startPoint x: 1087, startPoint y: 223, endPoint x: 965, endPoint y: 221, distance: 121.6
click at [965, 221] on input "0000015717" at bounding box center [1120, 223] width 394 height 27
type input "0000005528"
click at [449, 573] on input at bounding box center [492, 575] width 288 height 27
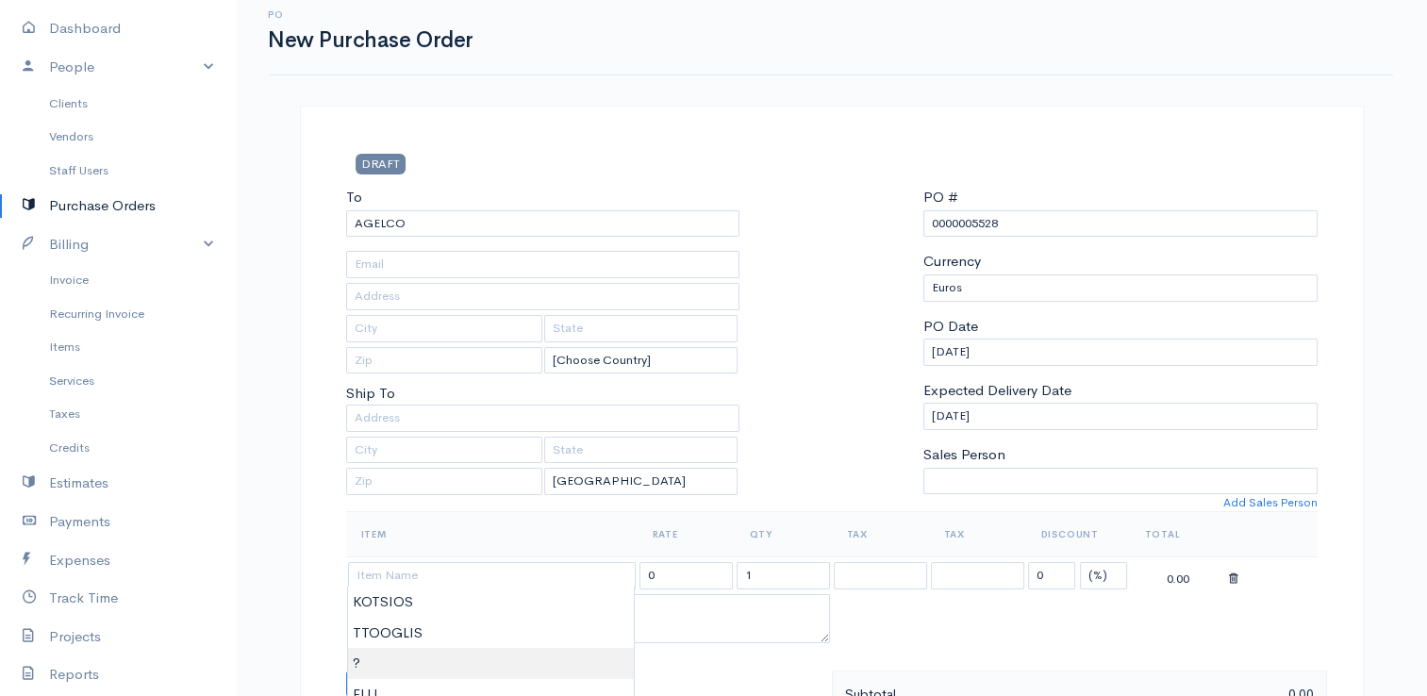
type input "?"
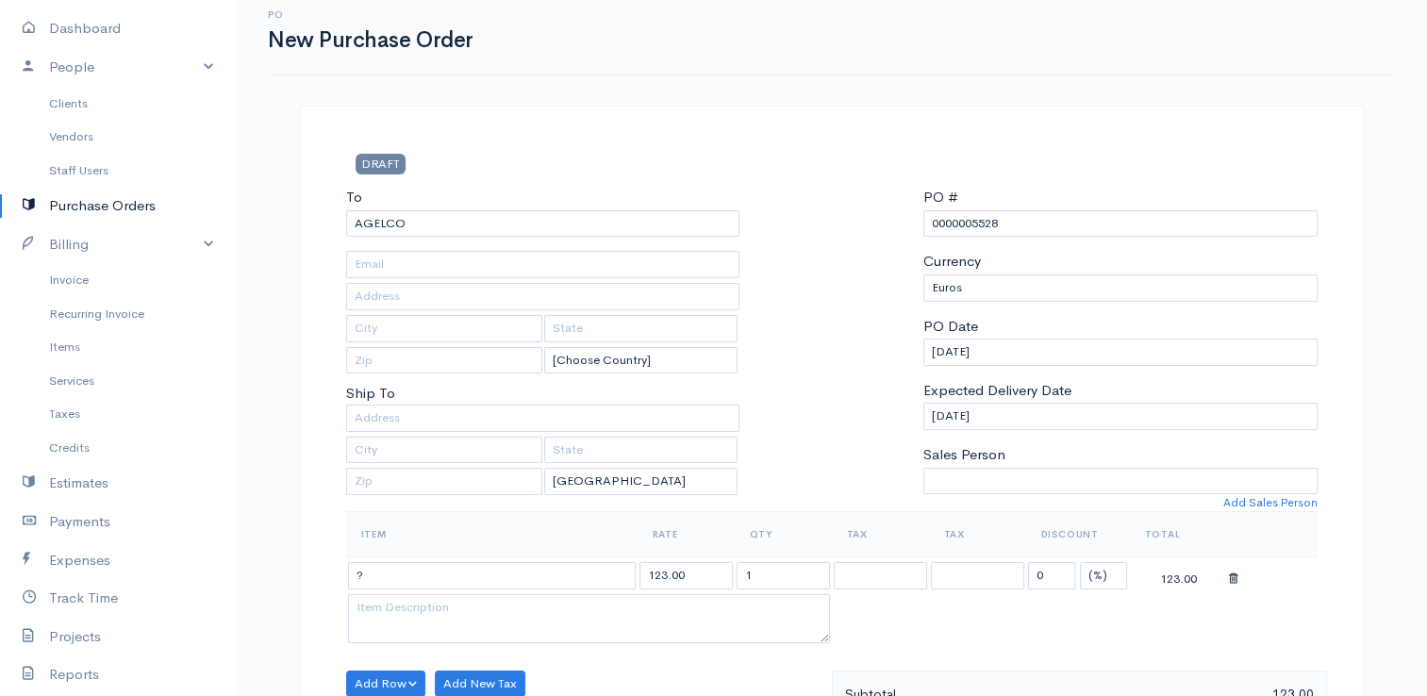
drag, startPoint x: 413, startPoint y: 664, endPoint x: 566, endPoint y: 601, distance: 165.3
drag, startPoint x: 690, startPoint y: 576, endPoint x: 596, endPoint y: 577, distance: 94.3
click at [596, 577] on tr "? 123.00 1 0 (%) Flat 123.00" at bounding box center [831, 575] width 971 height 37
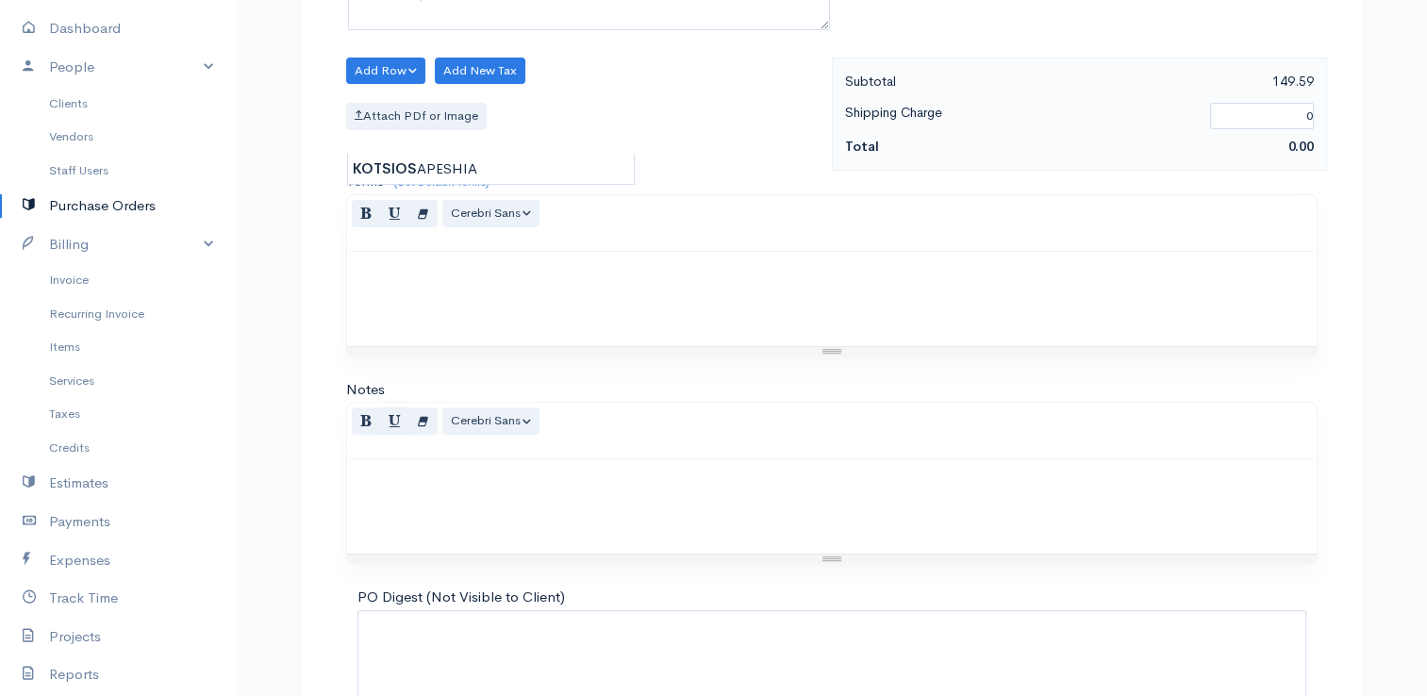
scroll to position [747, 0]
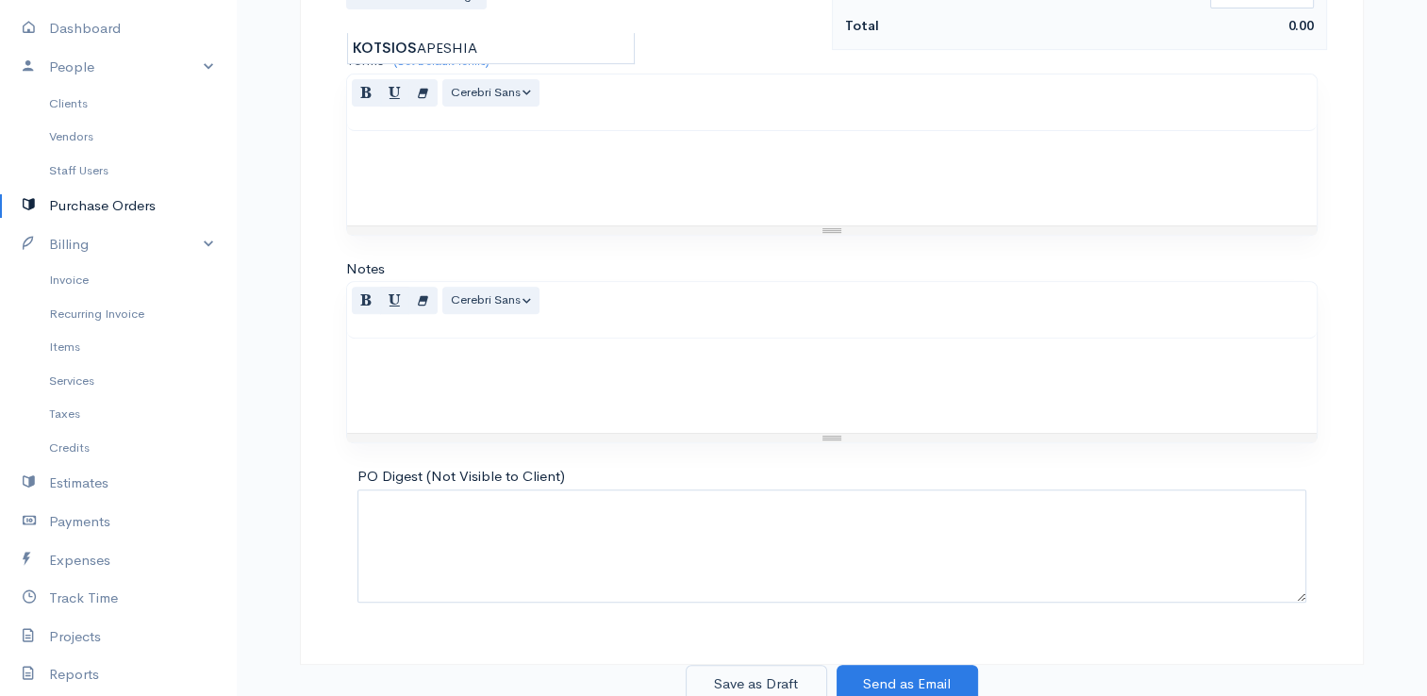
type input "149.59"
click at [777, 679] on button "Save as Draft" at bounding box center [755, 684] width 141 height 39
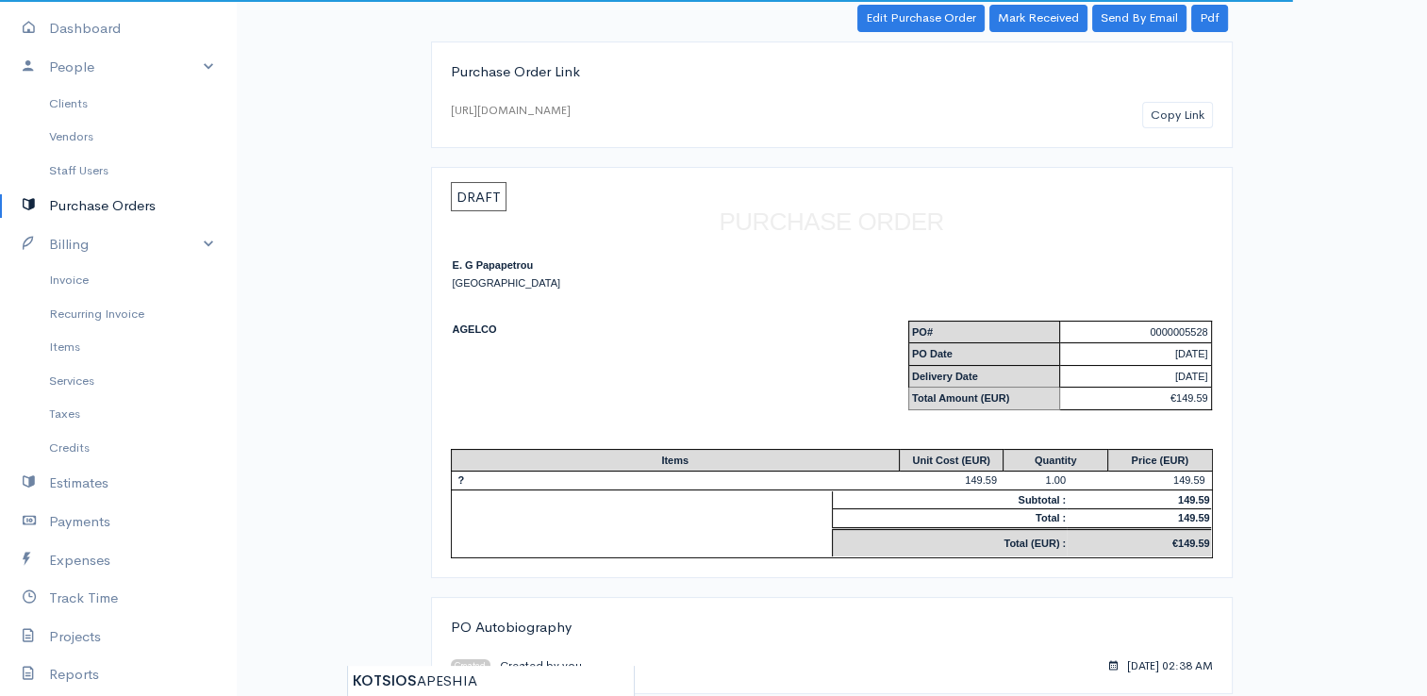
scroll to position [125, 0]
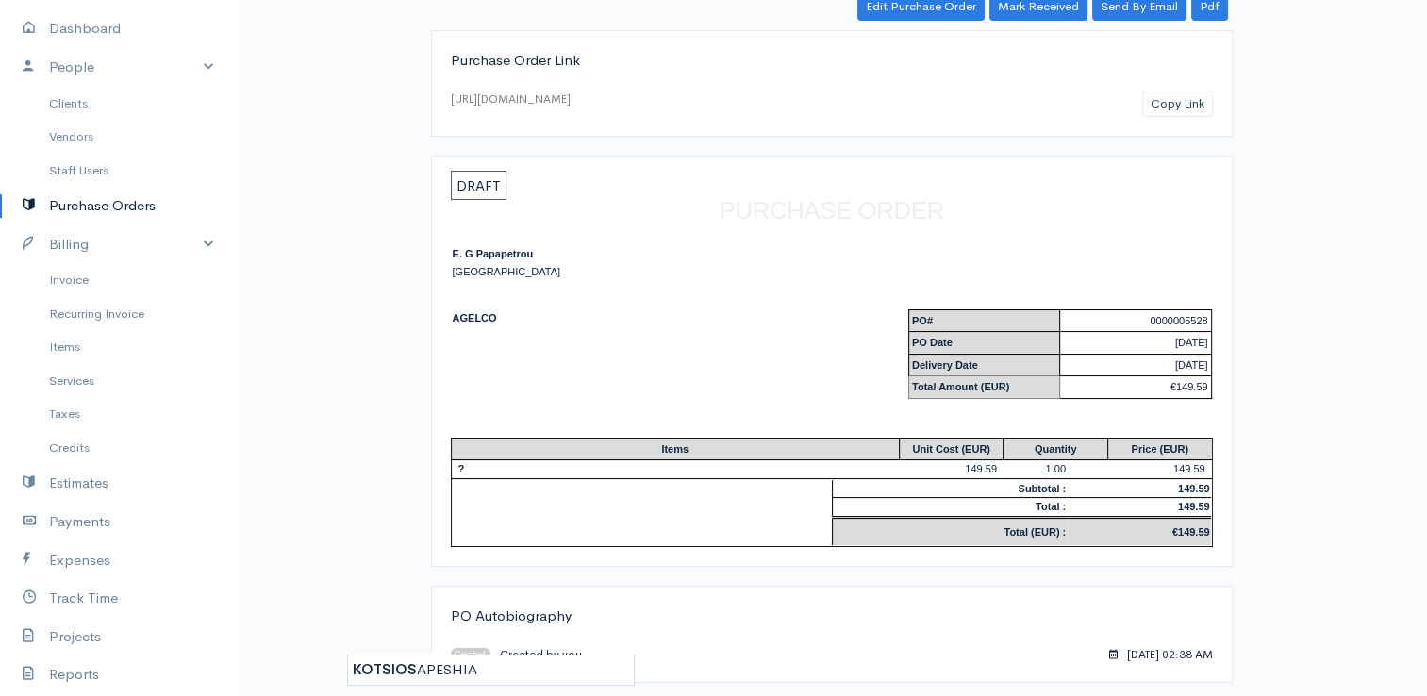
click at [84, 210] on link "Purchase Orders" at bounding box center [118, 206] width 236 height 39
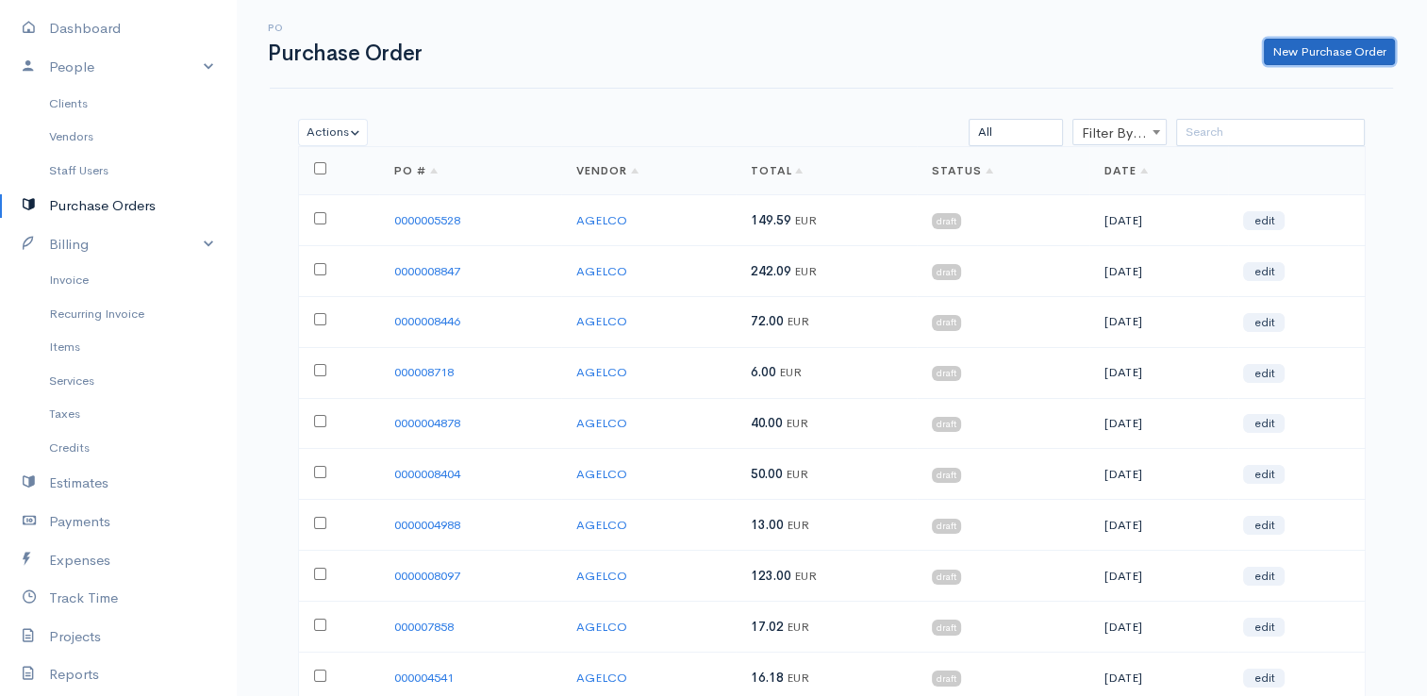
click at [1310, 58] on link "New Purchase Order" at bounding box center [1328, 52] width 131 height 27
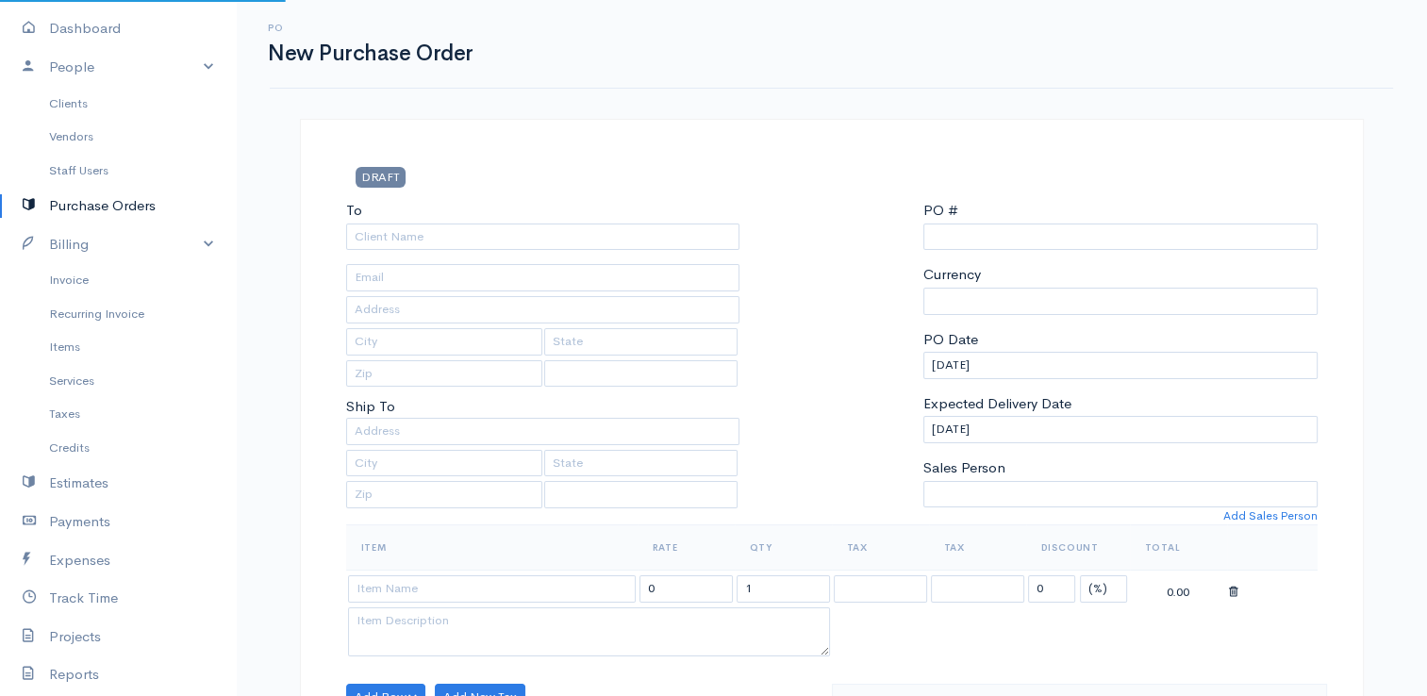
select select "EUR"
type input "0000015717"
select select "[GEOGRAPHIC_DATA]"
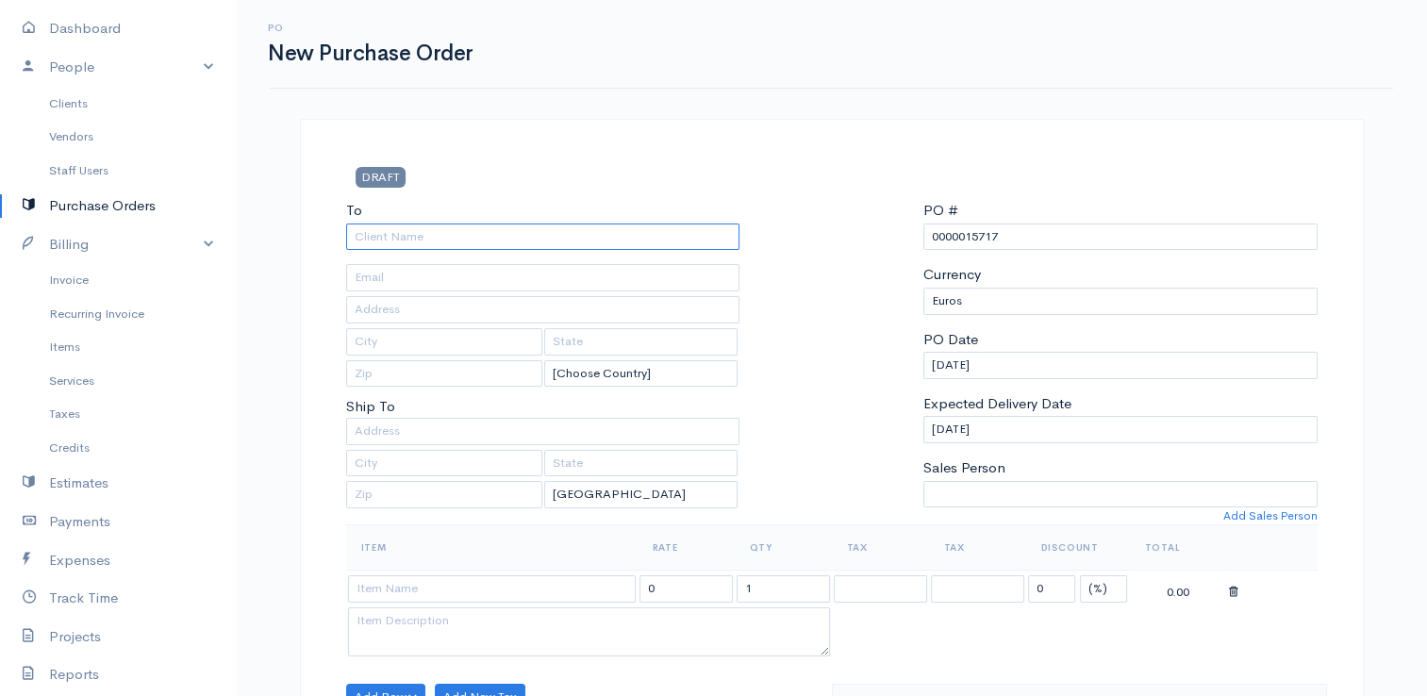
click at [677, 239] on input "To" at bounding box center [543, 236] width 394 height 27
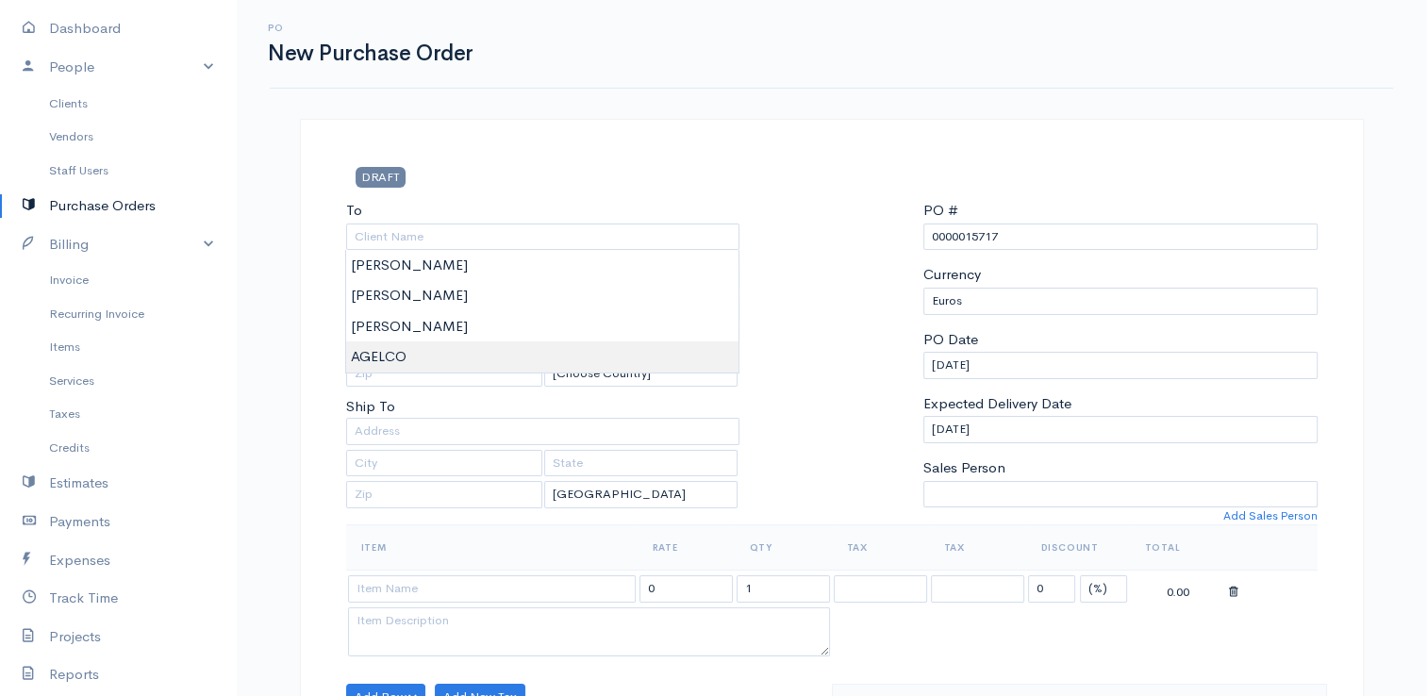
type input "AGELCO"
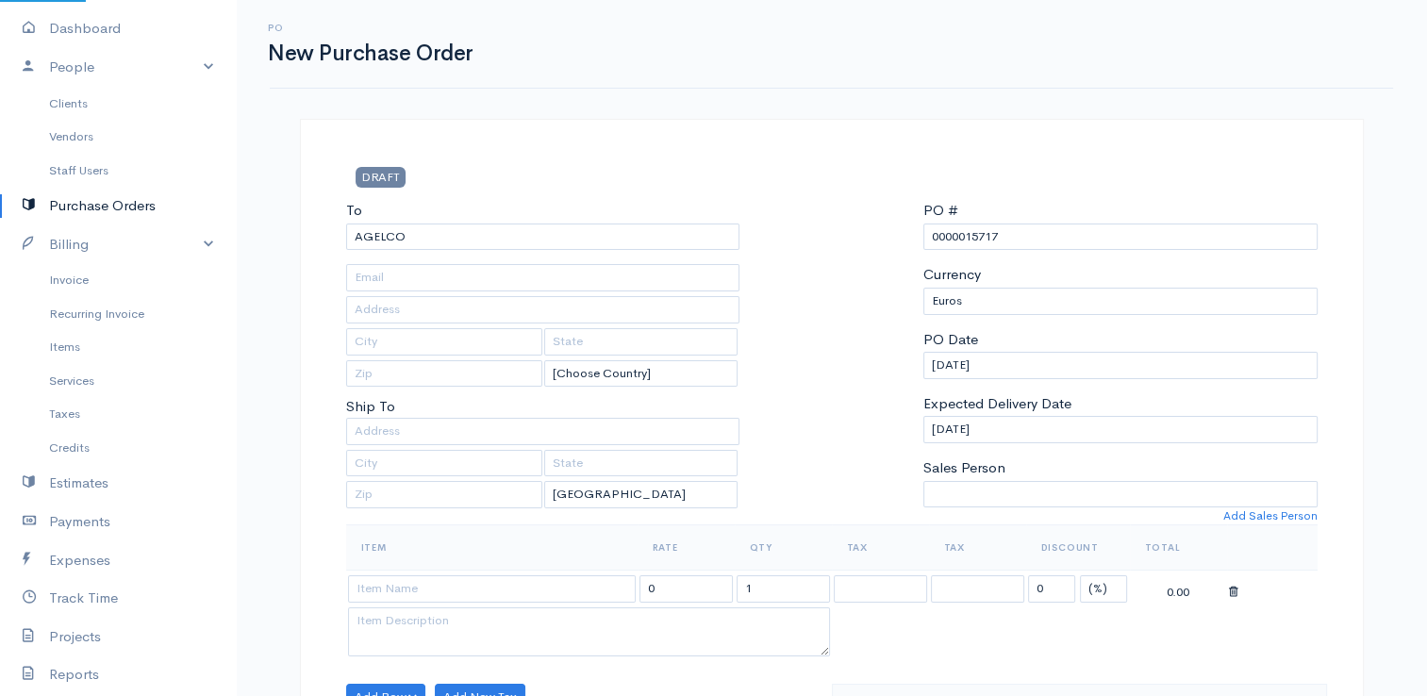
drag, startPoint x: 1128, startPoint y: 221, endPoint x: 1105, endPoint y: 227, distance: 23.6
click at [1105, 227] on div "PO # 0000015717" at bounding box center [1120, 225] width 394 height 50
drag, startPoint x: 1083, startPoint y: 231, endPoint x: 965, endPoint y: 231, distance: 117.9
click at [965, 231] on input "0000015717" at bounding box center [1120, 236] width 394 height 27
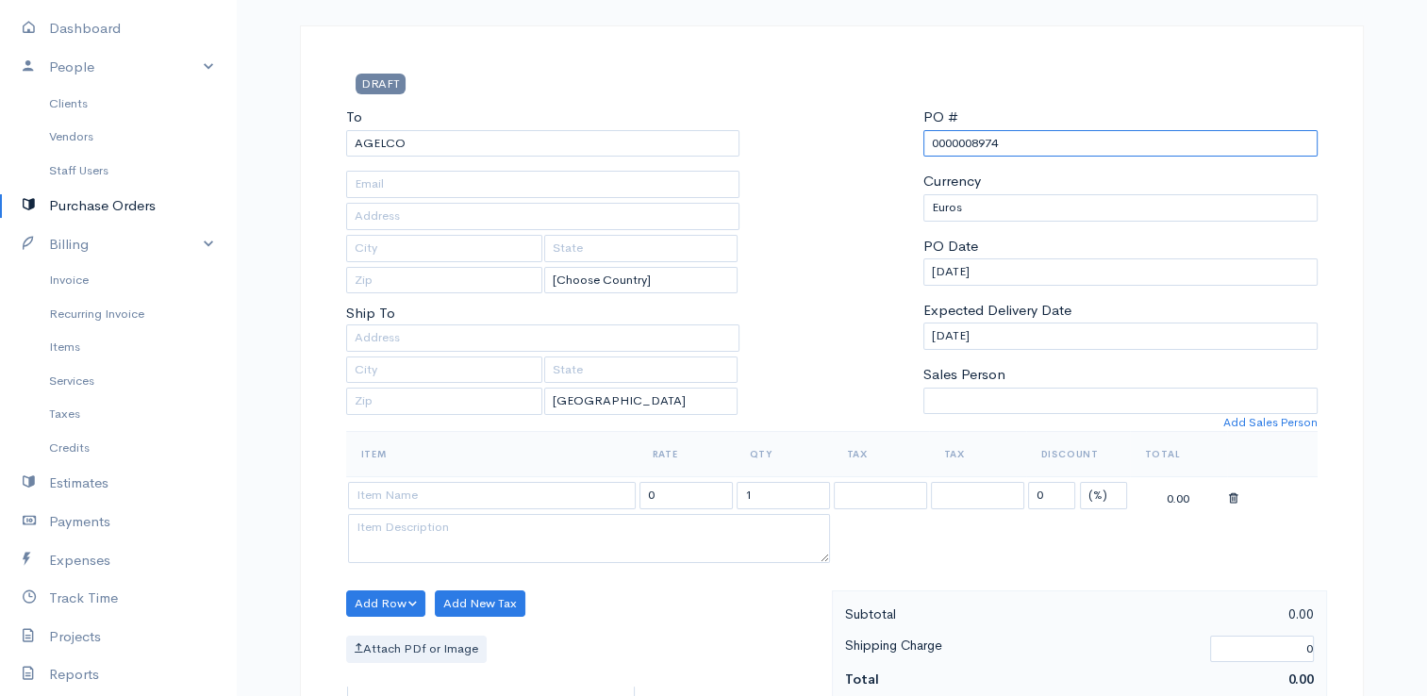
scroll to position [94, 0]
type input "0000008974"
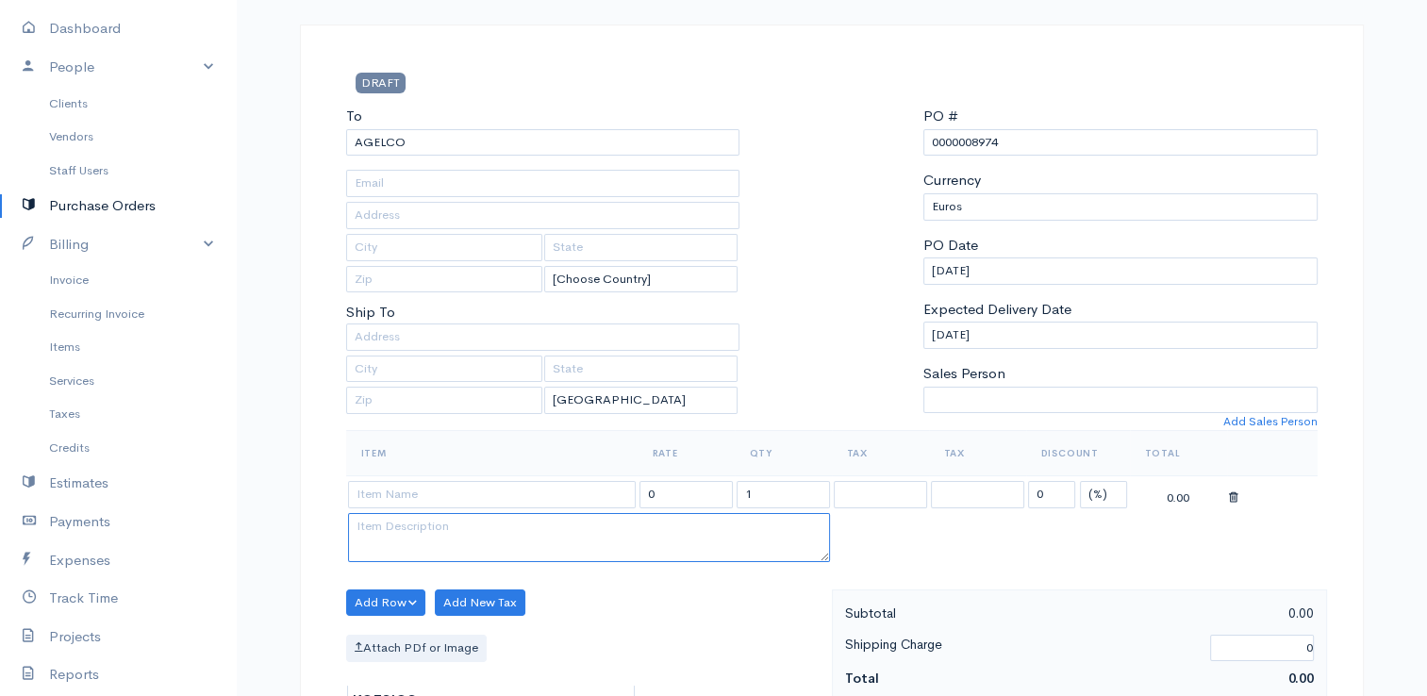
click at [602, 519] on textarea at bounding box center [589, 537] width 482 height 49
click at [602, 503] on input at bounding box center [492, 494] width 288 height 27
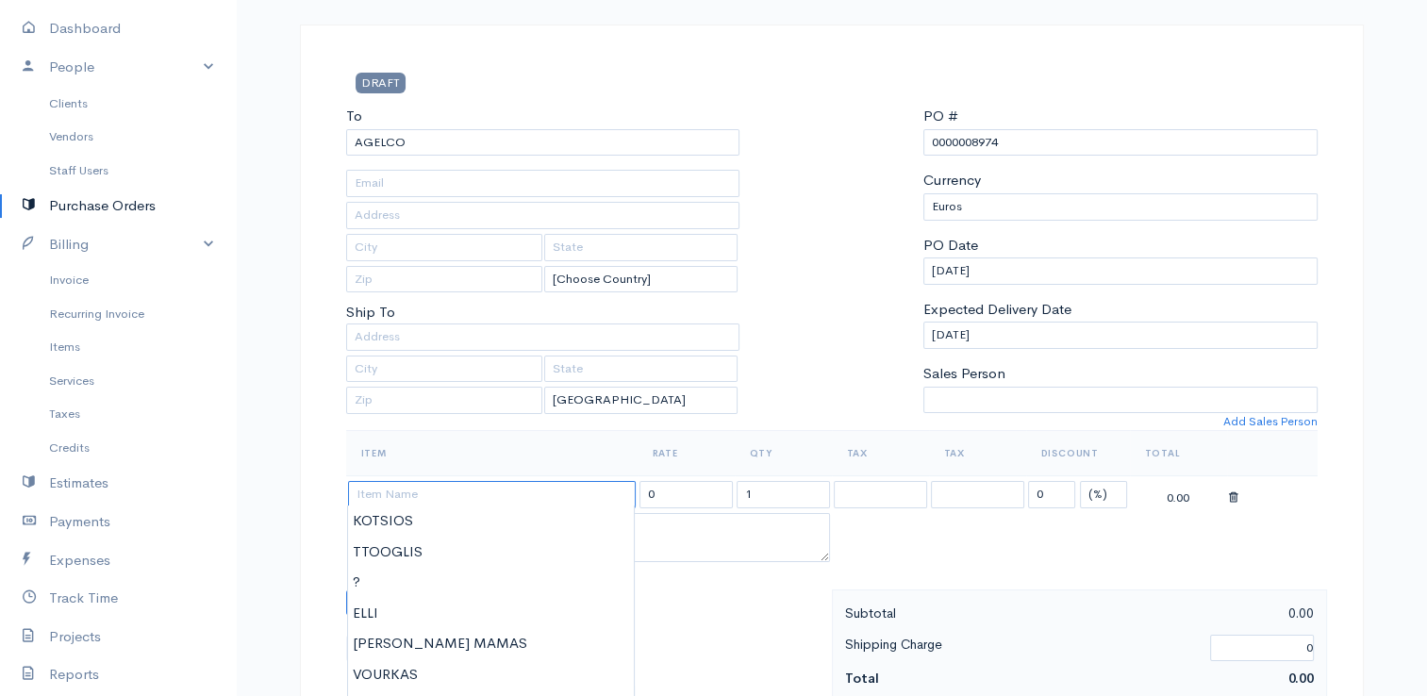
type input "?"
type input "123.00"
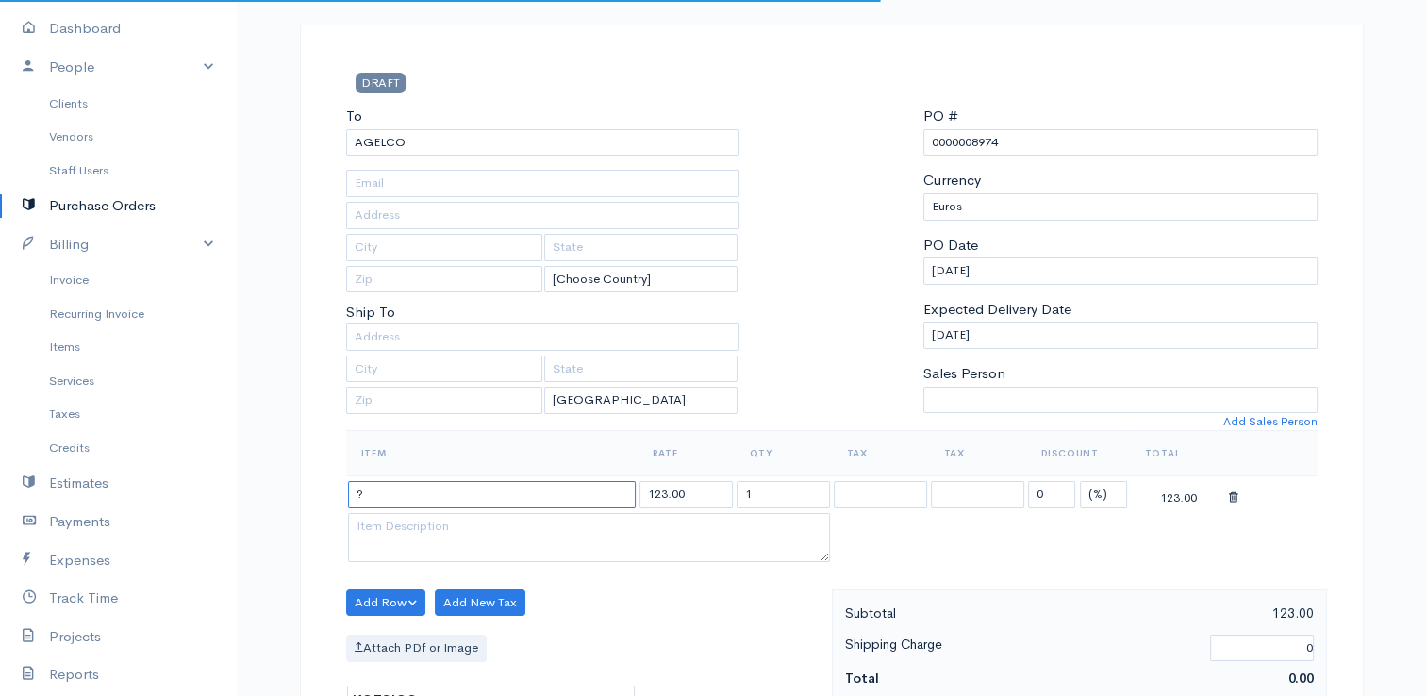
type input "?"
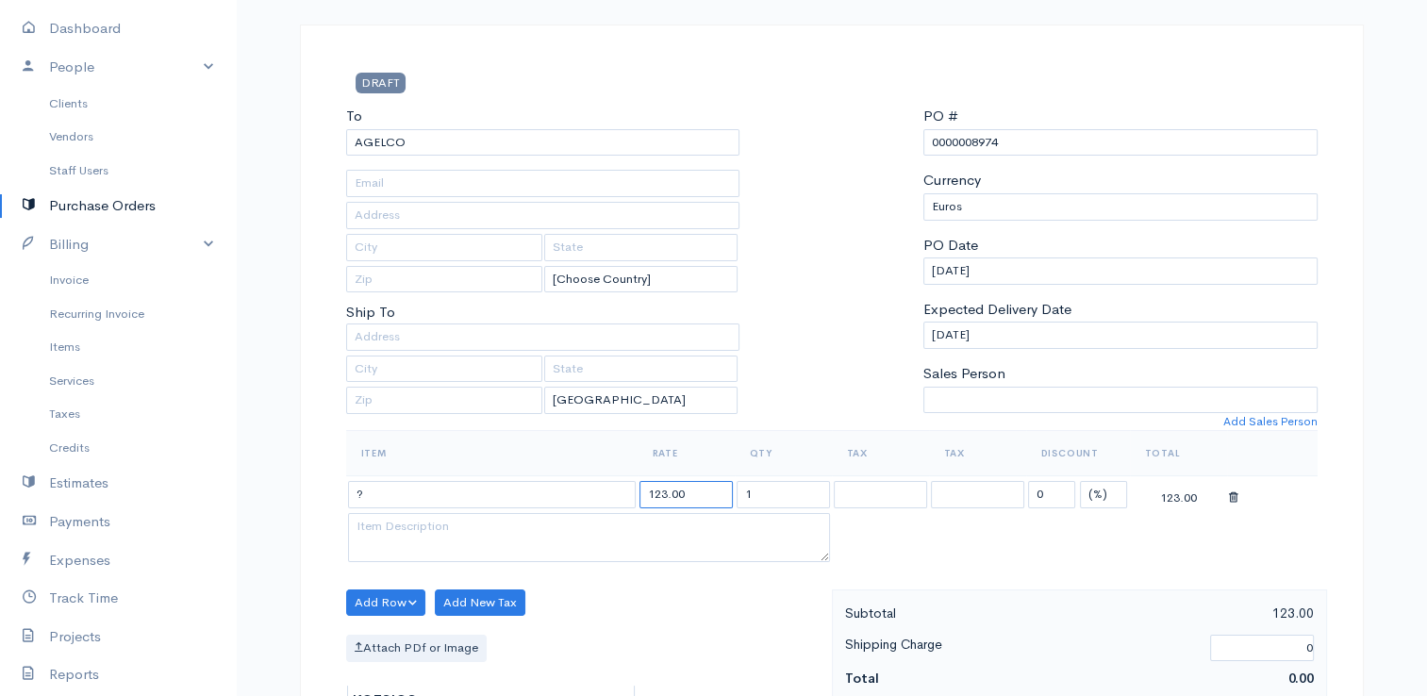
drag, startPoint x: 694, startPoint y: 483, endPoint x: 610, endPoint y: 484, distance: 83.9
click at [610, 484] on tr "? 123.00 1 0 (%) Flat 123.00" at bounding box center [831, 494] width 971 height 37
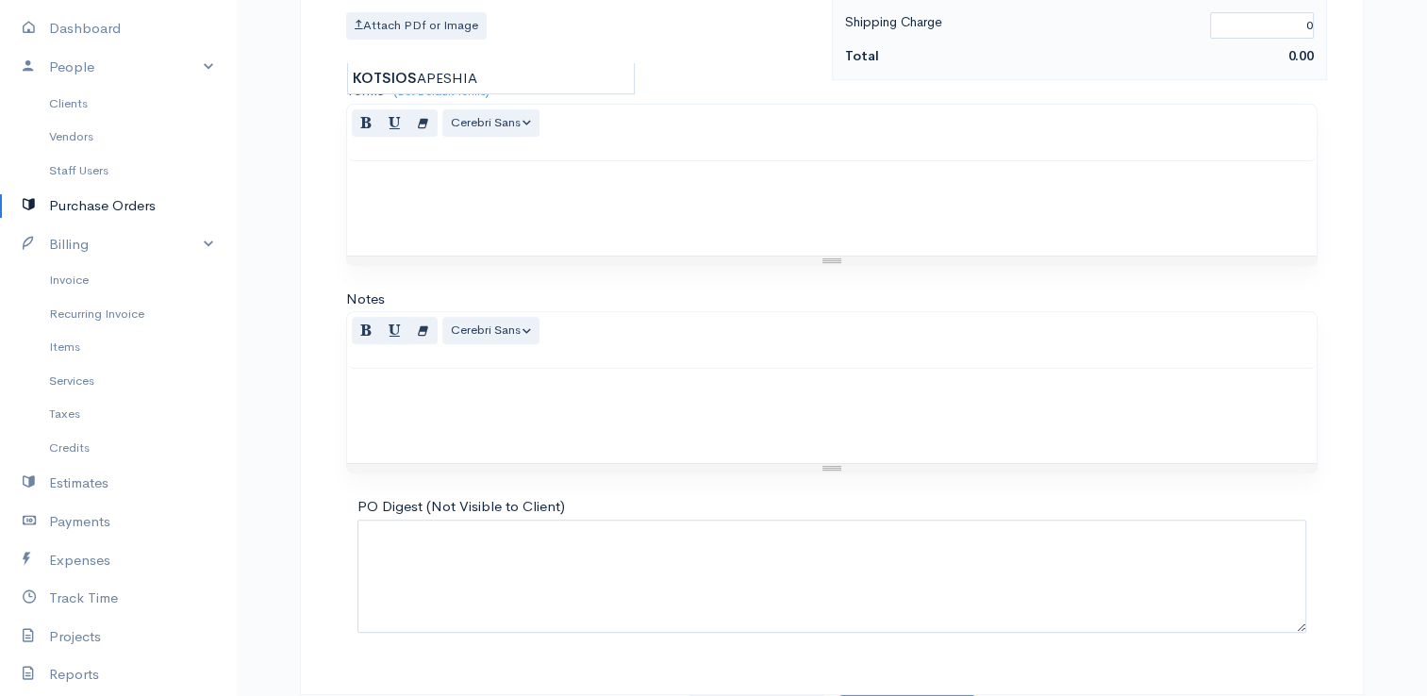
scroll to position [747, 0]
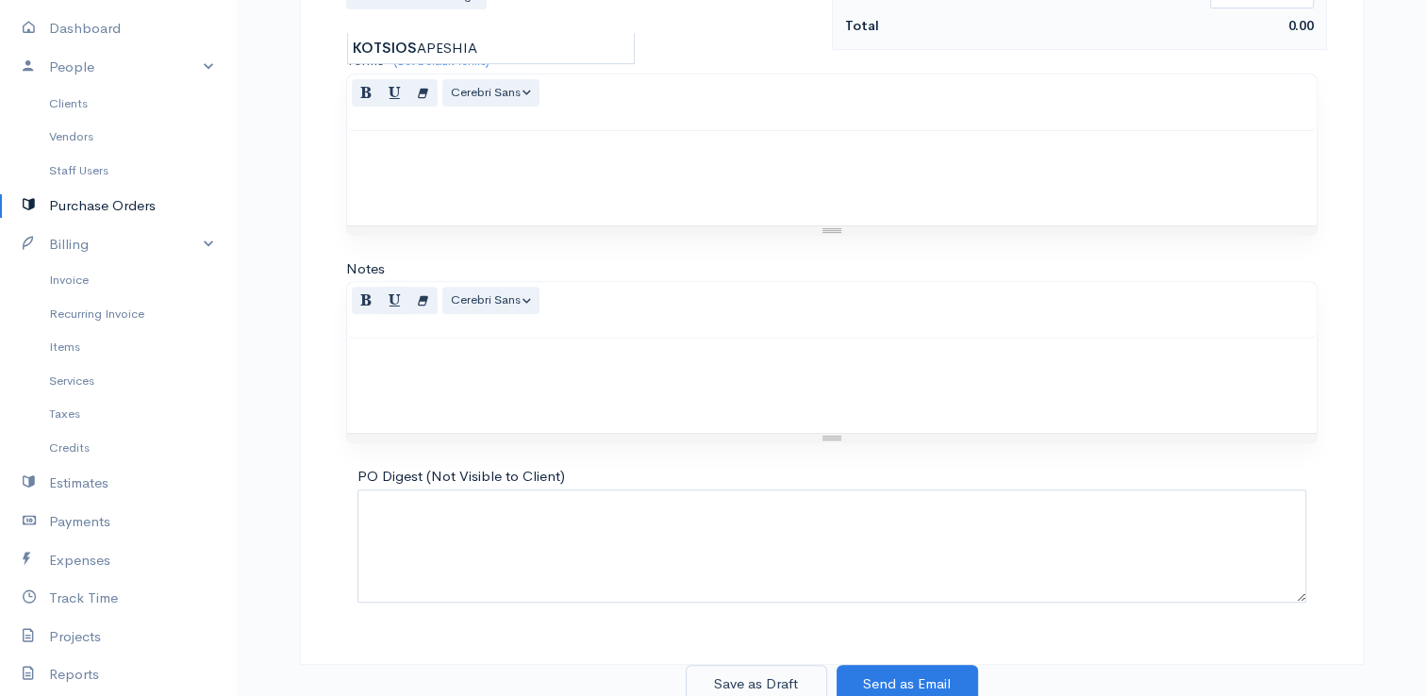
type input "12.85"
click at [782, 678] on button "Save as Draft" at bounding box center [755, 684] width 141 height 39
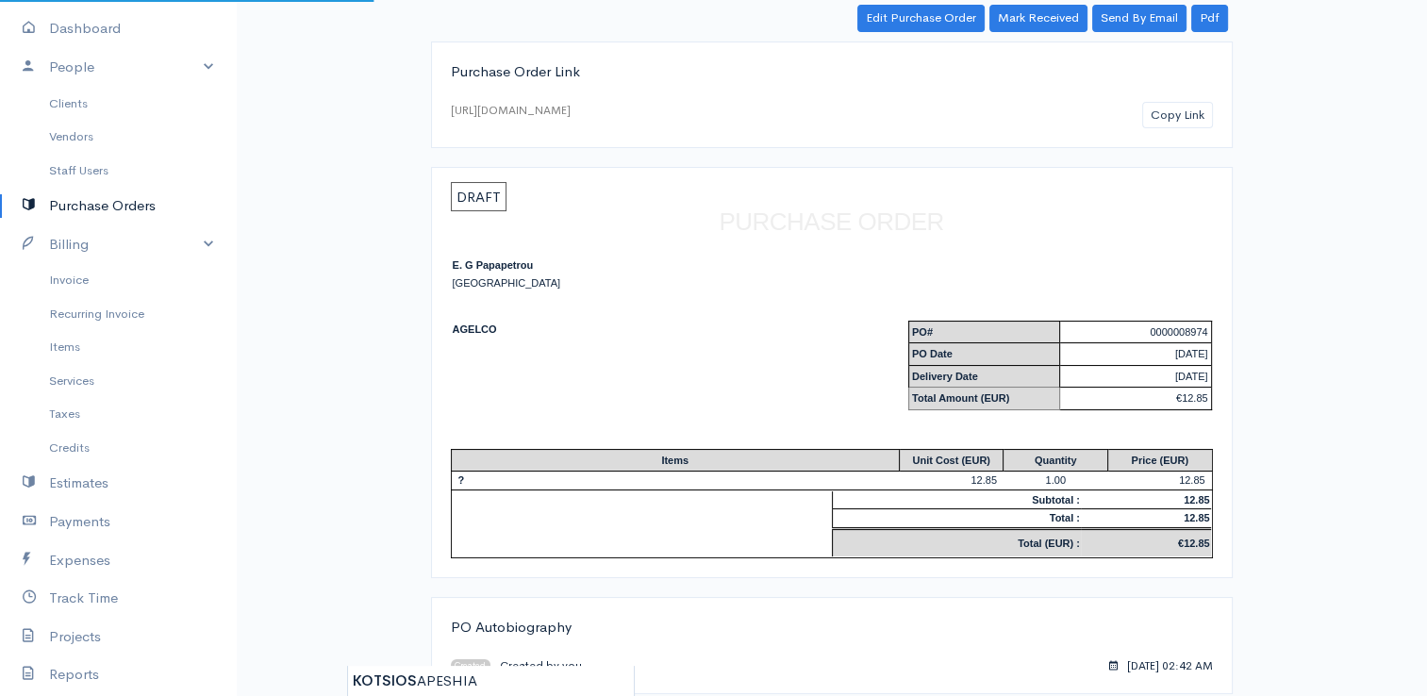
scroll to position [125, 0]
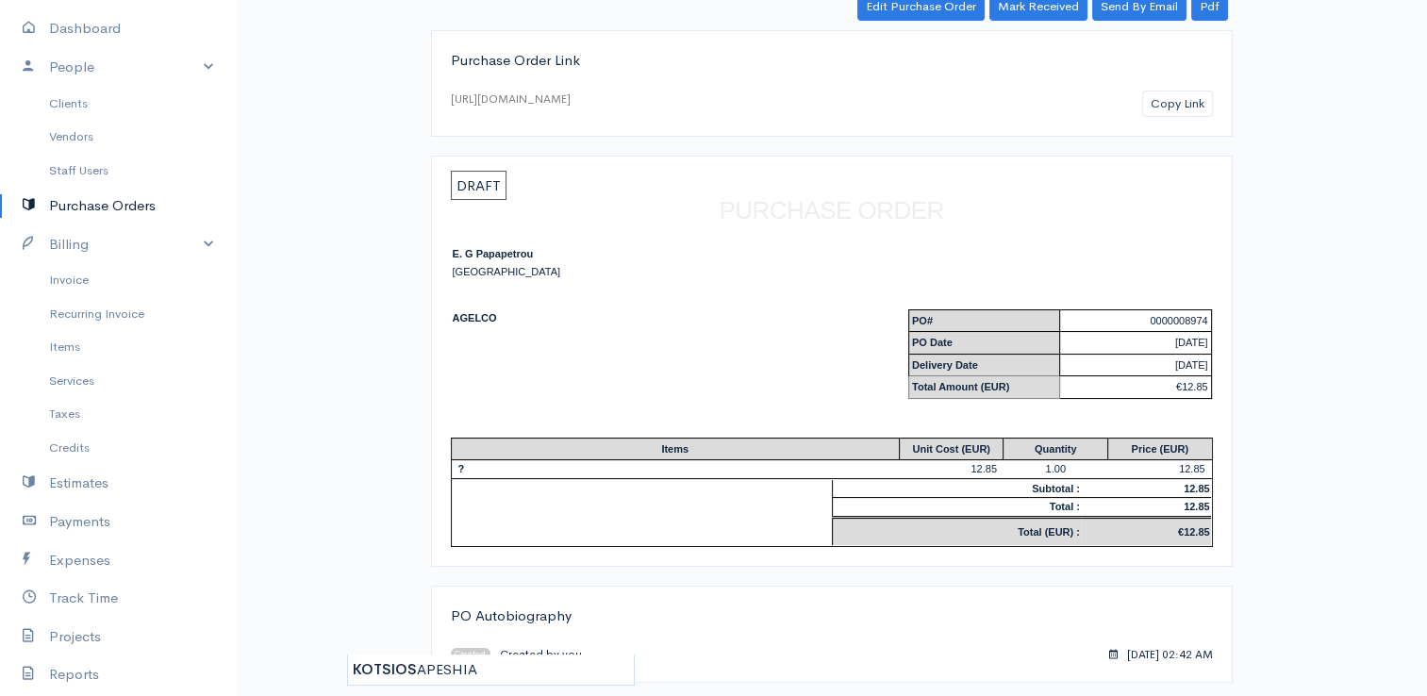
click at [130, 201] on link "Purchase Orders" at bounding box center [118, 206] width 236 height 39
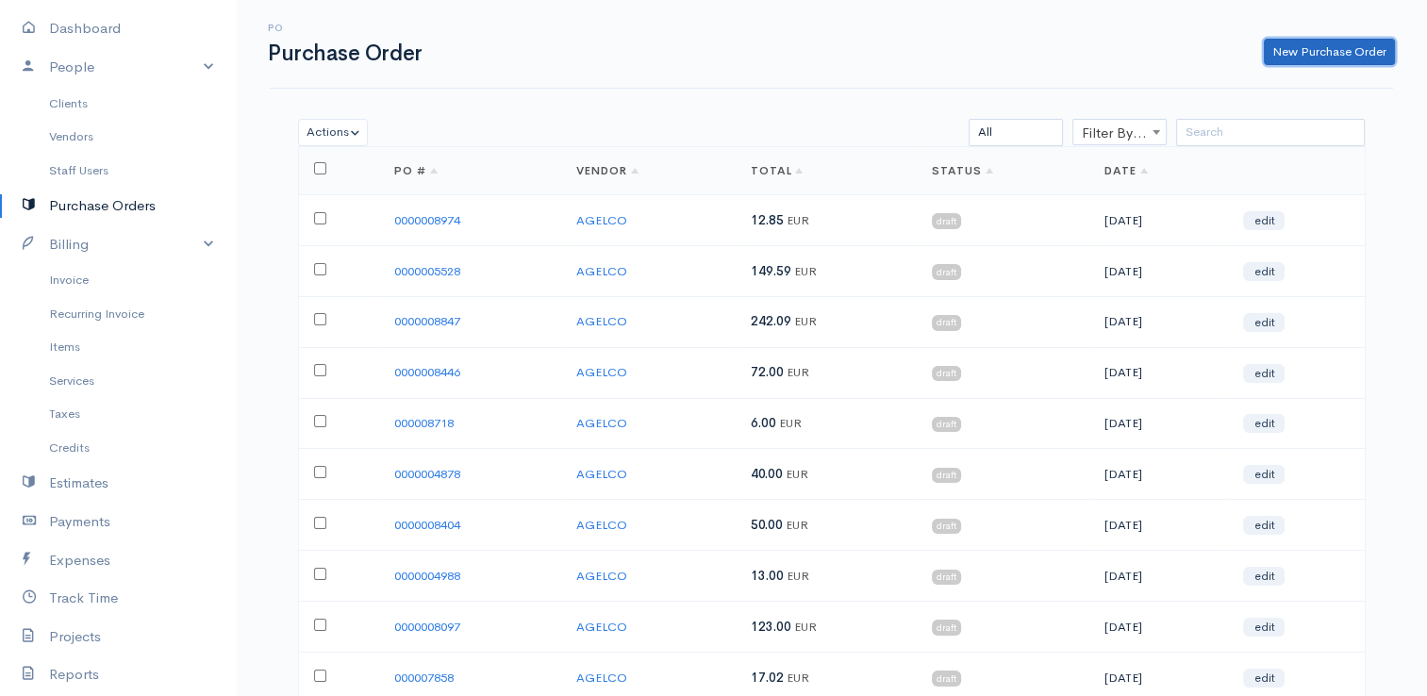
click at [1355, 58] on link "New Purchase Order" at bounding box center [1328, 52] width 131 height 27
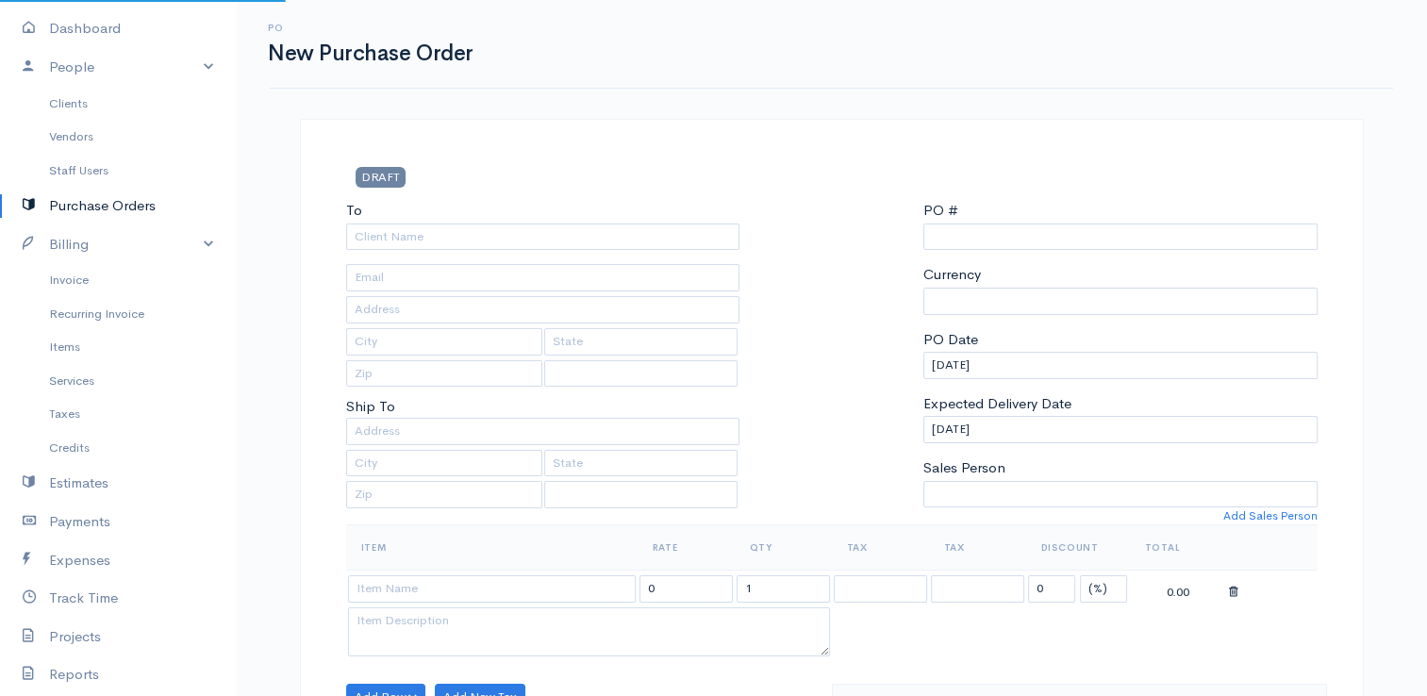
select select "EUR"
select select "[GEOGRAPHIC_DATA]"
type input "0000015717"
select select "[GEOGRAPHIC_DATA]"
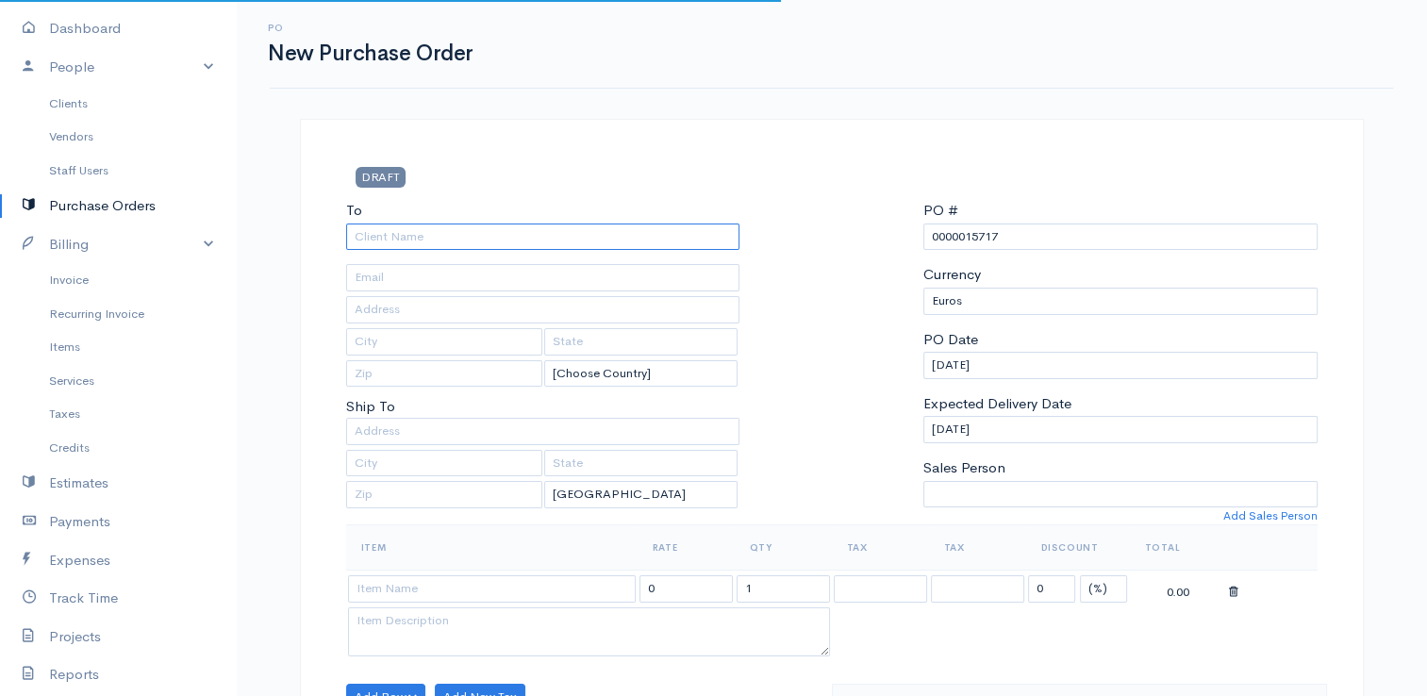
click at [701, 242] on input "To" at bounding box center [543, 236] width 394 height 27
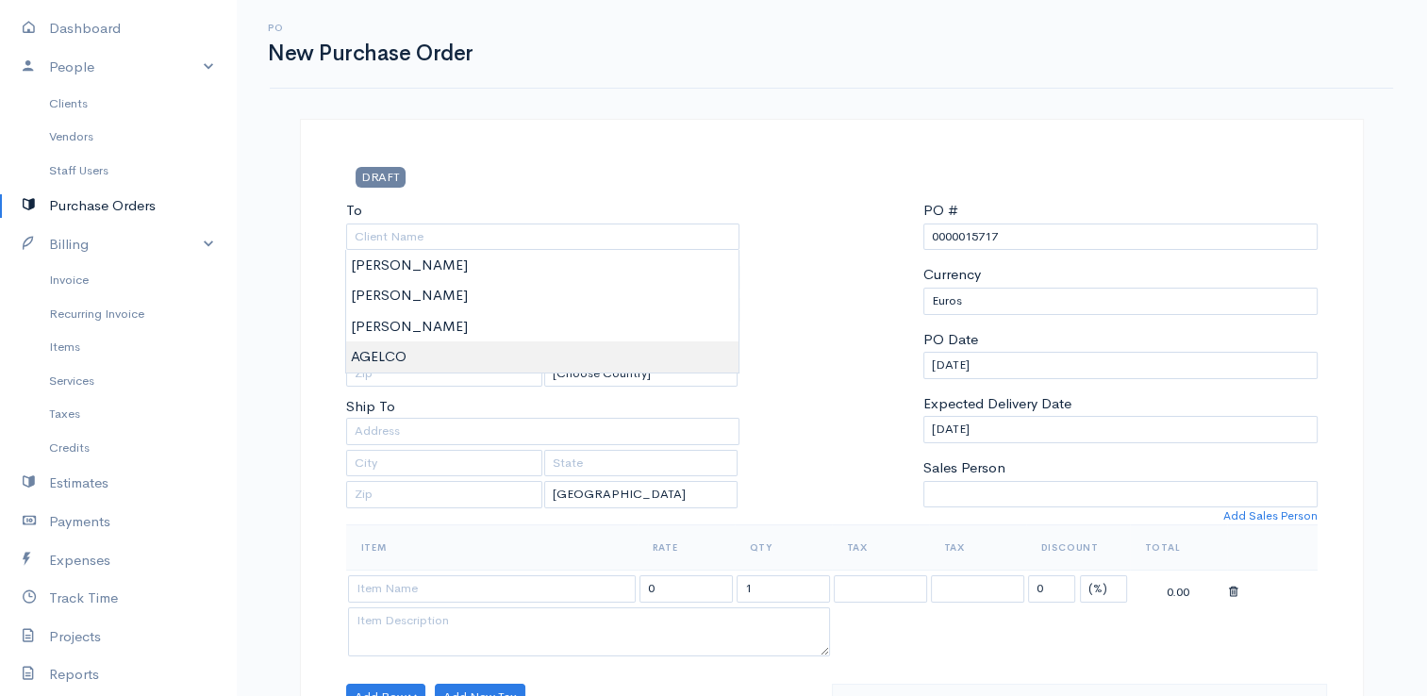
type input "AGELCO"
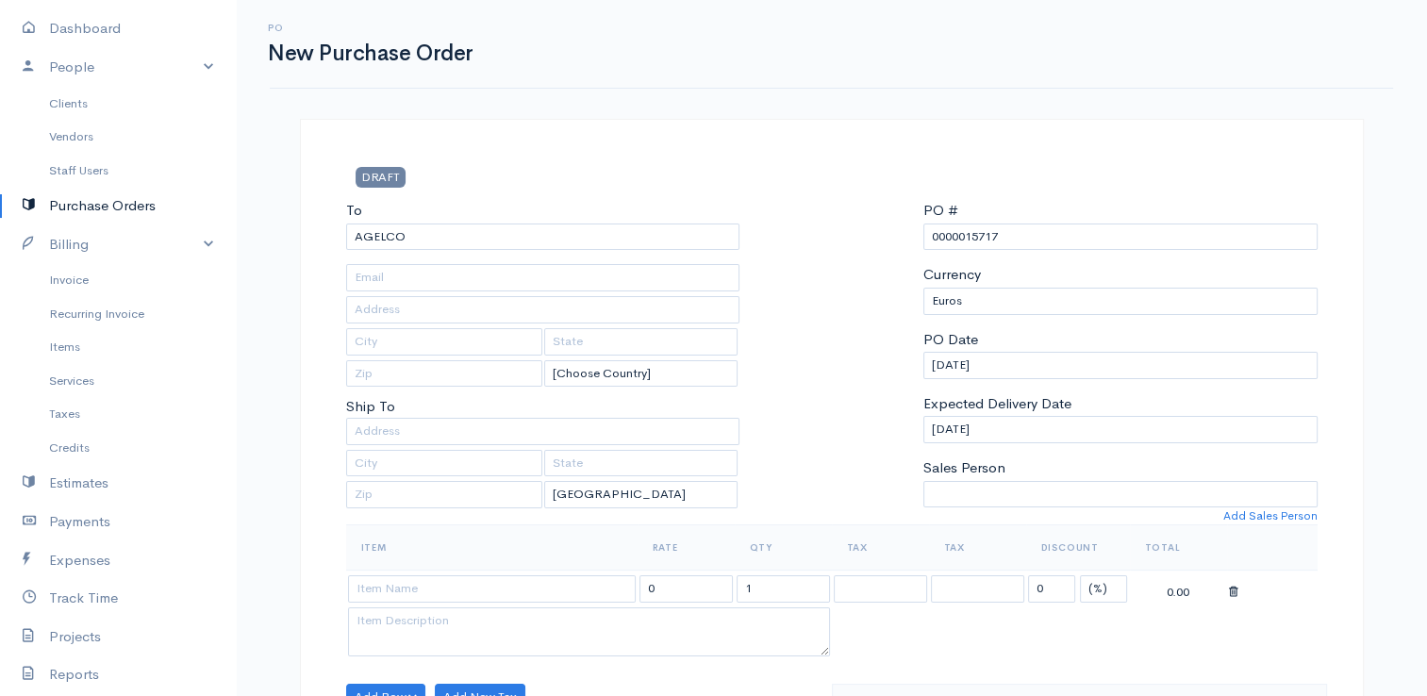
drag, startPoint x: 1019, startPoint y: 231, endPoint x: 965, endPoint y: 235, distance: 53.9
click at [965, 235] on input "0000015717" at bounding box center [1120, 236] width 394 height 27
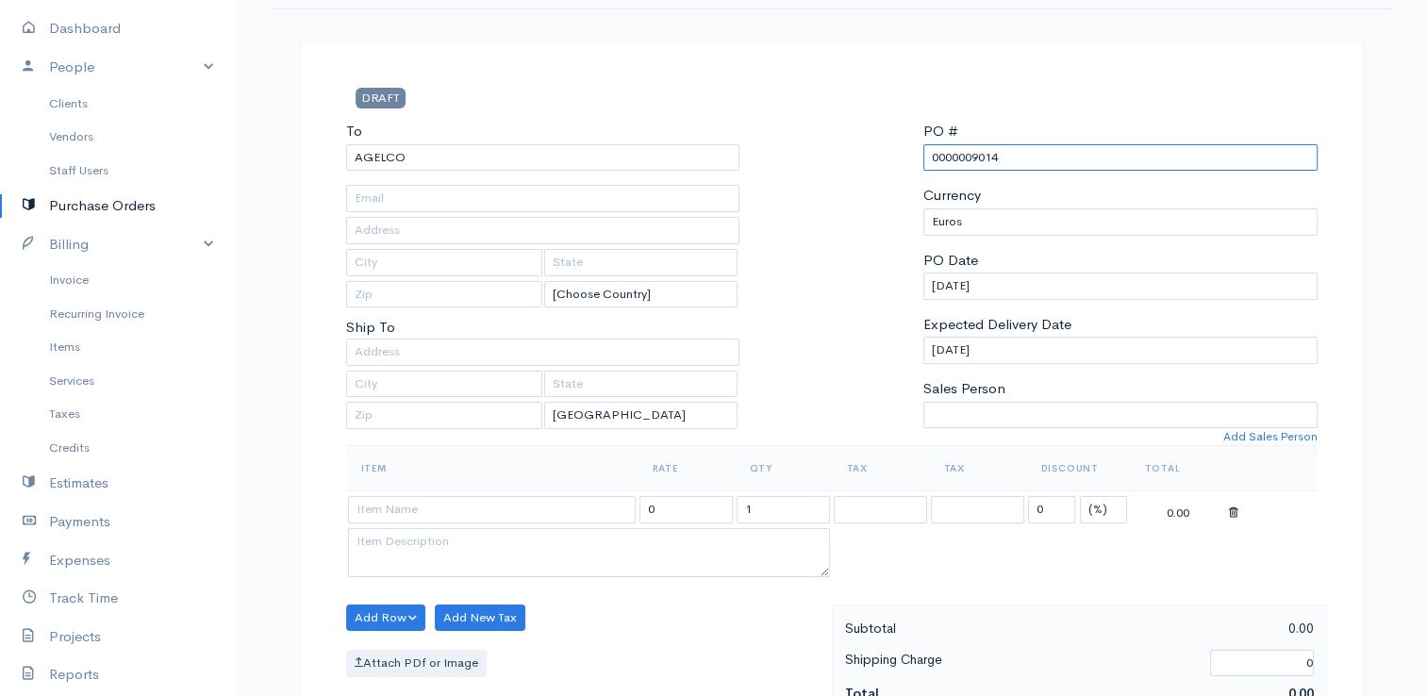
scroll to position [189, 0]
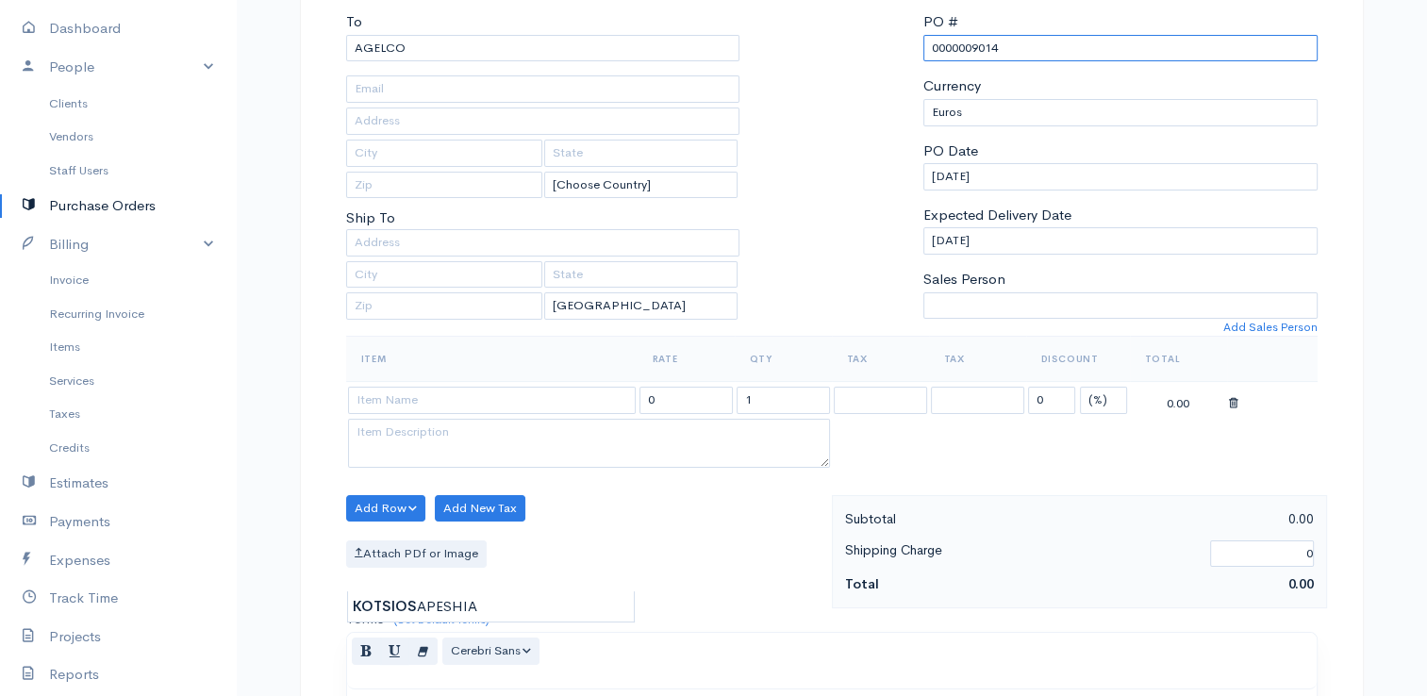
type input "0000009014"
click at [401, 400] on input at bounding box center [492, 400] width 288 height 27
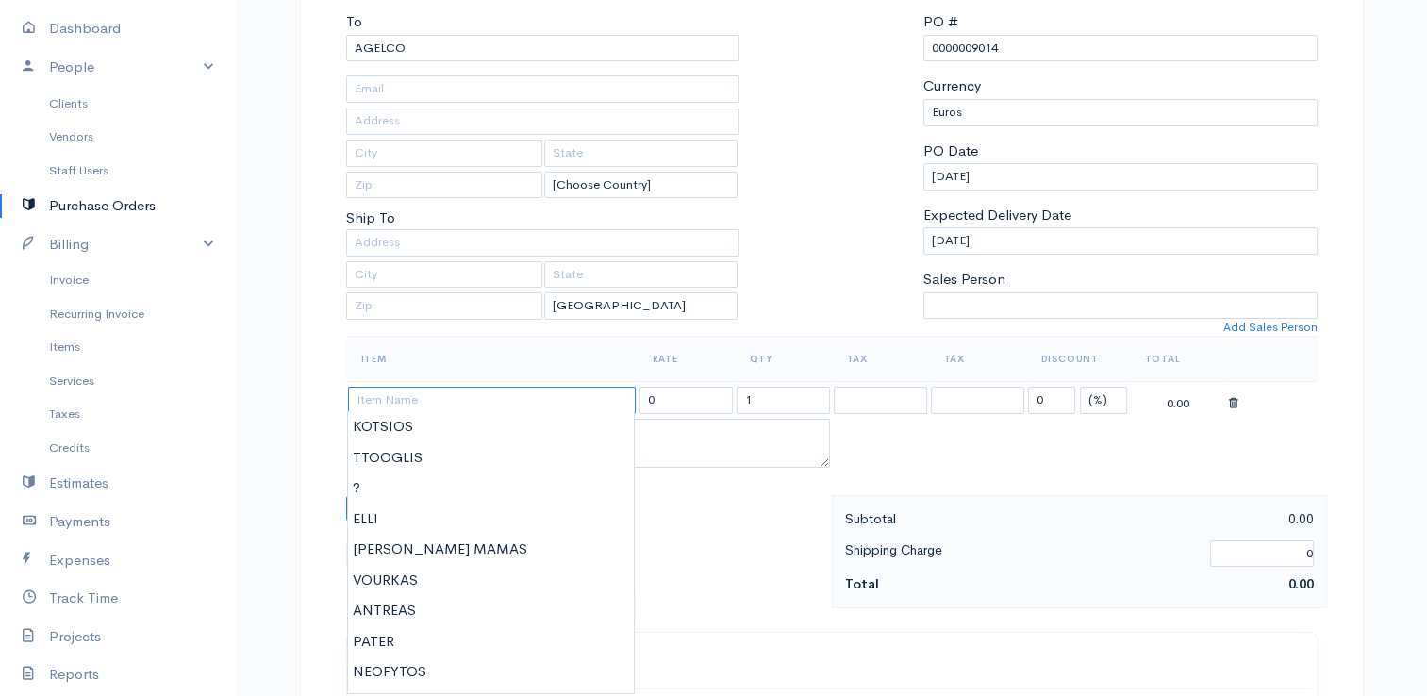
type input "?"
type input "123.00"
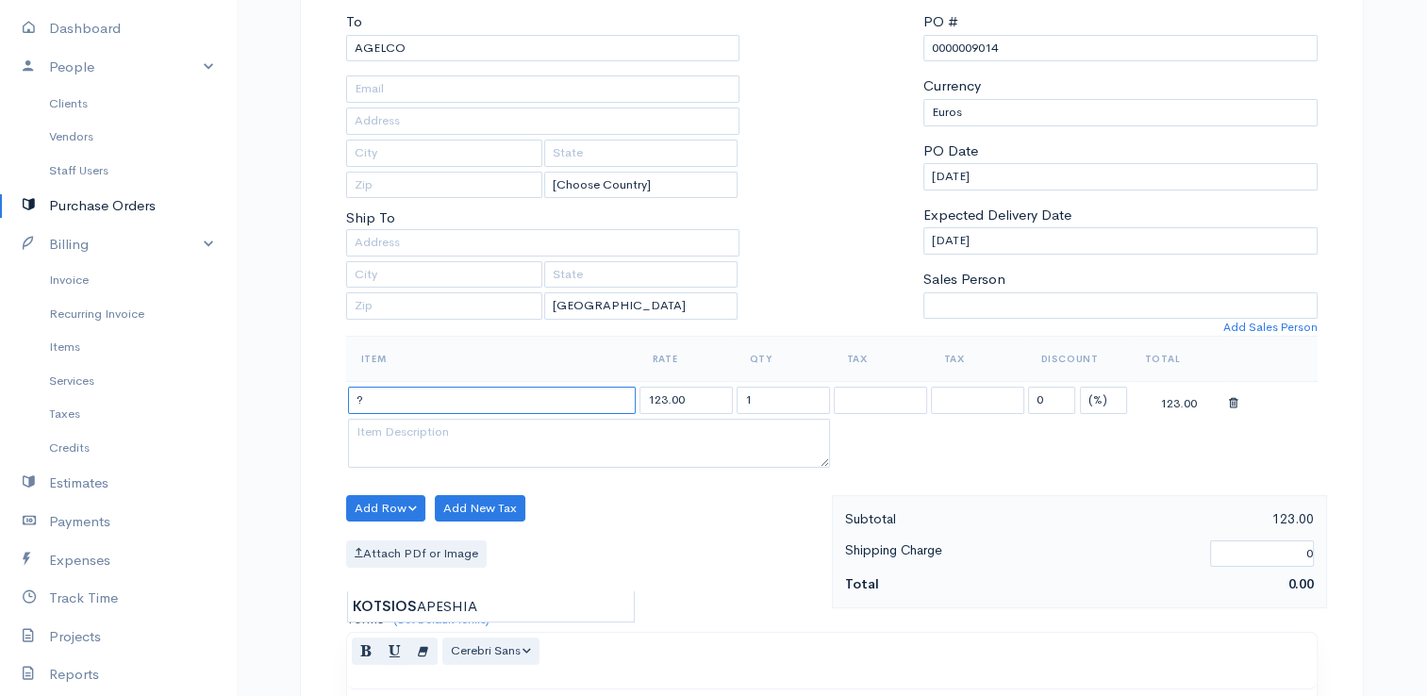
type input "?"
drag, startPoint x: 689, startPoint y: 390, endPoint x: 601, endPoint y: 397, distance: 88.9
click at [601, 397] on tr "? 123.00 1 0 (%) Flat 123.00" at bounding box center [831, 400] width 971 height 37
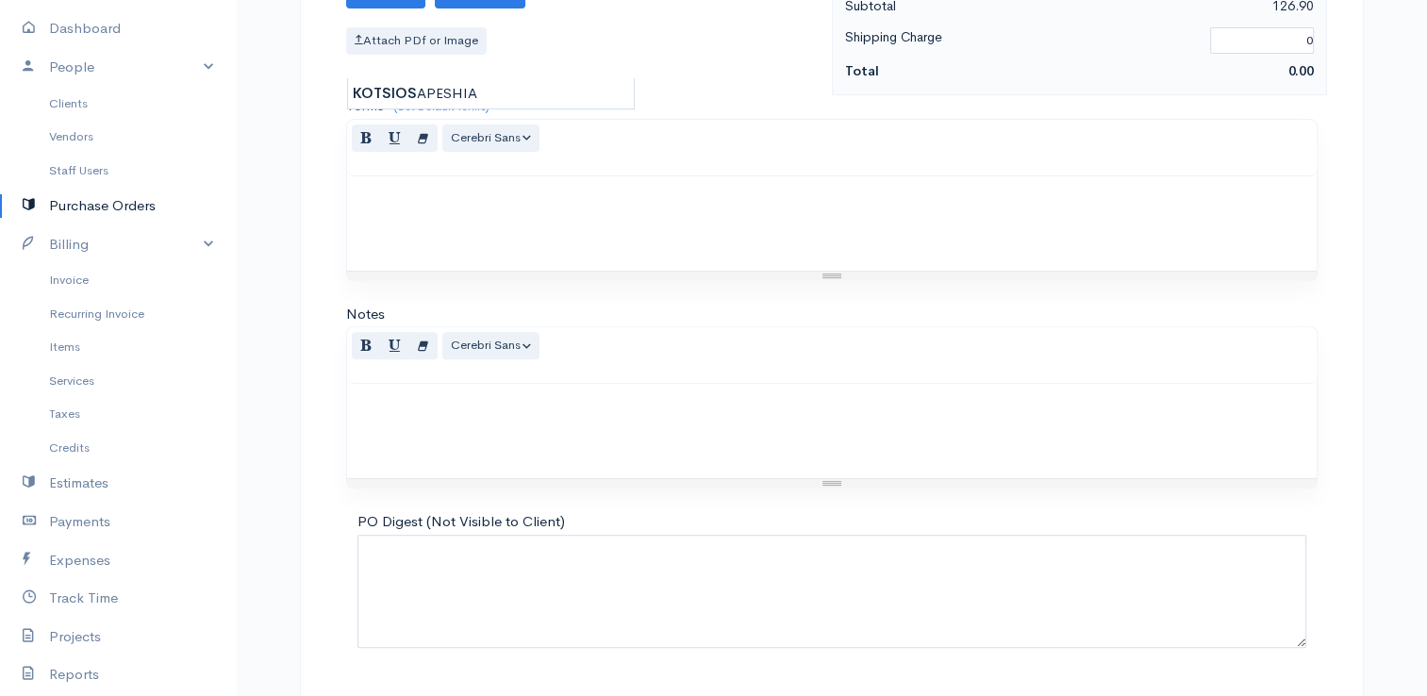
scroll to position [747, 0]
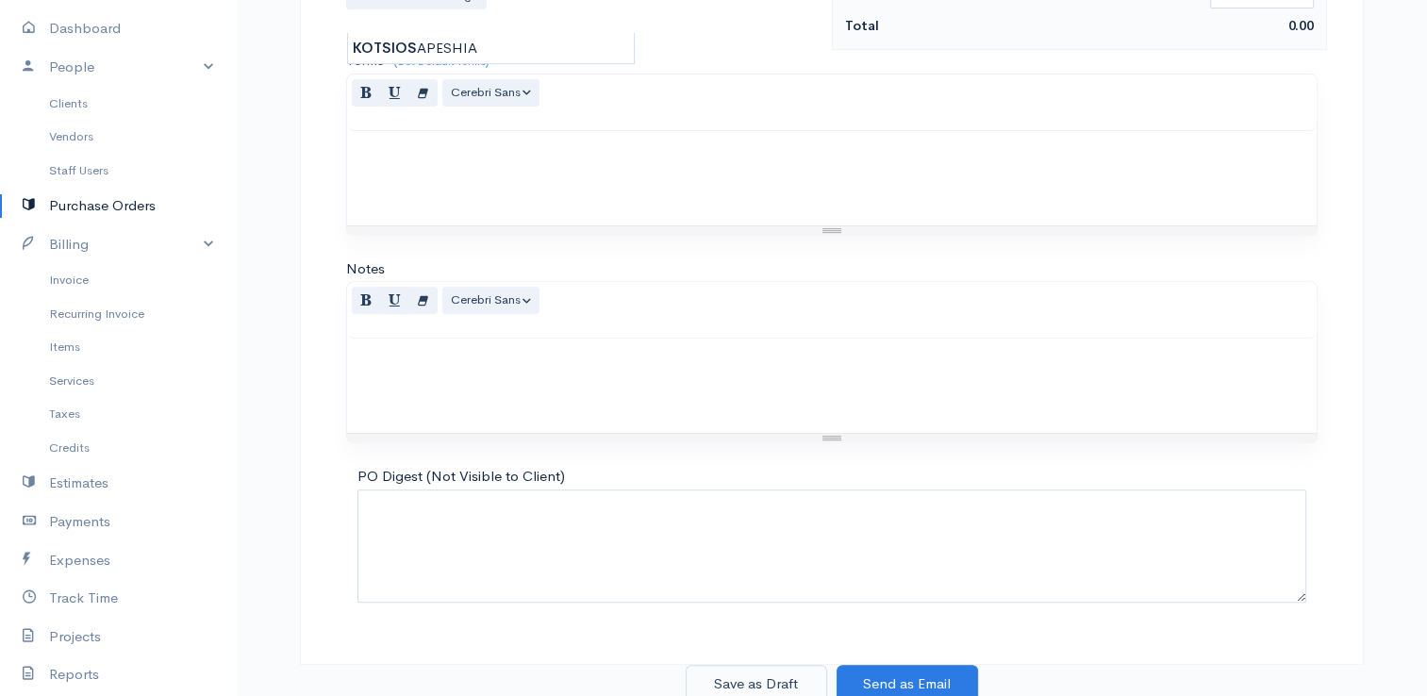
type input "126.90"
click at [732, 686] on button "Save as Draft" at bounding box center [755, 684] width 141 height 39
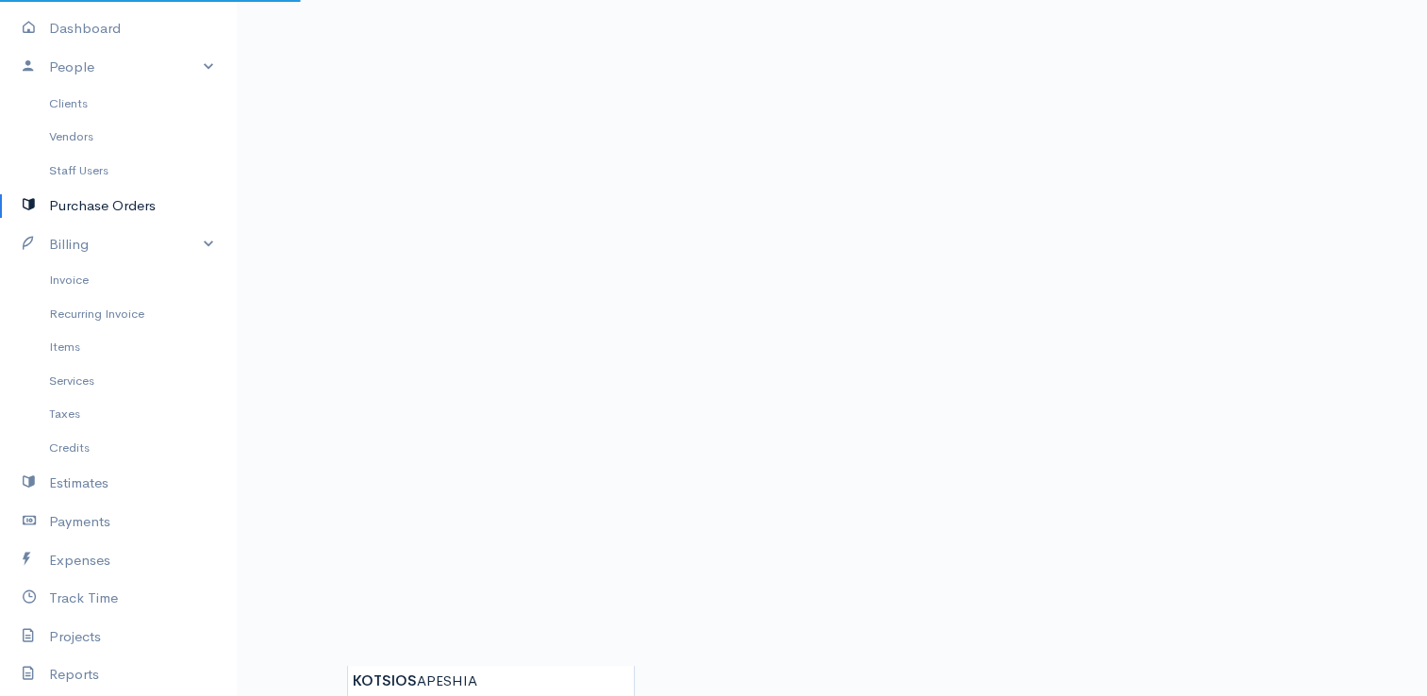
scroll to position [125, 0]
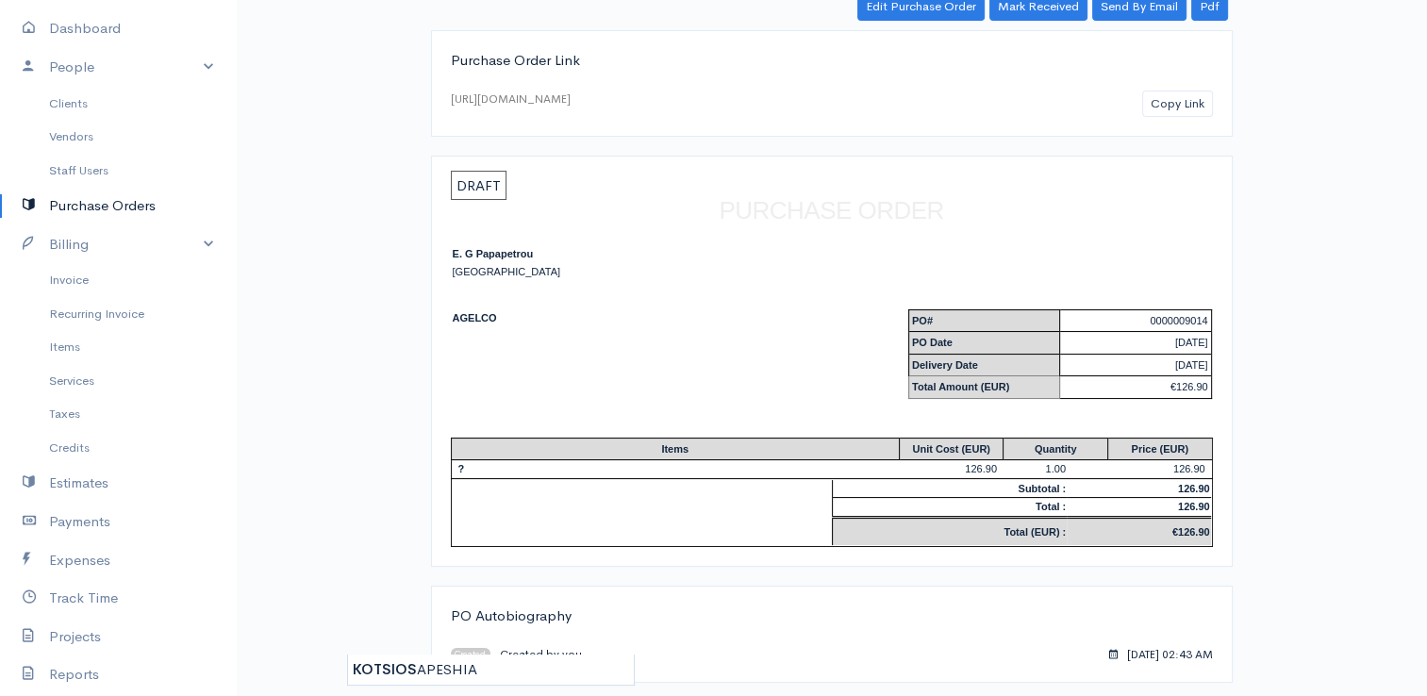
click at [132, 208] on link "Purchase Orders" at bounding box center [118, 206] width 236 height 39
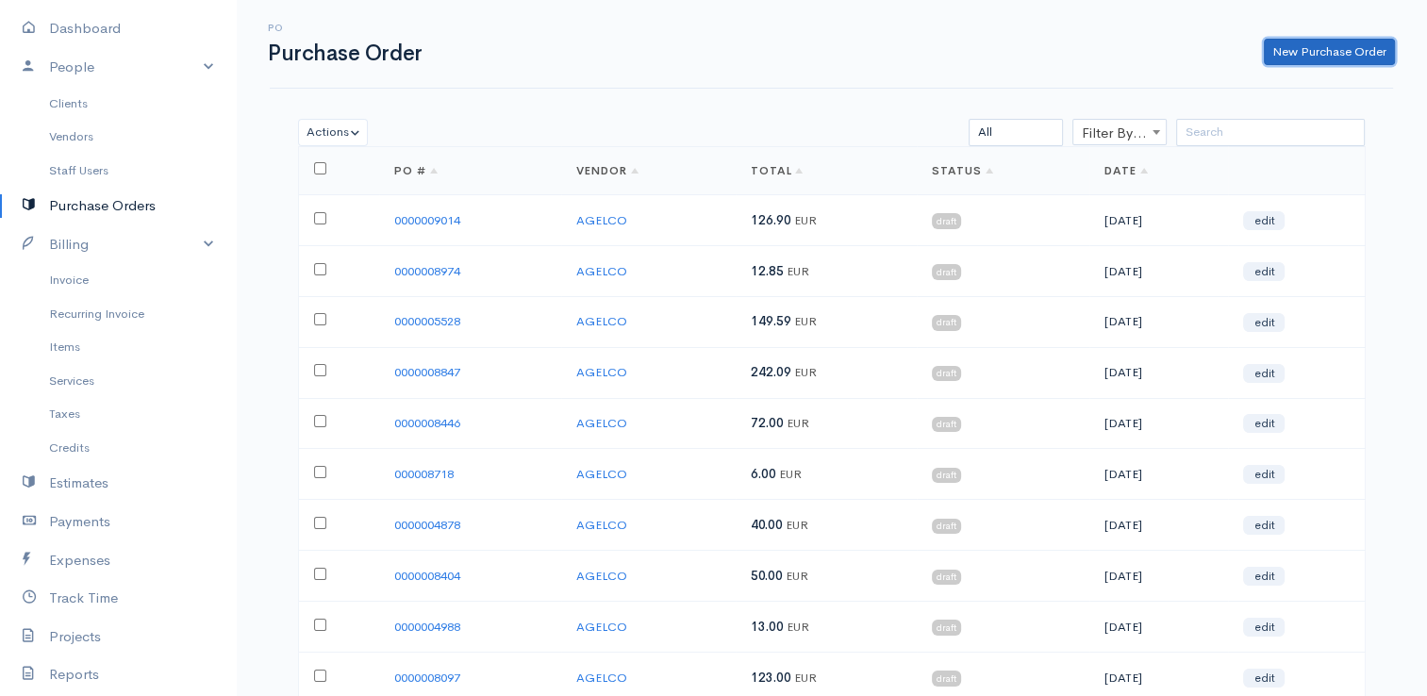
click at [1377, 50] on link "New Purchase Order" at bounding box center [1328, 52] width 131 height 27
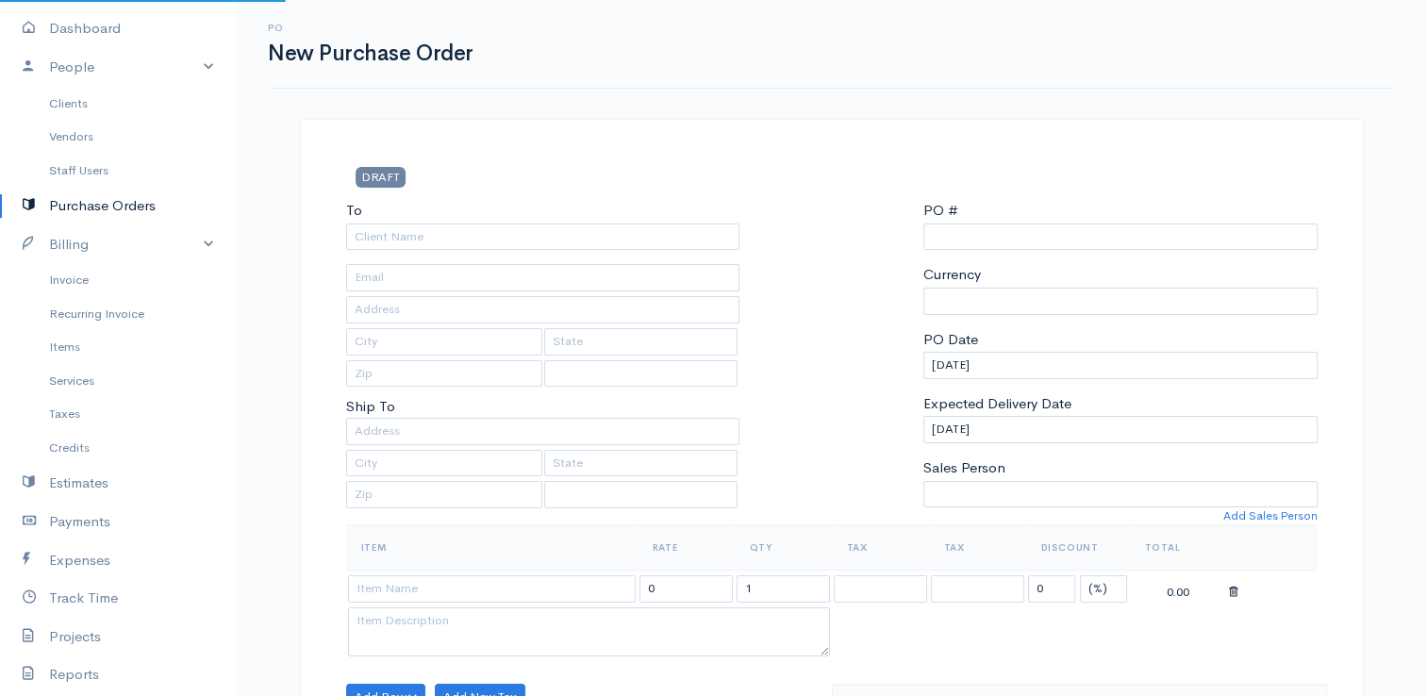
select select "[GEOGRAPHIC_DATA]"
select select "EUR"
type input "0000015717"
select select "[GEOGRAPHIC_DATA]"
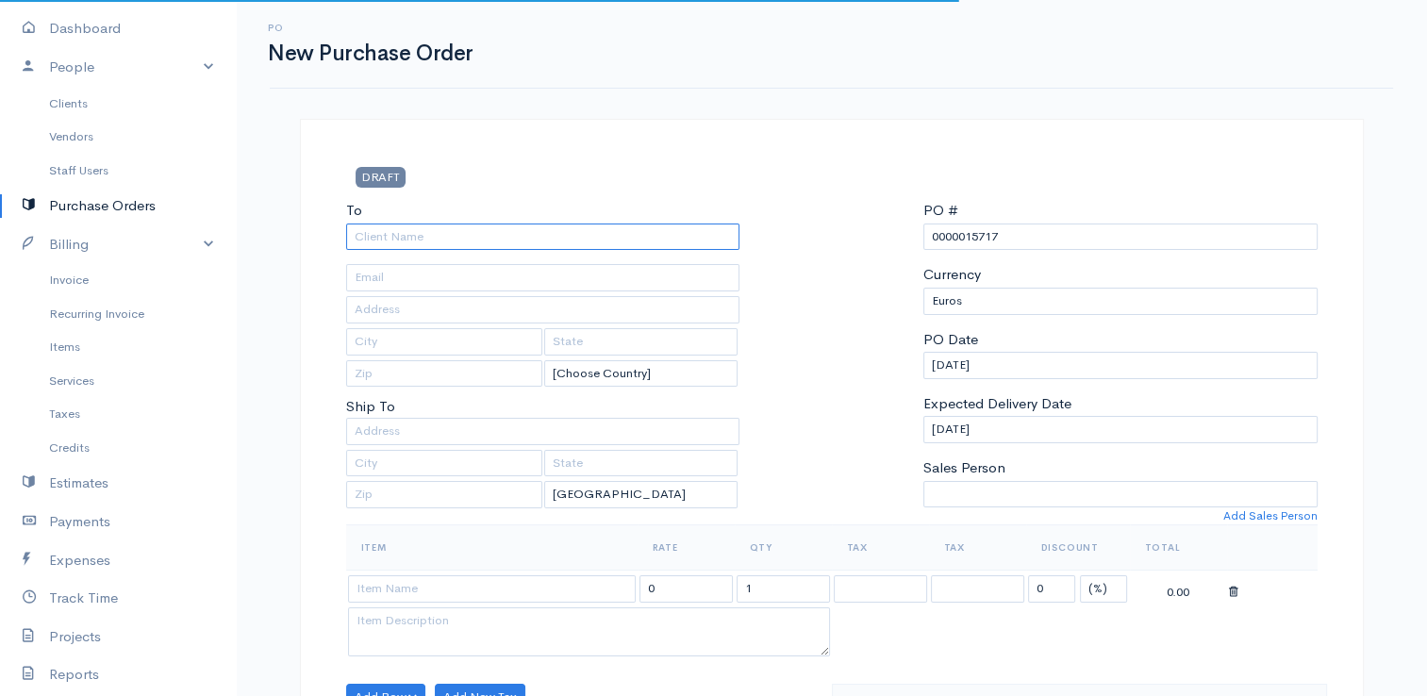
click at [718, 235] on input "To" at bounding box center [543, 236] width 394 height 27
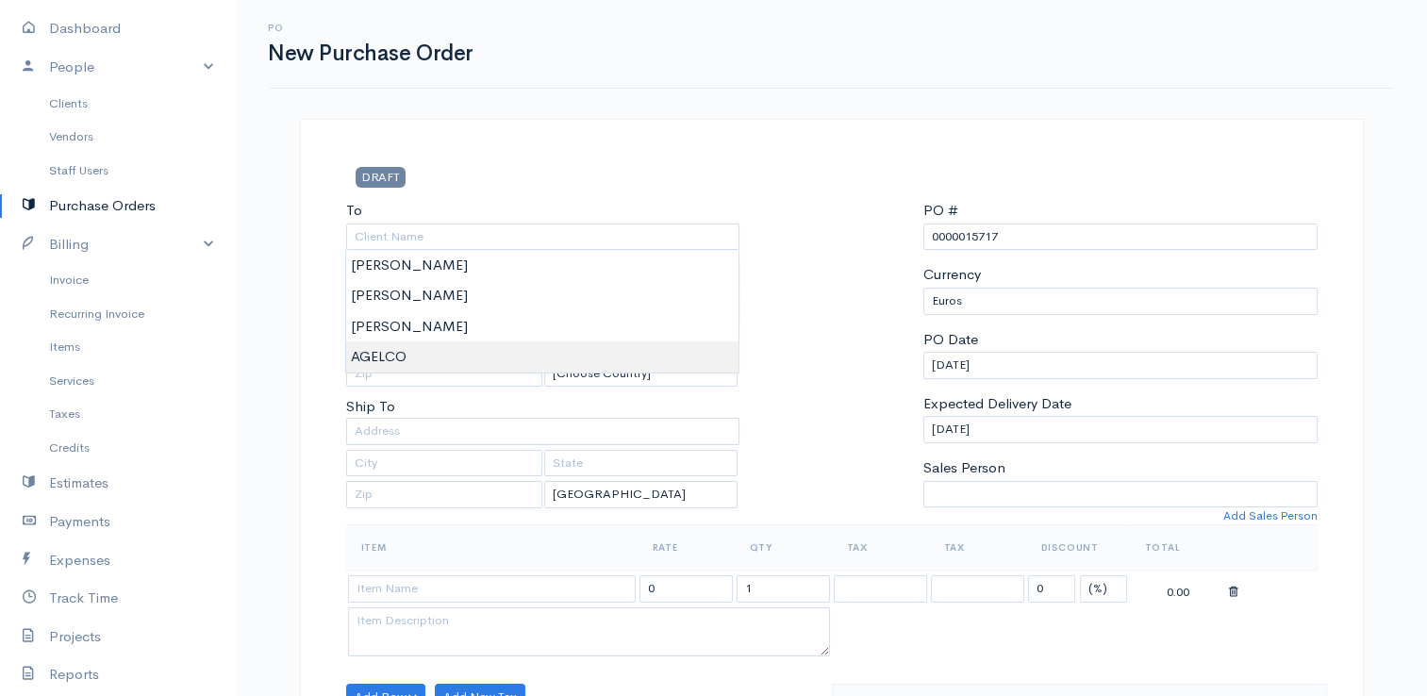
type input "AGELCO"
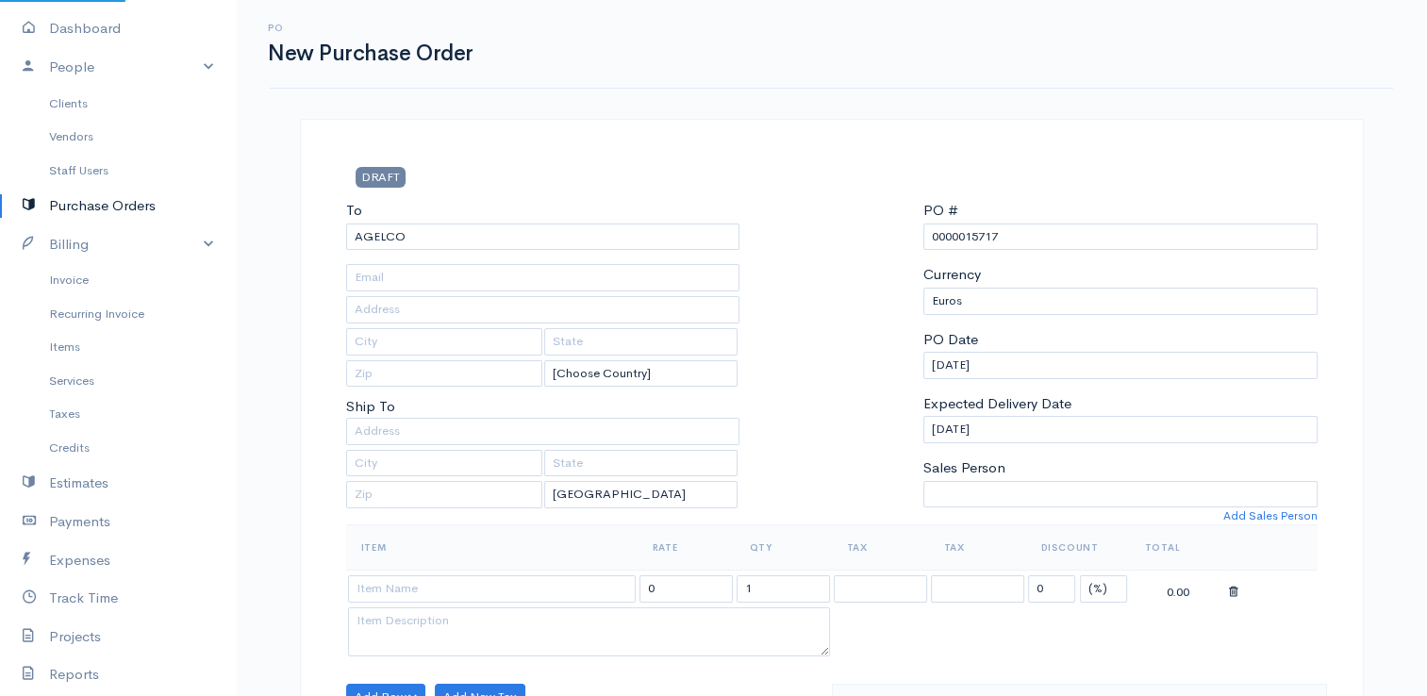
drag, startPoint x: 1007, startPoint y: 230, endPoint x: 965, endPoint y: 237, distance: 42.0
click at [965, 237] on input "0000015717" at bounding box center [1120, 236] width 394 height 27
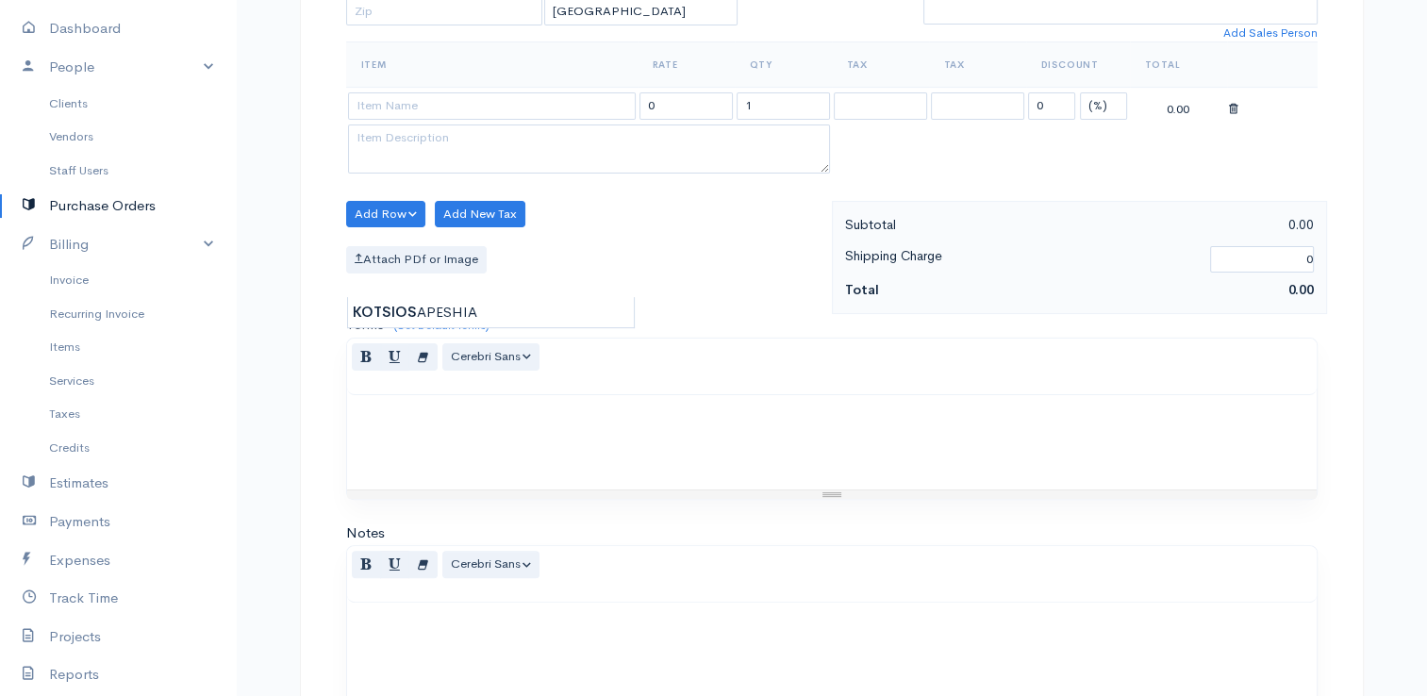
scroll to position [747, 0]
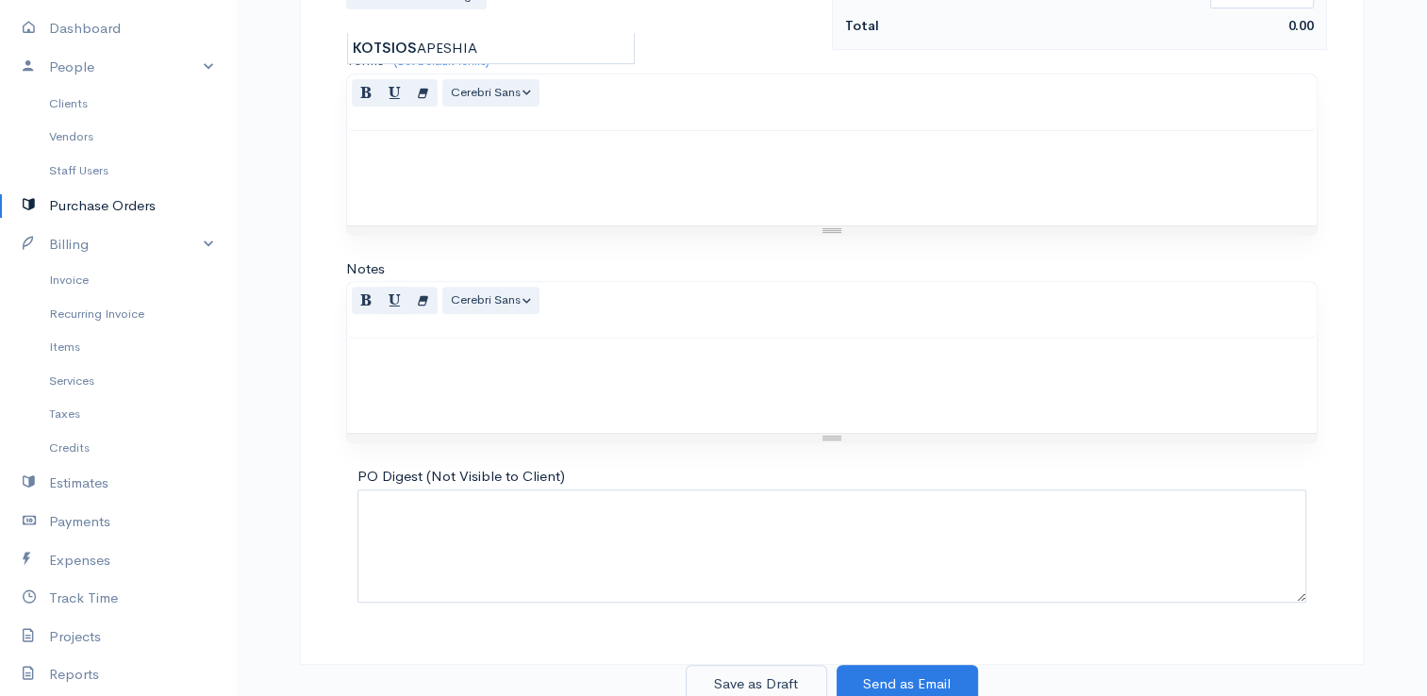
type input "0000005998"
click at [752, 673] on button "Save as Draft" at bounding box center [755, 684] width 141 height 39
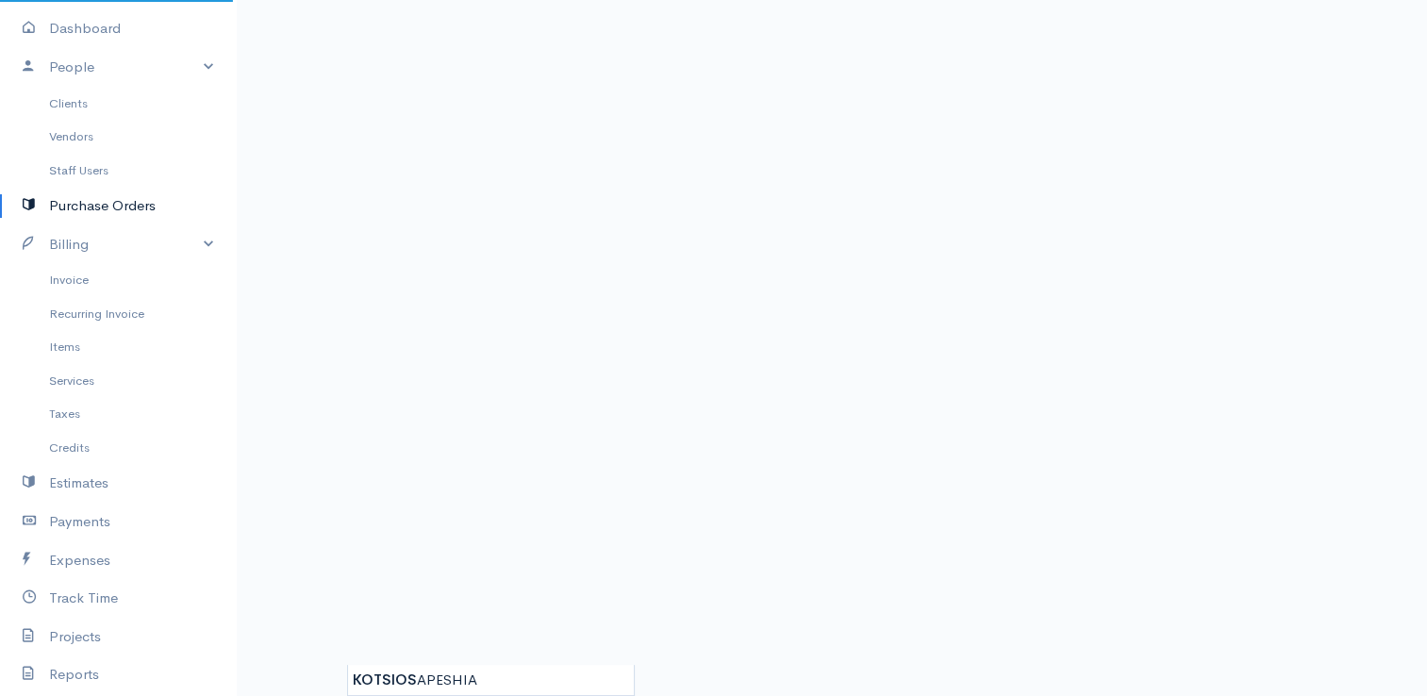
scroll to position [114, 0]
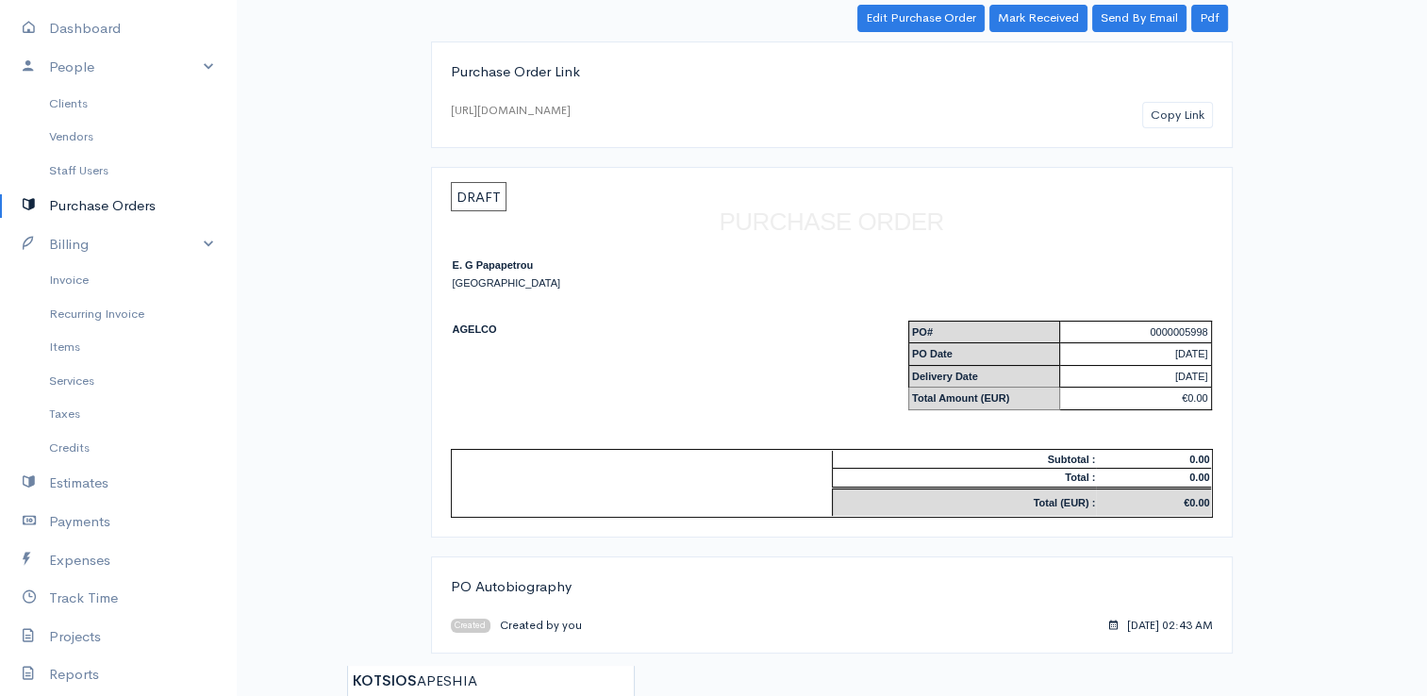
click at [106, 206] on link "Purchase Orders" at bounding box center [118, 206] width 236 height 39
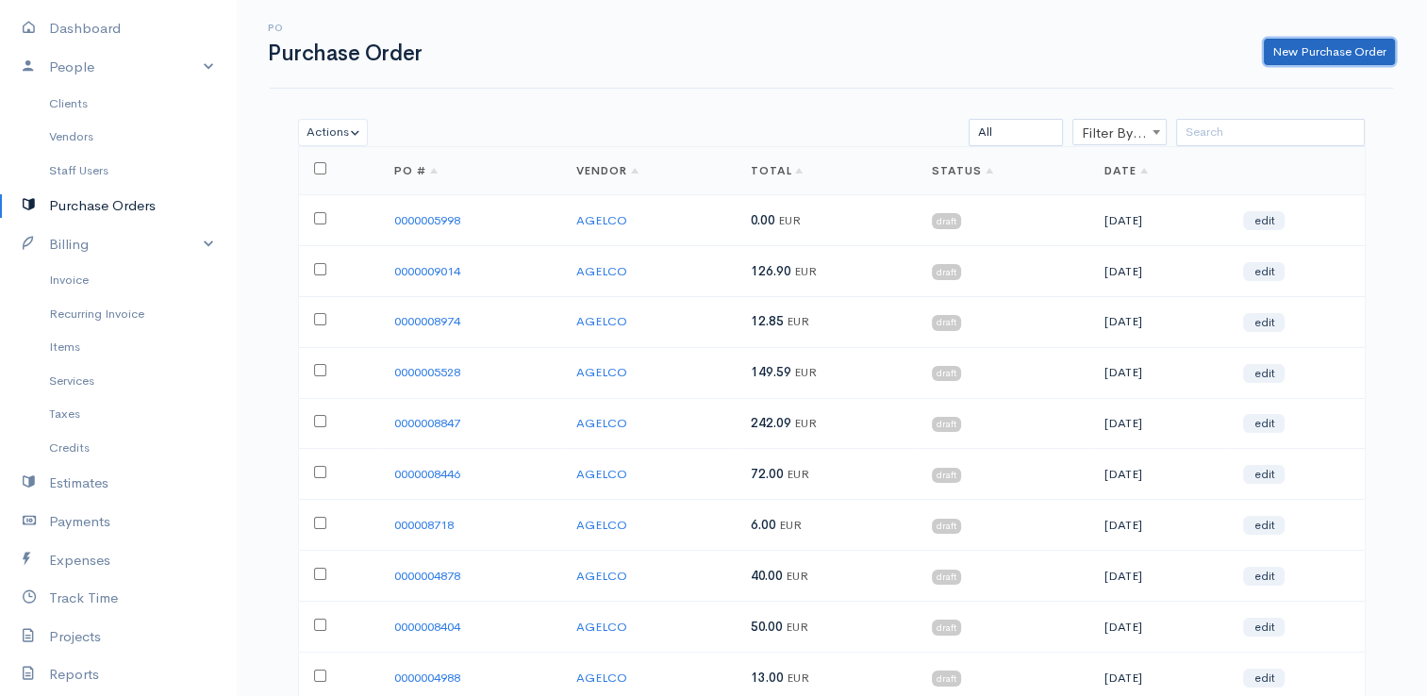
click at [1334, 58] on link "New Purchase Order" at bounding box center [1328, 52] width 131 height 27
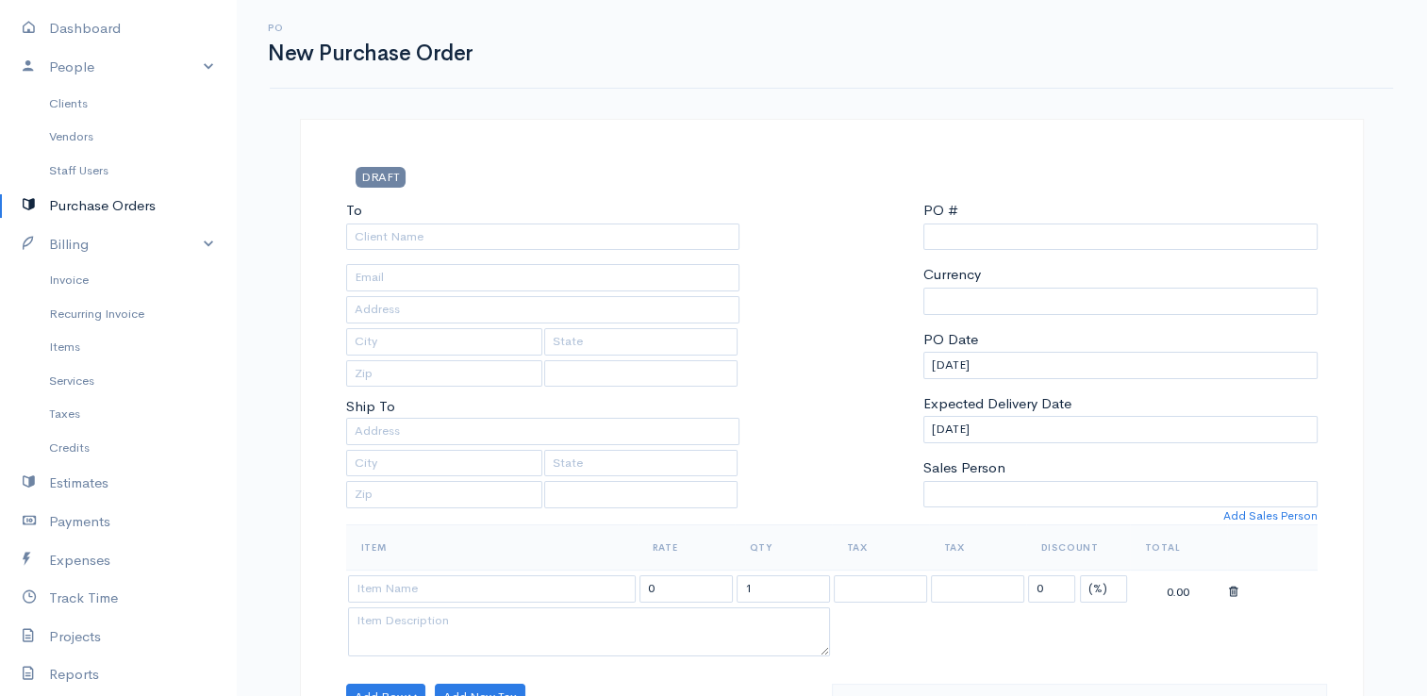
select select "[GEOGRAPHIC_DATA]"
select select "EUR"
type input "0000015717"
select select "[GEOGRAPHIC_DATA]"
click at [411, 250] on div "To [Choose Country] [GEOGRAPHIC_DATA] [GEOGRAPHIC_DATA] [GEOGRAPHIC_DATA] [GEOG…" at bounding box center [543, 362] width 413 height 324
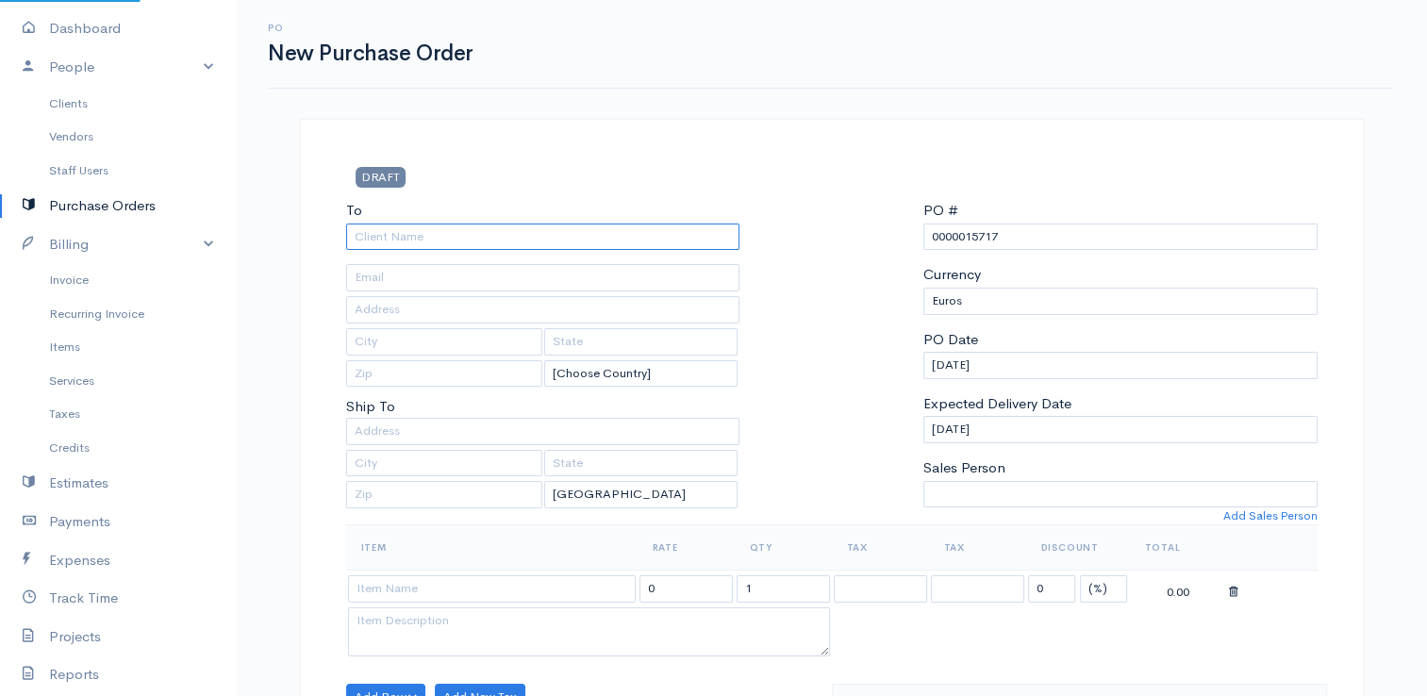
click at [413, 239] on input "To" at bounding box center [543, 236] width 394 height 27
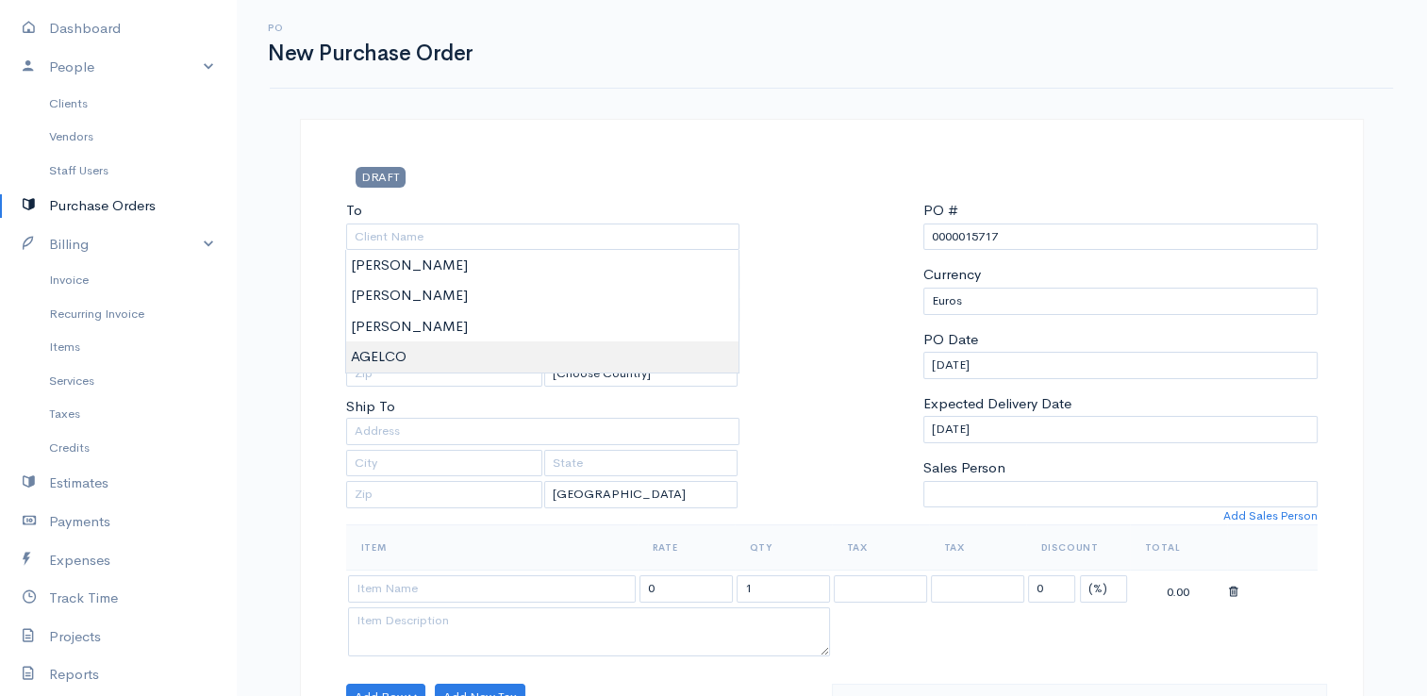
type input "AGELCO"
drag, startPoint x: 413, startPoint y: 353, endPoint x: 509, endPoint y: 309, distance: 105.5
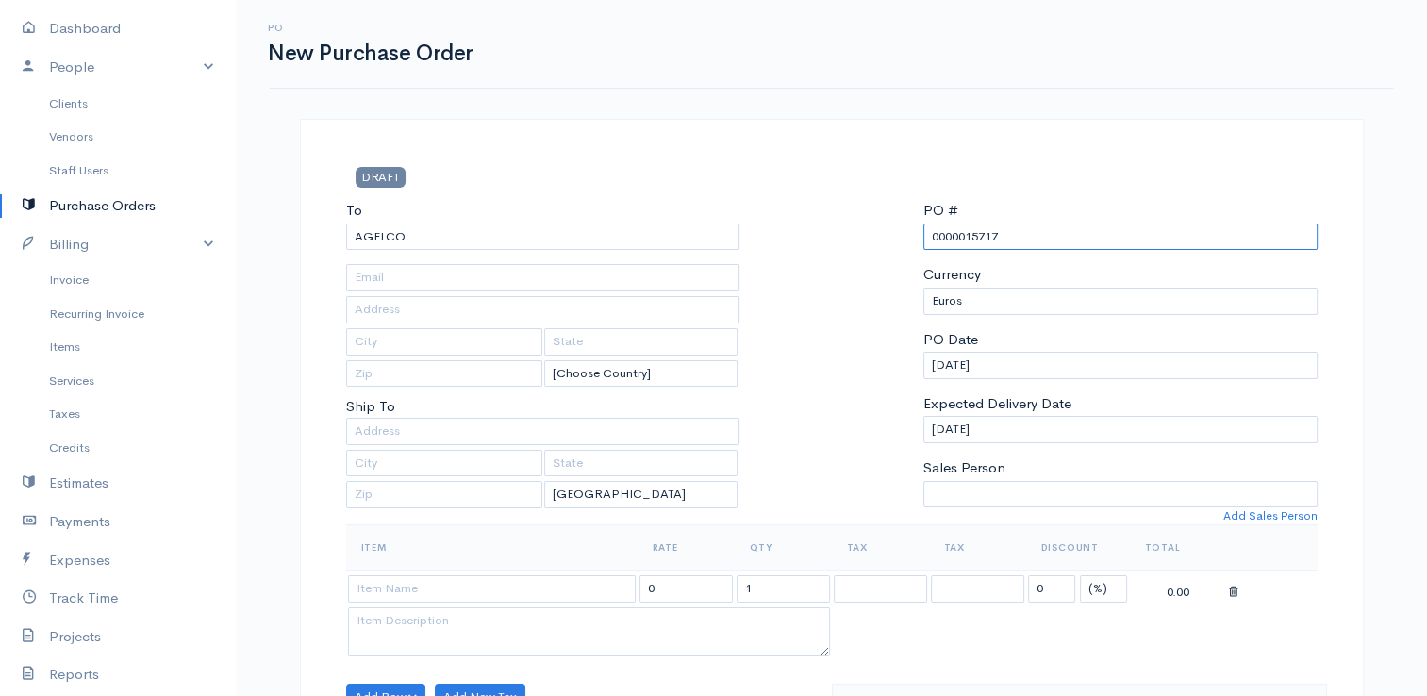
drag, startPoint x: 1077, startPoint y: 232, endPoint x: 967, endPoint y: 226, distance: 109.5
click at [967, 226] on input "0000015717" at bounding box center [1120, 236] width 394 height 27
type input "0000009437"
click at [468, 588] on input at bounding box center [492, 588] width 288 height 27
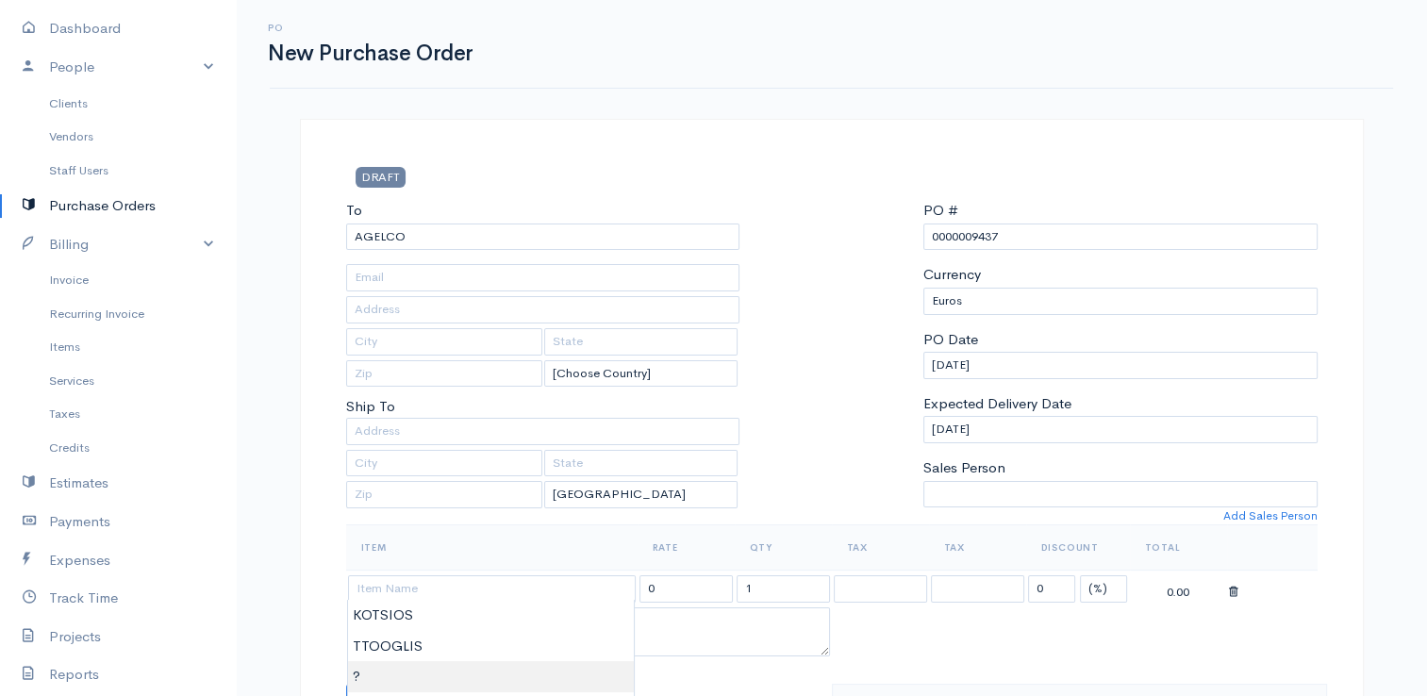
type input "?"
drag, startPoint x: 683, startPoint y: 584, endPoint x: 623, endPoint y: 584, distance: 59.4
click at [623, 584] on tr "? 123.00 1 0 (%) Flat 123.00" at bounding box center [831, 588] width 971 height 37
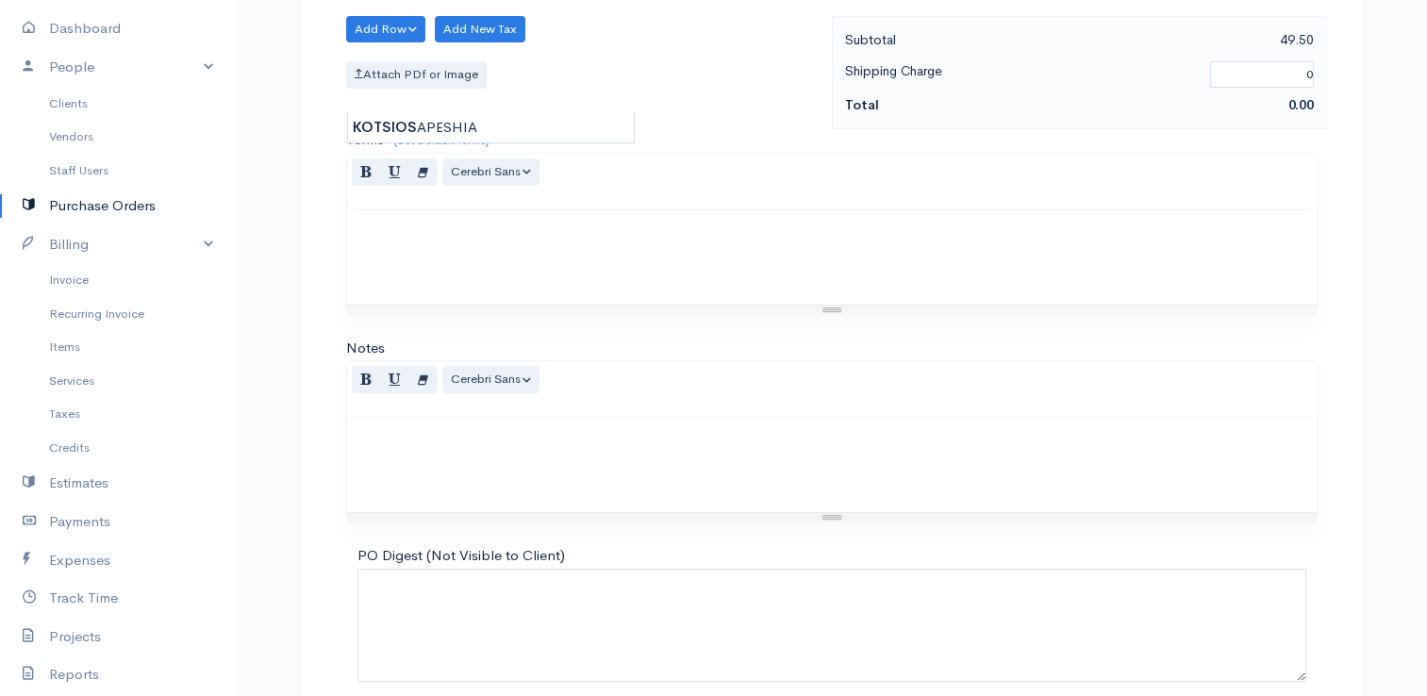
scroll to position [747, 0]
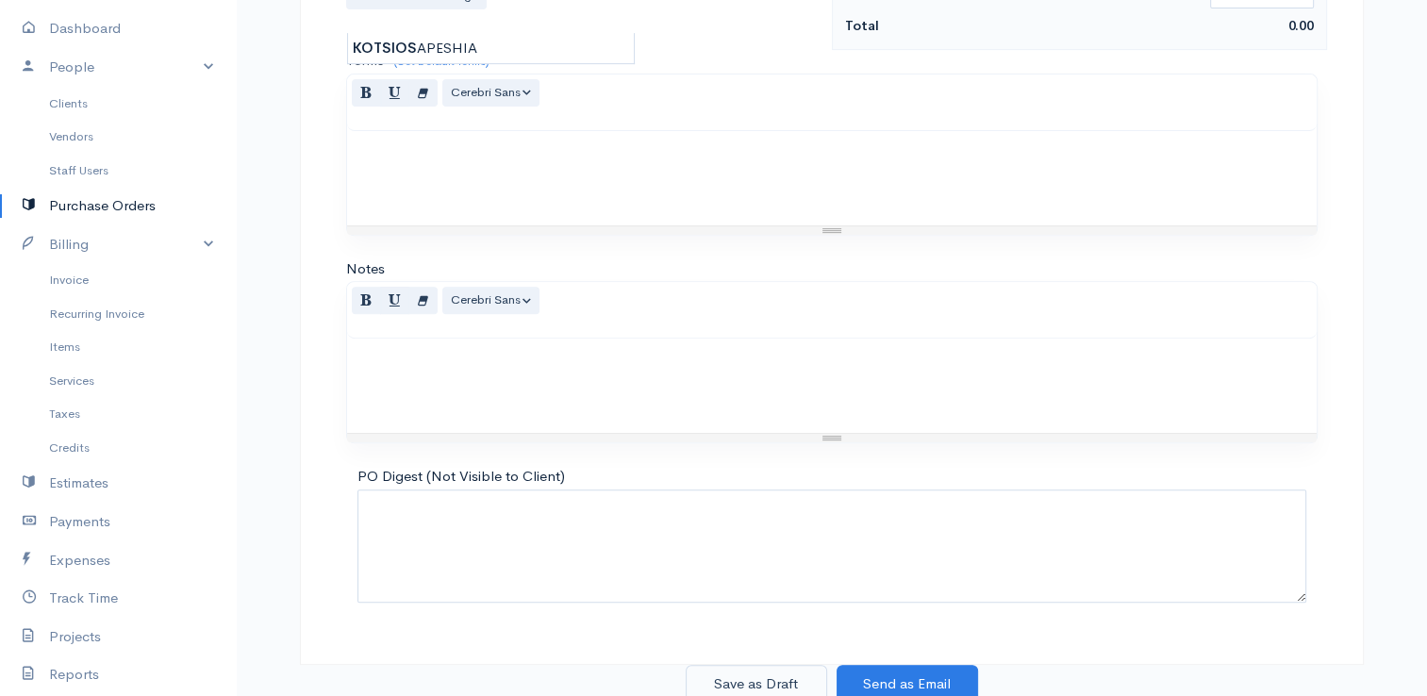
type input "49.50"
click at [732, 678] on button "Save as Draft" at bounding box center [755, 684] width 141 height 39
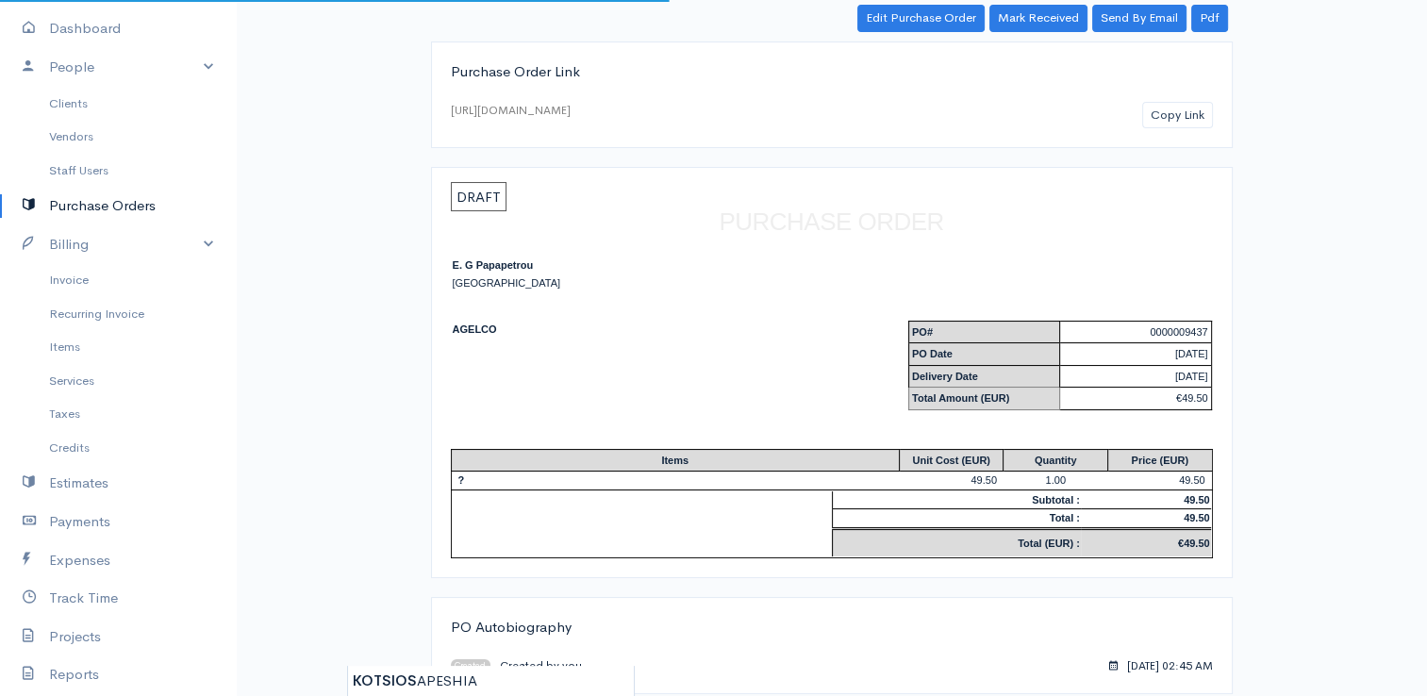
scroll to position [125, 0]
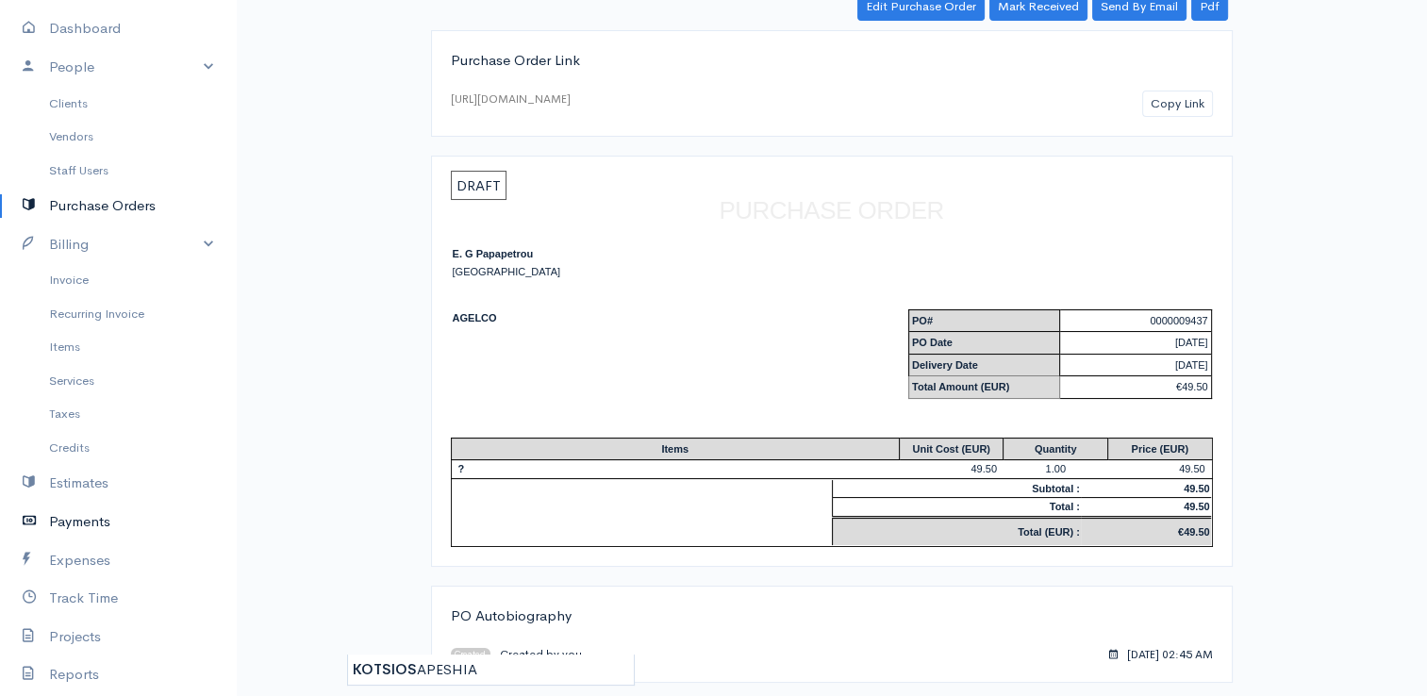
click at [91, 519] on link "Payments" at bounding box center [118, 522] width 236 height 39
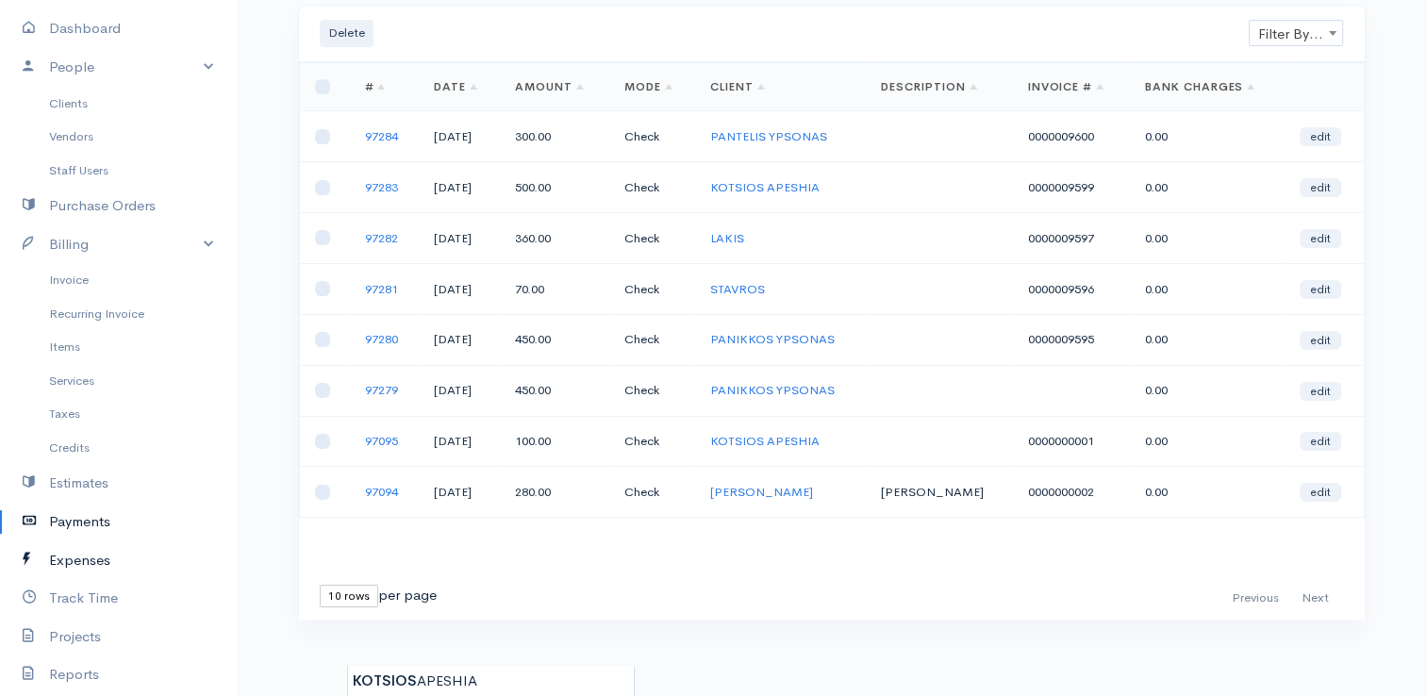
click at [94, 553] on link "Expenses" at bounding box center [118, 560] width 236 height 39
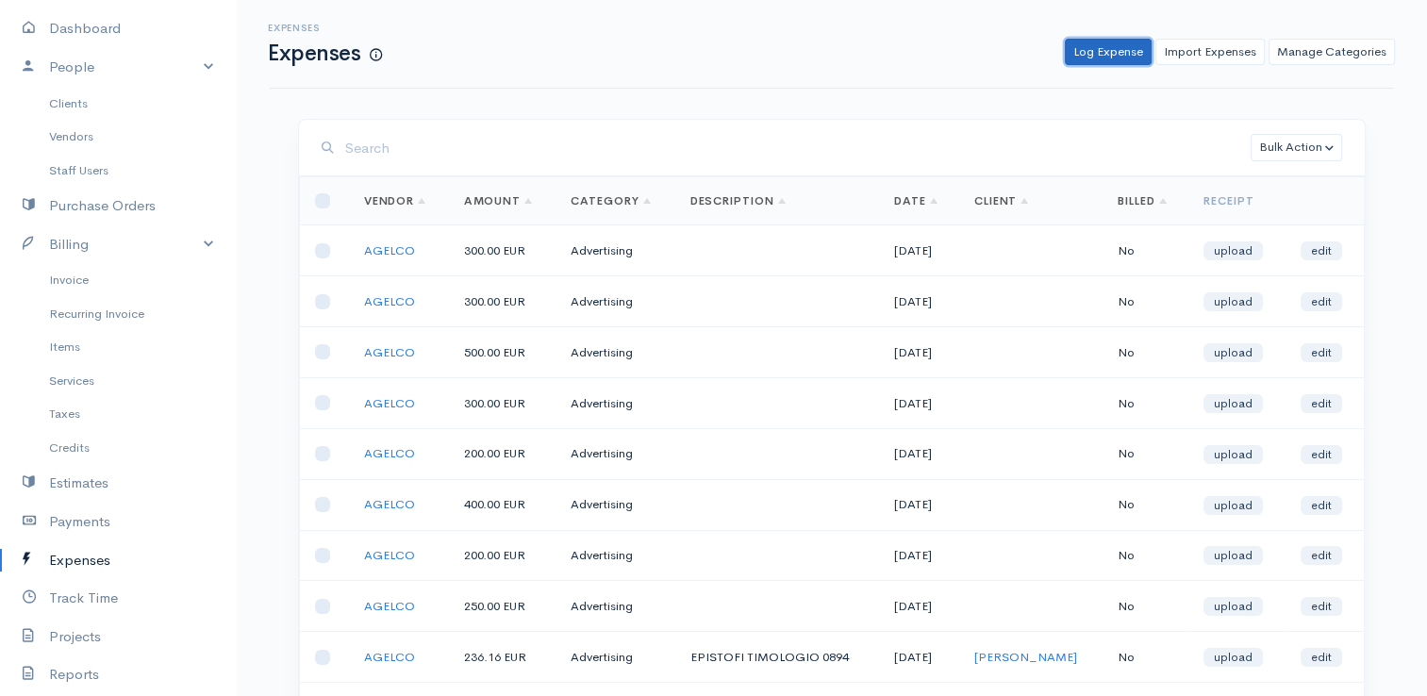
click at [1113, 55] on link "Log Expense" at bounding box center [1107, 52] width 87 height 27
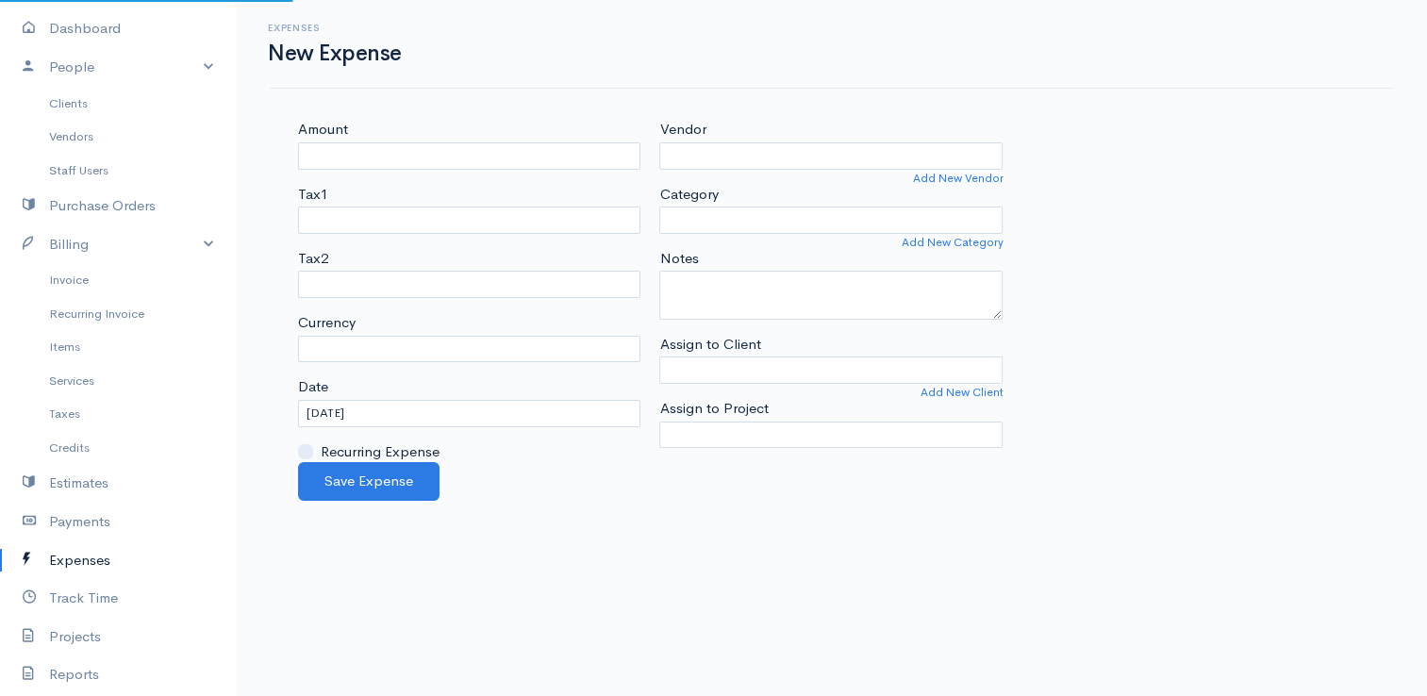
select select "EUR"
click at [417, 140] on div "Amount" at bounding box center [469, 144] width 343 height 50
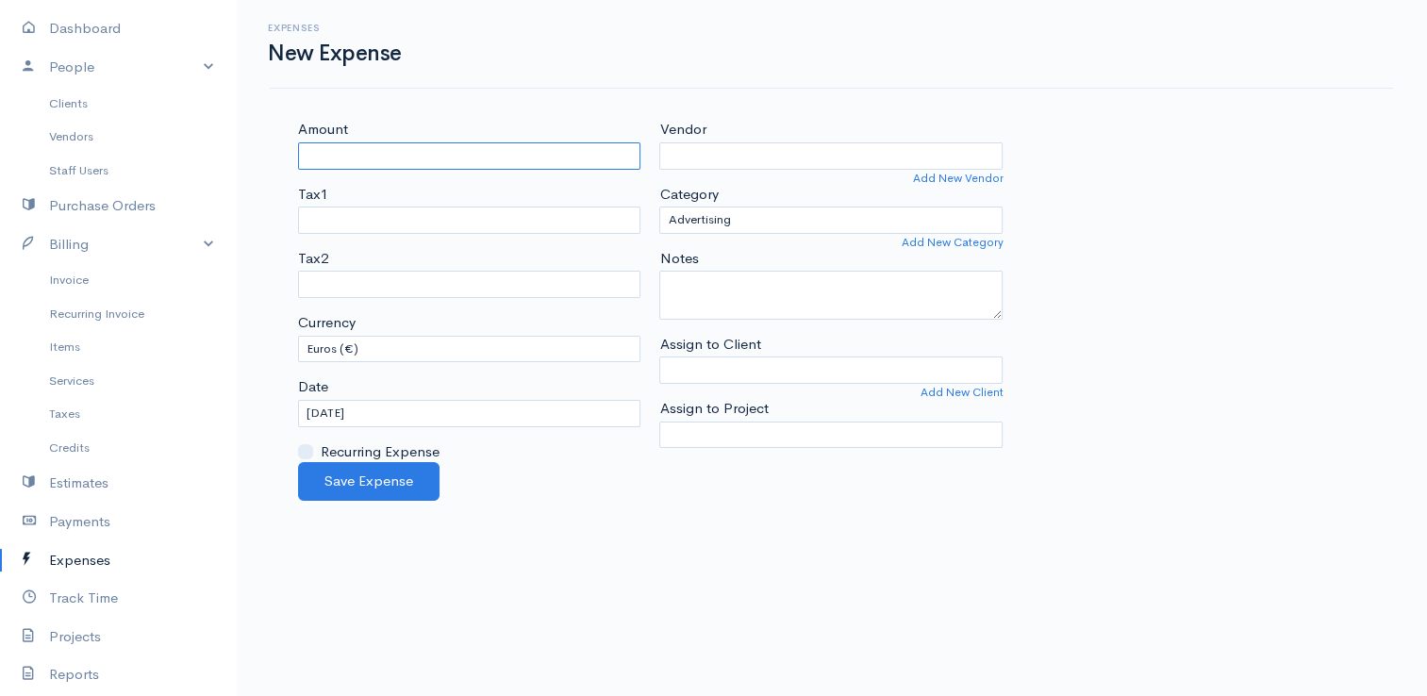
click at [404, 161] on input "Amount" at bounding box center [469, 155] width 343 height 27
type input "300"
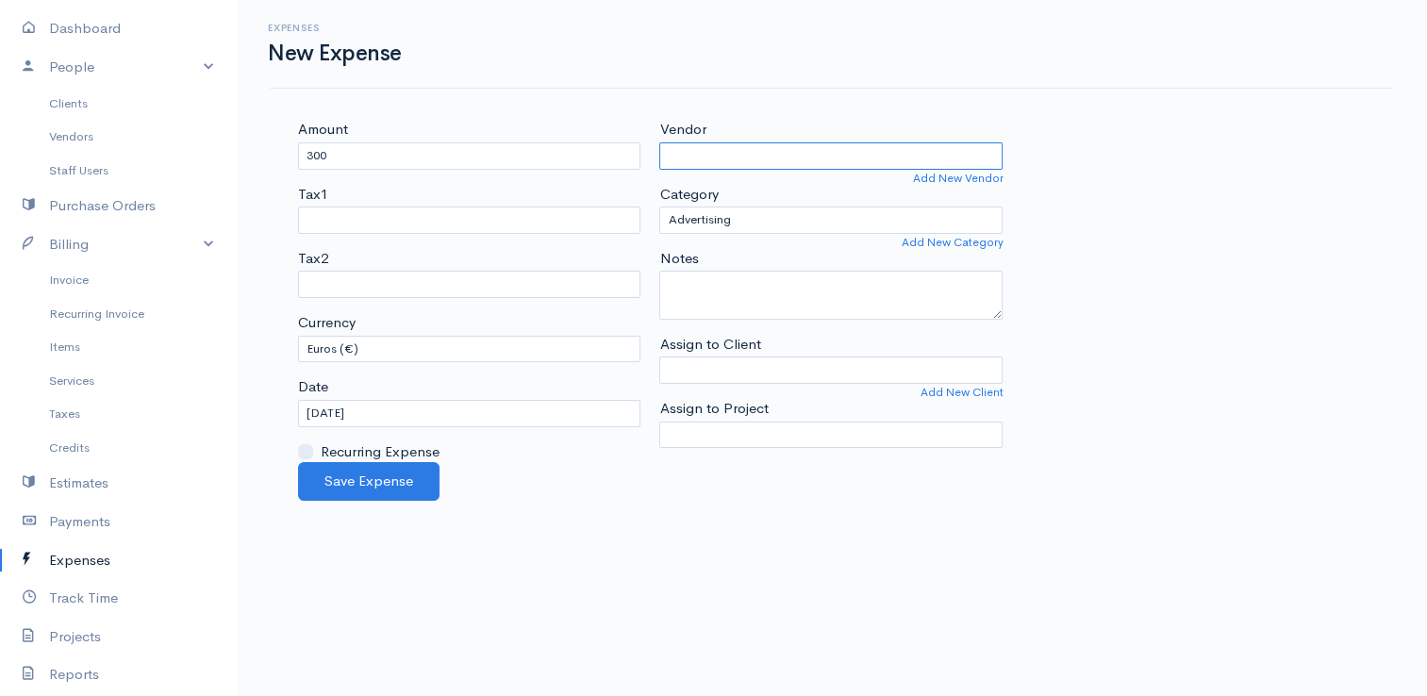
click at [688, 159] on input "Vendor" at bounding box center [830, 155] width 343 height 27
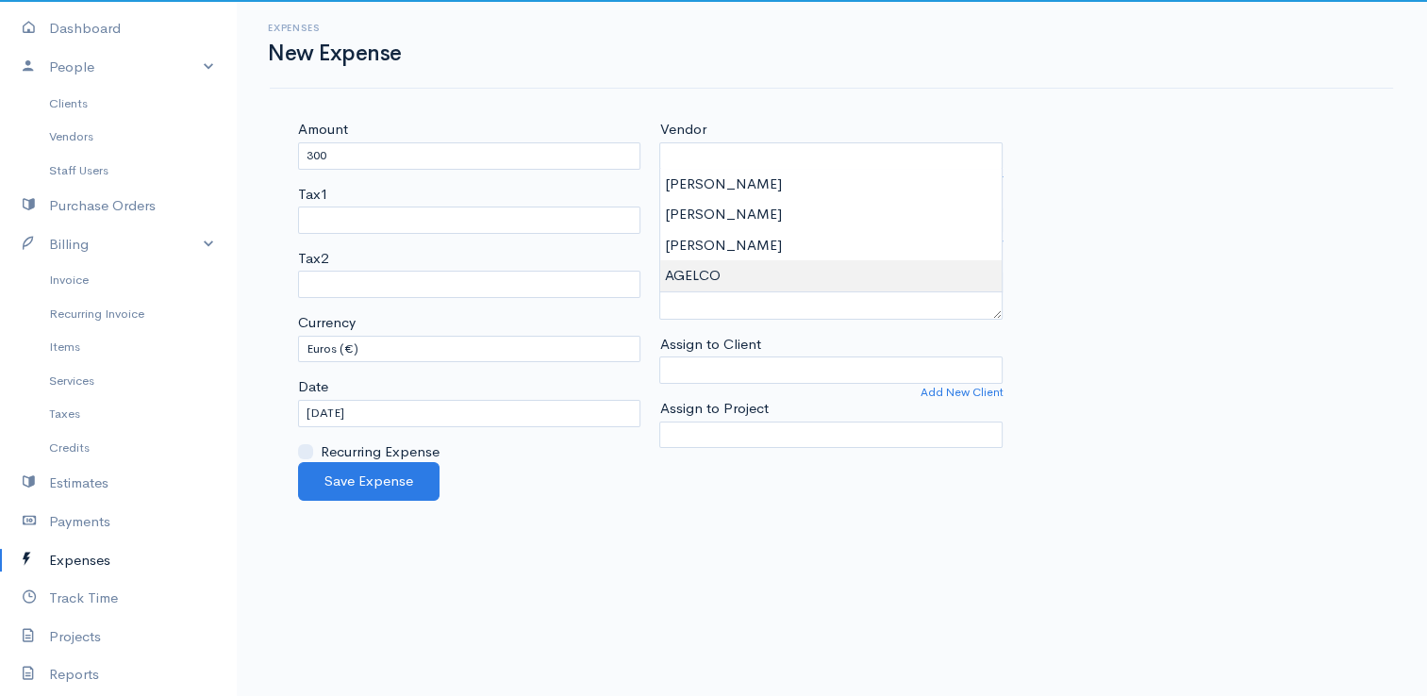
type input "AGELCO"
click at [697, 285] on body "E. G Papapetrou Upgrade Dashboard People Clients Vendors Staff Users Purchase O…" at bounding box center [713, 348] width 1427 height 696
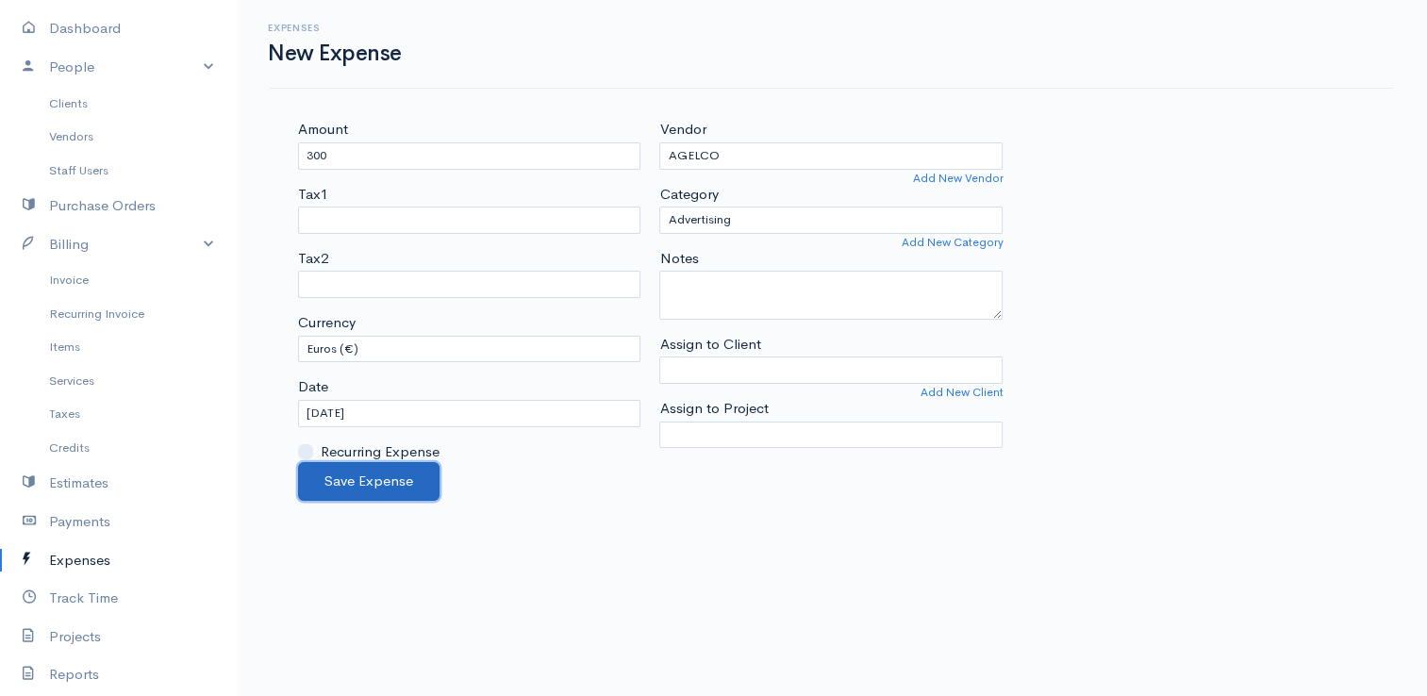
click at [334, 486] on button "Save Expense" at bounding box center [368, 481] width 141 height 39
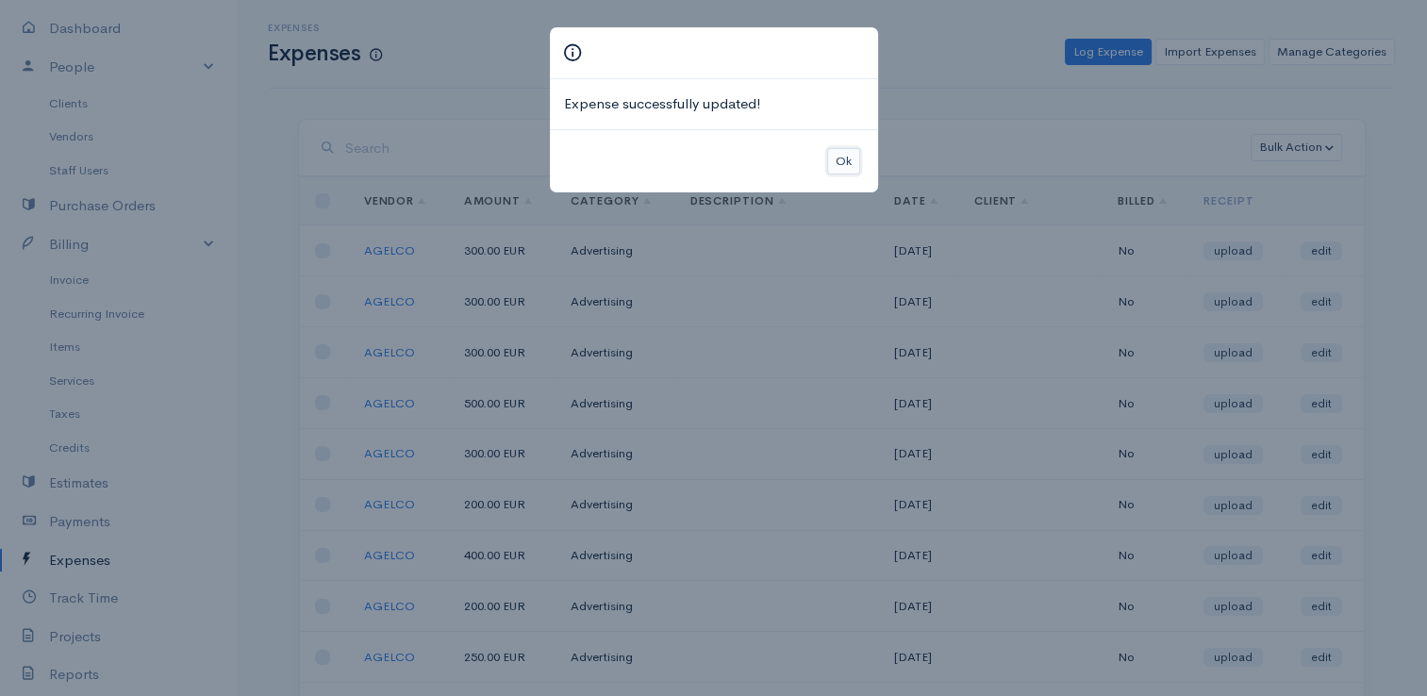
click at [844, 153] on button "Ok" at bounding box center [843, 161] width 33 height 27
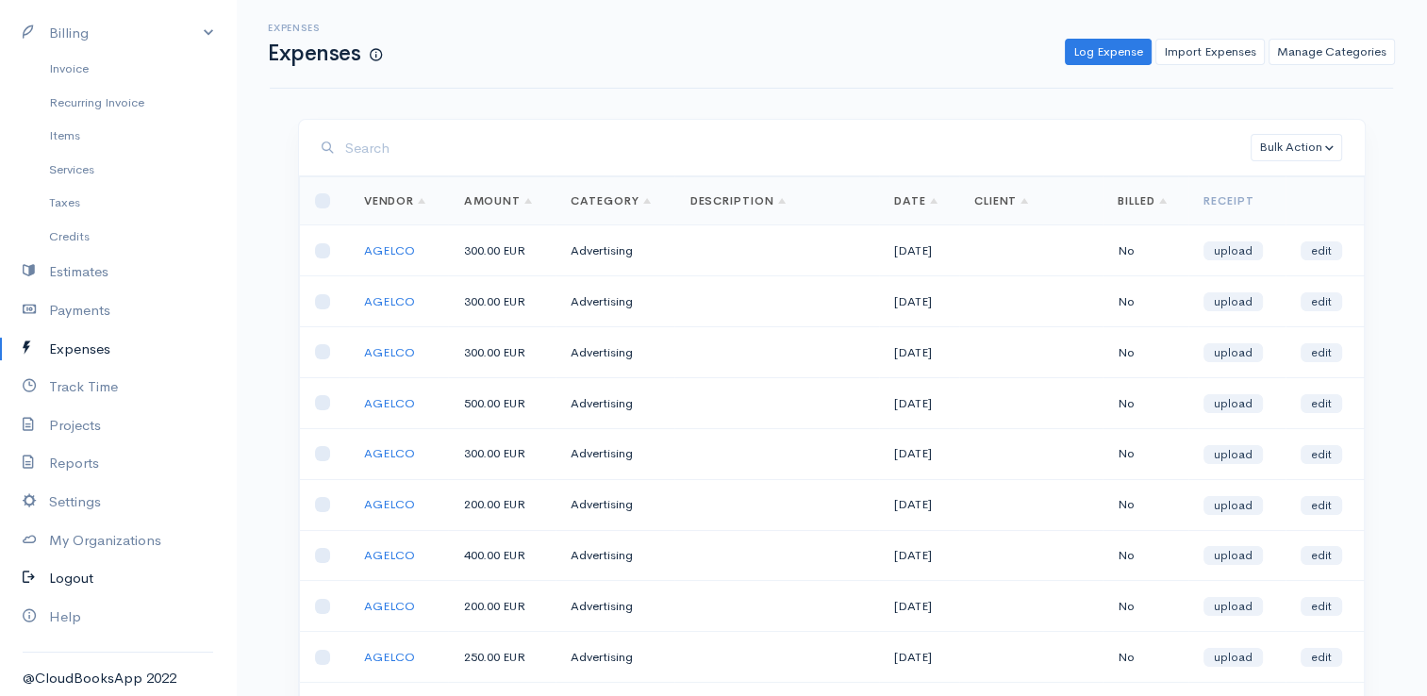
scroll to position [309, 0]
click at [72, 462] on link "Reports" at bounding box center [118, 459] width 236 height 39
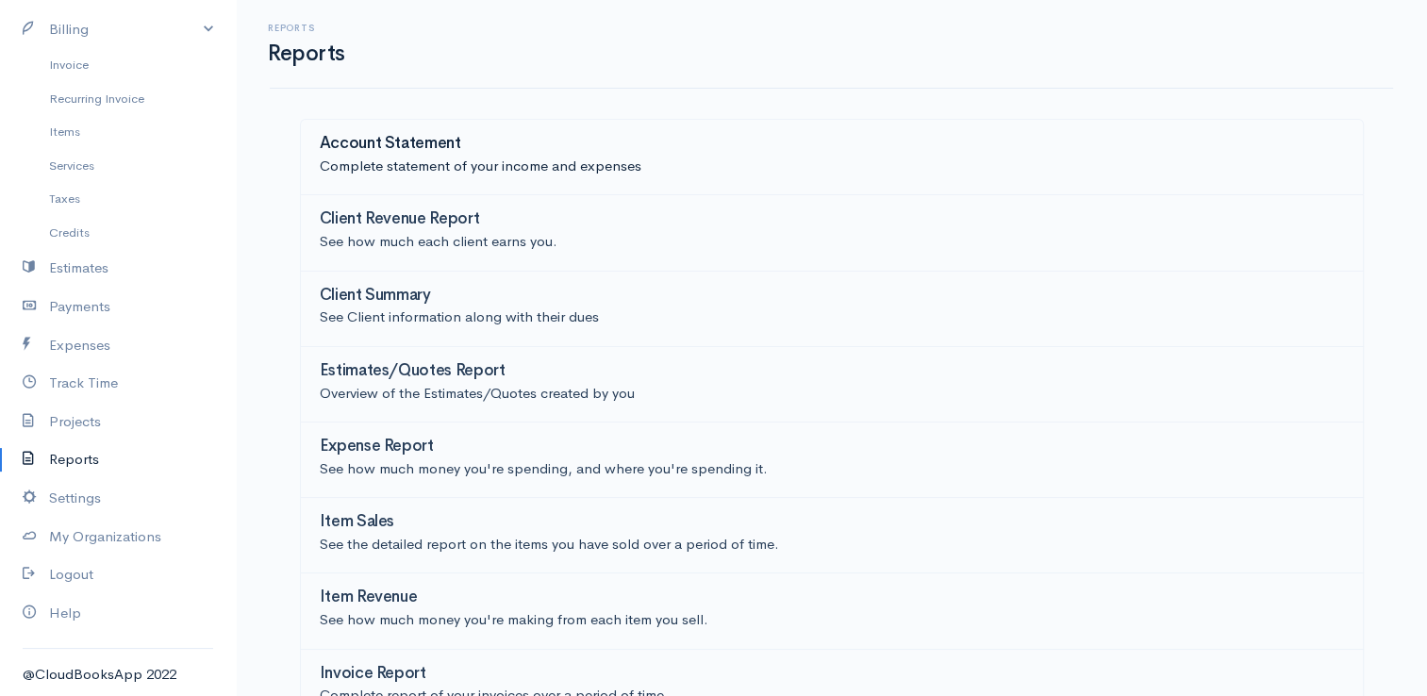
click at [441, 149] on h3 "Account Statement" at bounding box center [390, 144] width 141 height 18
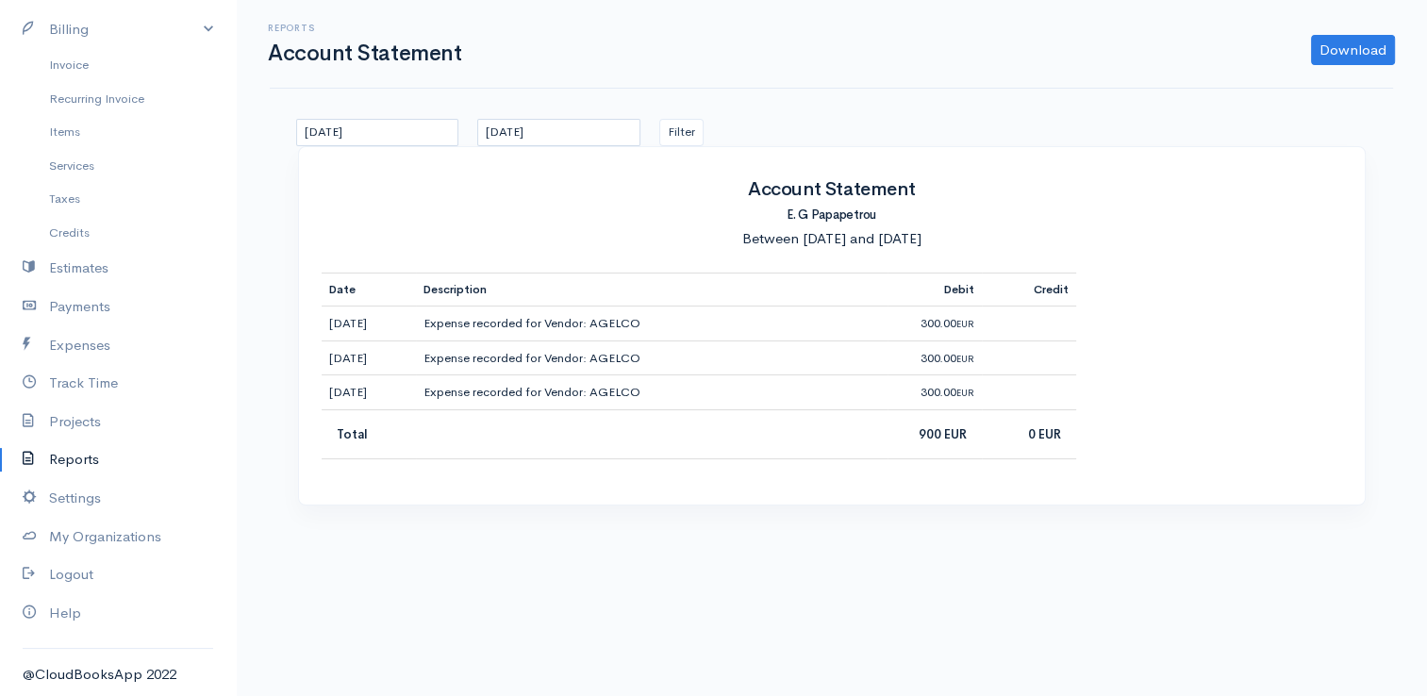
click at [61, 464] on link "Reports" at bounding box center [118, 459] width 236 height 39
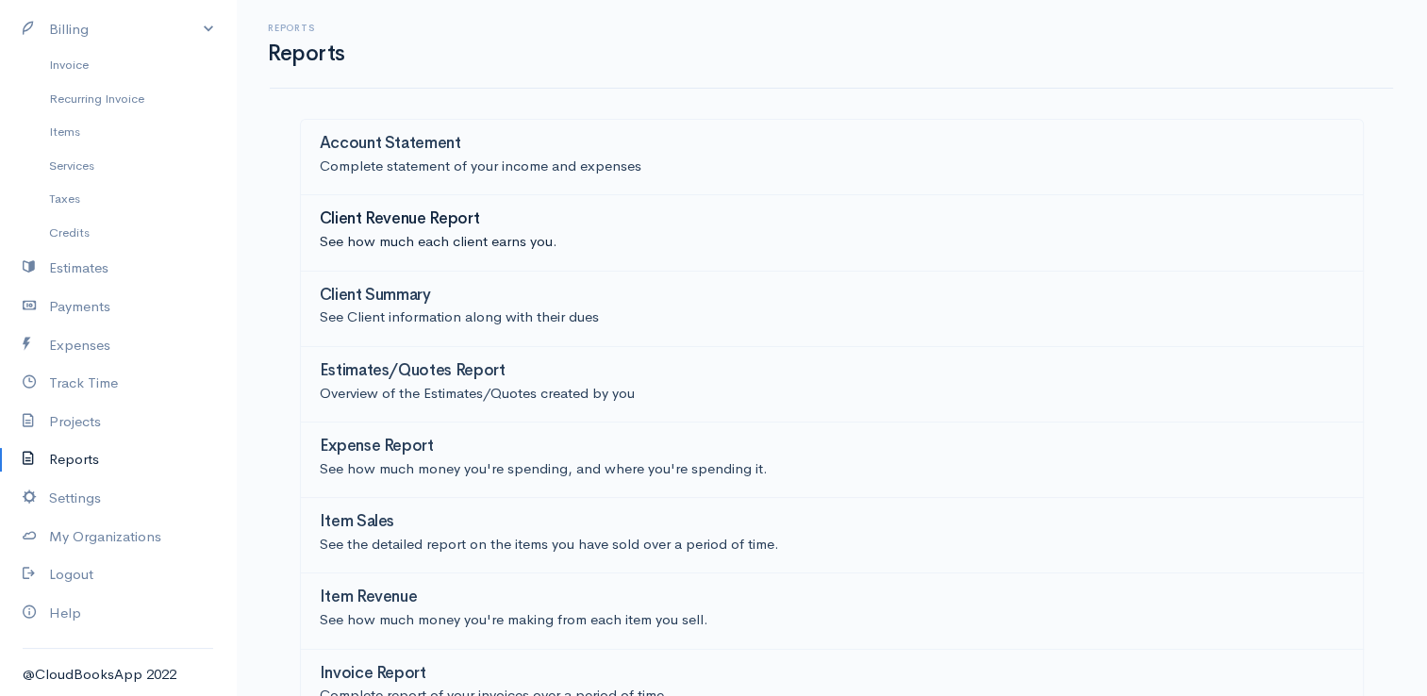
click at [359, 224] on h3 "Client Revenue Report" at bounding box center [400, 219] width 160 height 18
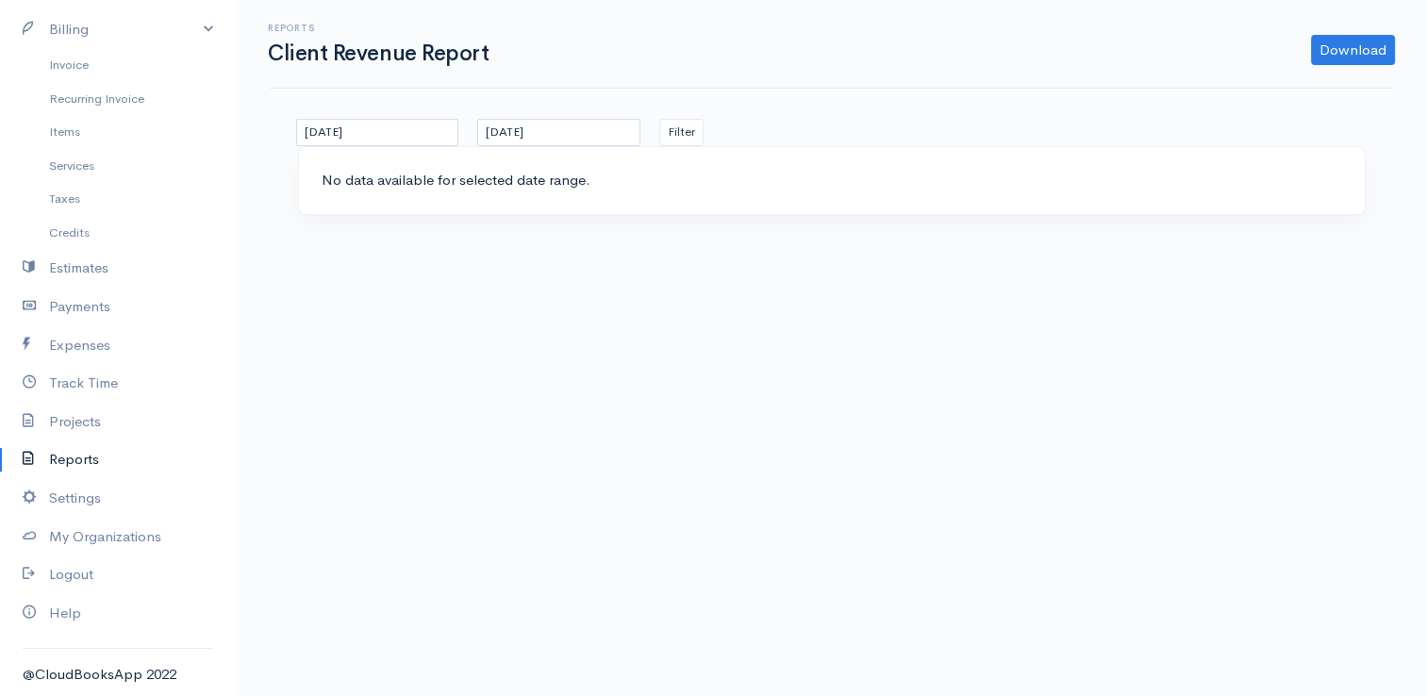
click at [82, 462] on link "Reports" at bounding box center [118, 459] width 236 height 39
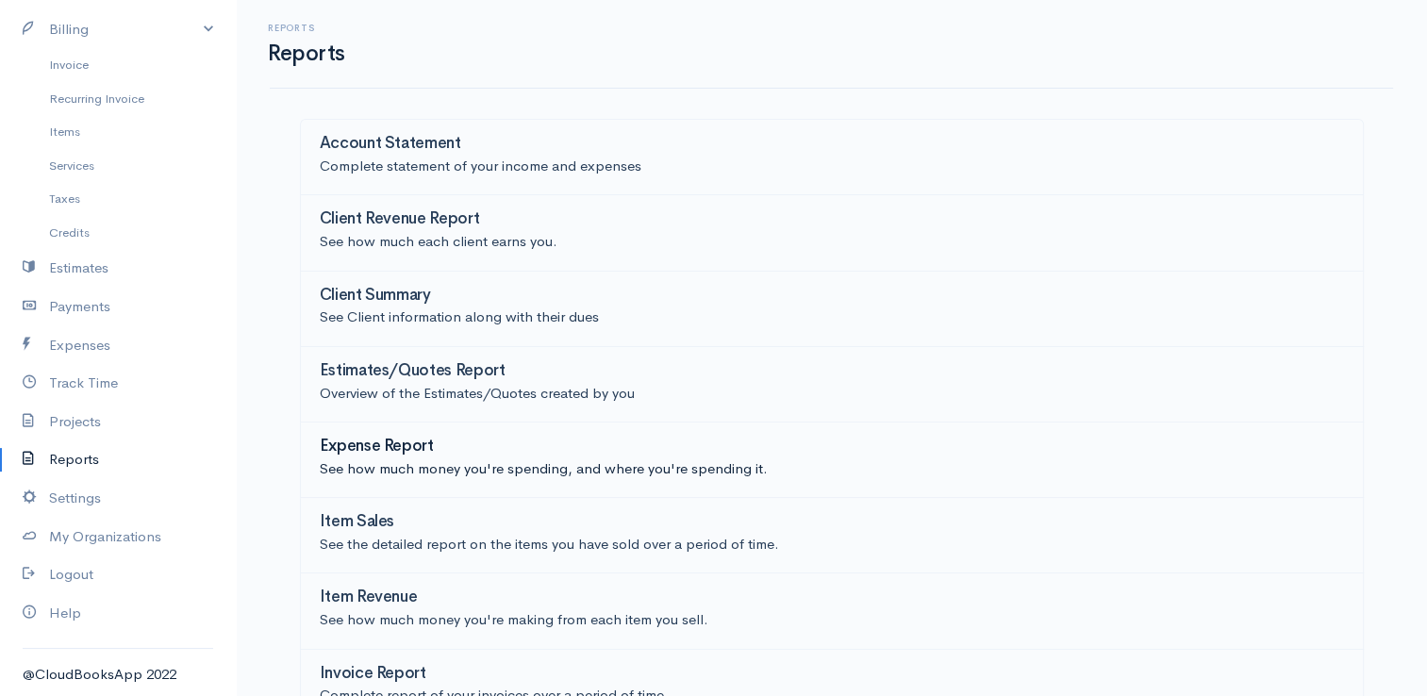
click at [457, 460] on p "See how much money you're spending, and where you're spending it." at bounding box center [832, 469] width 1024 height 22
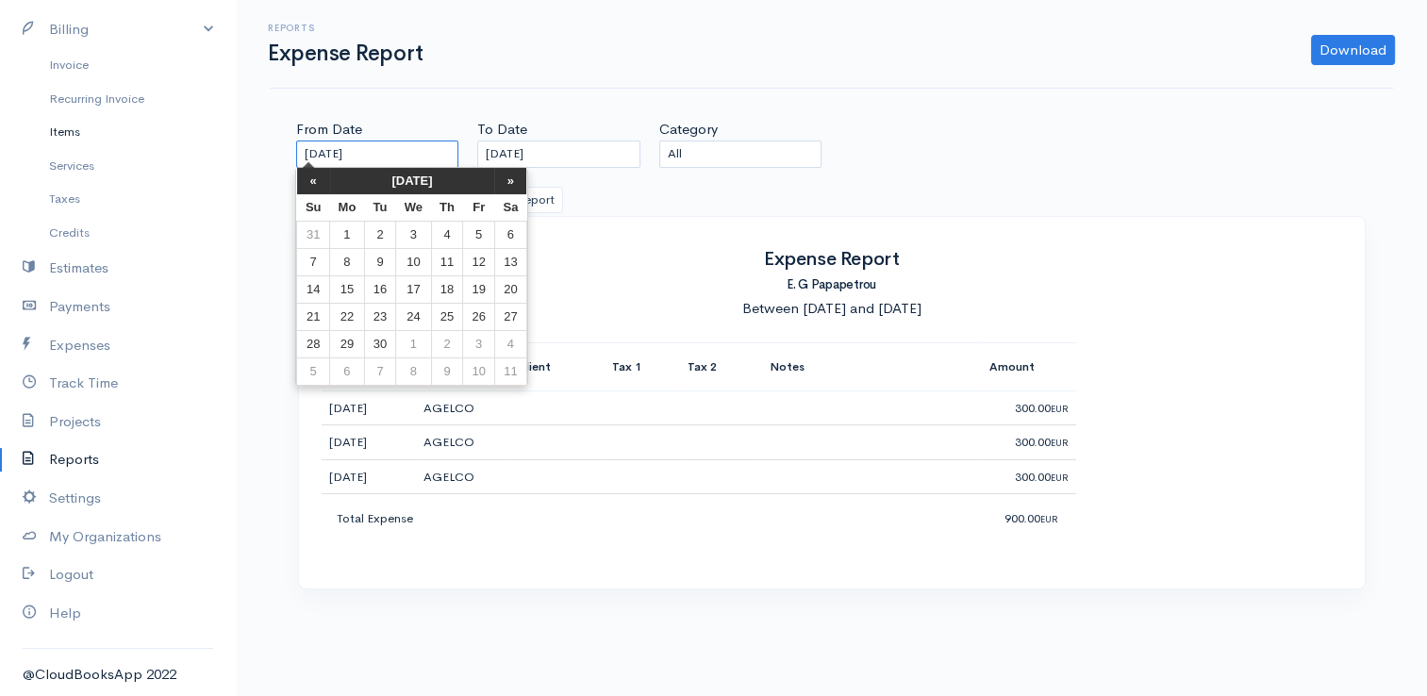
drag, startPoint x: 383, startPoint y: 156, endPoint x: 167, endPoint y: 121, distance: 218.7
click at [167, 121] on body "E. G Papapetrou Upgrade Dashboard People Clients Vendors Staff Users Purchase O…" at bounding box center [713, 348] width 1427 height 696
click at [320, 188] on th "«" at bounding box center [313, 181] width 33 height 26
click at [503, 338] on td "30" at bounding box center [510, 343] width 32 height 27
type input "[DATE]"
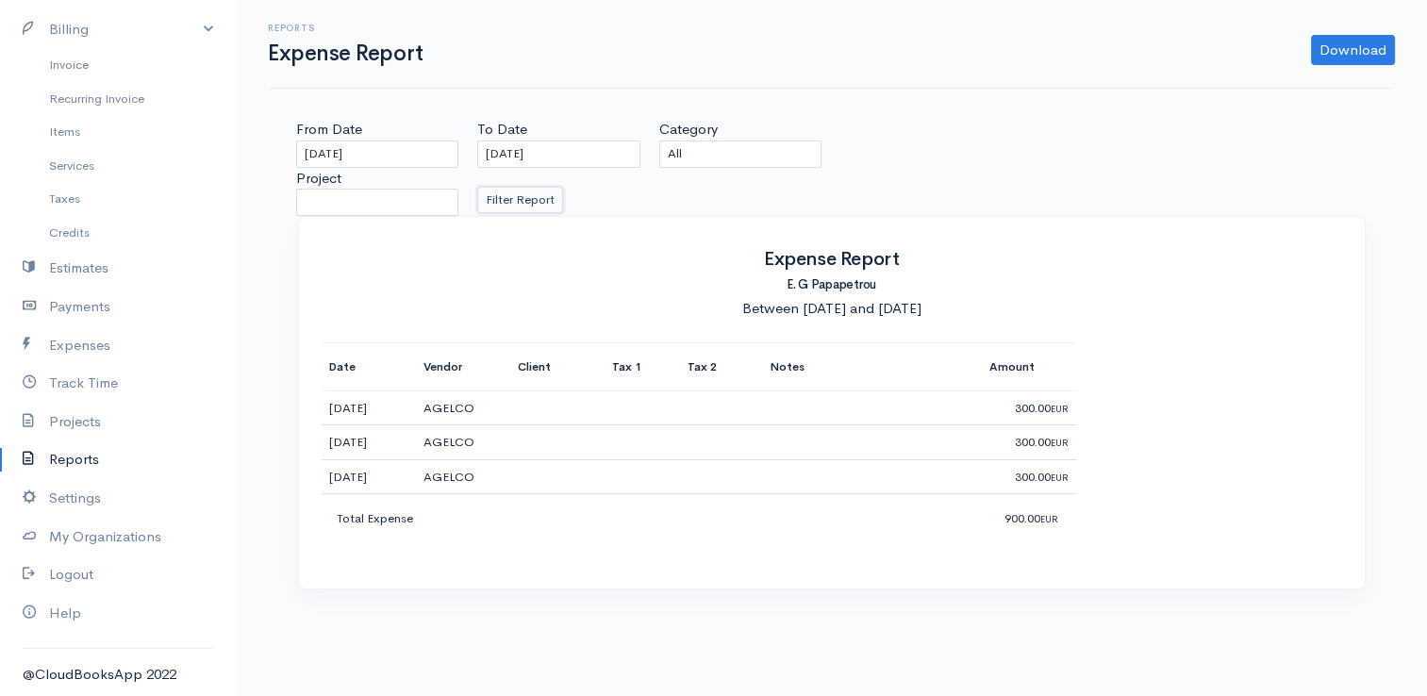
click at [493, 198] on button "Filter Report" at bounding box center [520, 200] width 86 height 27
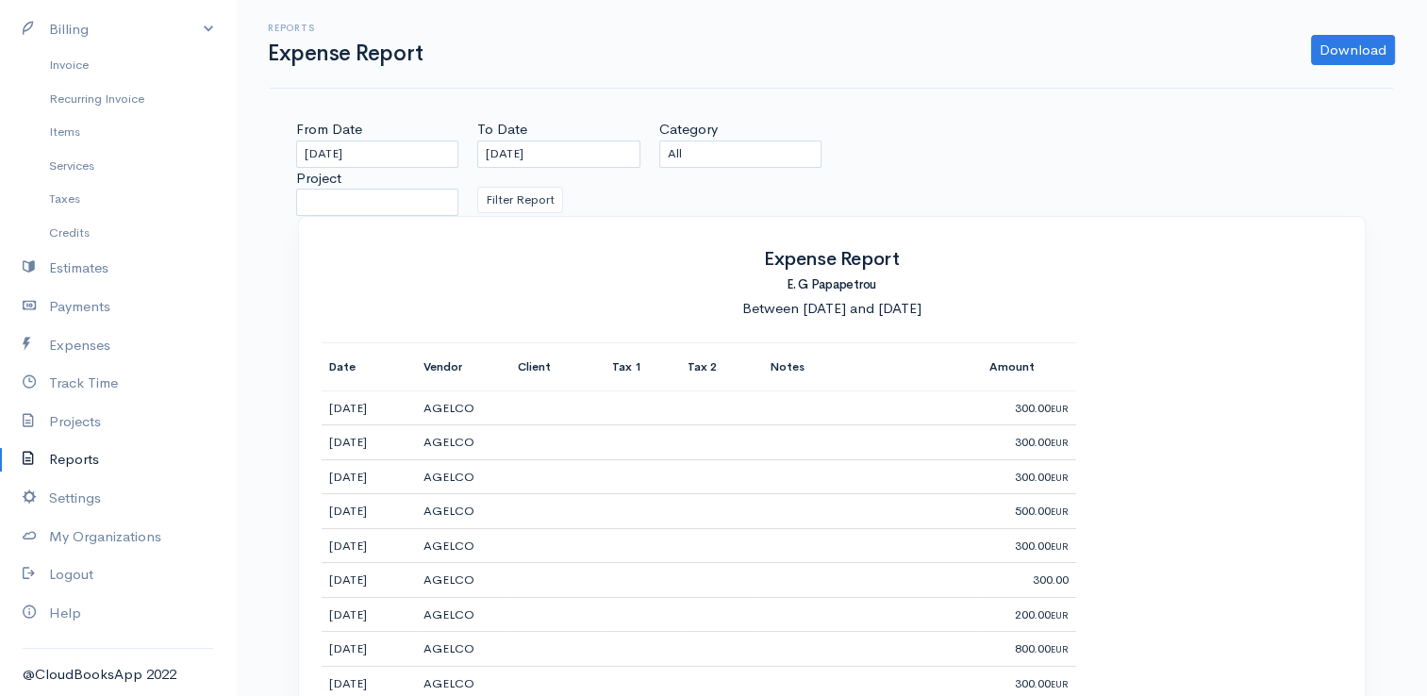
click at [82, 455] on link "Reports" at bounding box center [118, 459] width 236 height 39
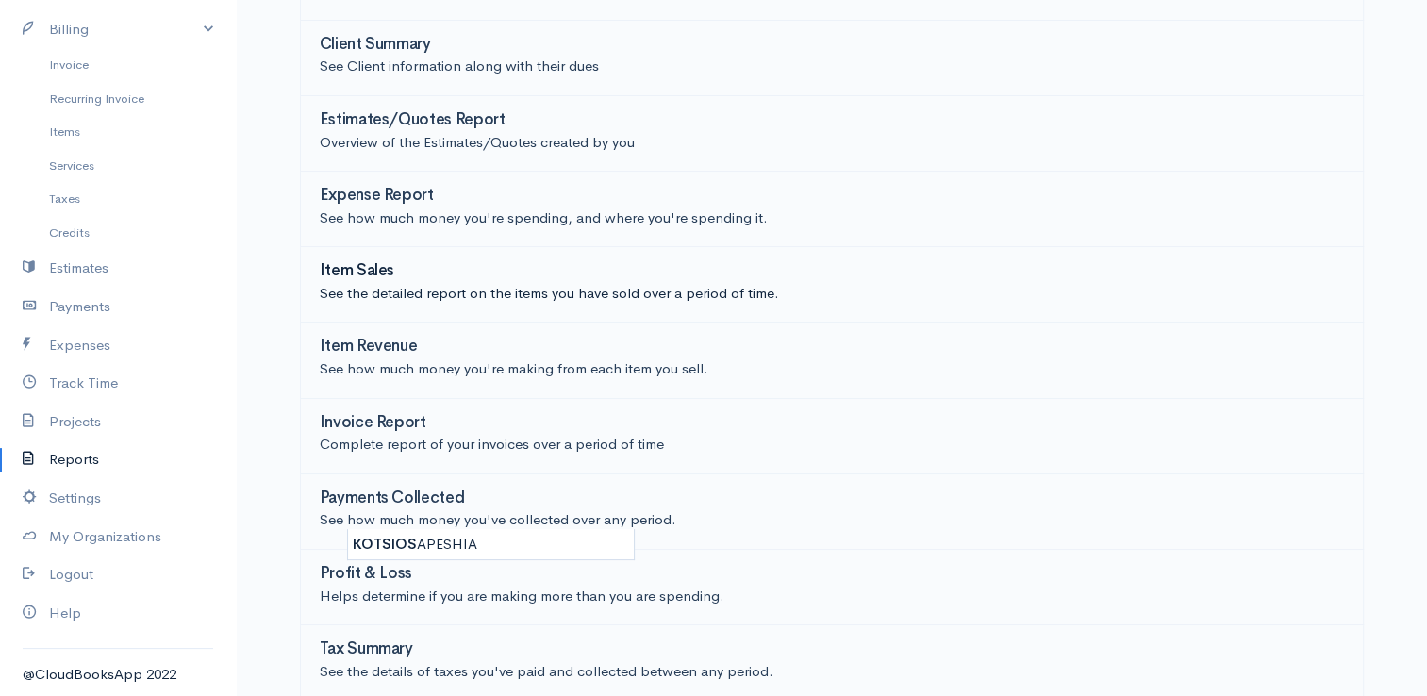
scroll to position [283, 0]
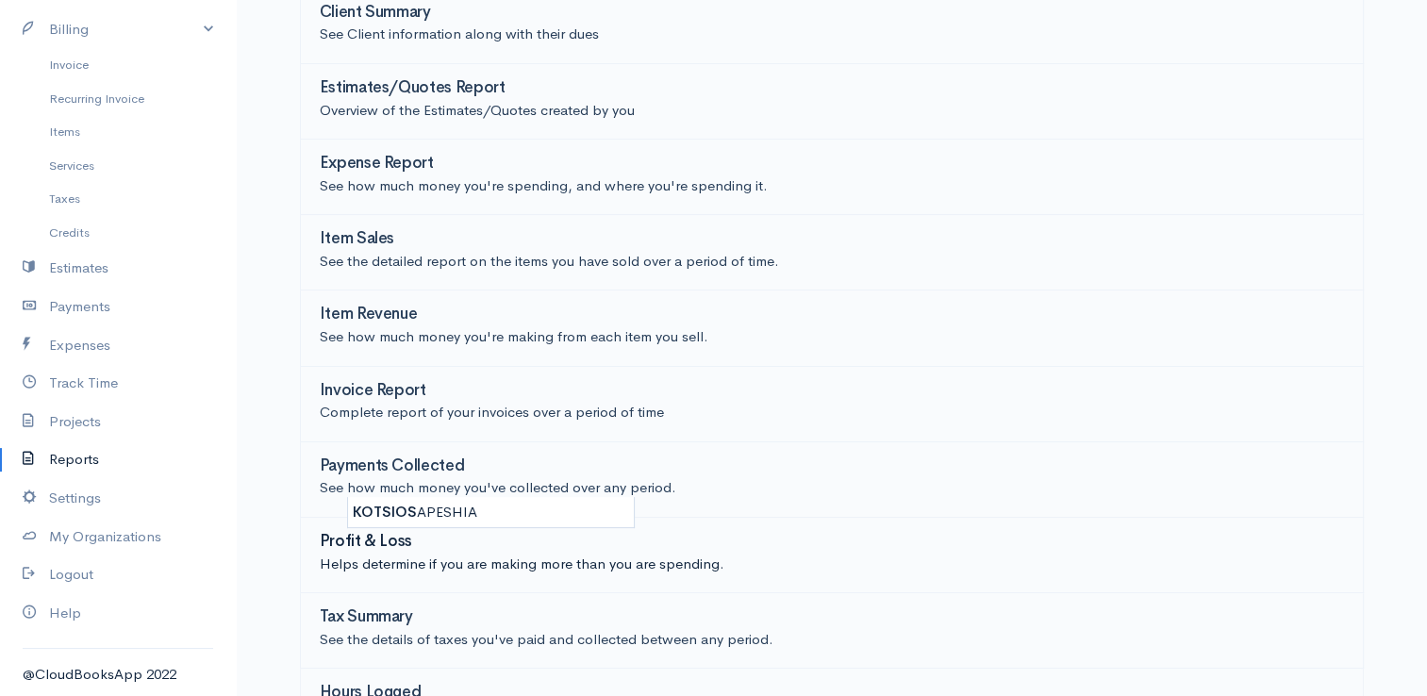
click at [460, 555] on p "Helps determine if you are making more than you are spending." at bounding box center [832, 564] width 1024 height 22
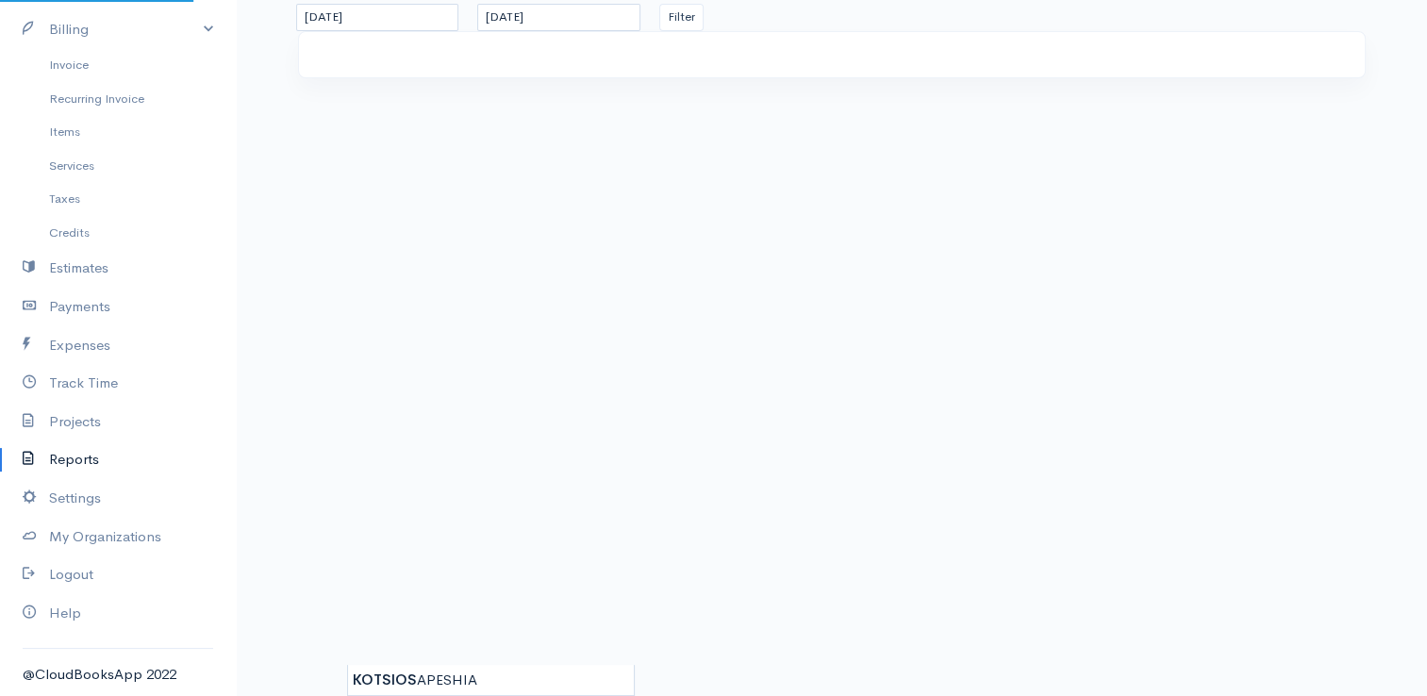
scroll to position [114, 0]
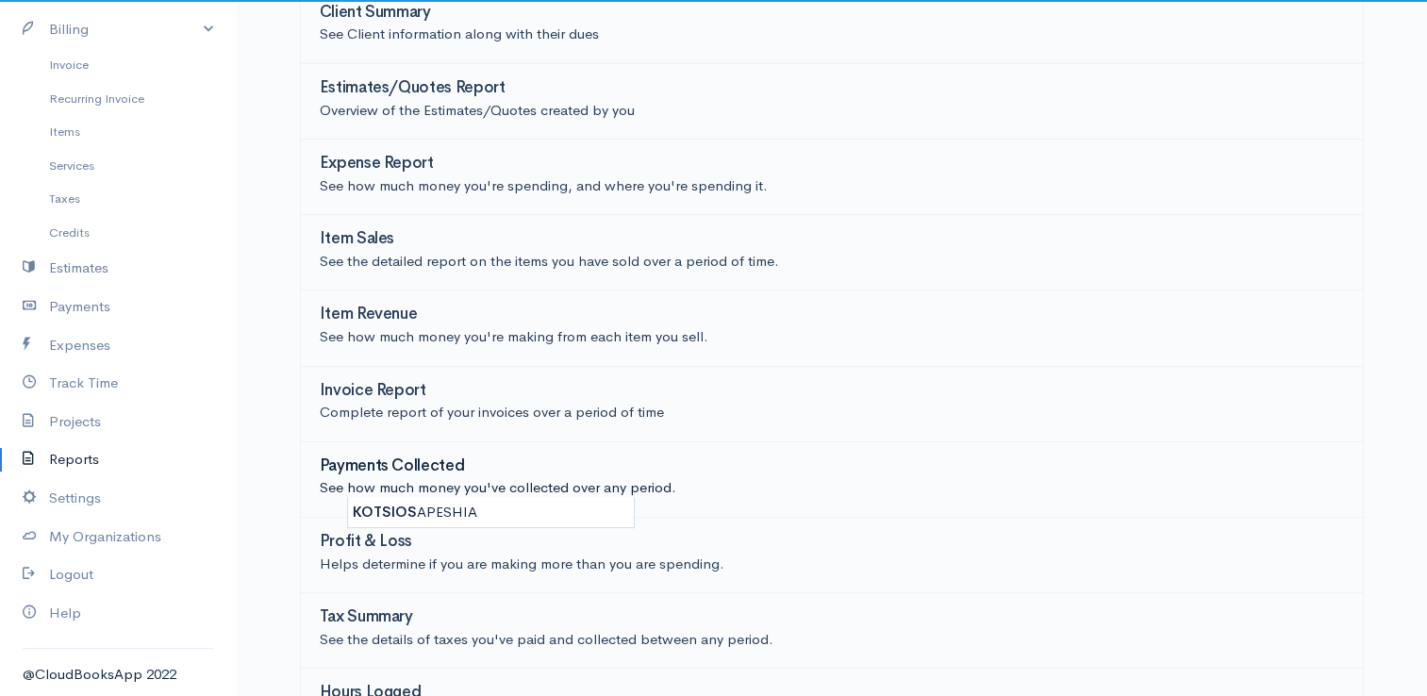
scroll to position [328, 0]
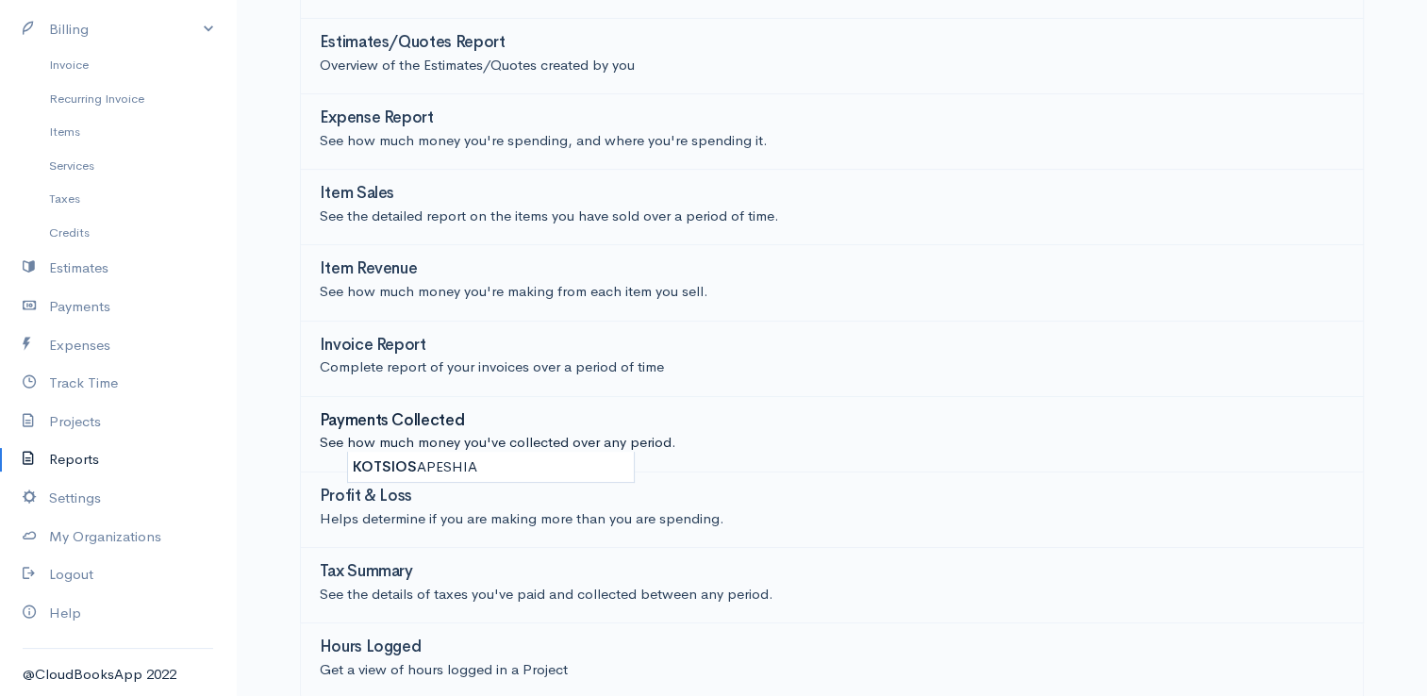
click at [443, 422] on h3 "Payments Collected" at bounding box center [392, 421] width 145 height 18
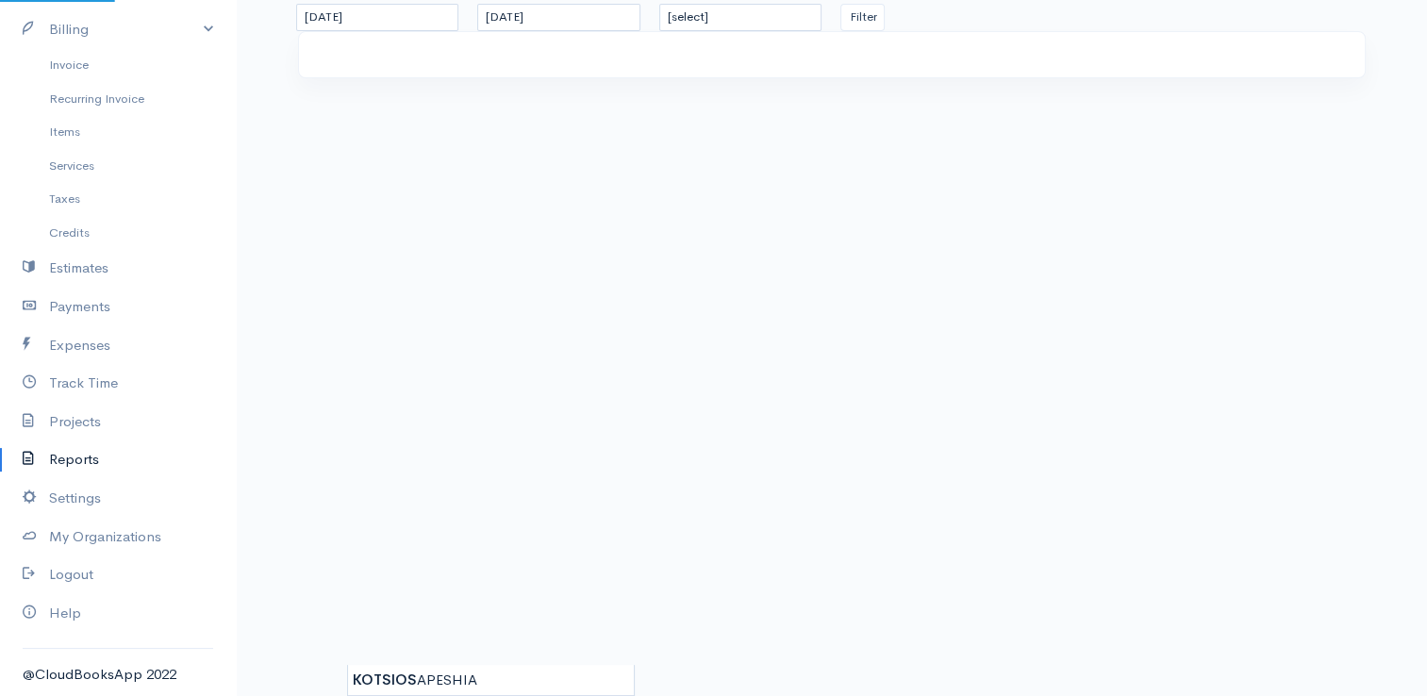
scroll to position [114, 0]
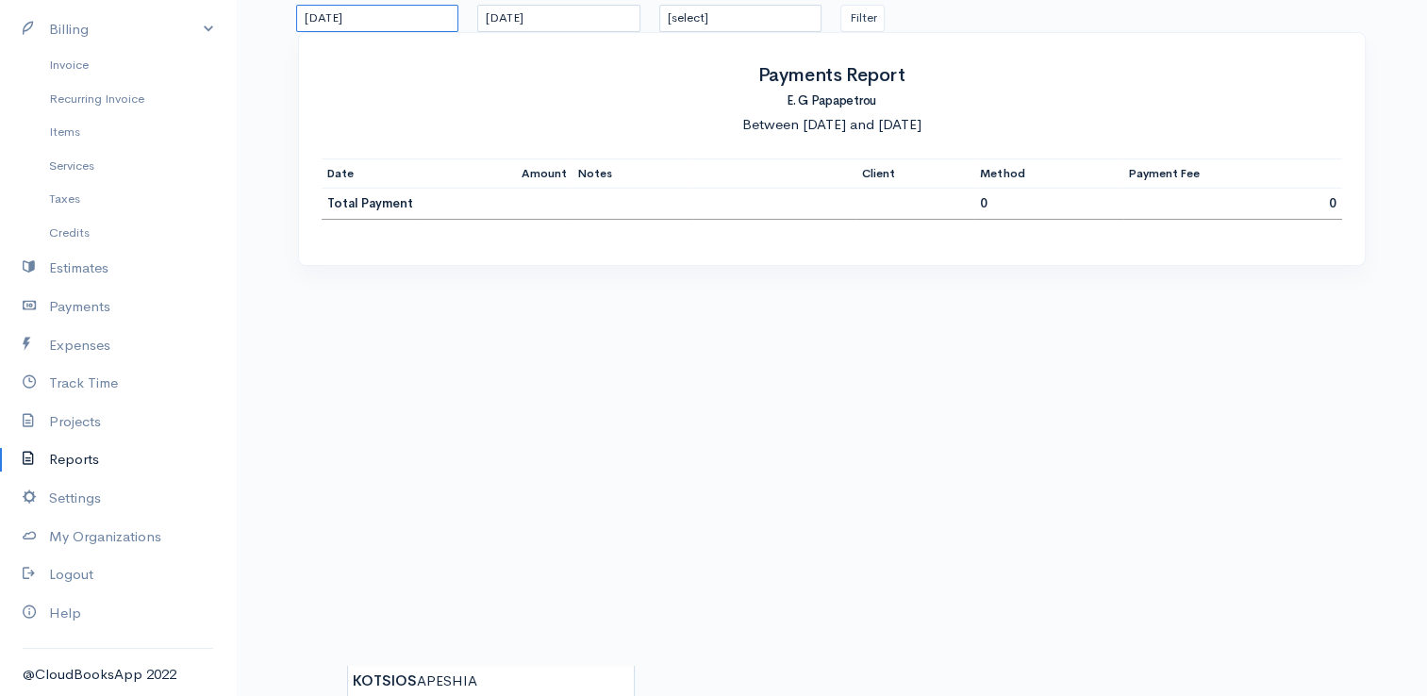
click at [378, 17] on input "[DATE]" at bounding box center [377, 18] width 163 height 27
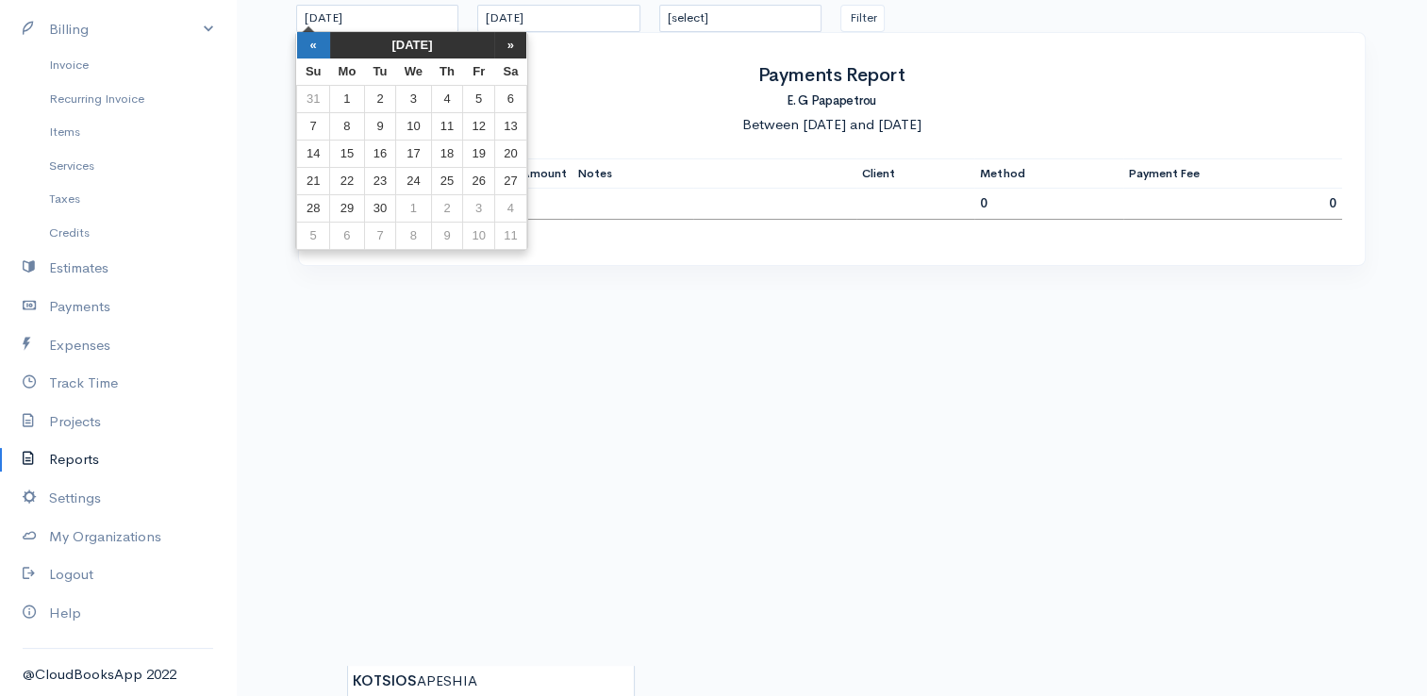
click at [307, 43] on th "«" at bounding box center [313, 45] width 33 height 26
drag, startPoint x: 507, startPoint y: 213, endPoint x: 564, endPoint y: 171, distance: 70.7
click at [508, 213] on td "30" at bounding box center [510, 208] width 32 height 27
type input "[DATE]"
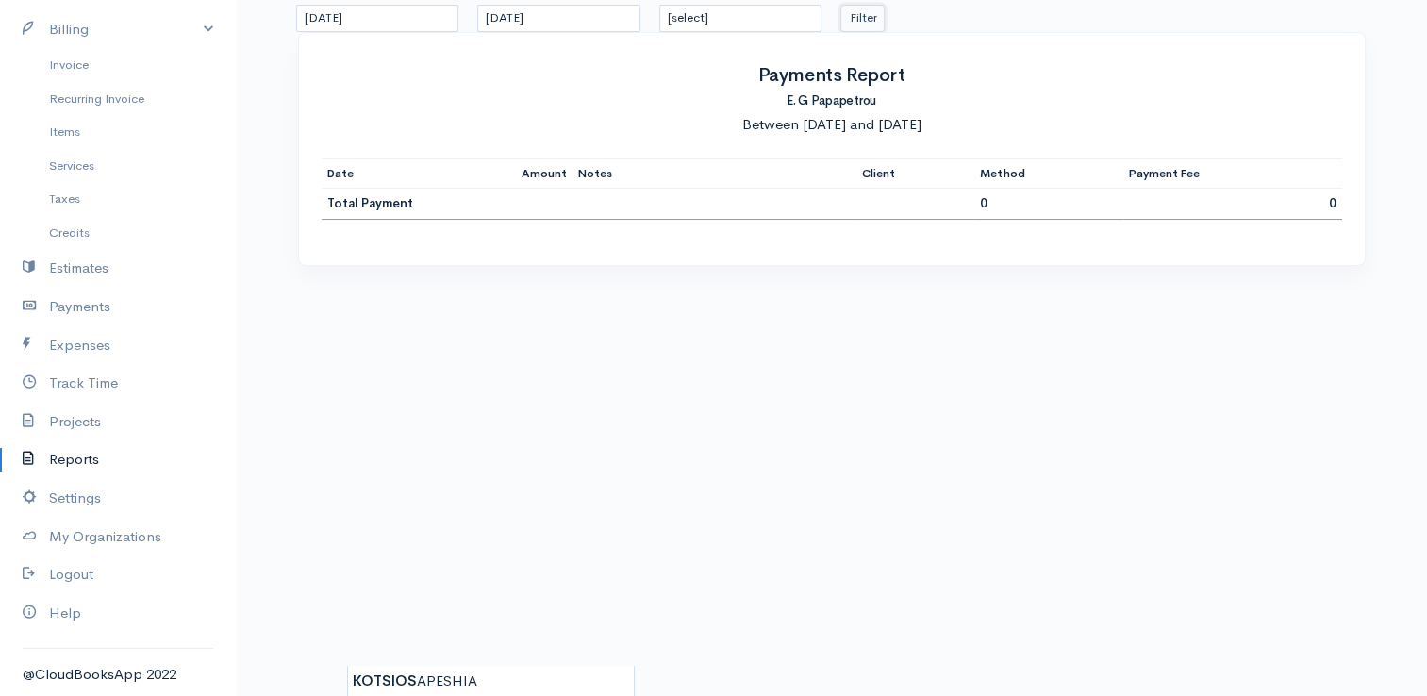
click at [867, 18] on button "Filter" at bounding box center [862, 18] width 44 height 27
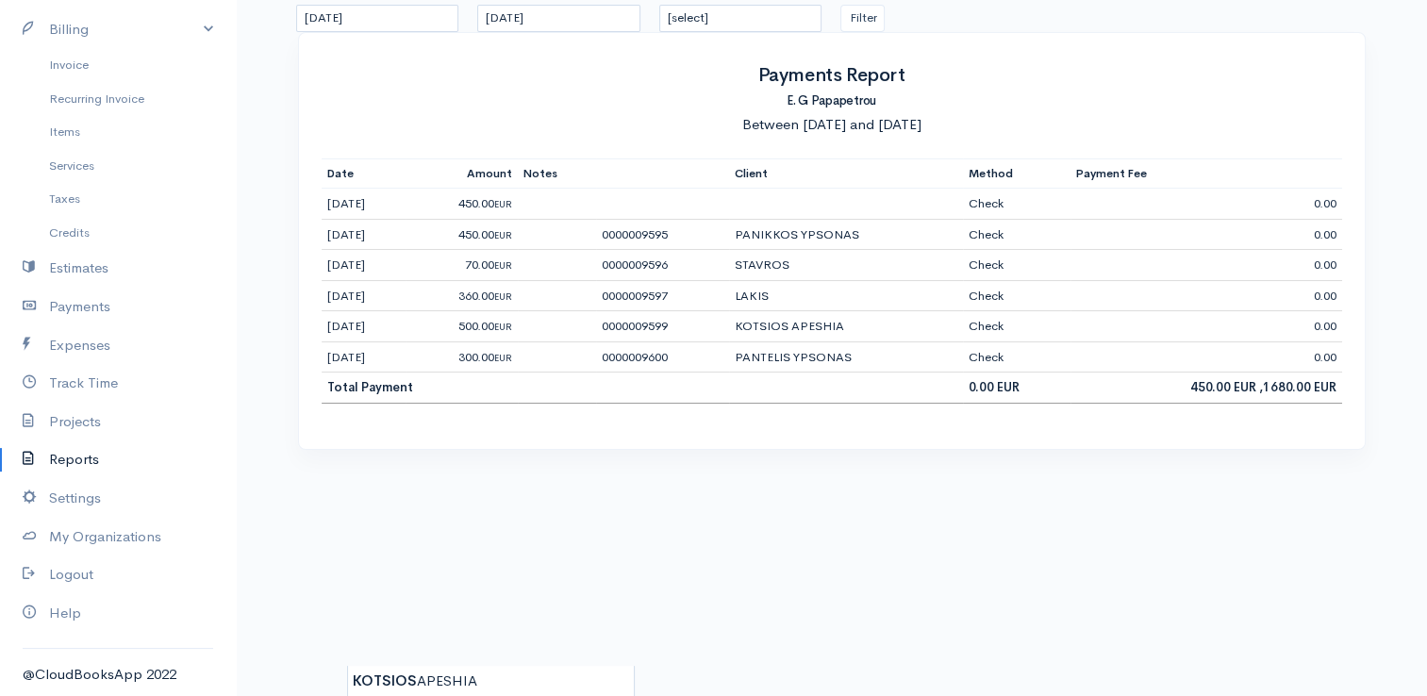
click at [68, 451] on link "Reports" at bounding box center [118, 459] width 236 height 39
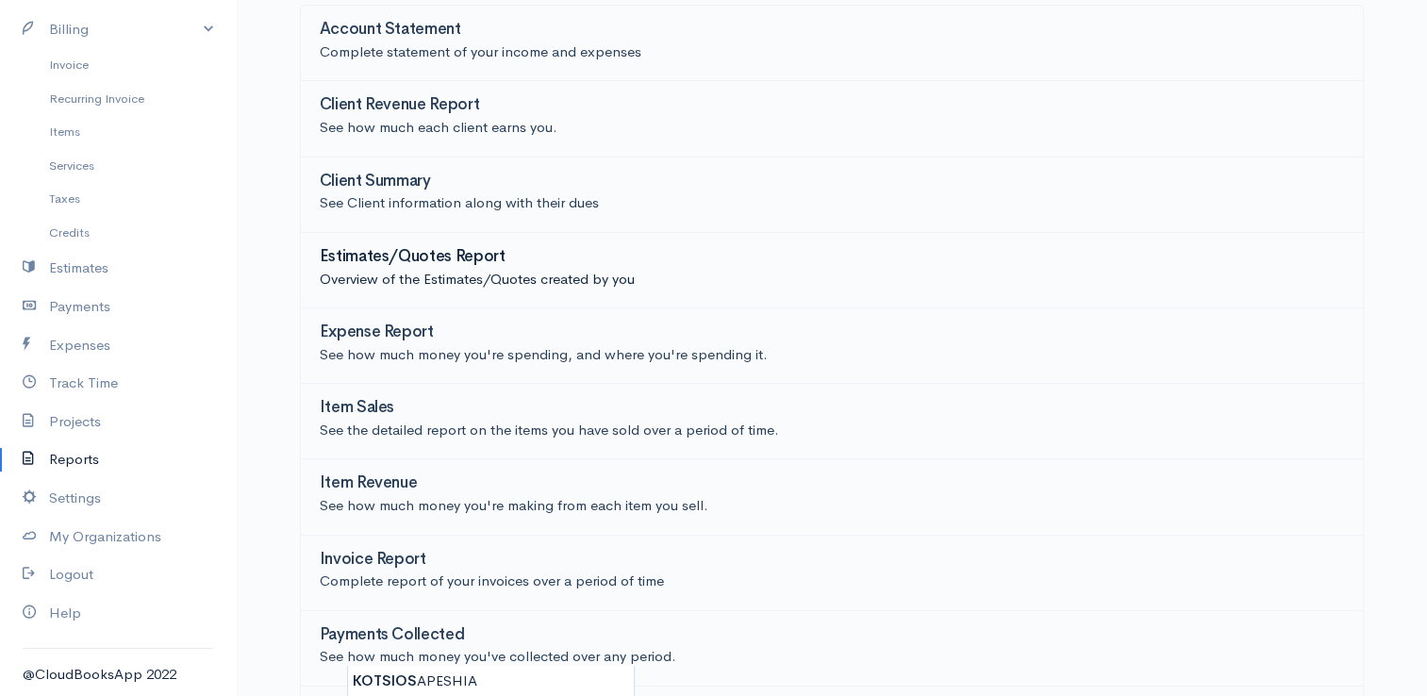
scroll to position [208, 0]
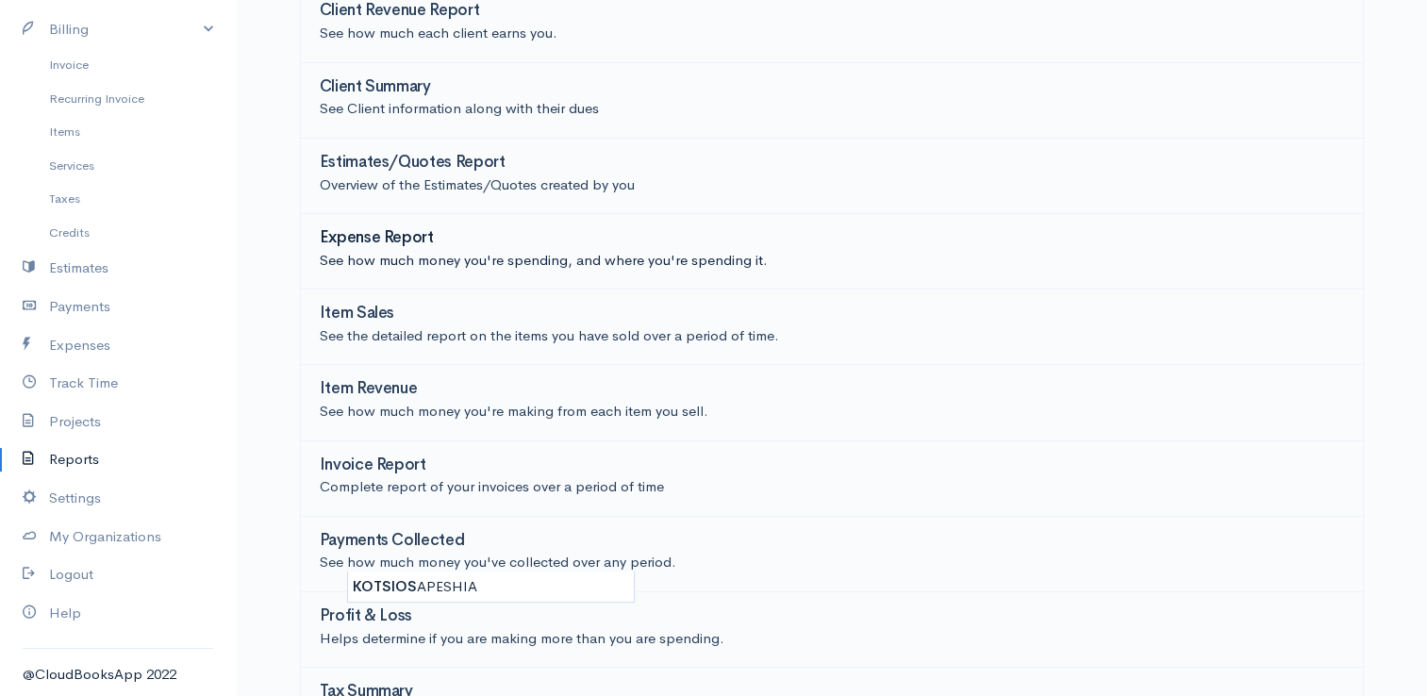
click at [514, 256] on p "See how much money you're spending, and where you're spending it." at bounding box center [832, 261] width 1024 height 22
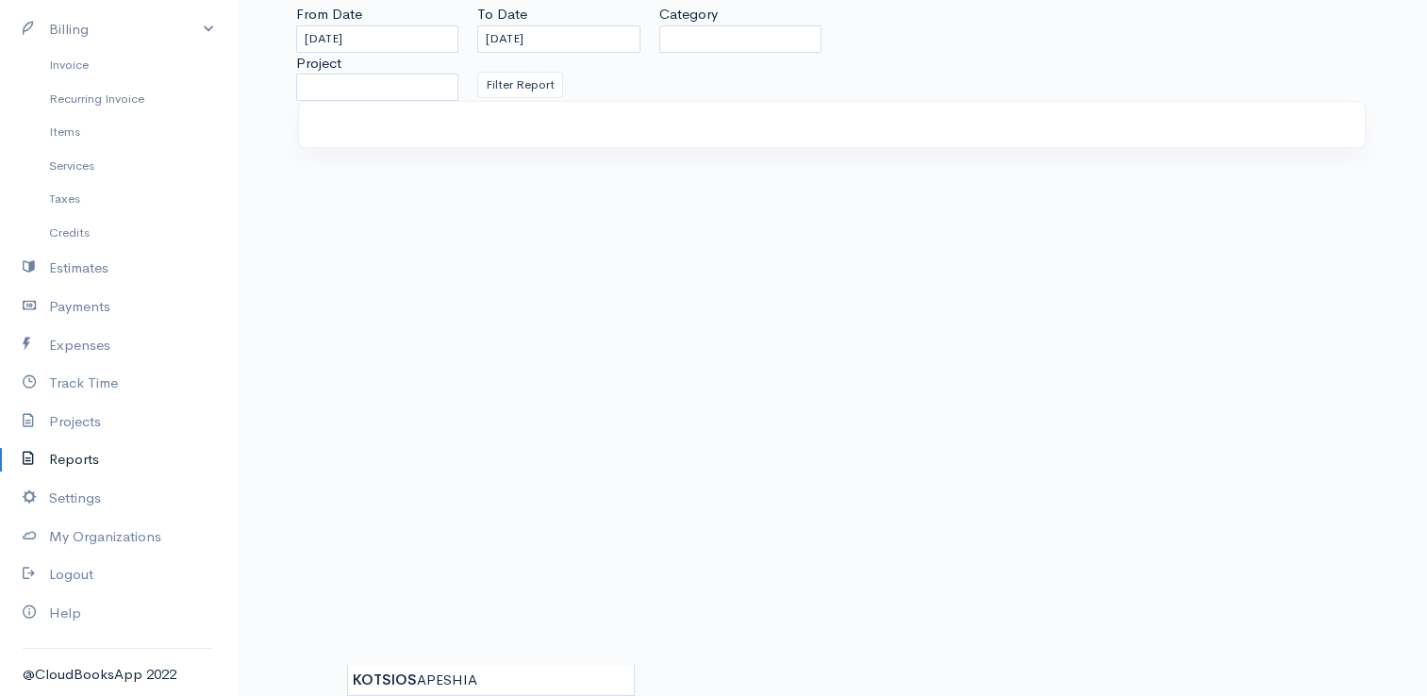
scroll to position [114, 0]
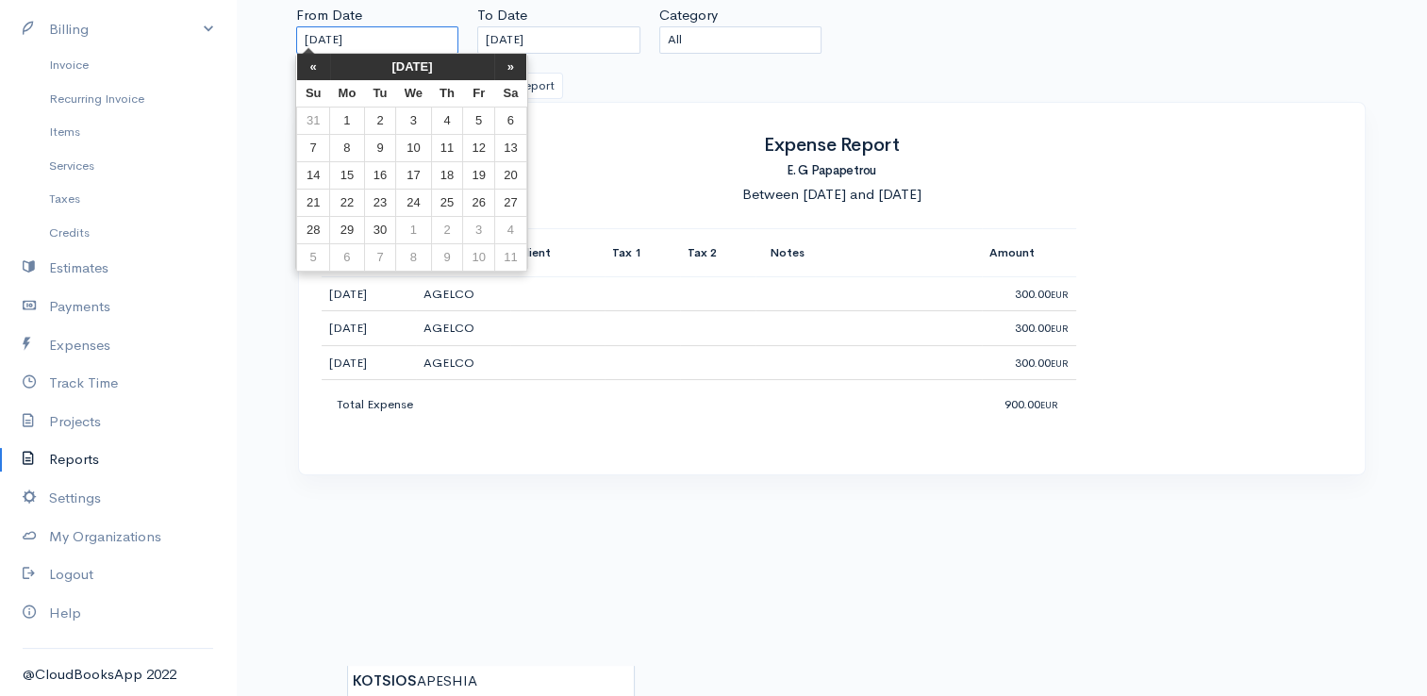
click at [346, 35] on input "[DATE]" at bounding box center [377, 39] width 163 height 27
click at [312, 66] on th "«" at bounding box center [313, 67] width 33 height 26
click at [517, 229] on td "30" at bounding box center [510, 229] width 32 height 27
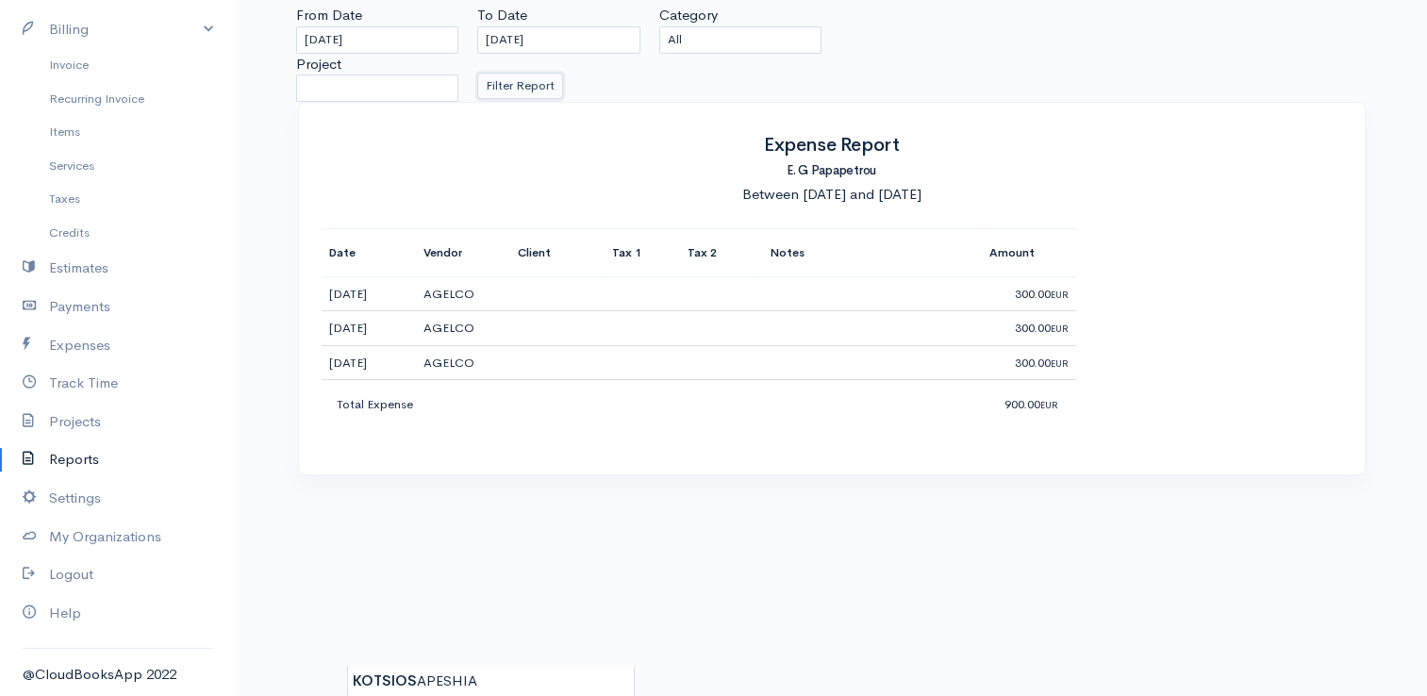
click at [505, 81] on button "Filter Report" at bounding box center [520, 86] width 86 height 27
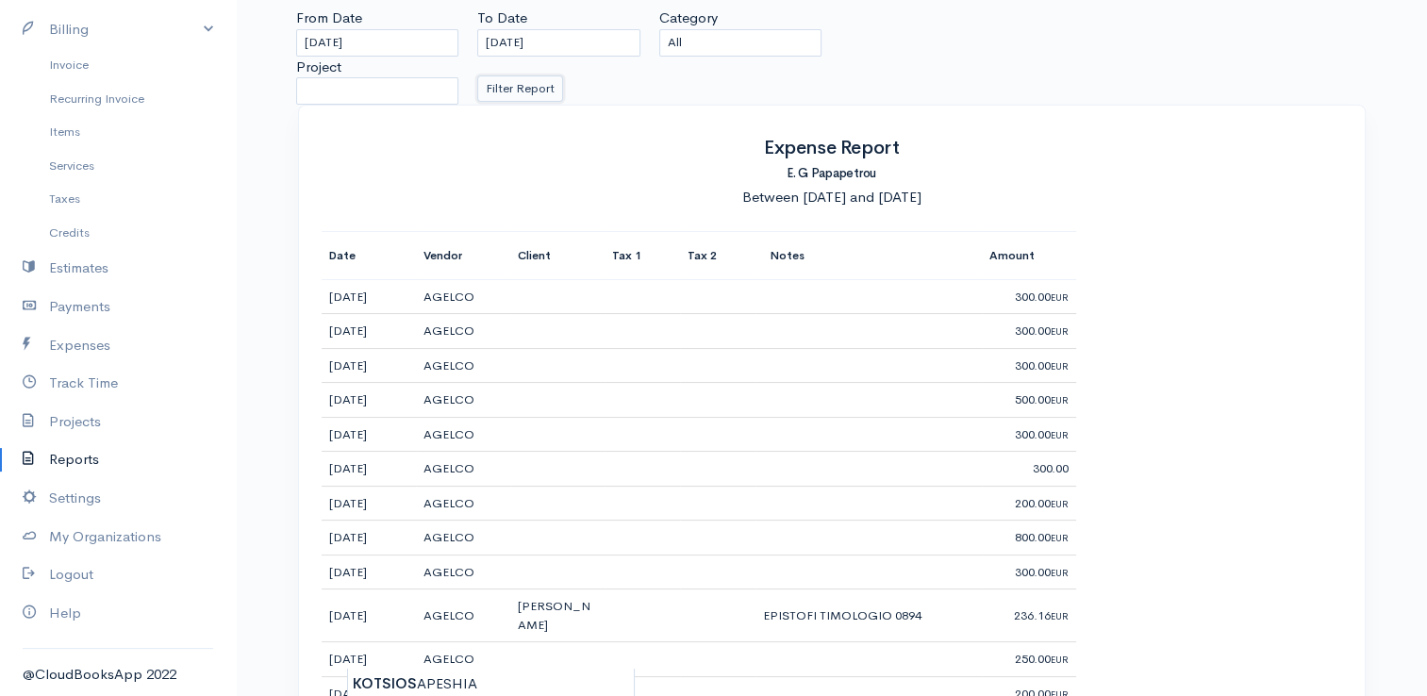
scroll to position [0, 0]
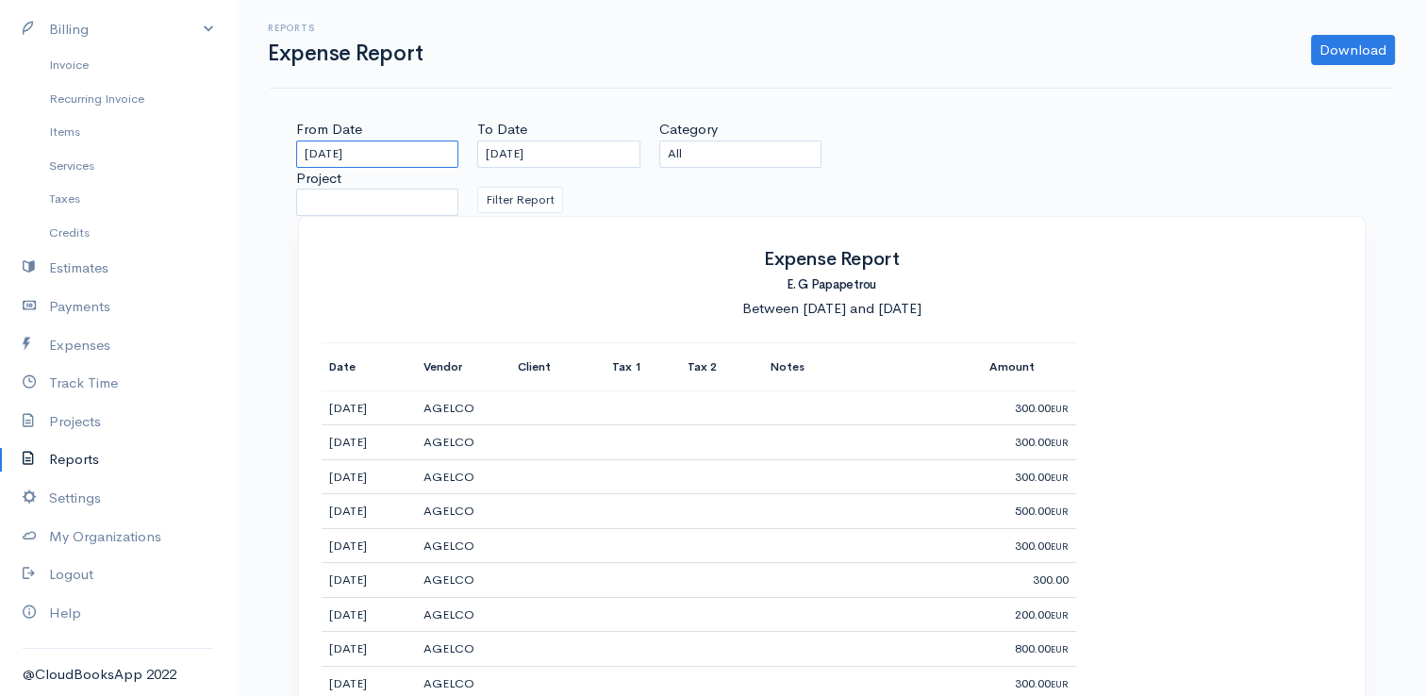
click at [393, 150] on input "[DATE]" at bounding box center [377, 153] width 163 height 27
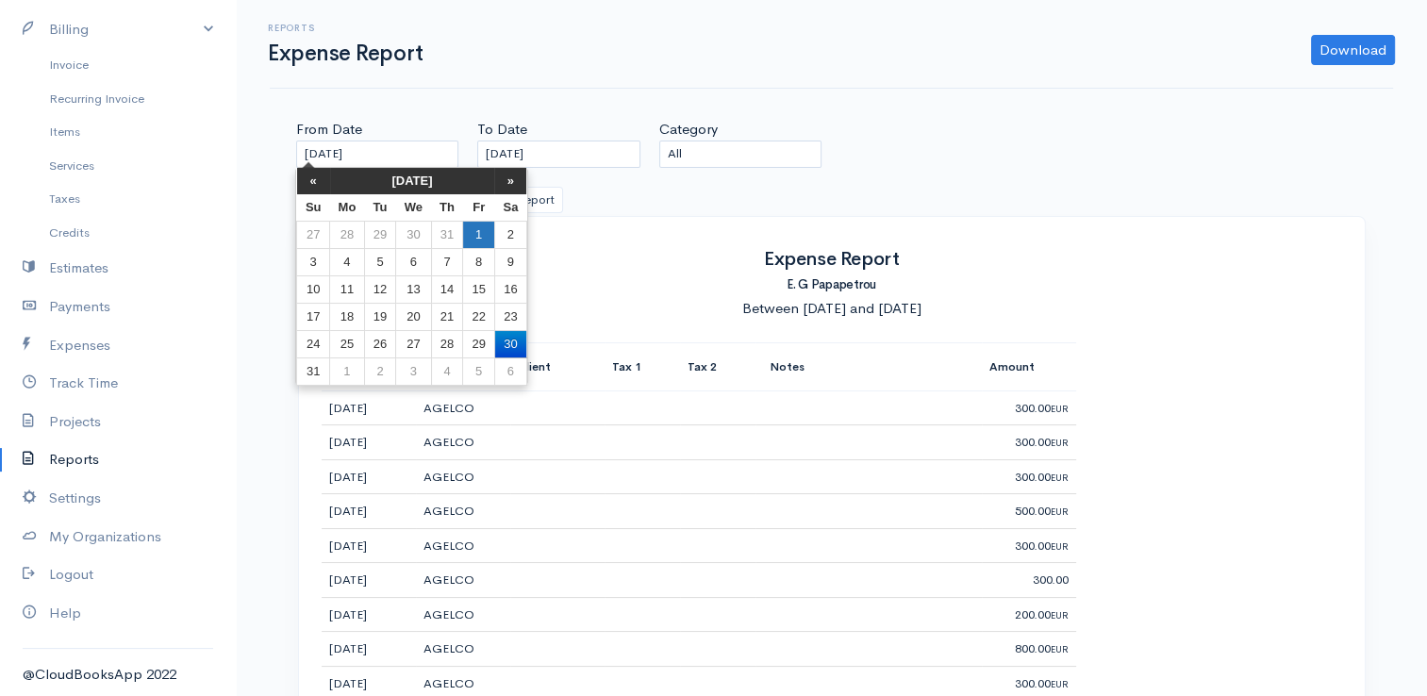
click at [484, 237] on td "1" at bounding box center [478, 234] width 31 height 27
type input "[DATE]"
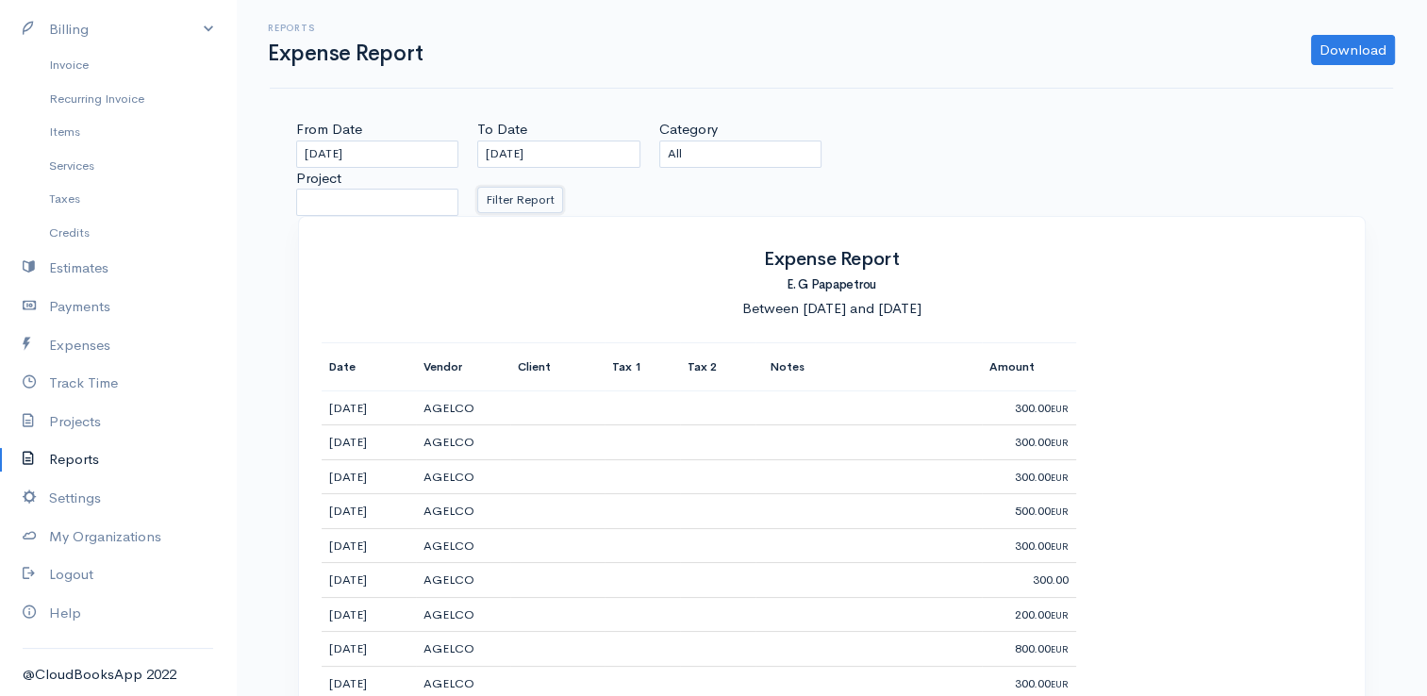
click at [544, 205] on button "Filter Report" at bounding box center [520, 200] width 86 height 27
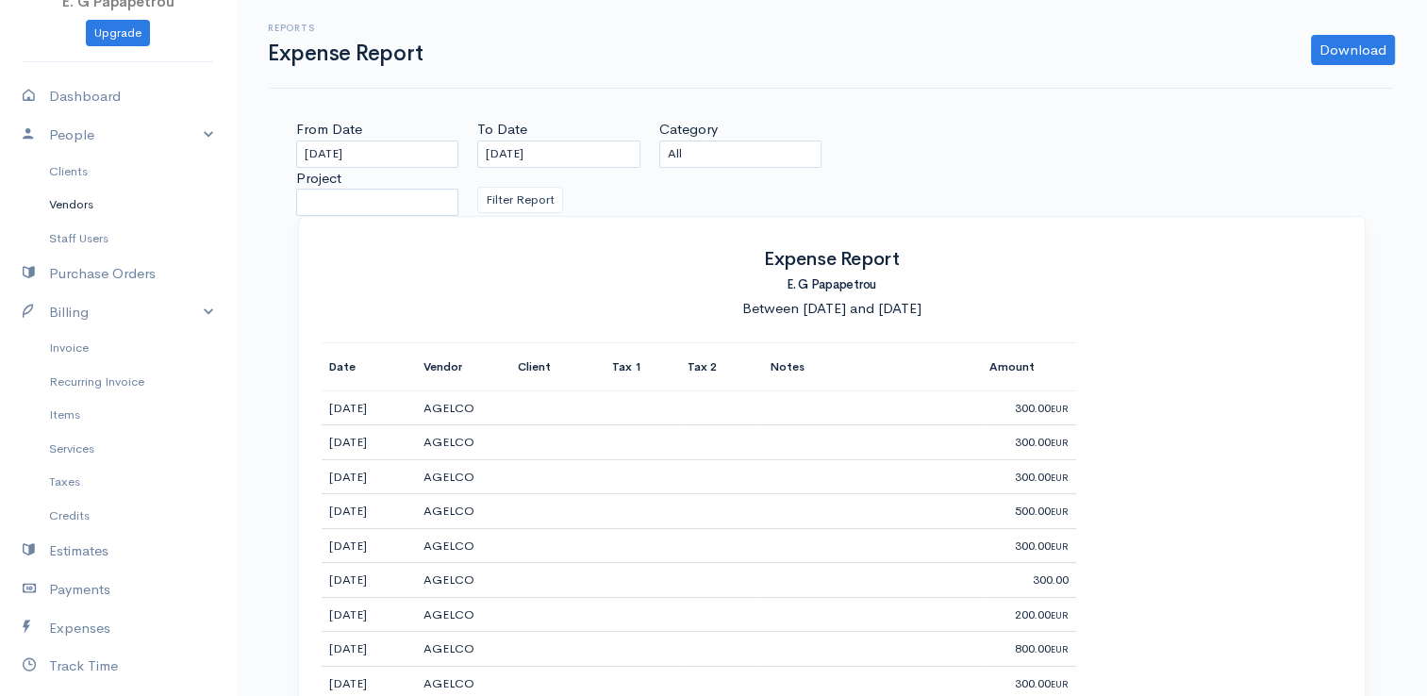
click at [87, 198] on link "Vendors" at bounding box center [118, 205] width 236 height 34
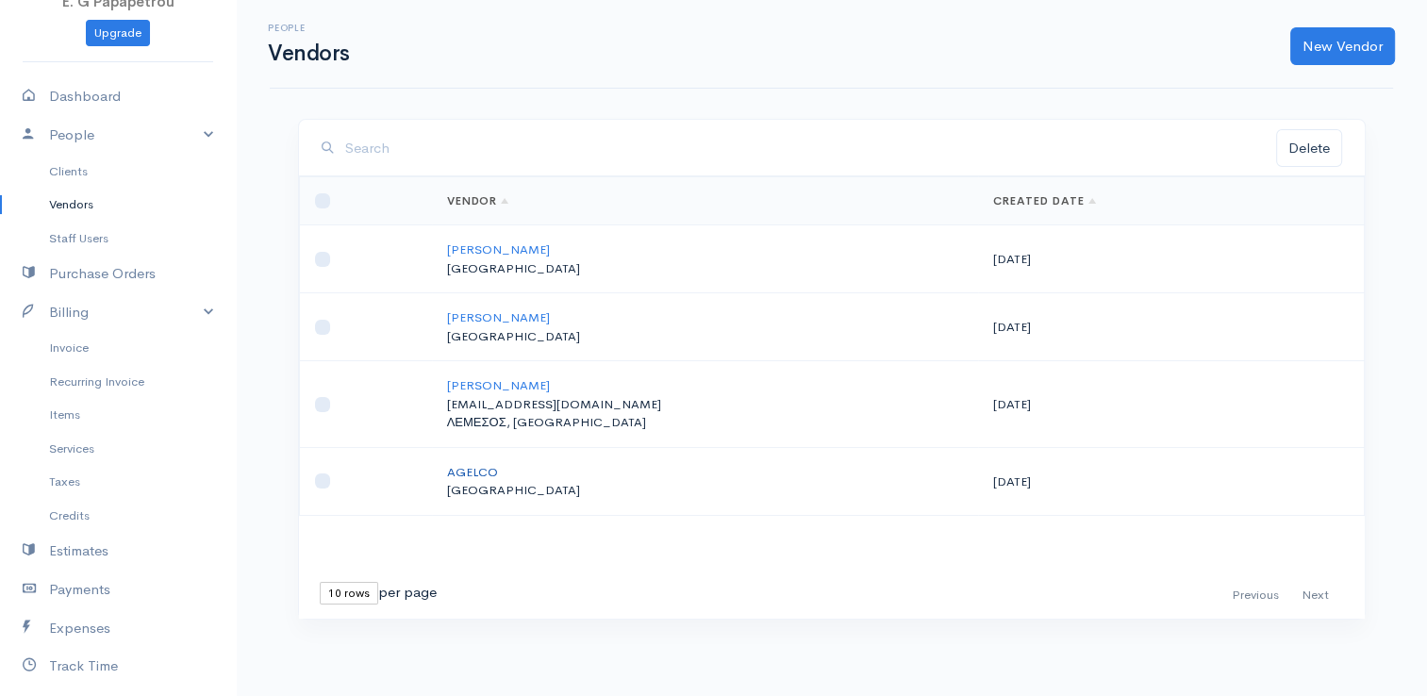
click at [482, 470] on link "AGELCO" at bounding box center [472, 472] width 51 height 16
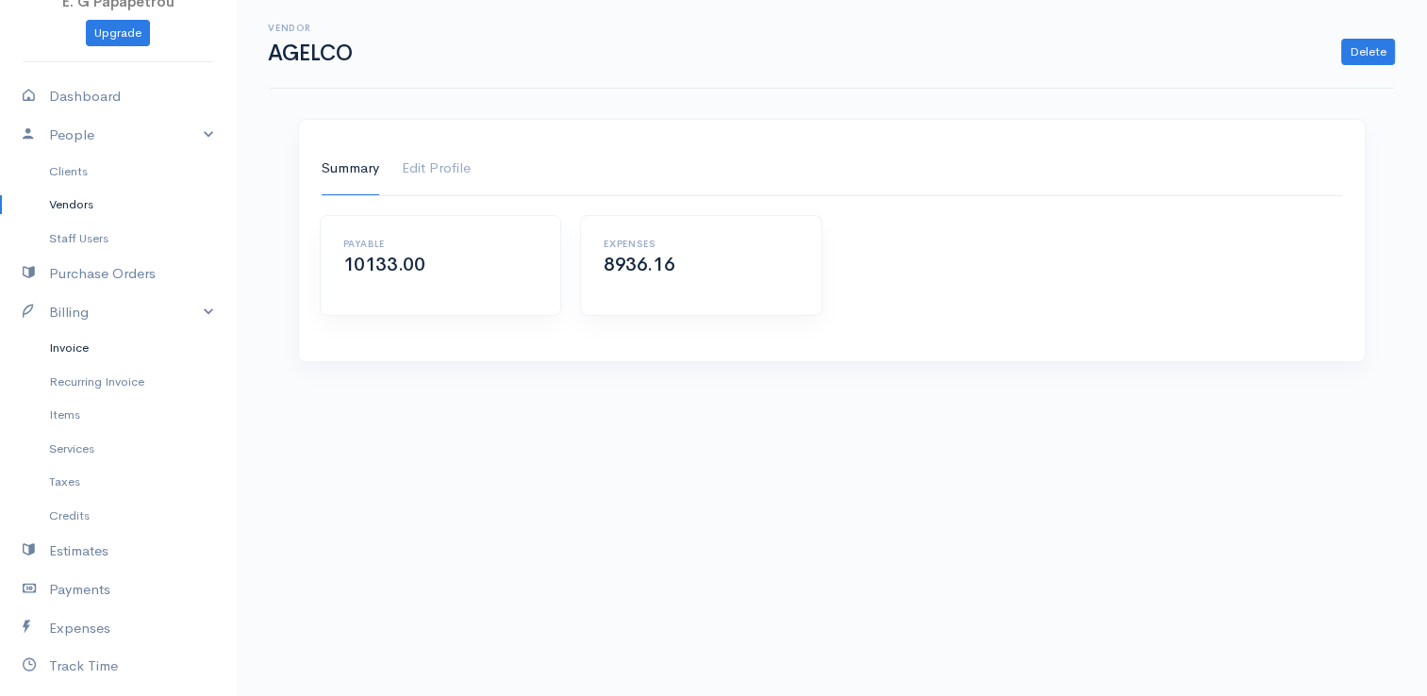
click at [83, 348] on link "Invoice" at bounding box center [118, 348] width 236 height 34
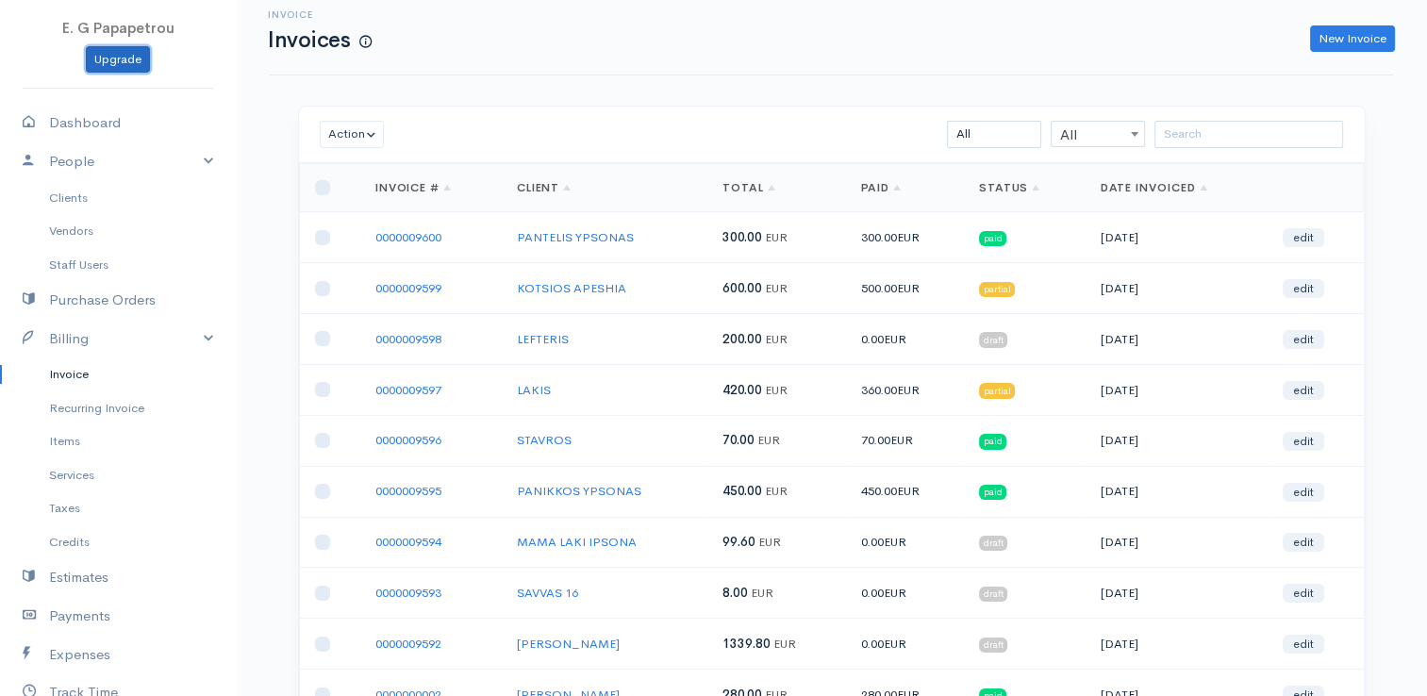
click at [131, 62] on link "Upgrade" at bounding box center [118, 59] width 64 height 27
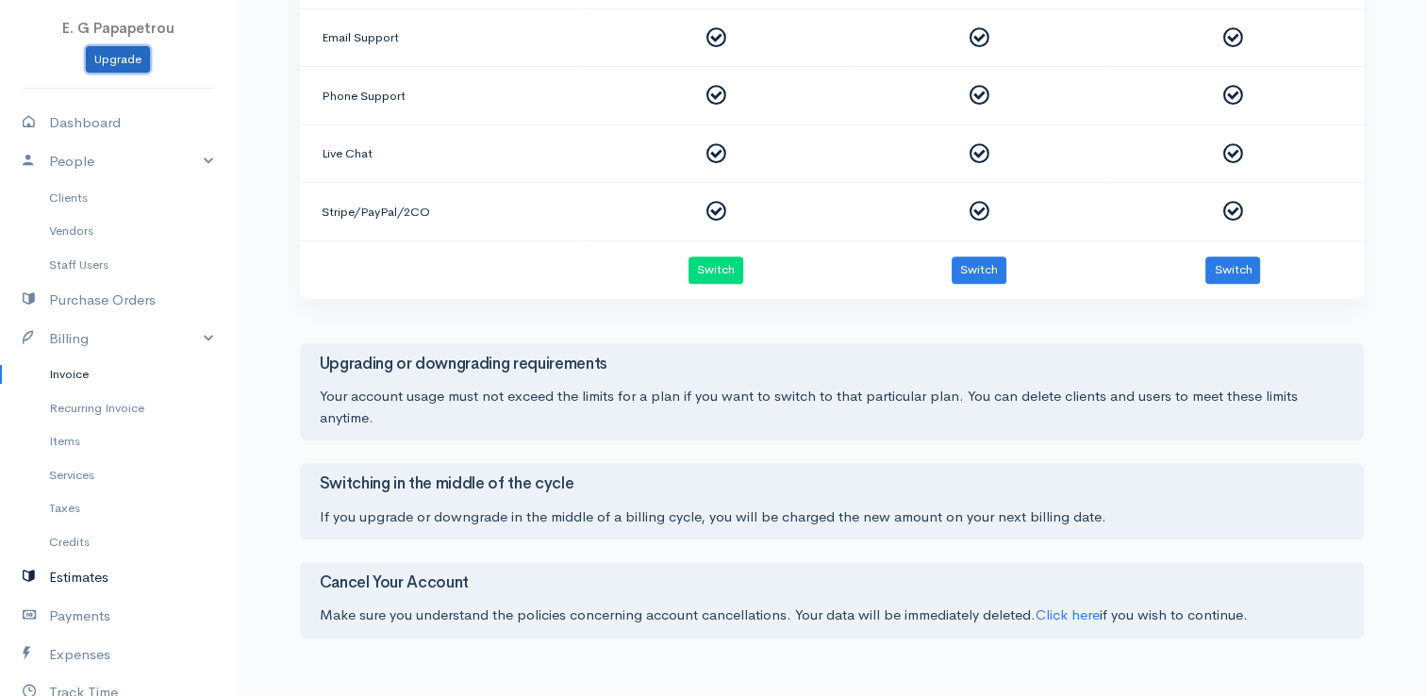
scroll to position [283, 0]
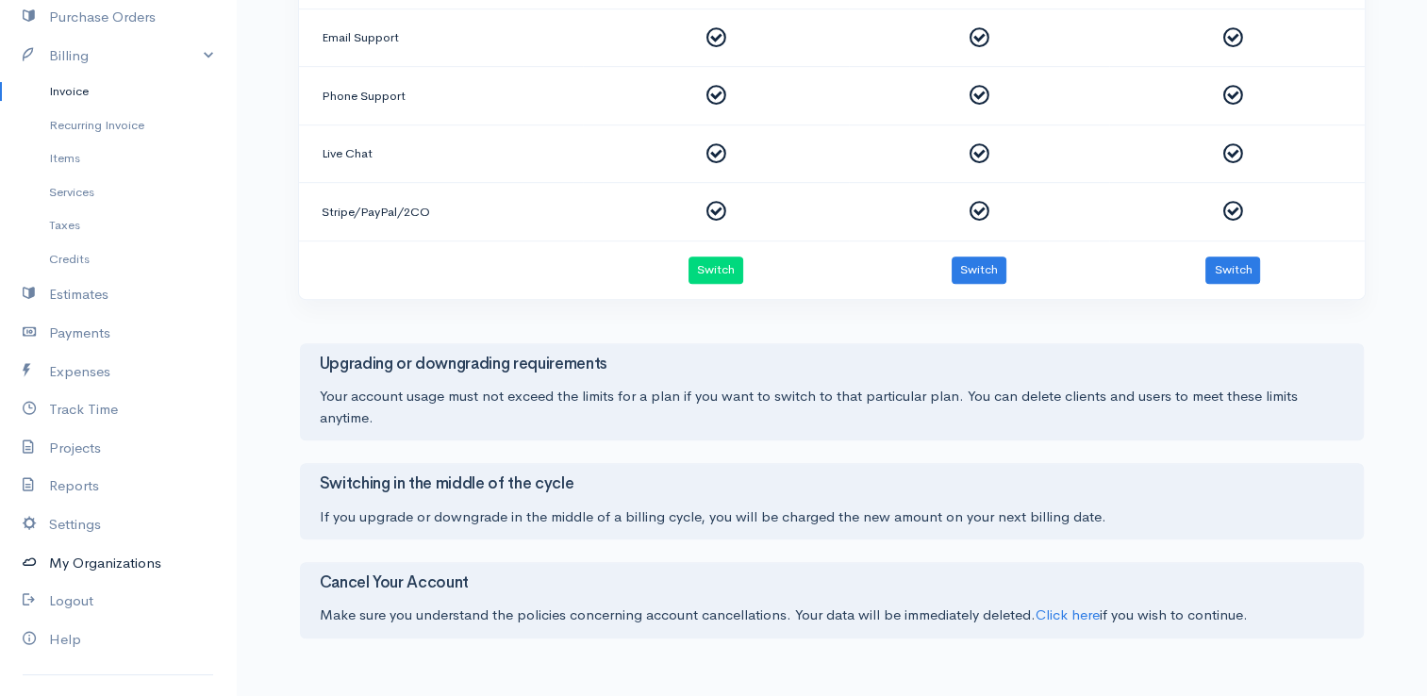
click at [108, 556] on link "My Organizations" at bounding box center [118, 563] width 236 height 39
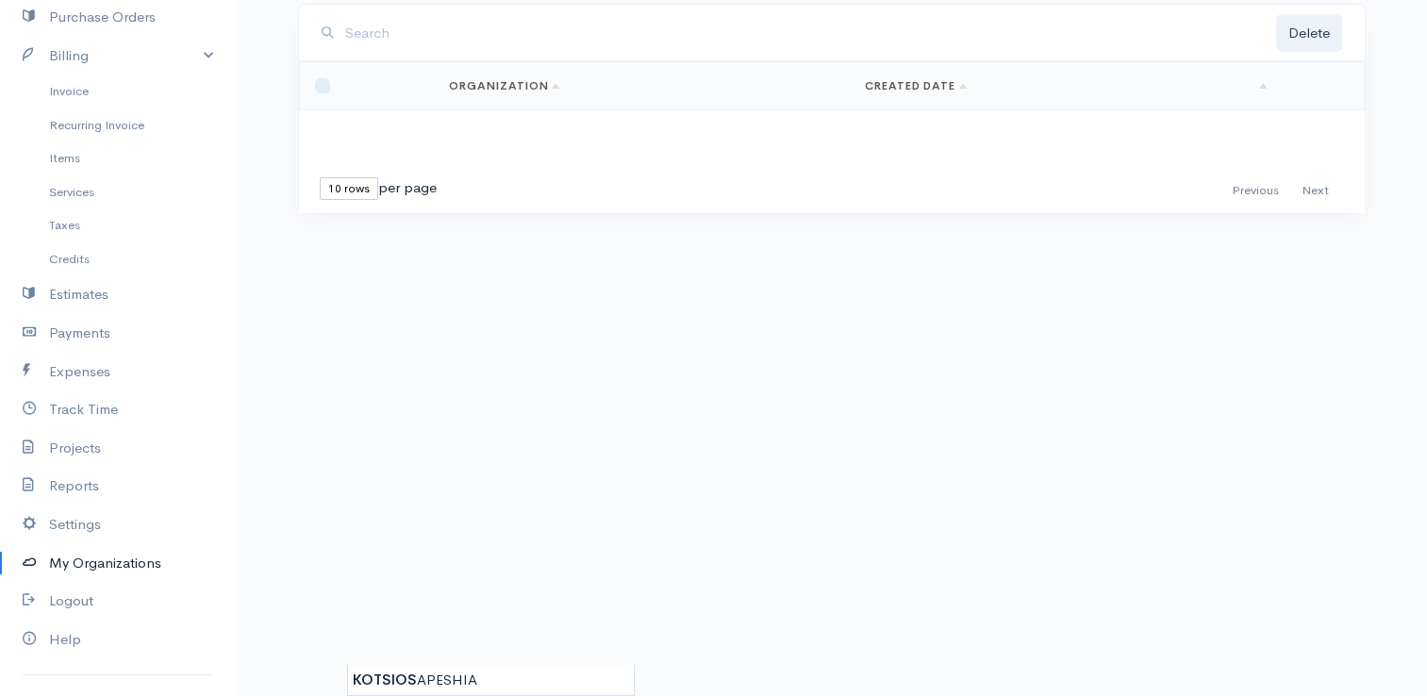
scroll to position [114, 0]
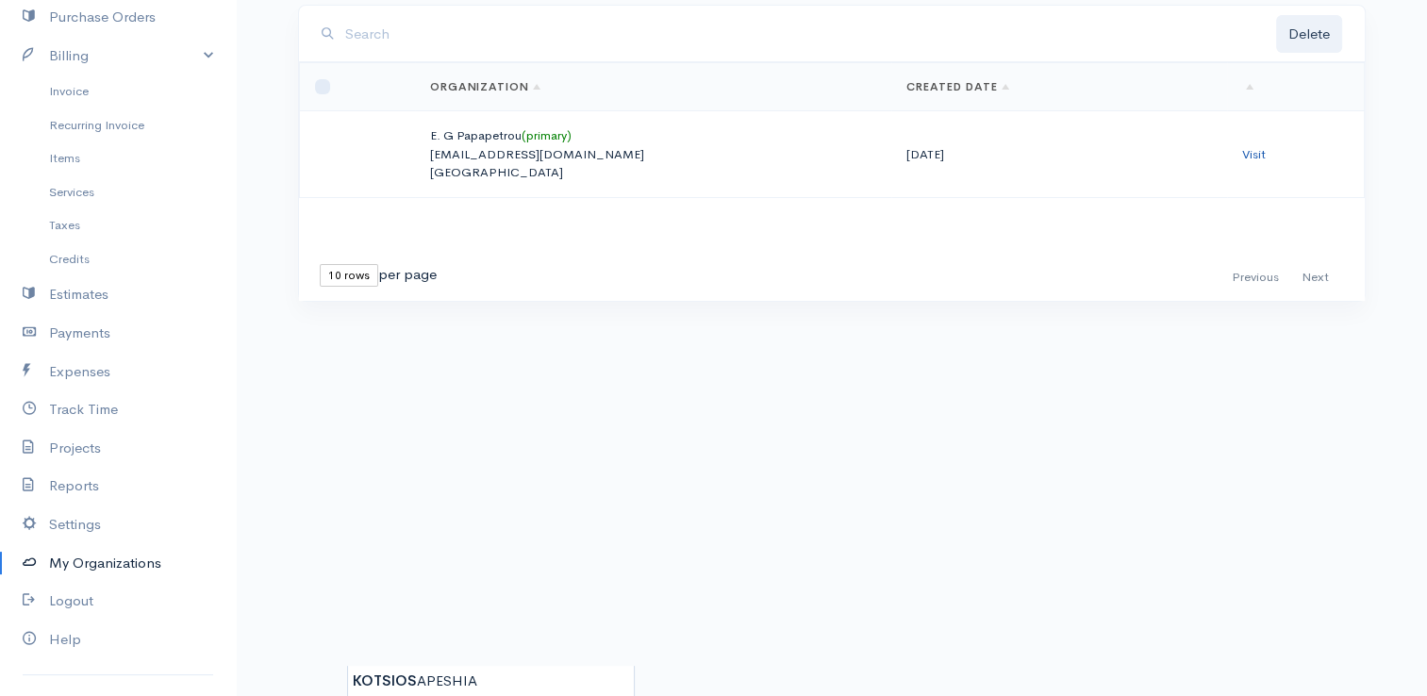
click at [1256, 153] on link "Visit" at bounding box center [1254, 154] width 24 height 16
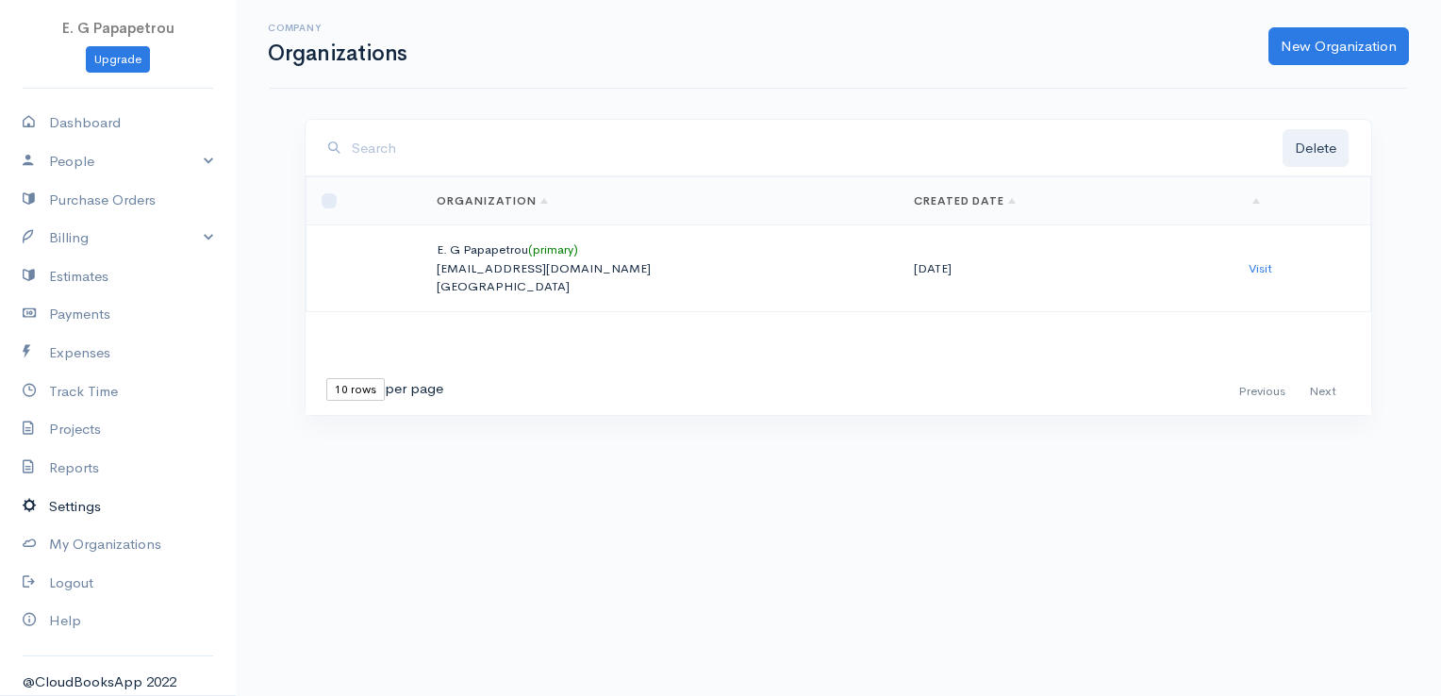
click at [87, 510] on link "Settings" at bounding box center [118, 506] width 236 height 39
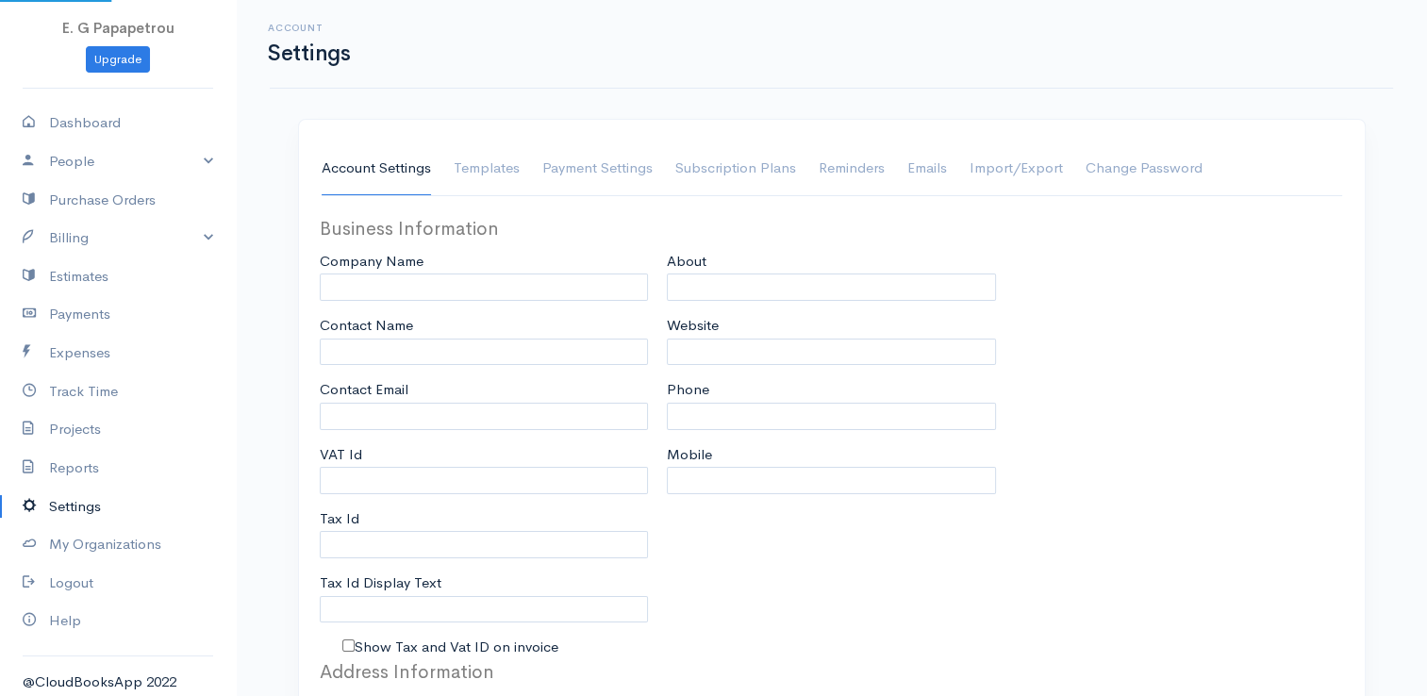
type input "E. G Papapetrou"
type input "[PERSON_NAME]"
type input "[EMAIL_ADDRESS][DOMAIN_NAME]"
type input "Tax Id"
select select
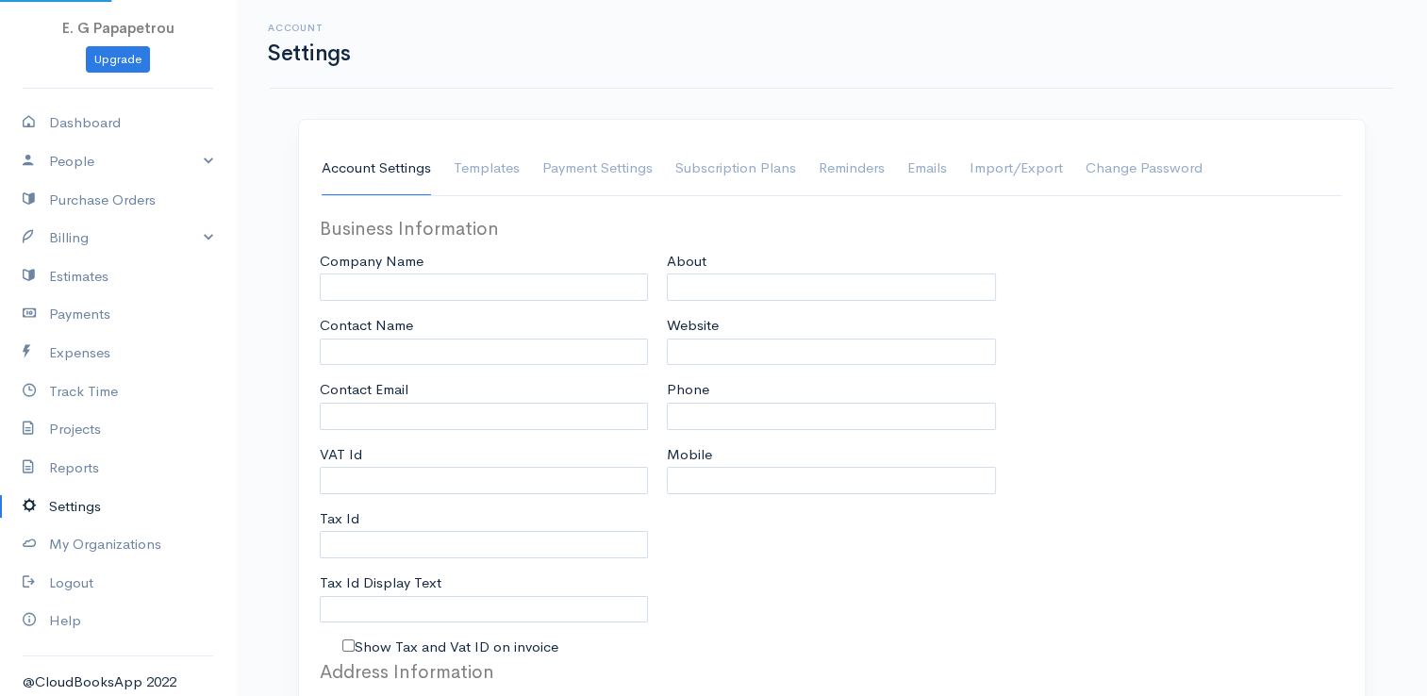
select select "dd-mm-yyyy"
select select
type input "INVOICE"
type input "1"
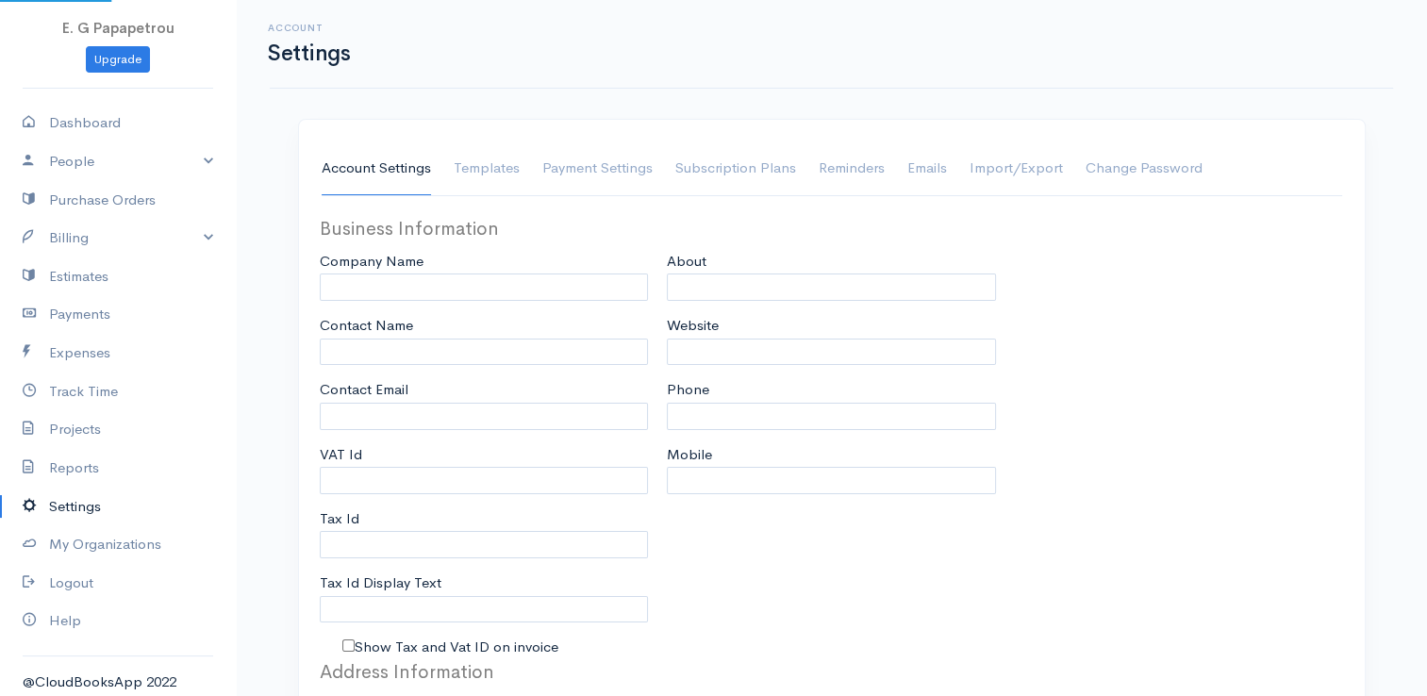
select select "3"
select select "[GEOGRAPHIC_DATA]"
select select "EUR"
click at [1125, 170] on link "Change Password" at bounding box center [1143, 168] width 117 height 53
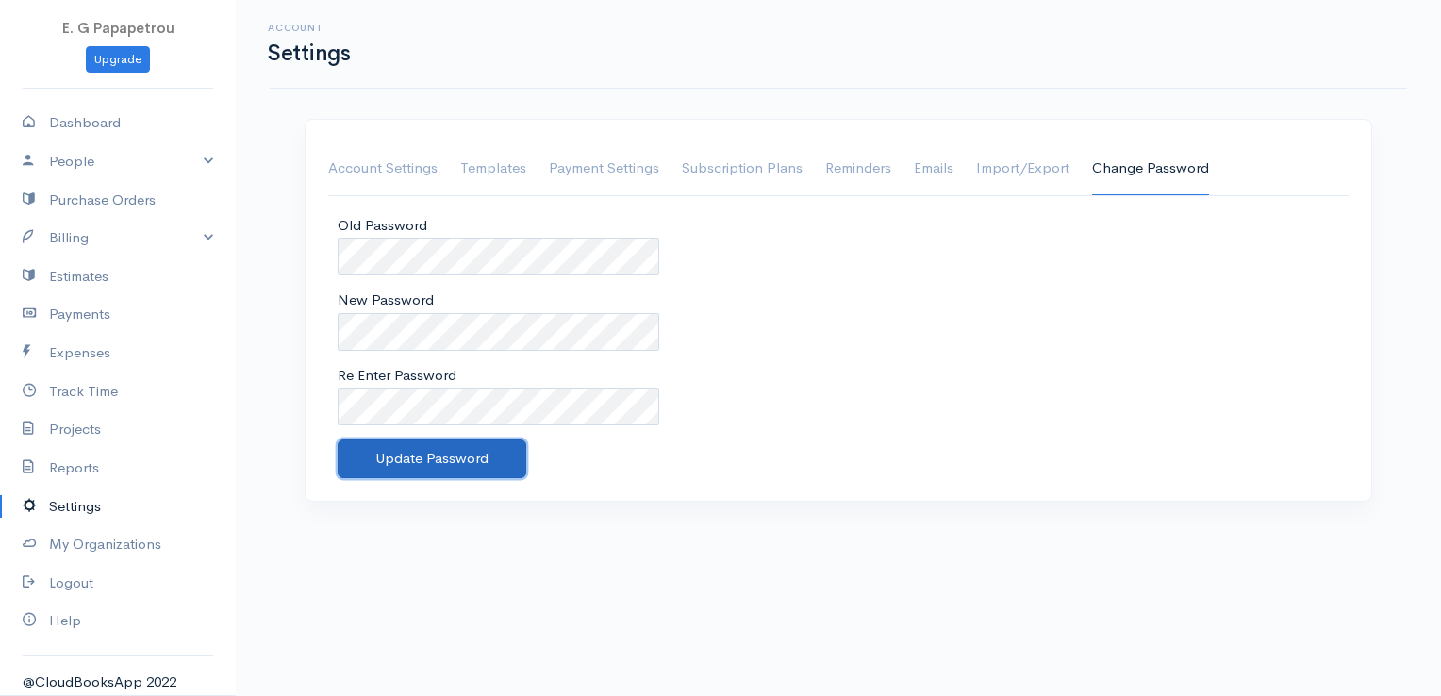
click at [399, 446] on button "Update Password" at bounding box center [432, 458] width 189 height 39
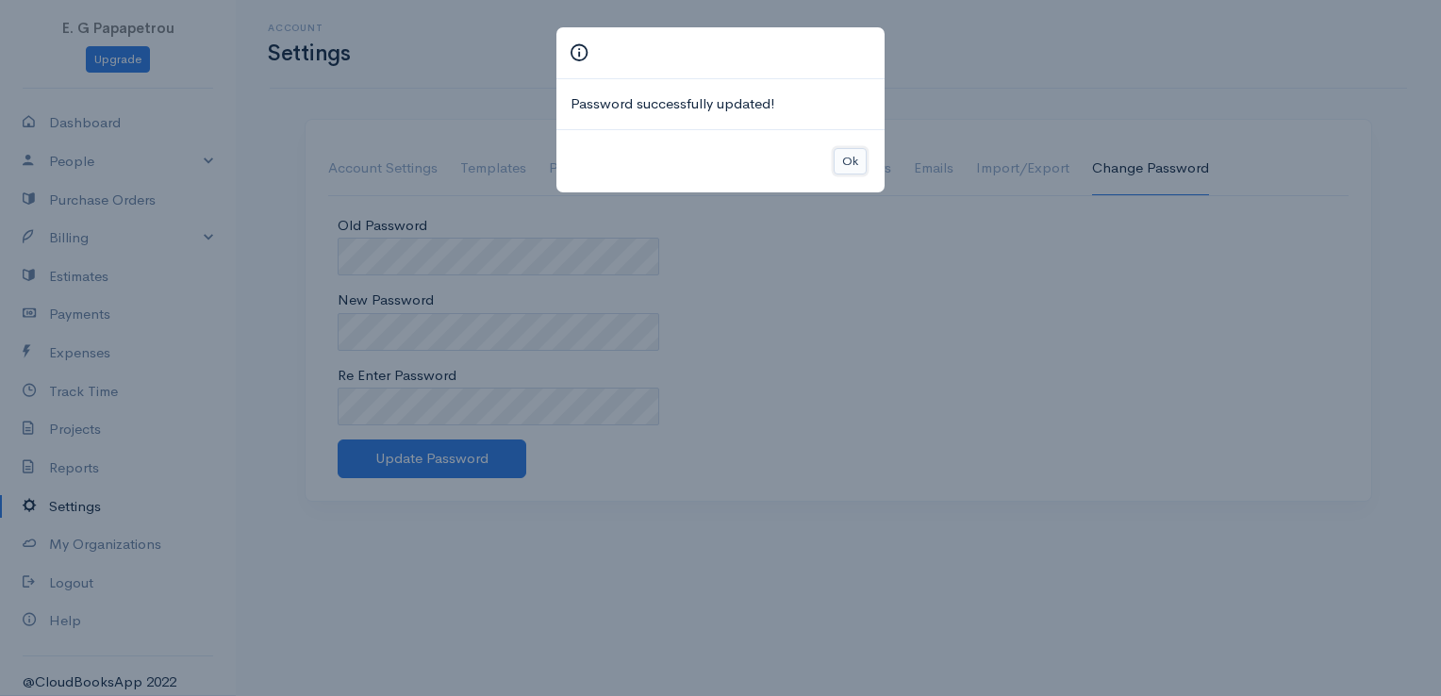
click at [849, 155] on button "Ok" at bounding box center [849, 161] width 33 height 27
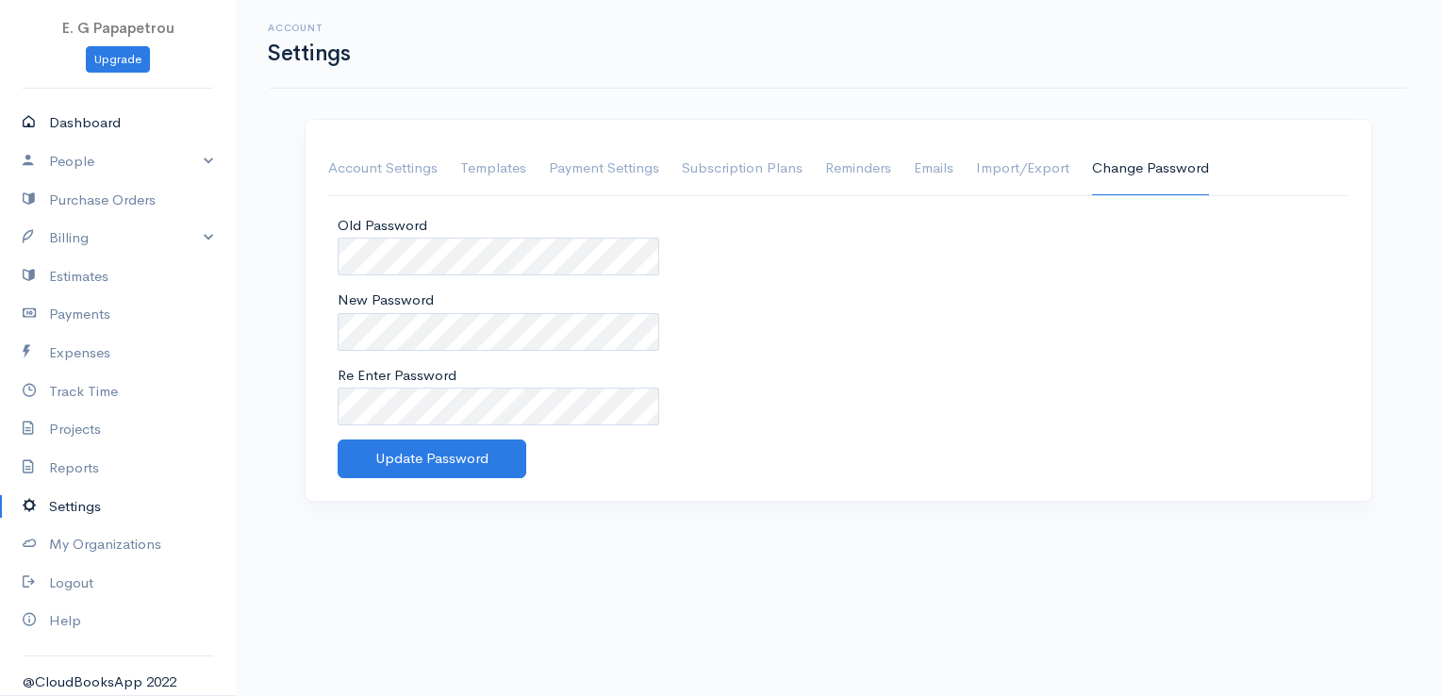
click at [90, 125] on link "Dashboard" at bounding box center [118, 123] width 236 height 39
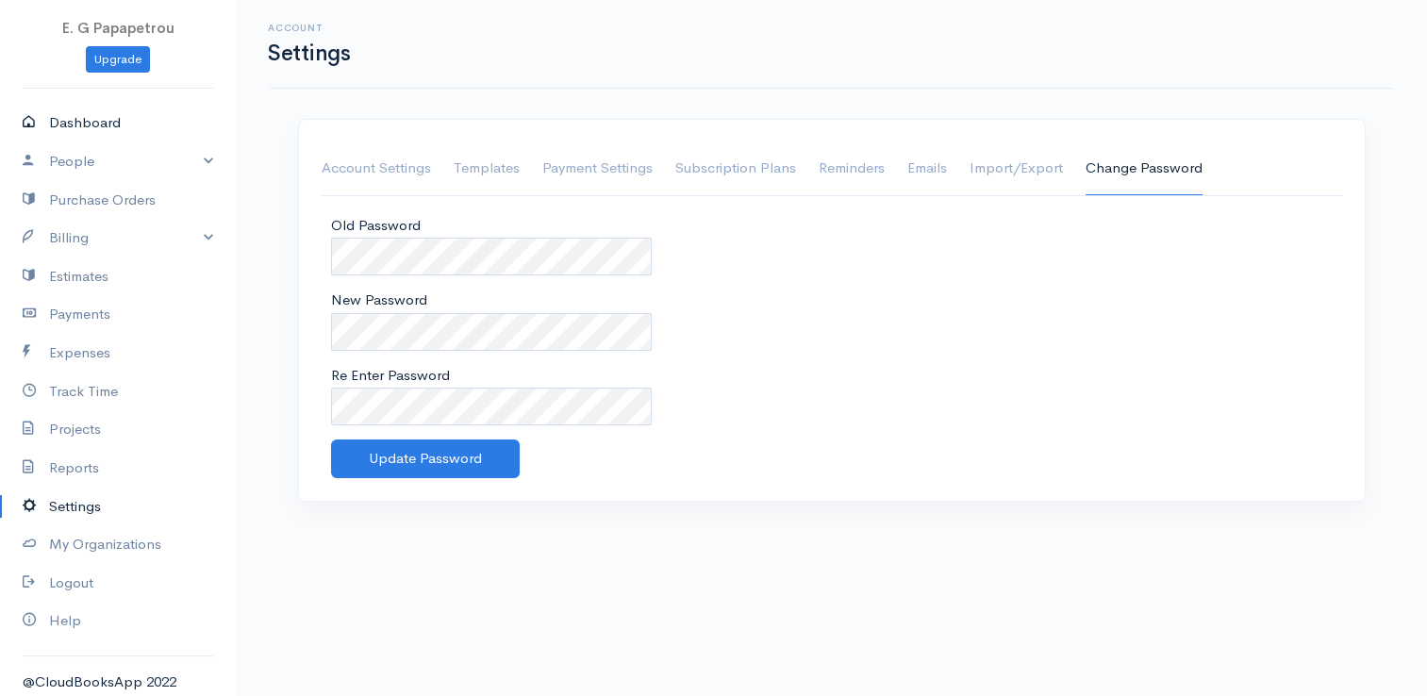
select select "365"
